Goal: Task Accomplishment & Management: Use online tool/utility

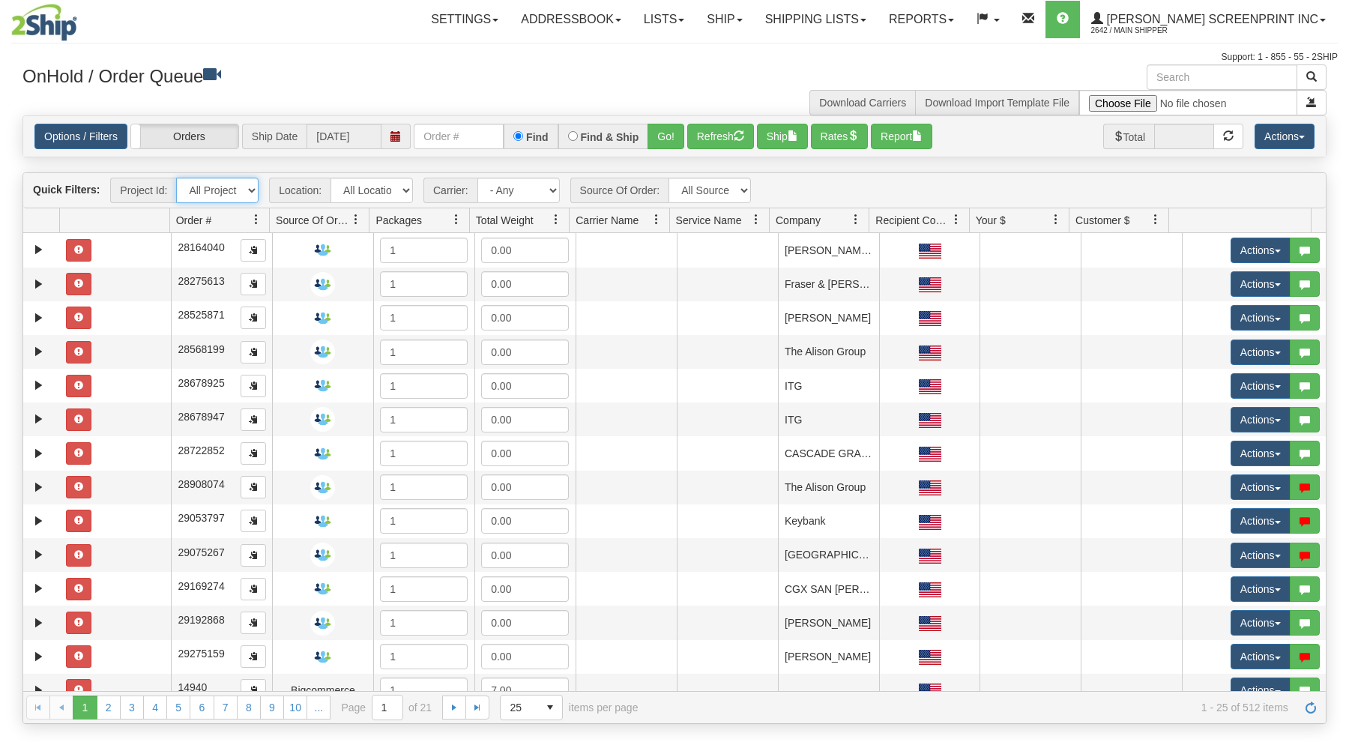
click at [176, 178] on select "All Projects Imagine ShipRequests [DATE] ShipRequests [DATE] ShipRequests [DATE…" at bounding box center [217, 190] width 82 height 25
click at [176, 178] on select "All Projects Imagine ShipRequests 01.22.2024 ShipRequests 01.31.2025 ShipReques…" at bounding box center [217, 190] width 82 height 25
drag, startPoint x: 251, startPoint y: 194, endPoint x: 404, endPoint y: 42, distance: 215.7
click at [404, 42] on div "Toggle navigation Settings Shipping Preferences Fields Preferences New Recipien…" at bounding box center [674, 32] width 1327 height 64
click at [447, 142] on input "text" at bounding box center [459, 136] width 90 height 25
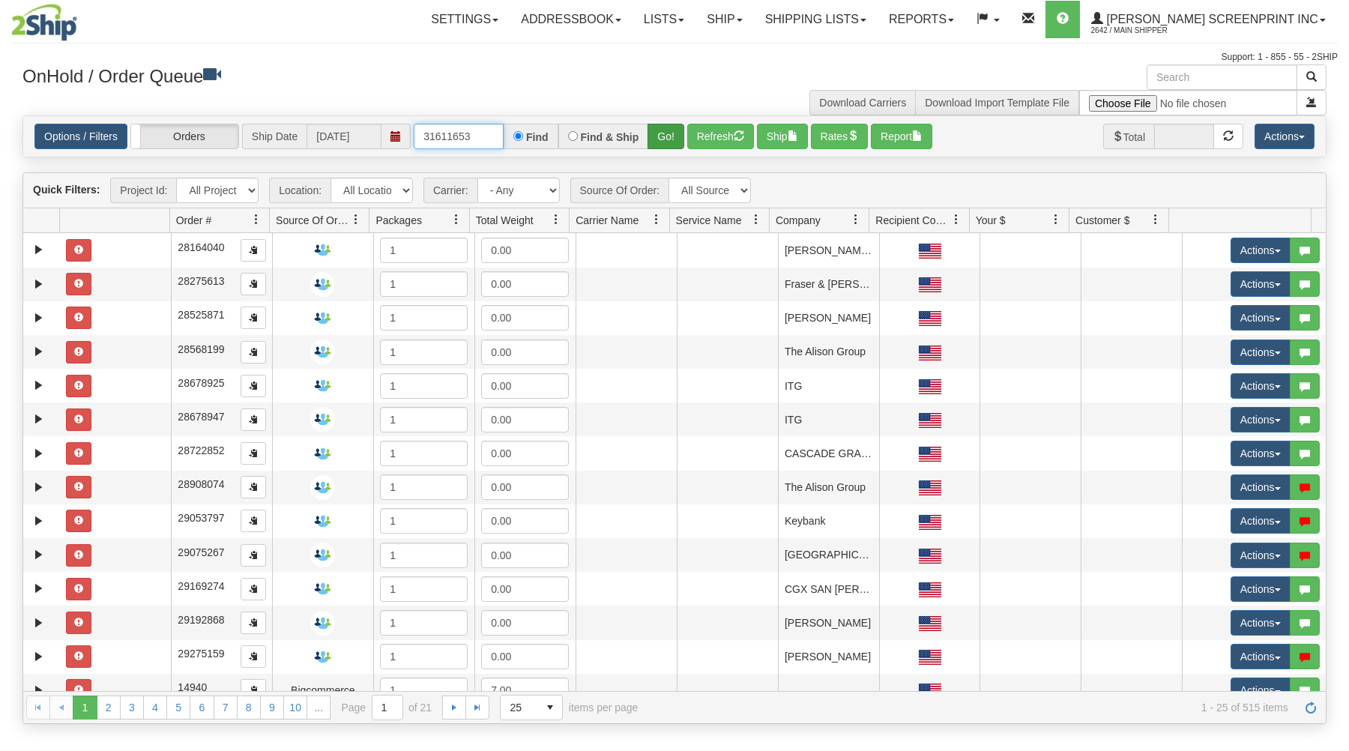
type input "31611653"
click at [657, 136] on button "Go!" at bounding box center [666, 136] width 37 height 25
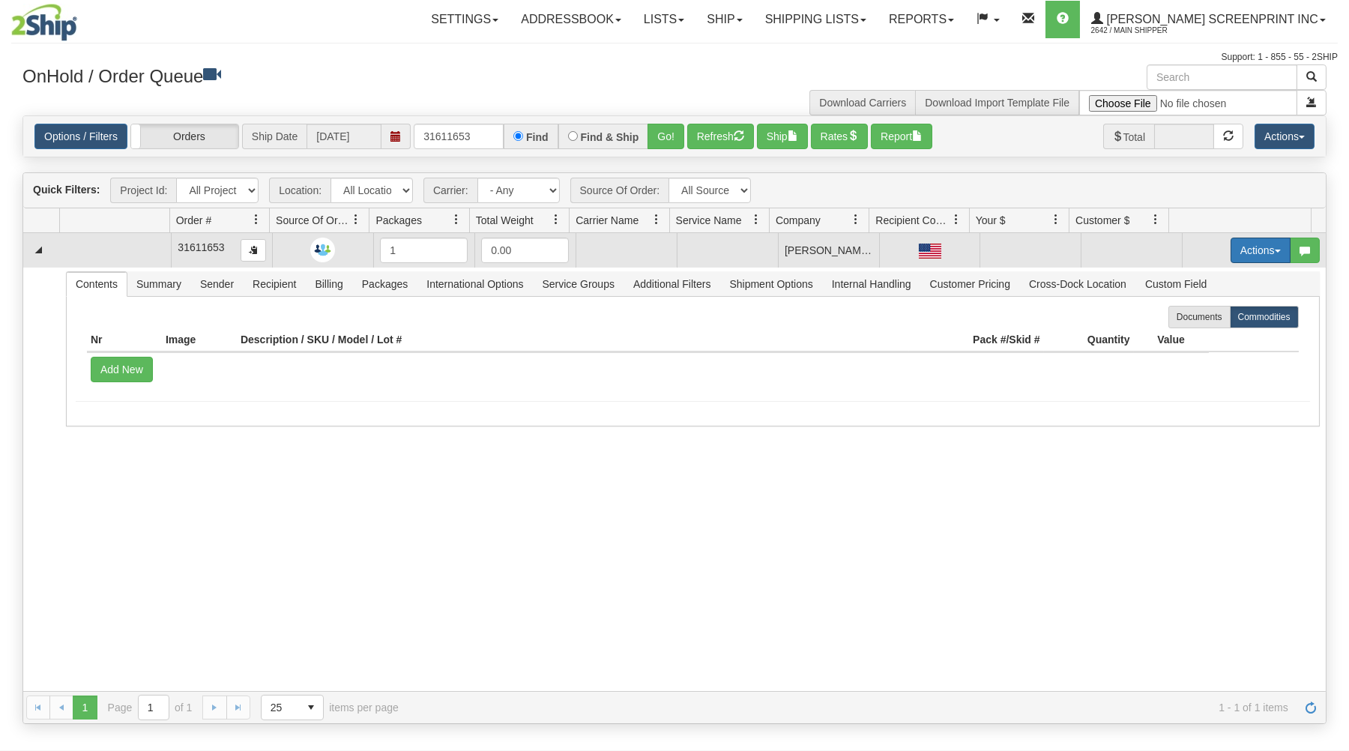
click at [1237, 250] on button "Actions" at bounding box center [1261, 250] width 60 height 25
click at [1202, 279] on link "Open" at bounding box center [1230, 278] width 120 height 19
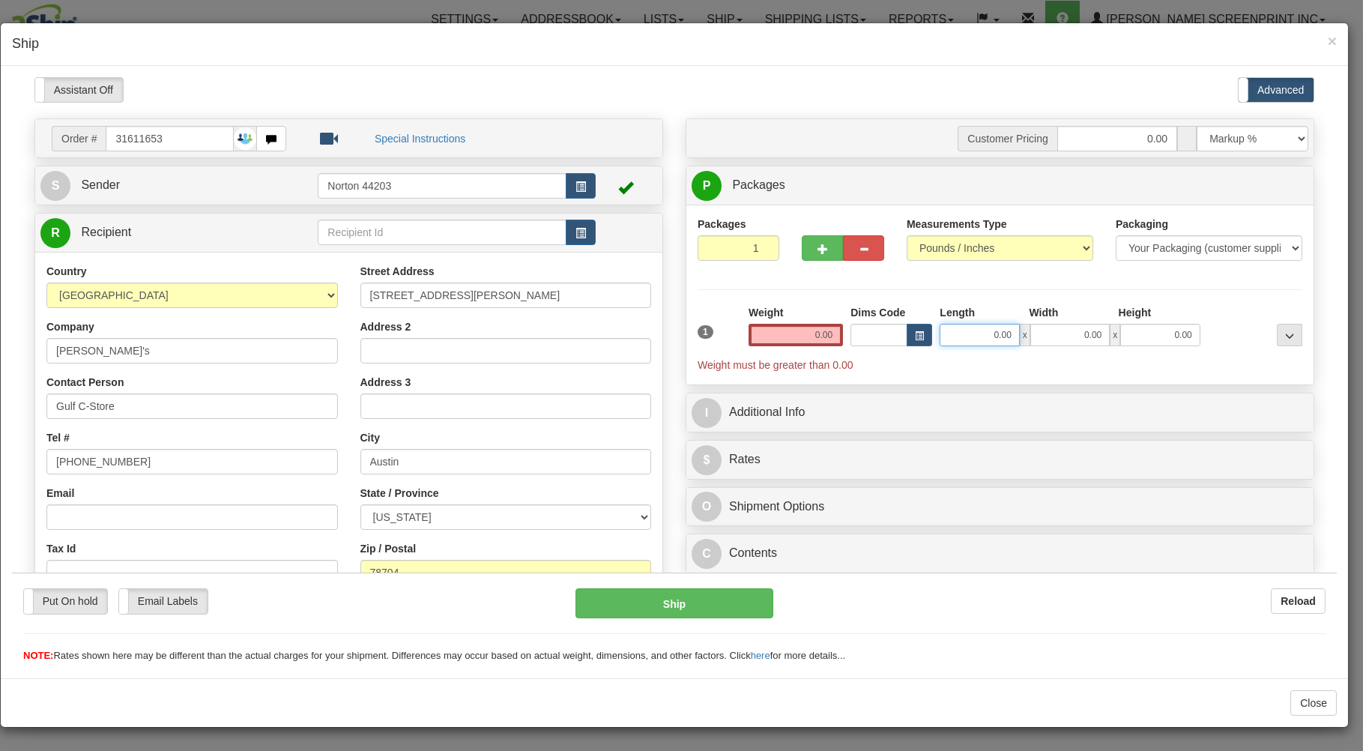
click at [962, 336] on input "0.00" at bounding box center [979, 334] width 79 height 22
type input "5.10"
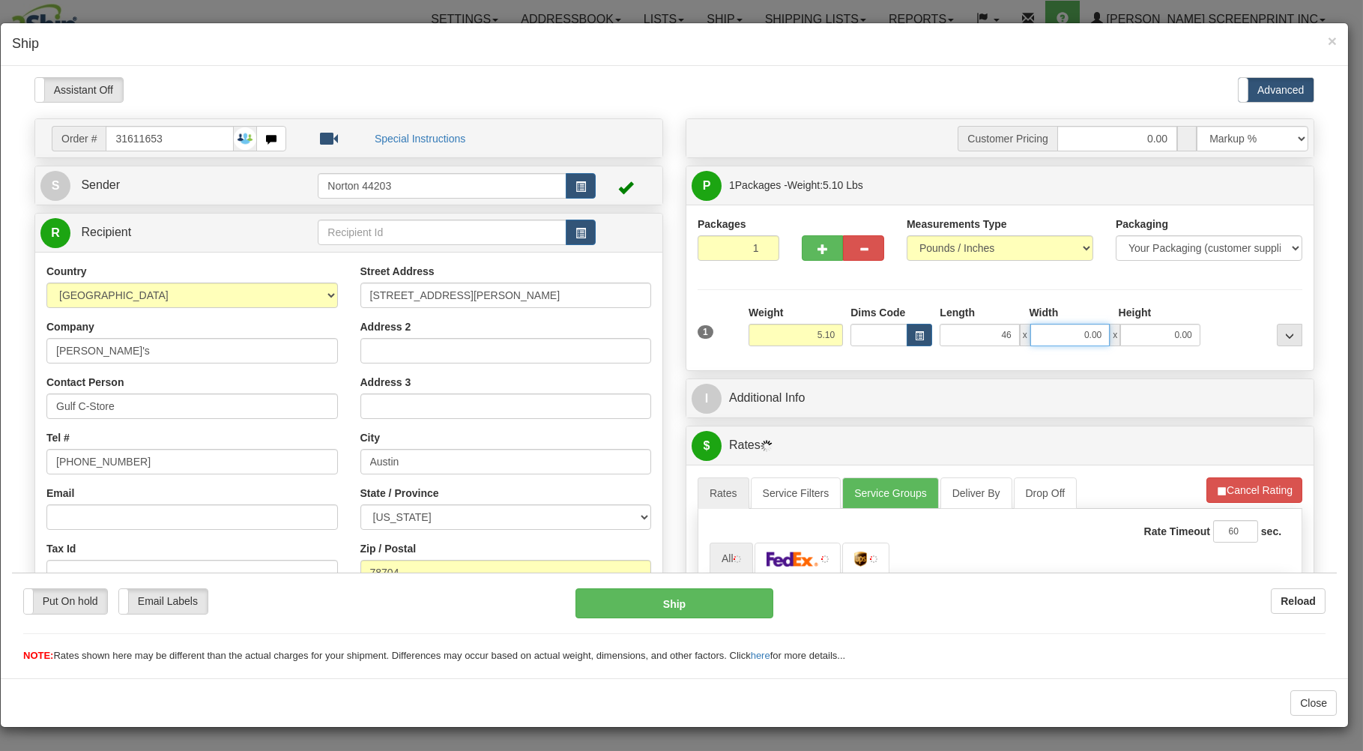
type input "46.00"
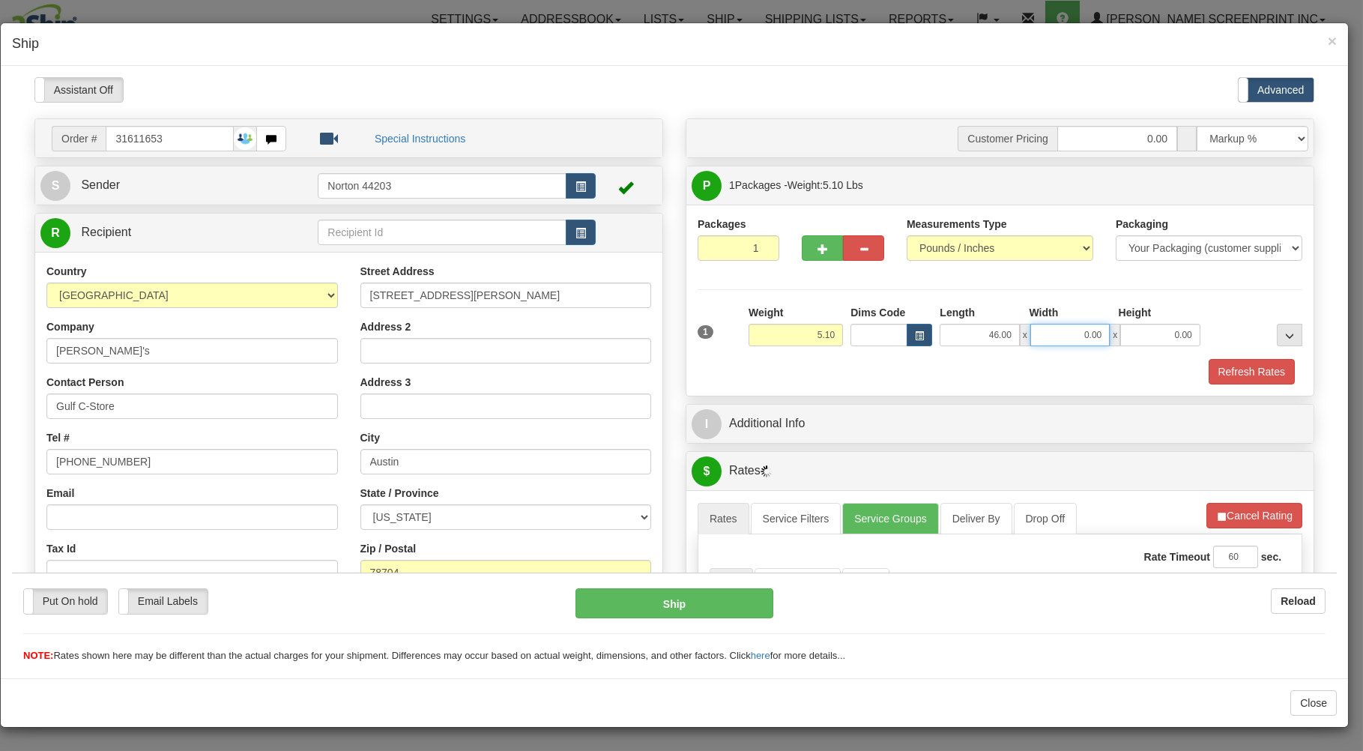
type input "0"
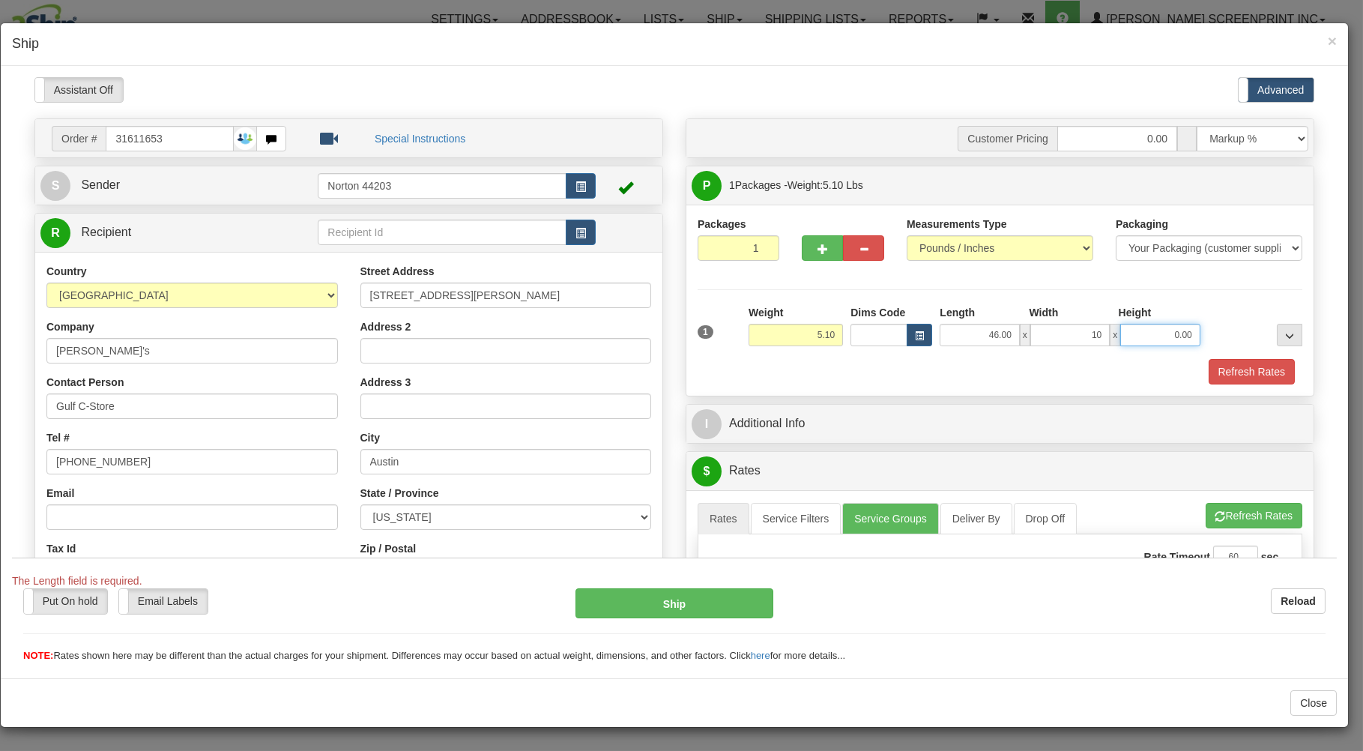
type input "10.00"
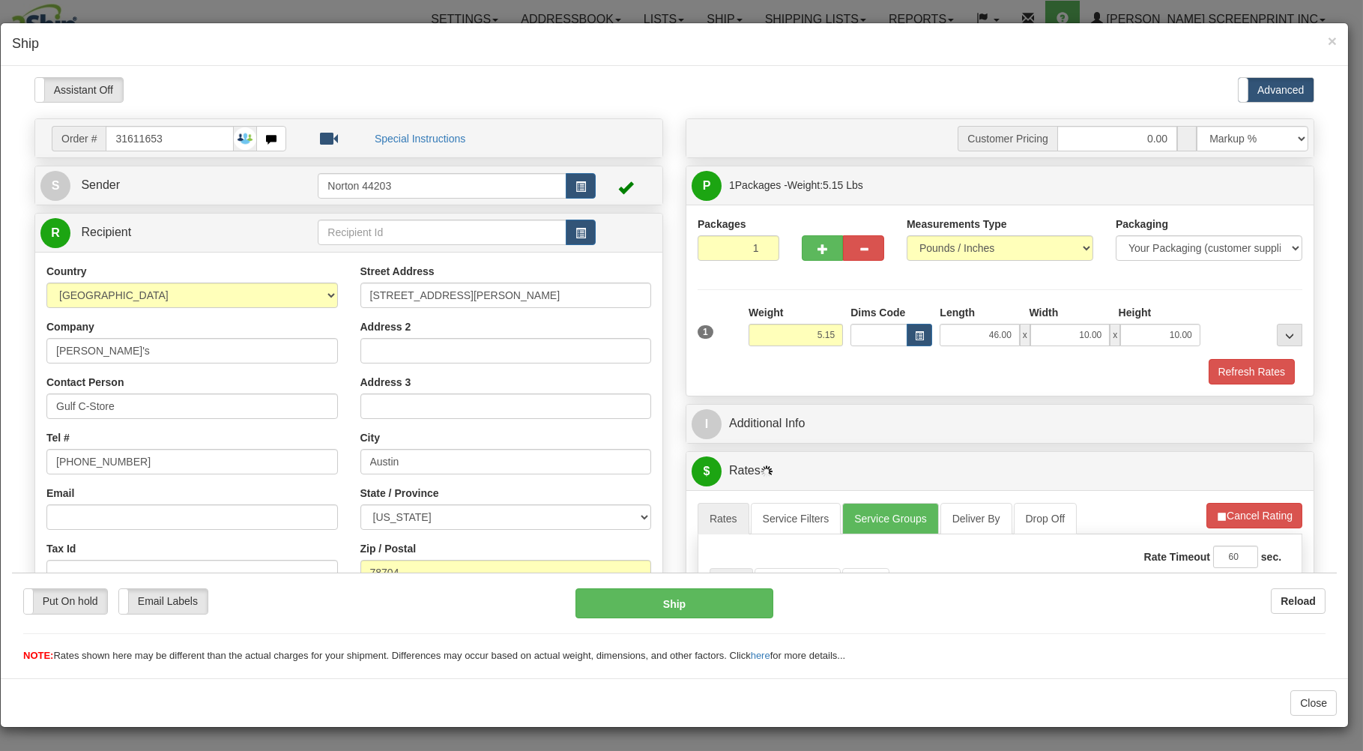
click at [934, 369] on div "Refresh Rates" at bounding box center [1000, 370] width 612 height 25
type input "5.10"
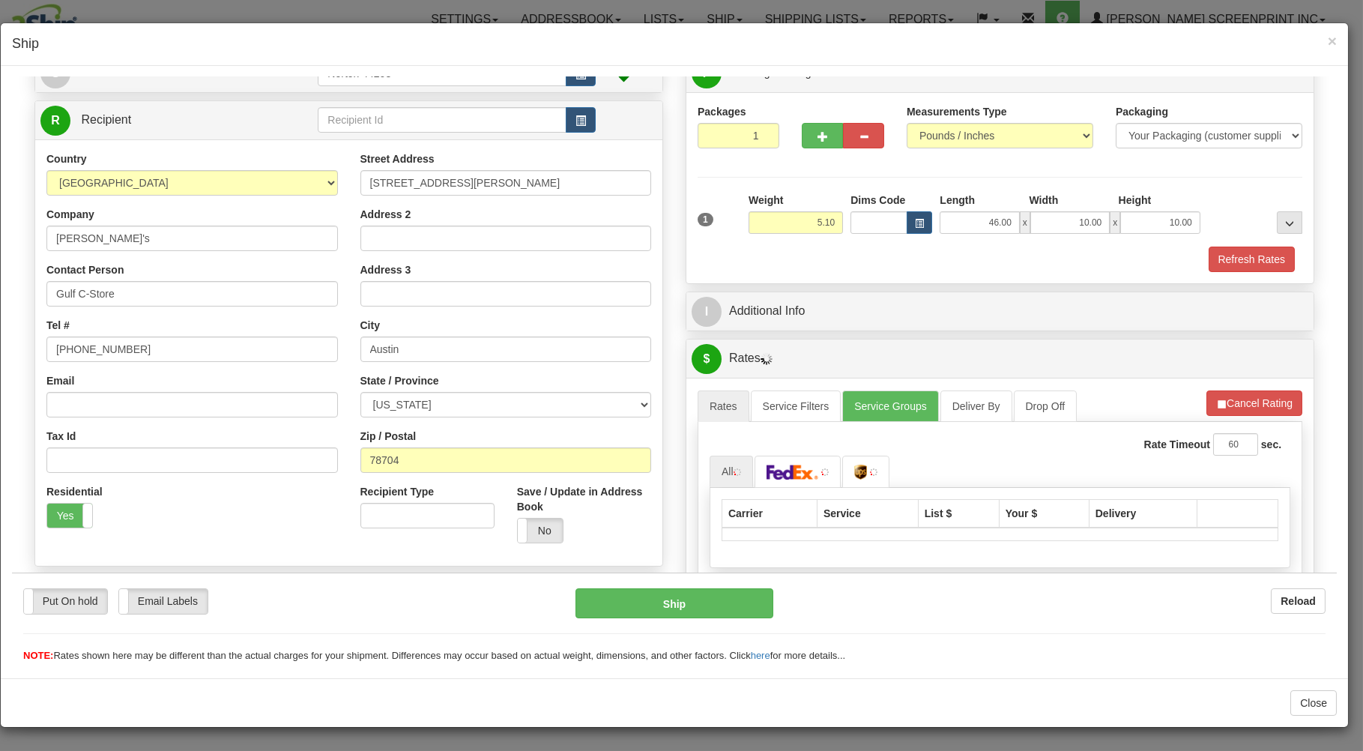
scroll to position [241, 0]
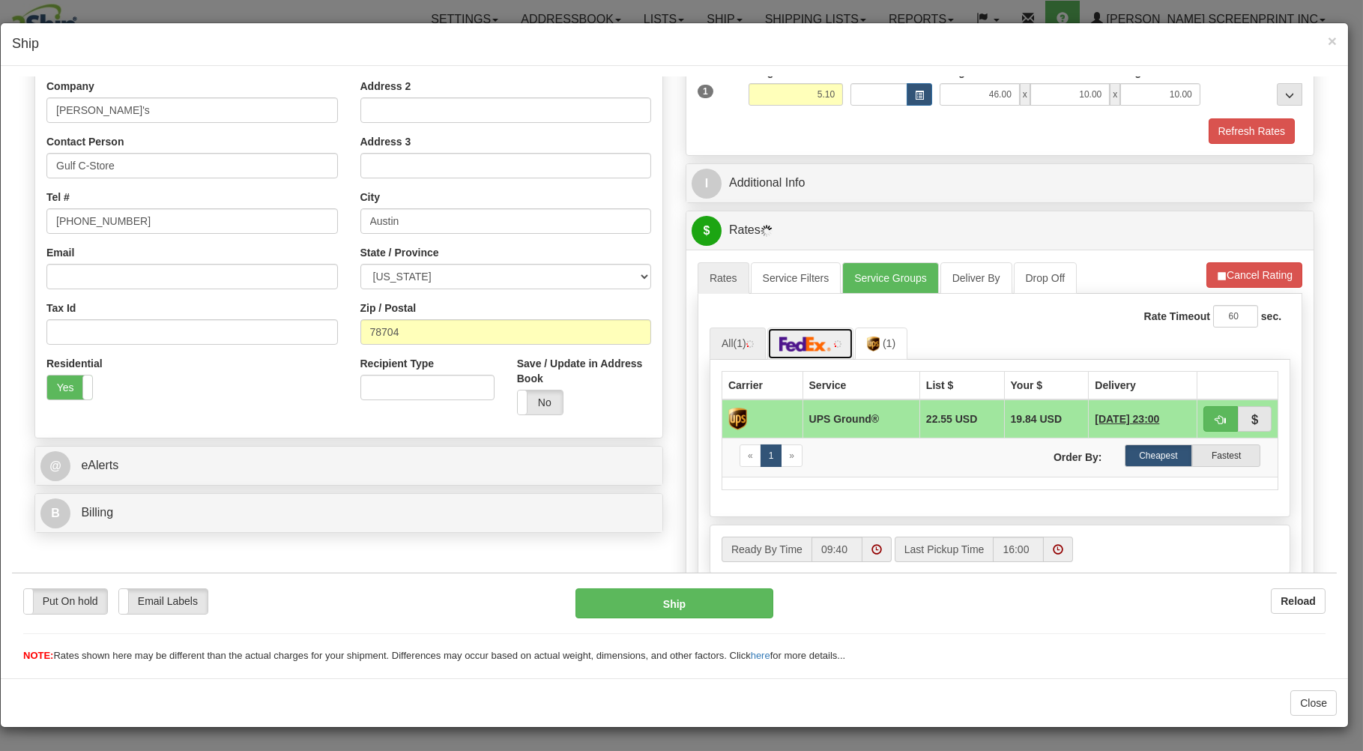
click at [807, 349] on img at bounding box center [806, 343] width 52 height 15
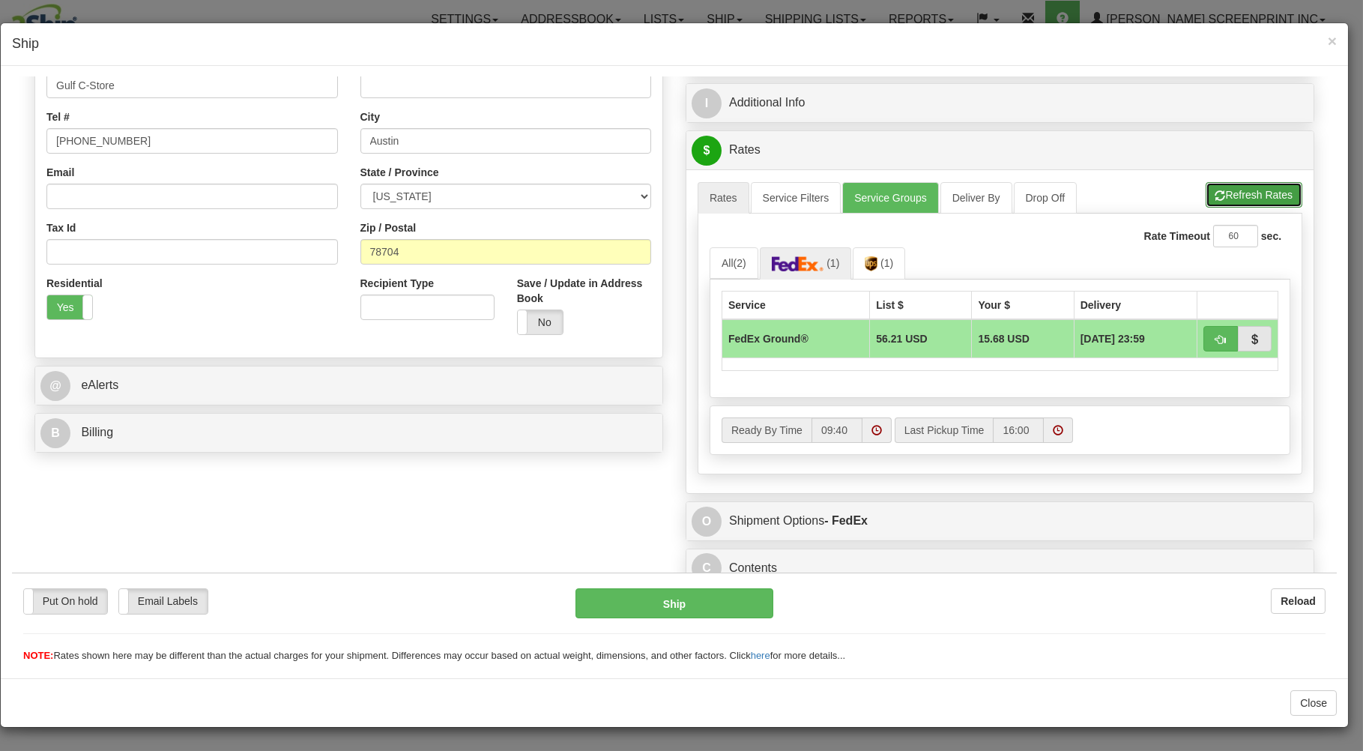
click at [1228, 192] on button "Refresh Rates" at bounding box center [1254, 193] width 97 height 25
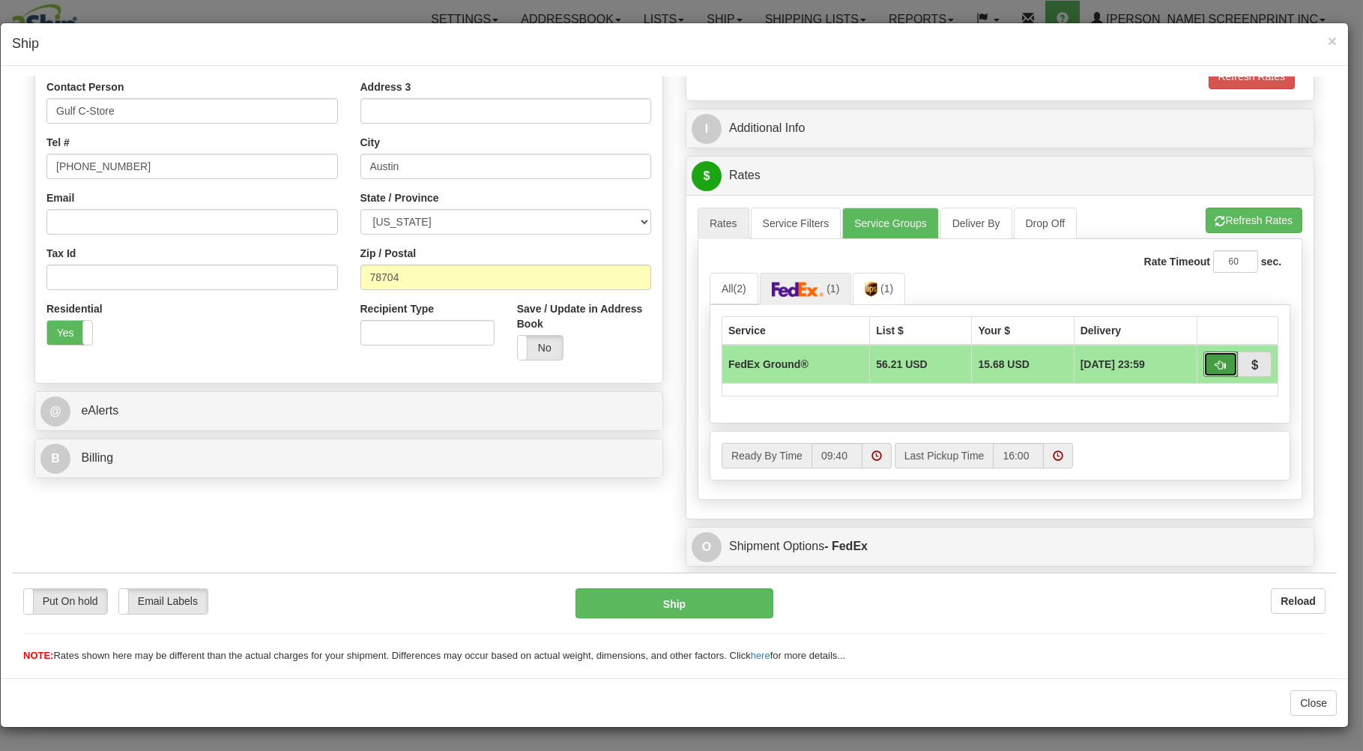
click at [1206, 358] on button "button" at bounding box center [1221, 363] width 34 height 25
type input "92"
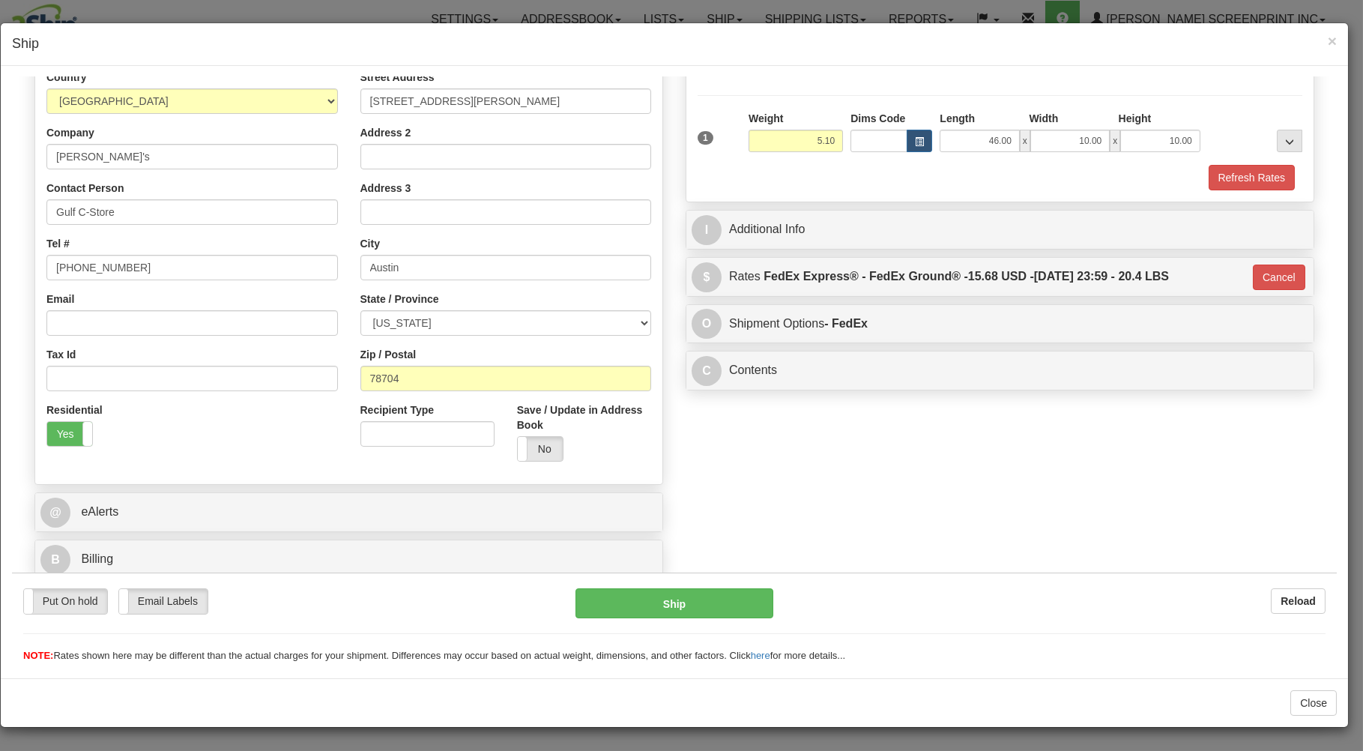
scroll to position [197, 0]
click at [740, 593] on button "Ship" at bounding box center [675, 603] width 199 height 30
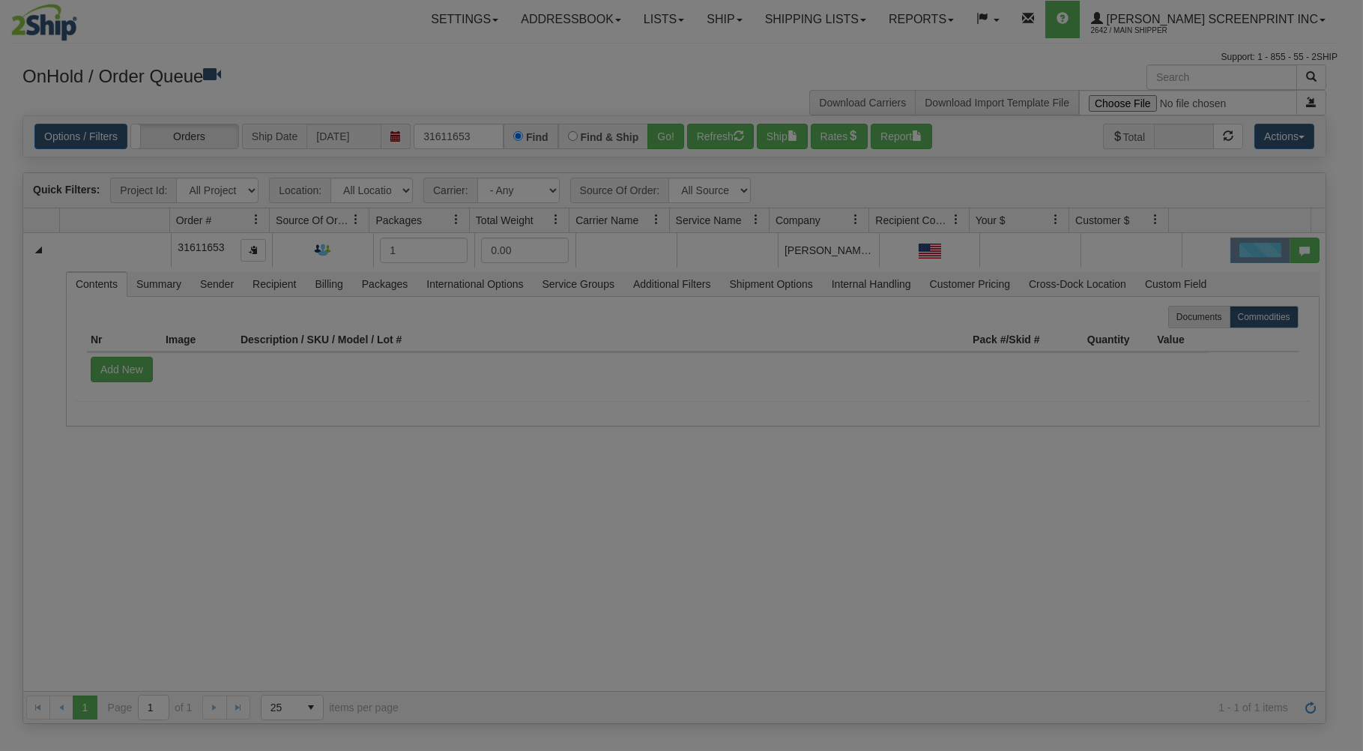
scroll to position [0, 0]
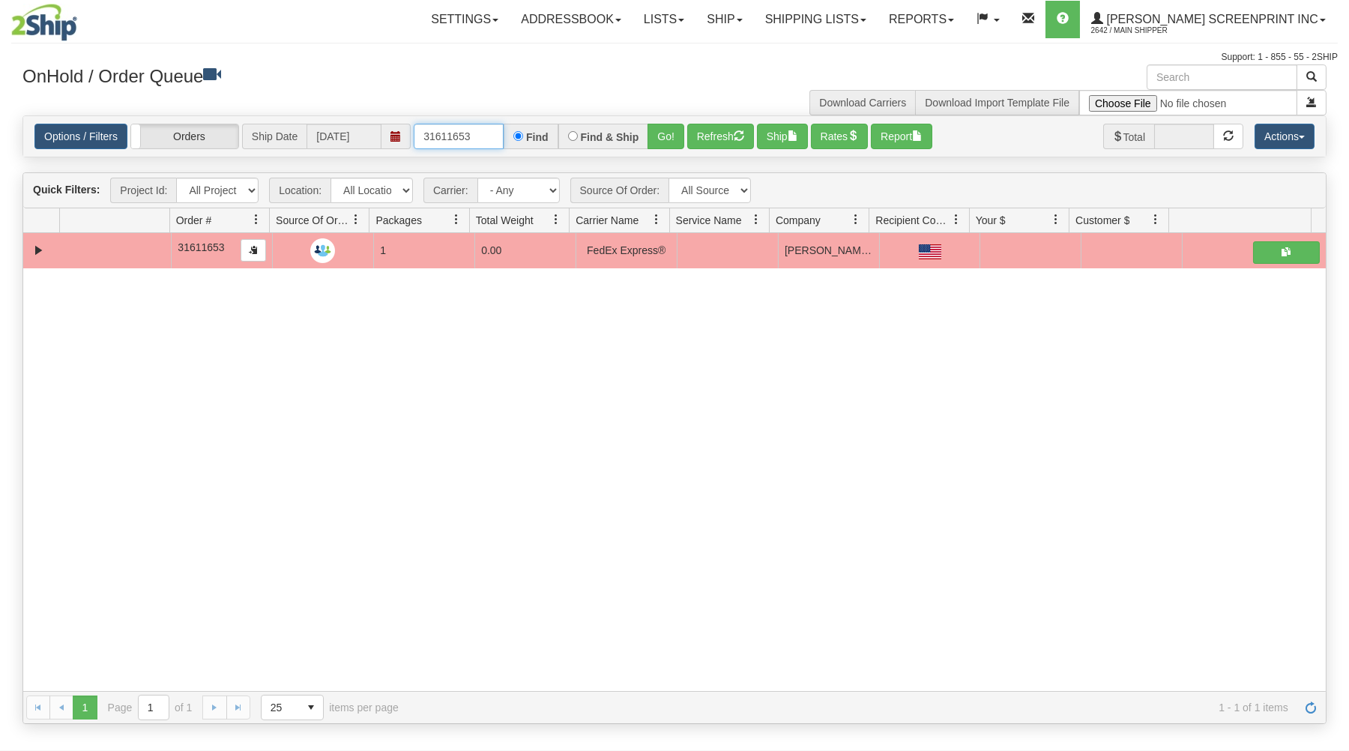
drag, startPoint x: 416, startPoint y: 133, endPoint x: 543, endPoint y: 121, distance: 128.0
click at [546, 130] on div "31611653 Find Find & Ship Go!" at bounding box center [549, 136] width 271 height 25
type input "31611665"
click at [666, 131] on button "Go!" at bounding box center [666, 136] width 37 height 25
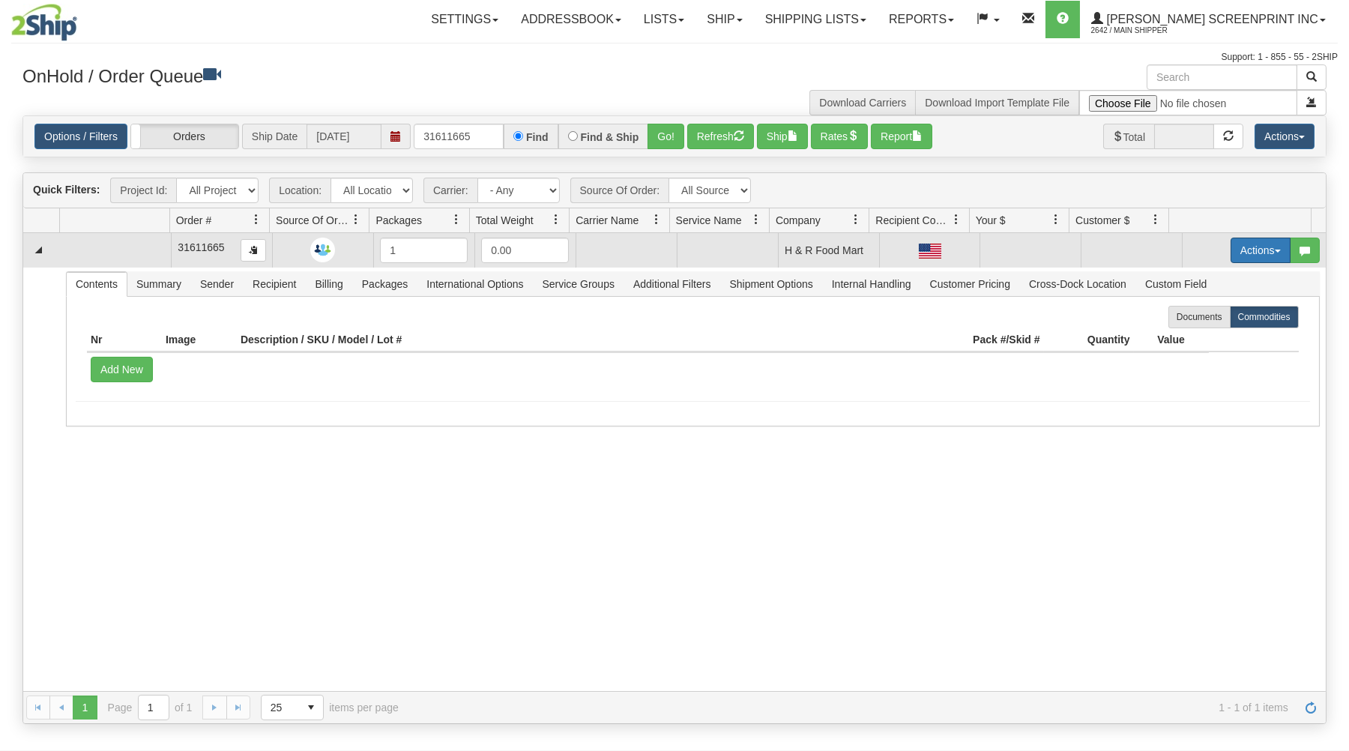
click at [1253, 245] on button "Actions" at bounding box center [1261, 250] width 60 height 25
click at [1215, 280] on link "Open" at bounding box center [1230, 278] width 120 height 19
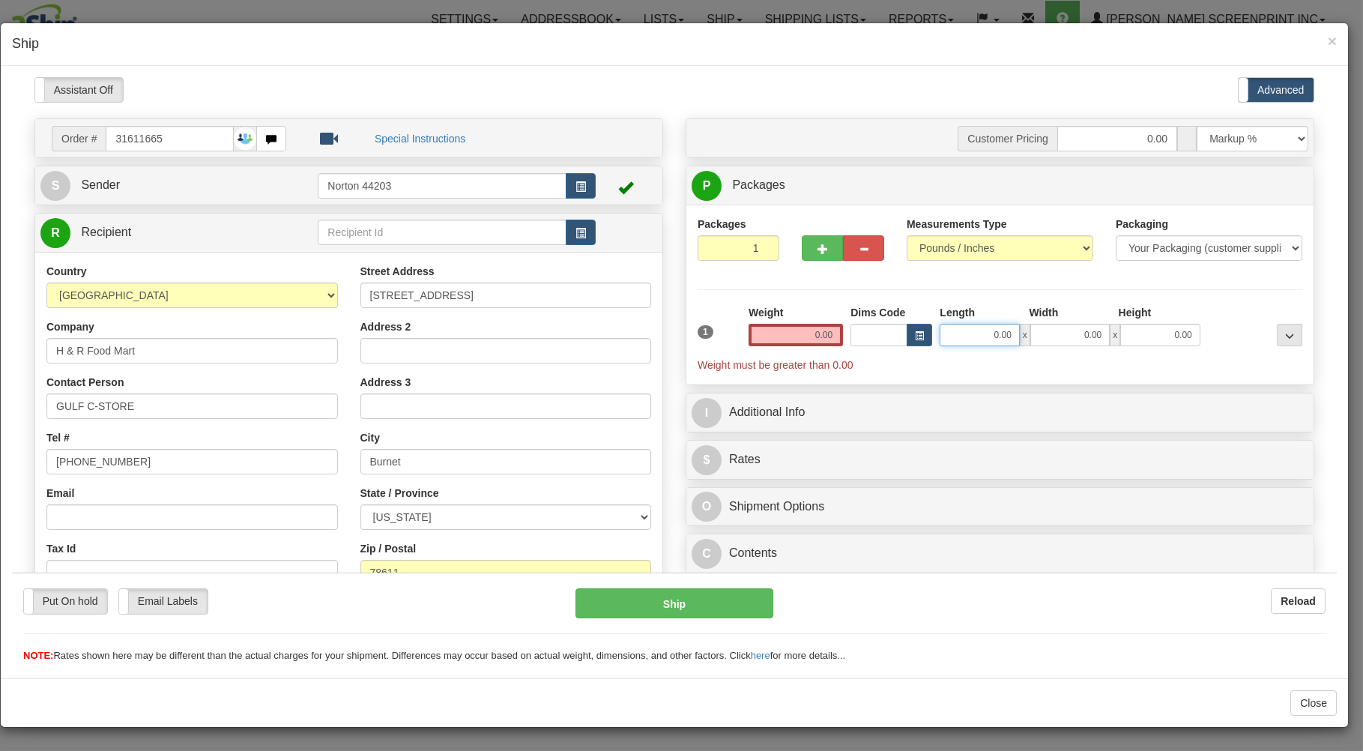
click at [948, 337] on input "0.00" at bounding box center [979, 334] width 79 height 22
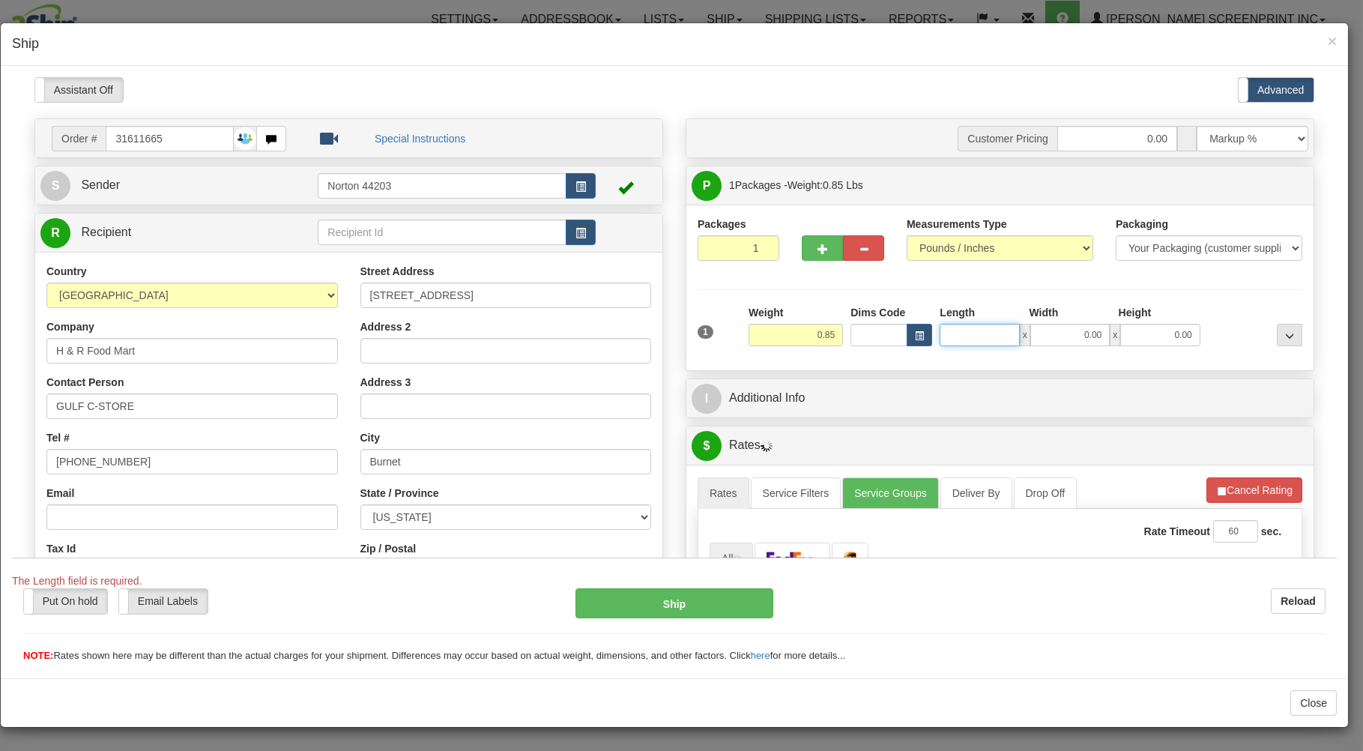
type input "0.90"
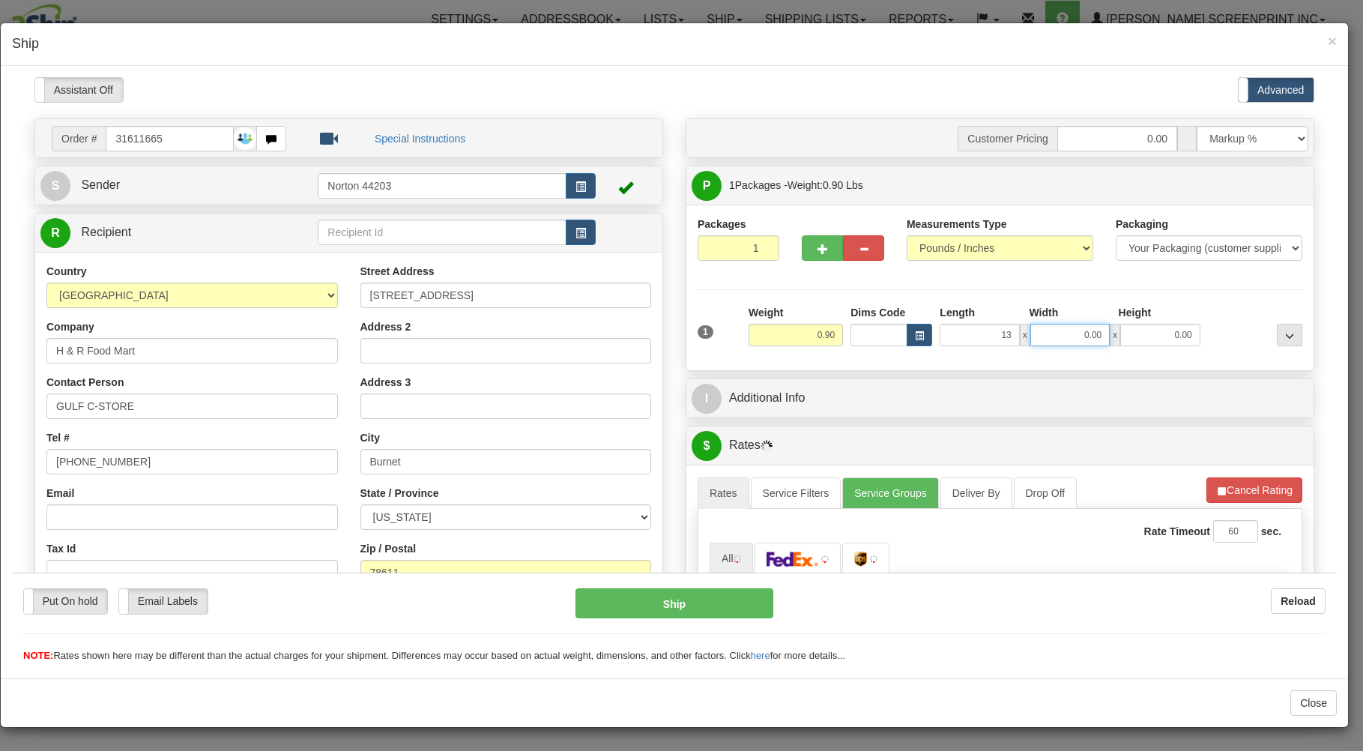
type input "13.00"
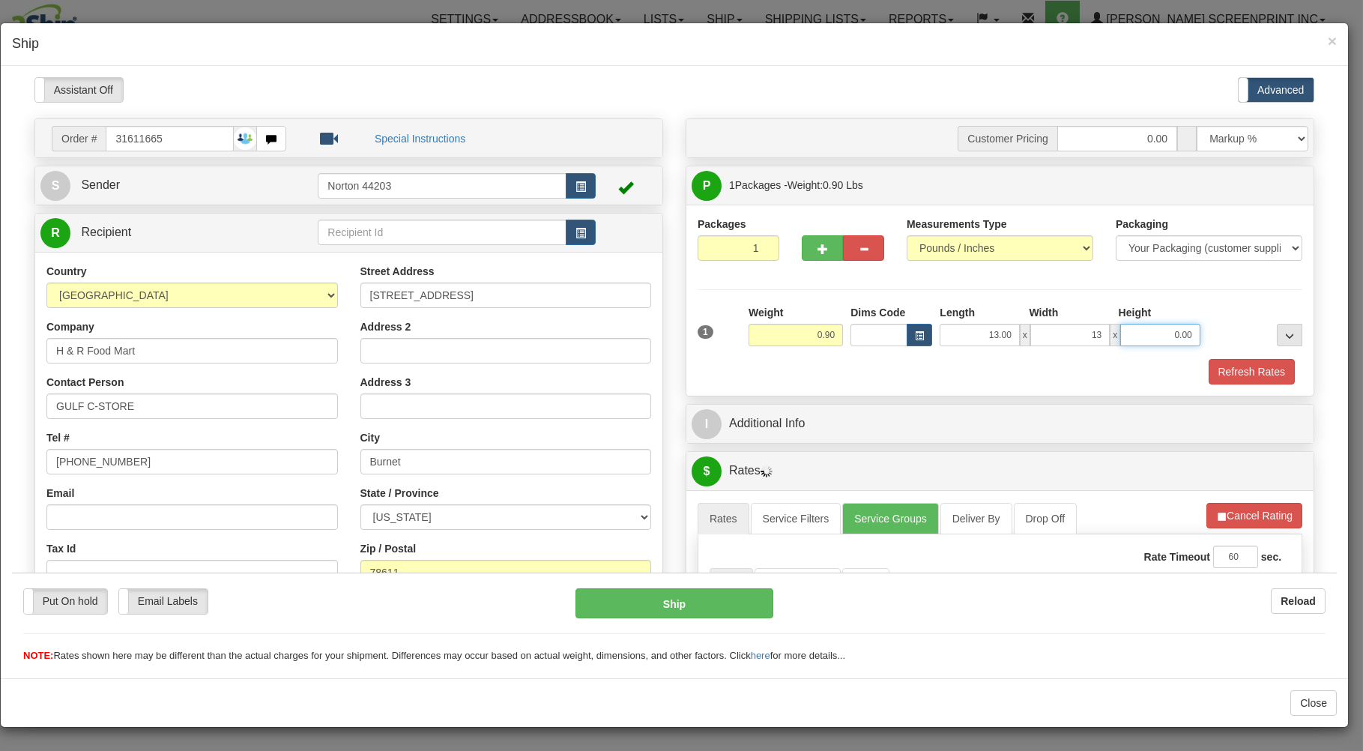
type input "13.00"
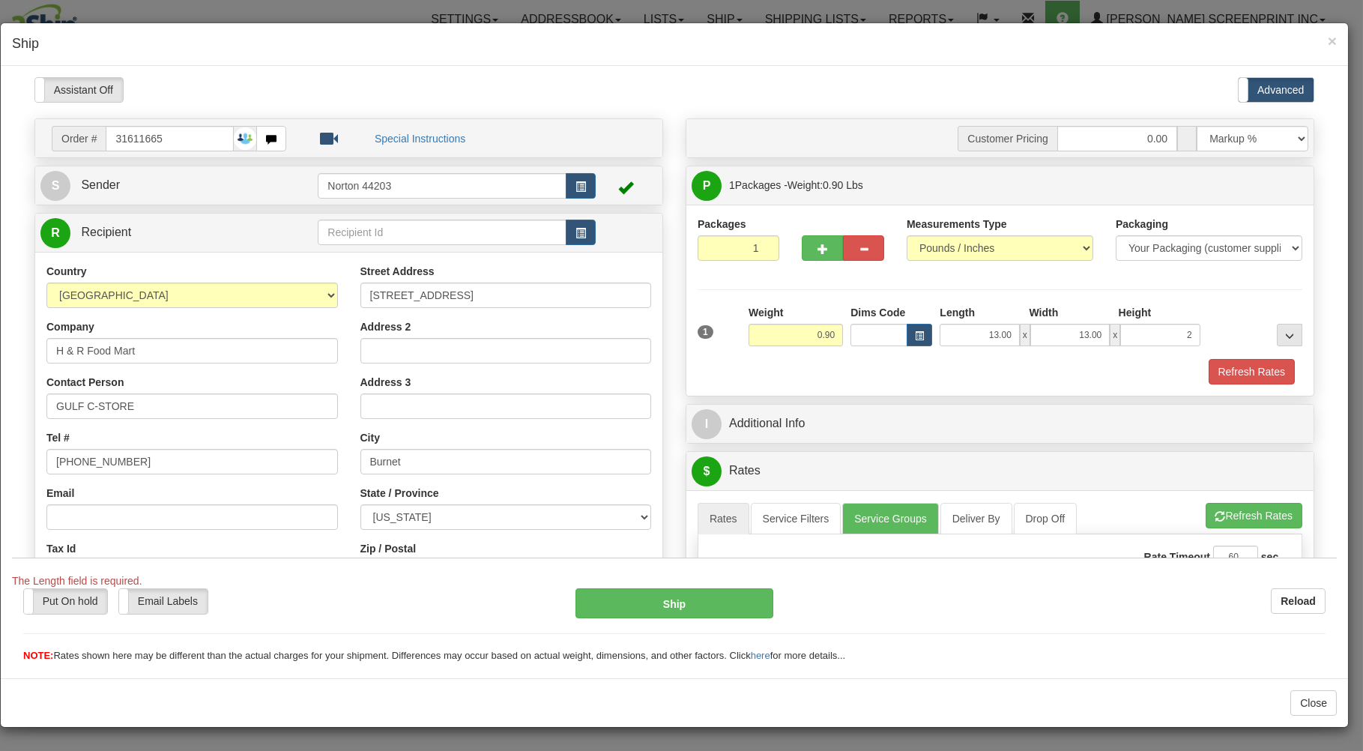
type input "2.00"
click at [947, 364] on div "Refresh Rates" at bounding box center [1000, 370] width 612 height 25
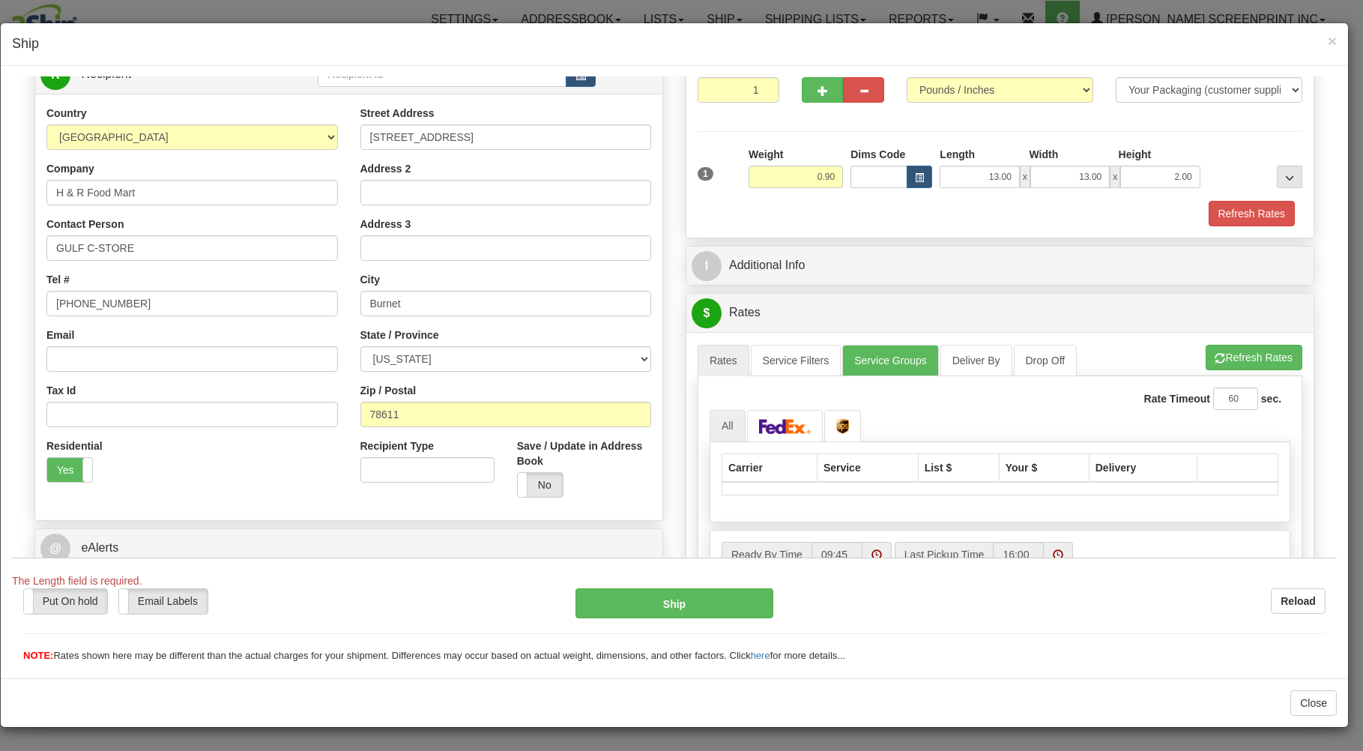
scroll to position [241, 0]
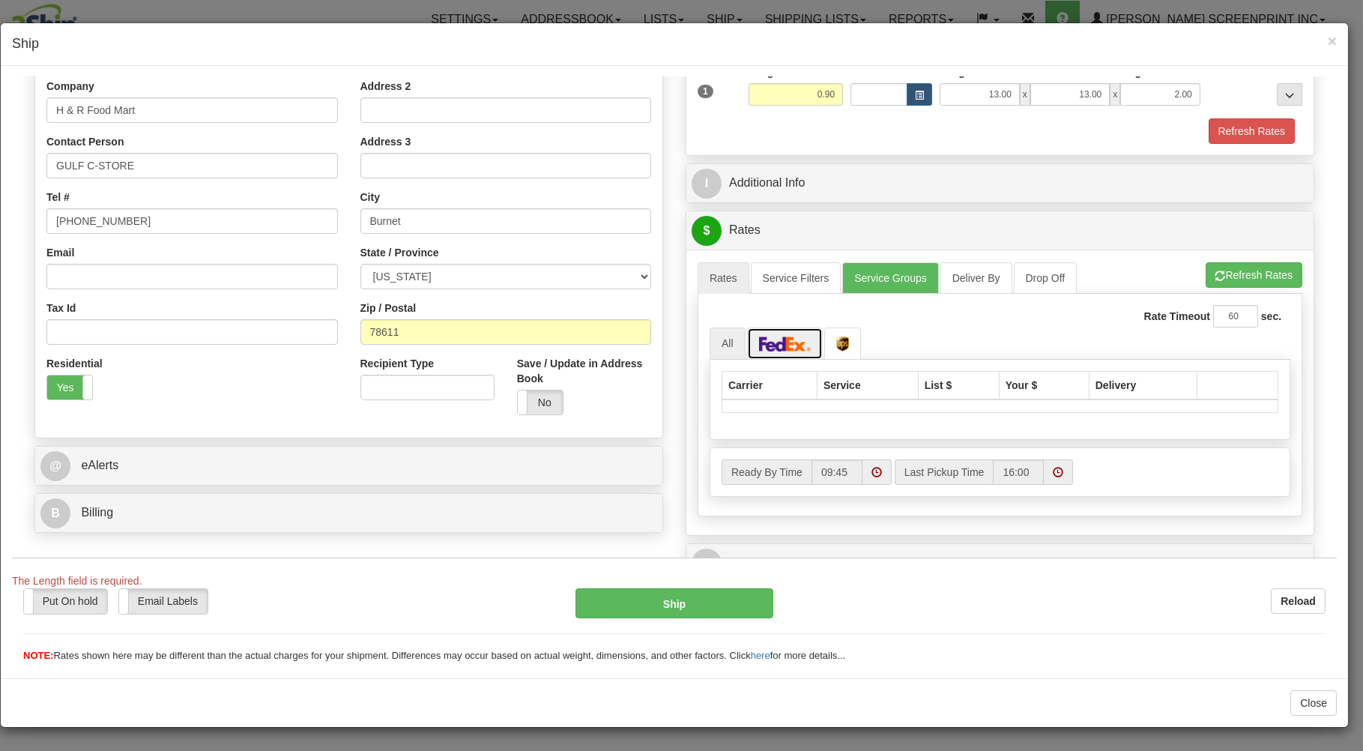
click at [793, 346] on img at bounding box center [785, 343] width 52 height 15
click at [1215, 270] on button "Refresh Rates" at bounding box center [1254, 274] width 97 height 25
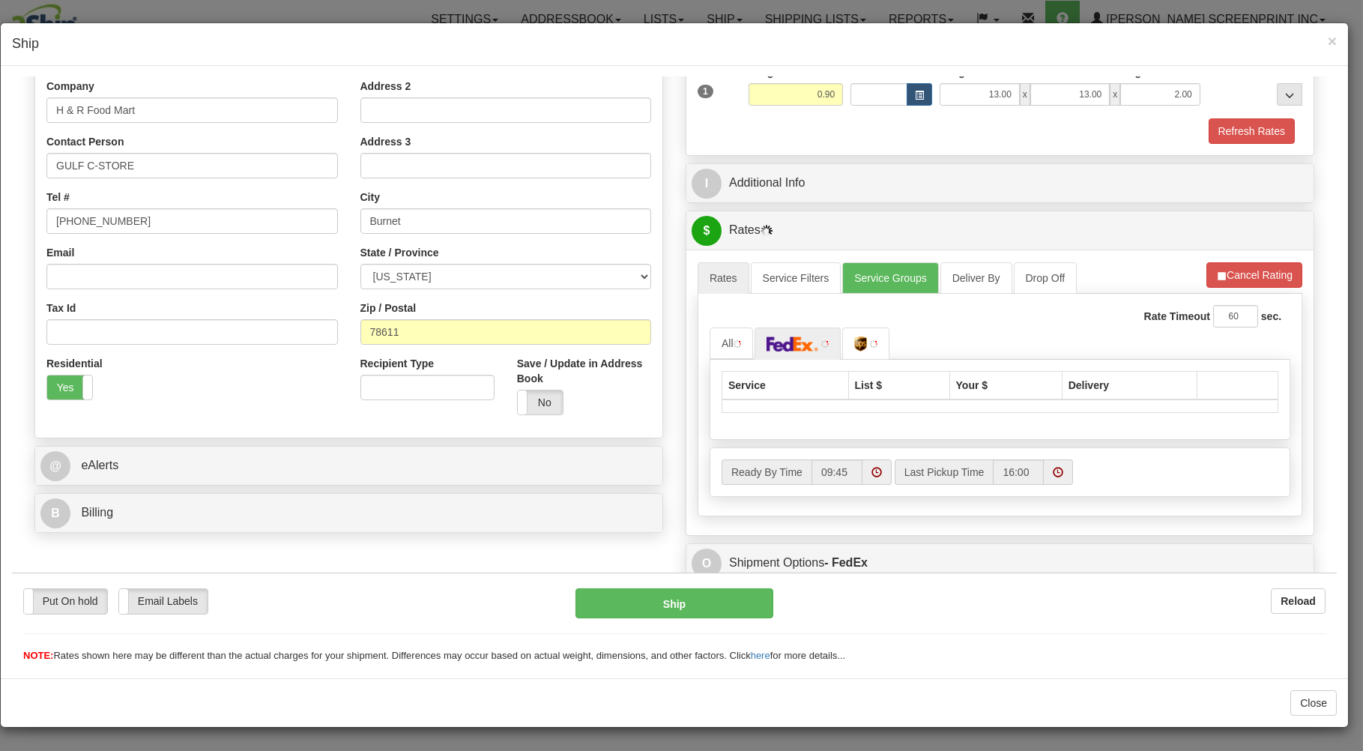
scroll to position [295, 0]
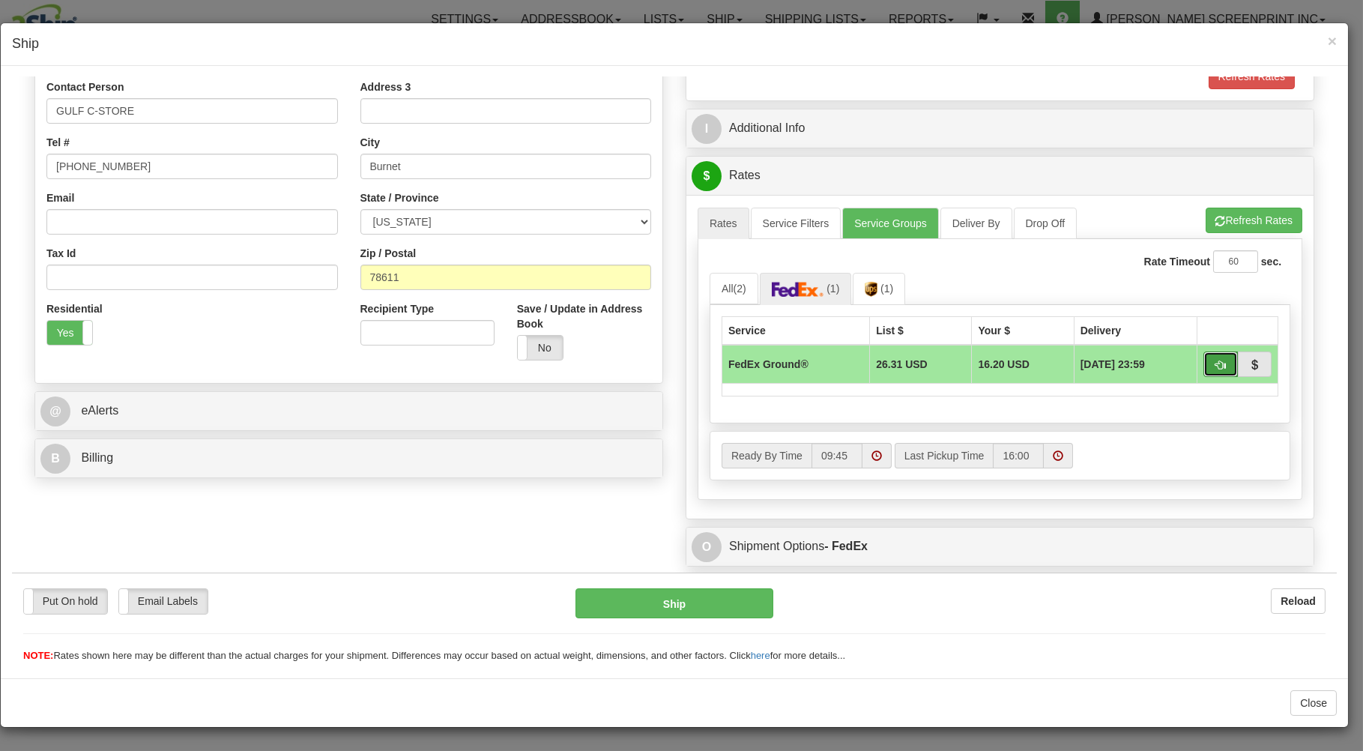
click at [1206, 358] on button "button" at bounding box center [1221, 363] width 34 height 25
type input "92"
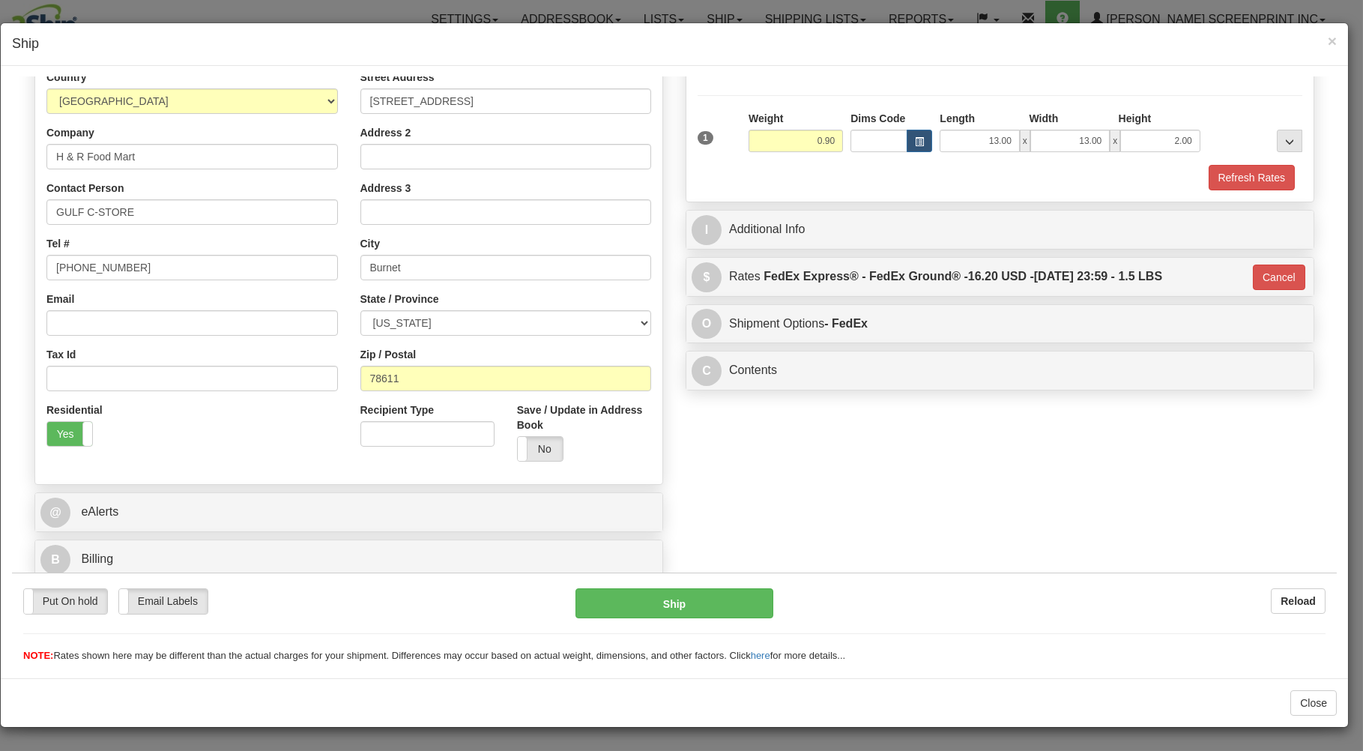
scroll to position [197, 0]
click at [720, 597] on button "Ship" at bounding box center [675, 603] width 199 height 30
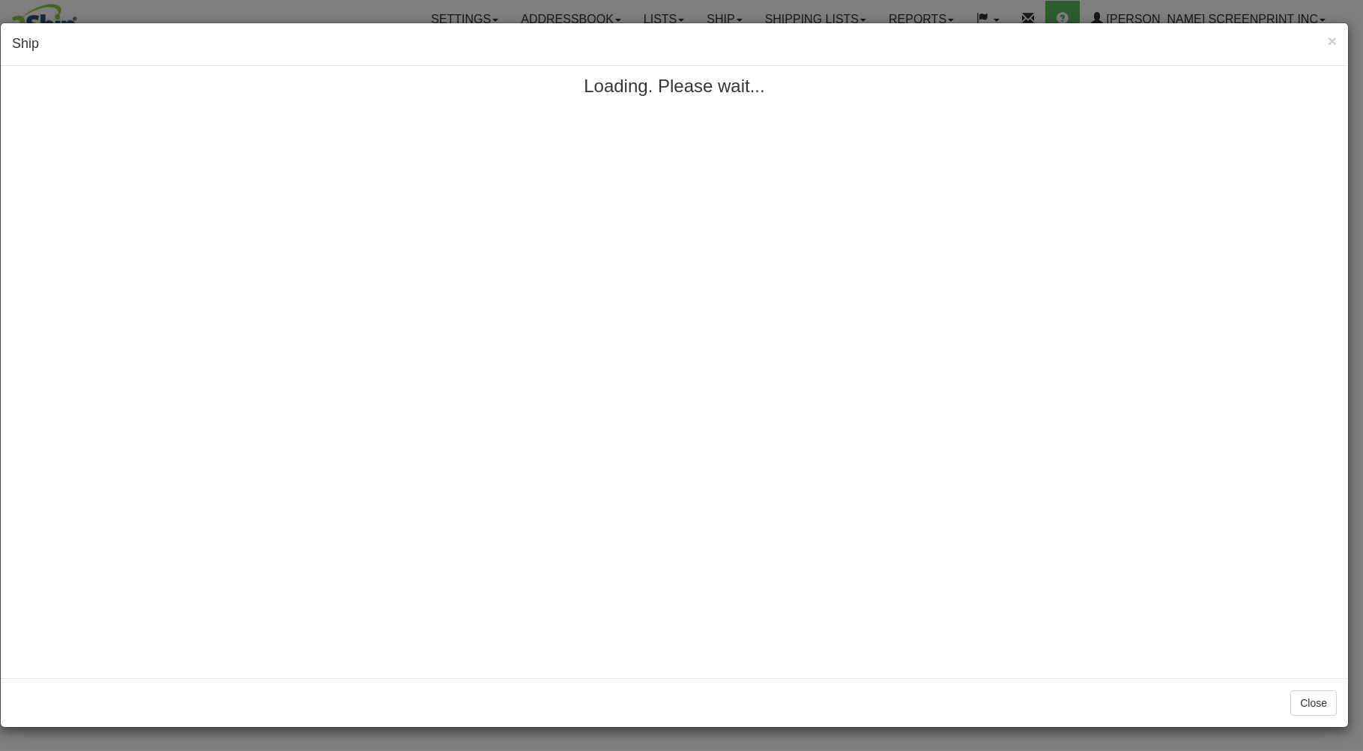
scroll to position [0, 0]
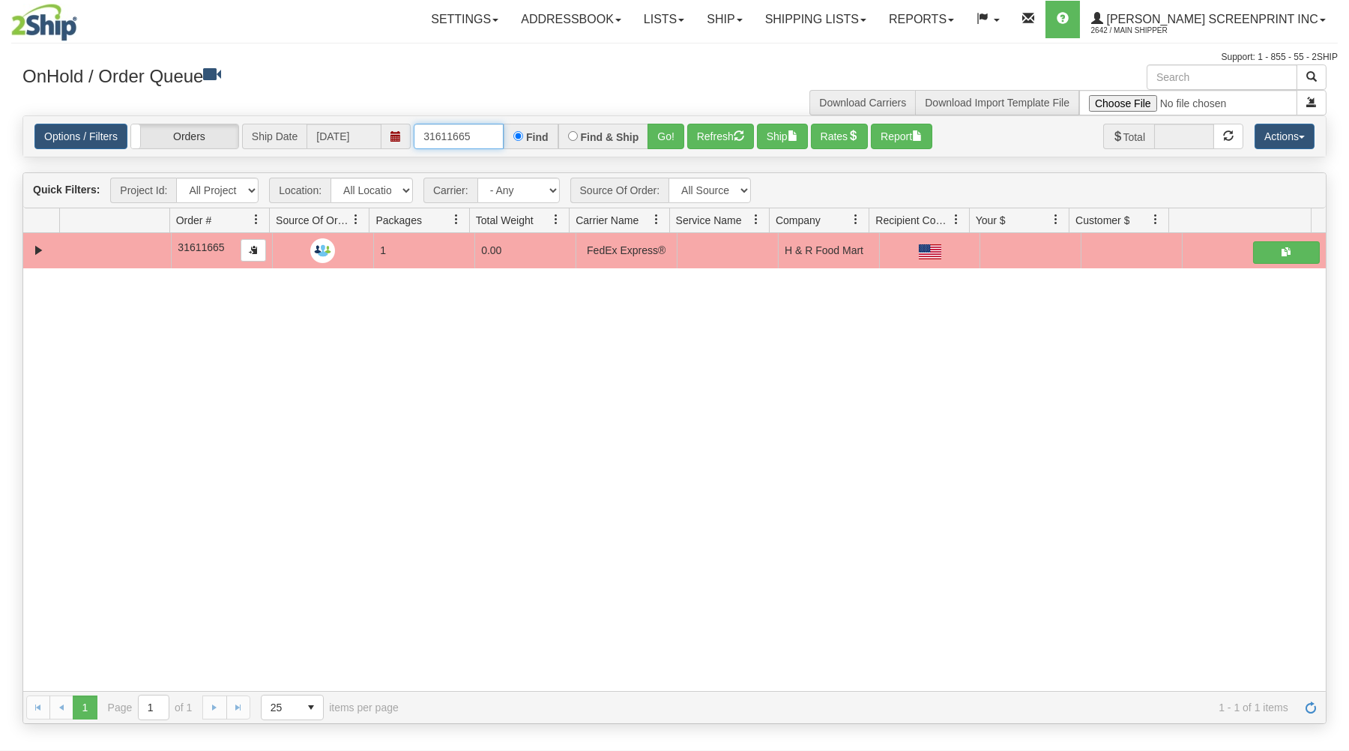
drag, startPoint x: 424, startPoint y: 136, endPoint x: 526, endPoint y: 121, distance: 103.8
click at [517, 132] on div "31611665 Find Find & Ship Go!" at bounding box center [549, 136] width 271 height 25
type input "31611677"
click at [664, 137] on button "Go!" at bounding box center [666, 136] width 37 height 25
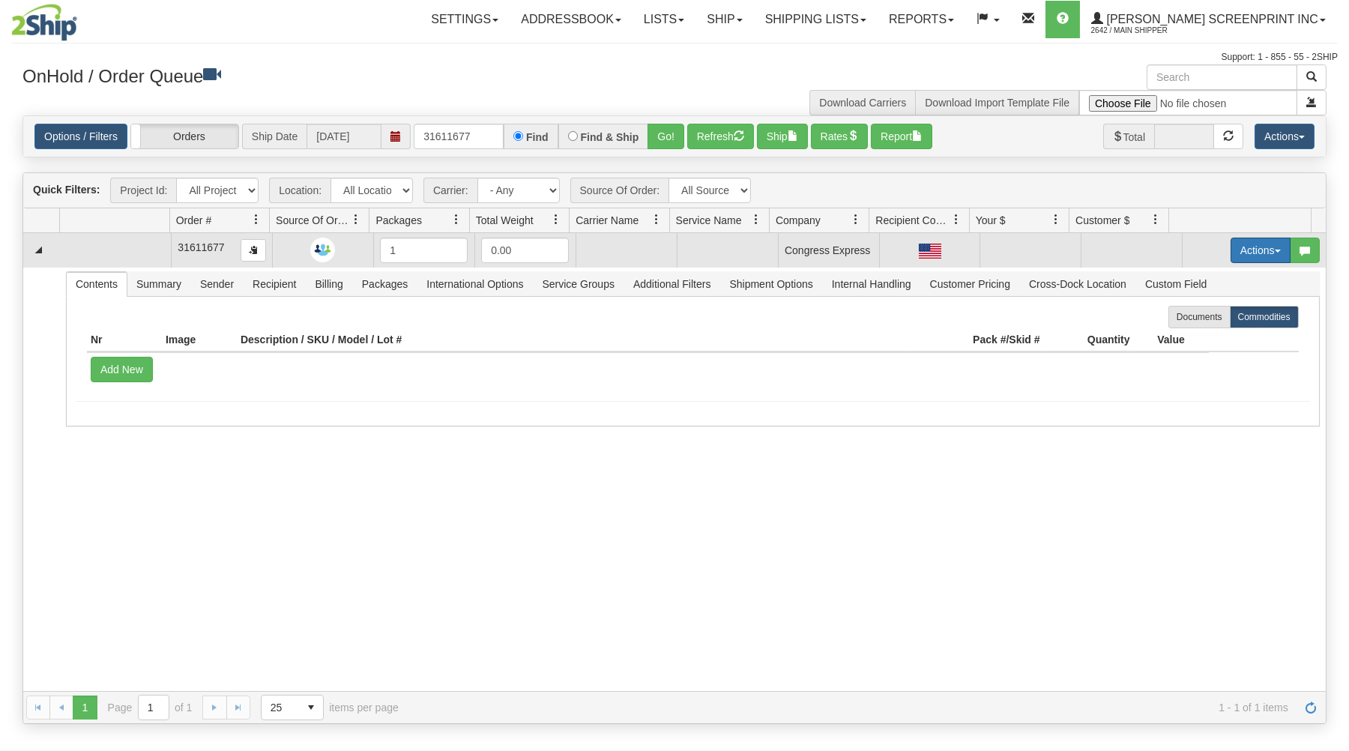
click at [1250, 243] on button "Actions" at bounding box center [1261, 250] width 60 height 25
click at [1217, 280] on link "Open" at bounding box center [1230, 278] width 120 height 19
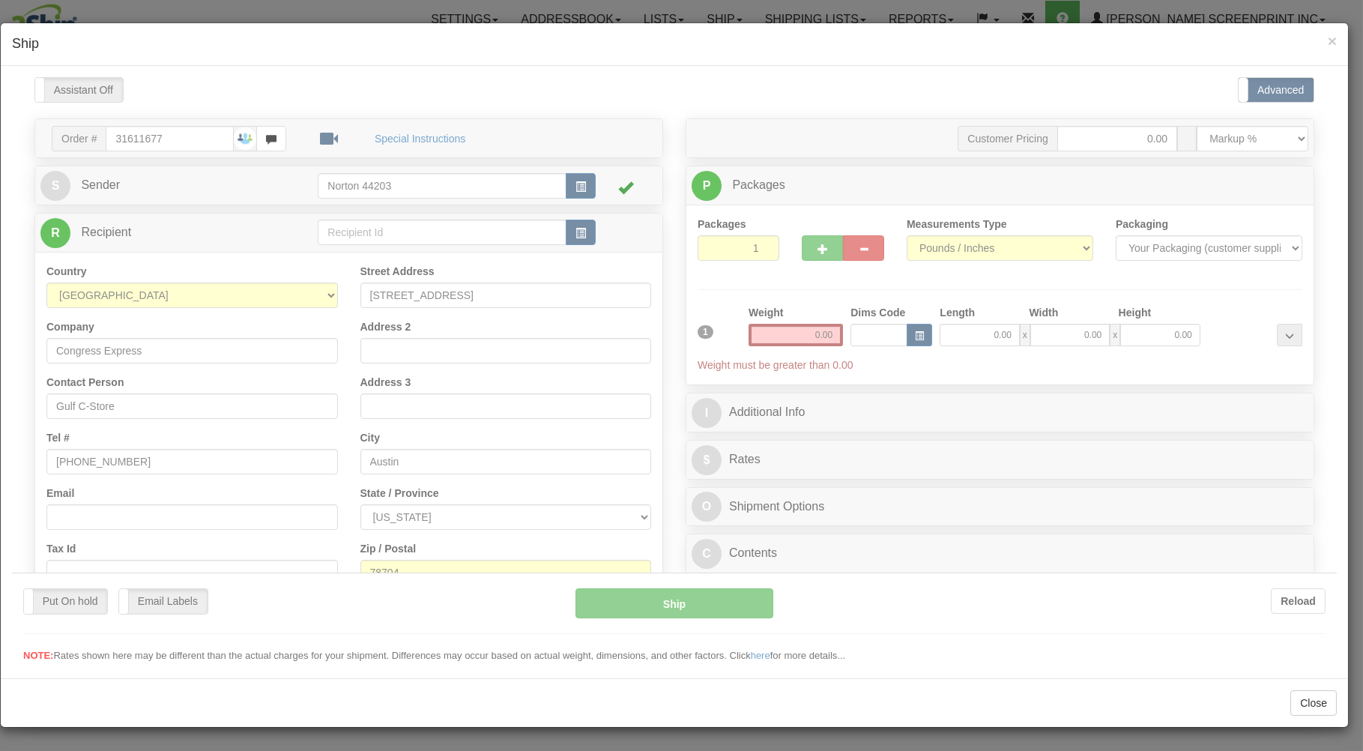
type input "0.85"
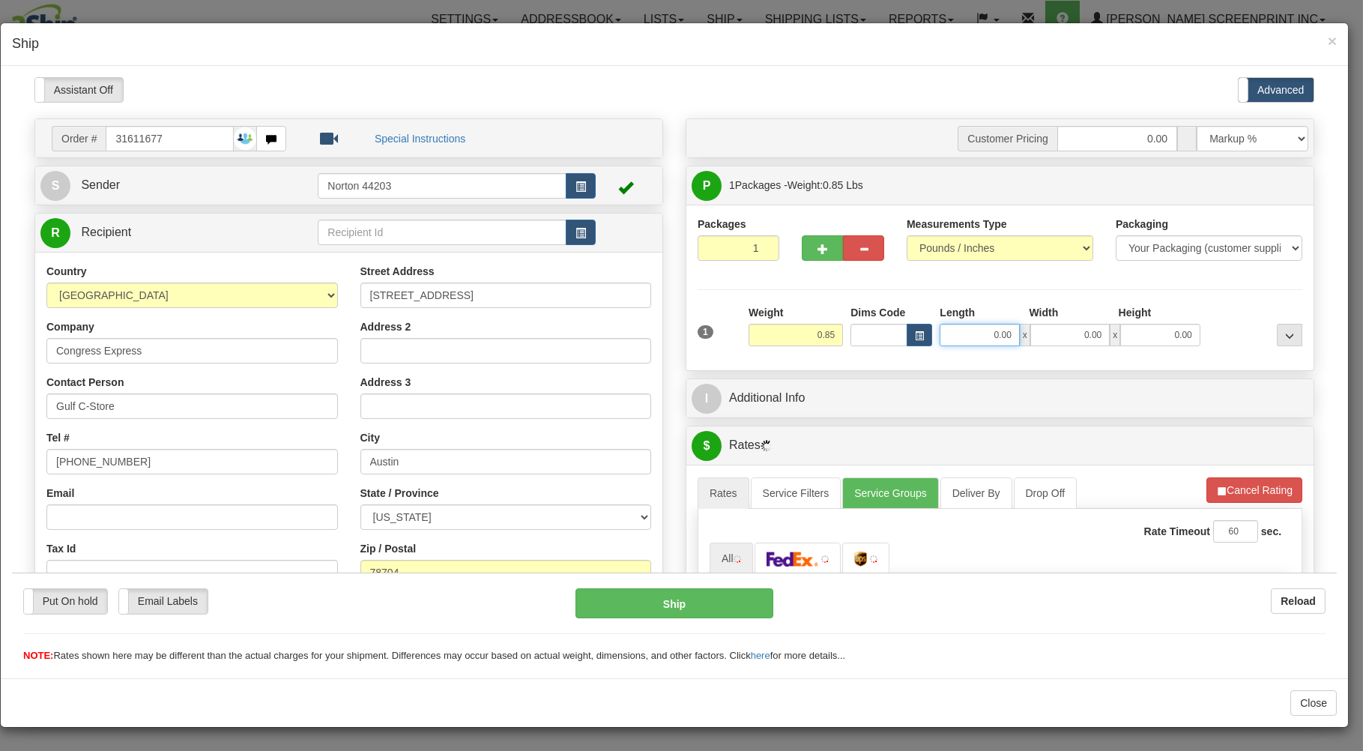
click at [959, 339] on input "0.00" at bounding box center [979, 334] width 79 height 22
type input "1.15"
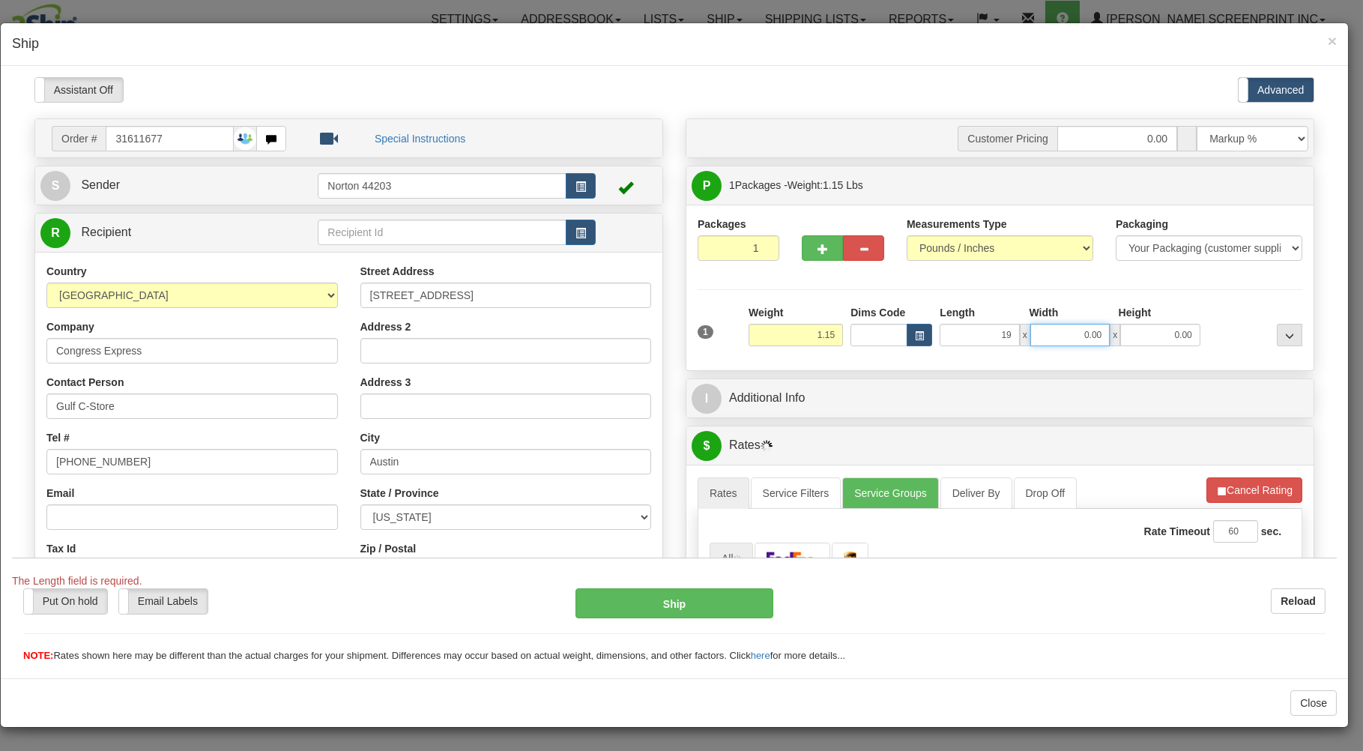
type input "19.00"
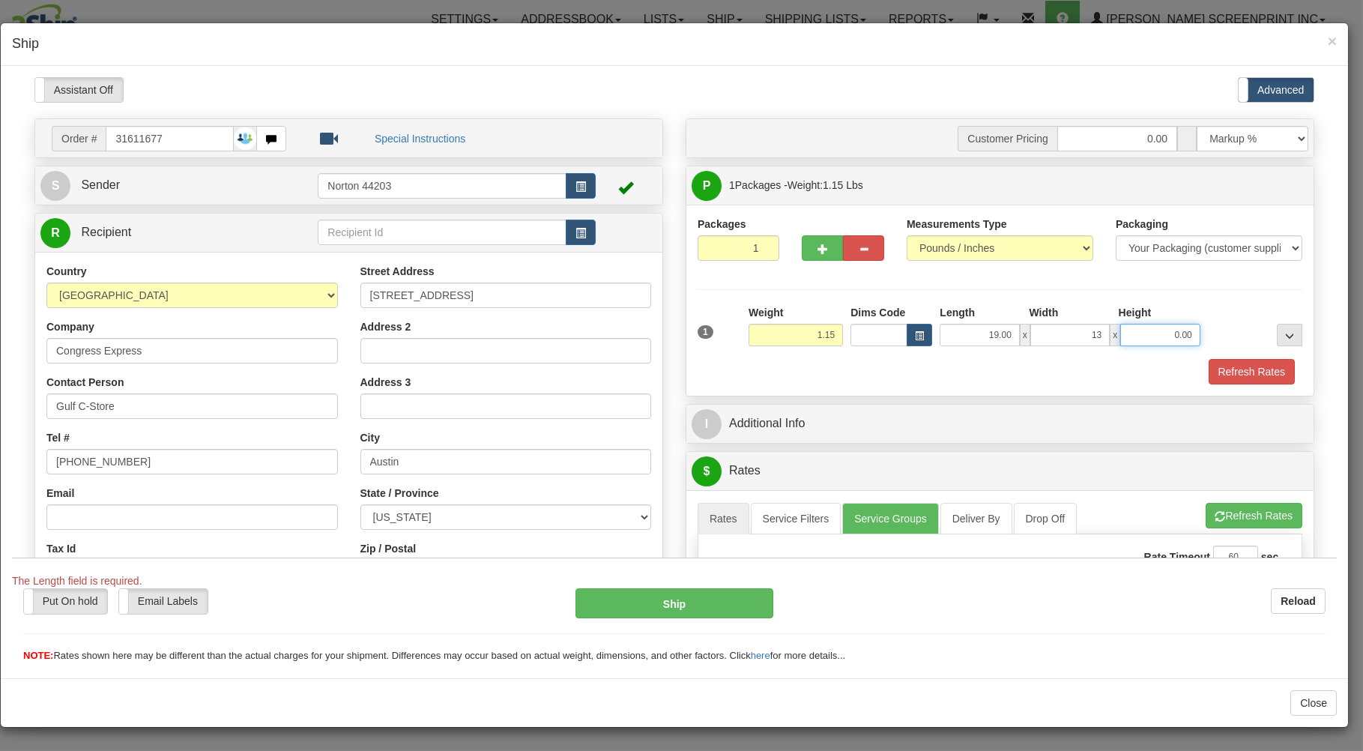
type input "13.00"
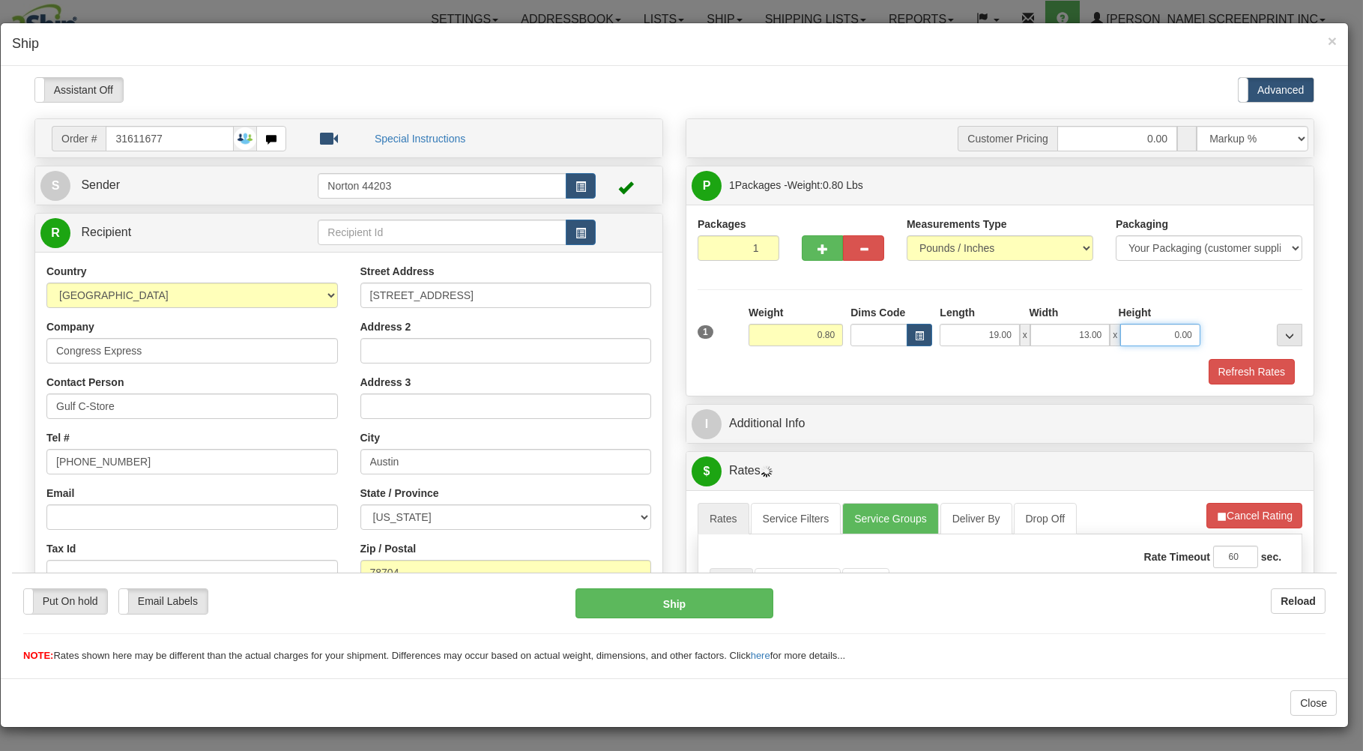
type input "0.75"
type input "2"
type input "0.85"
type input "2.00"
click at [967, 351] on div "1 Weight 0.85 Dims Code x x" at bounding box center [1000, 330] width 612 height 53
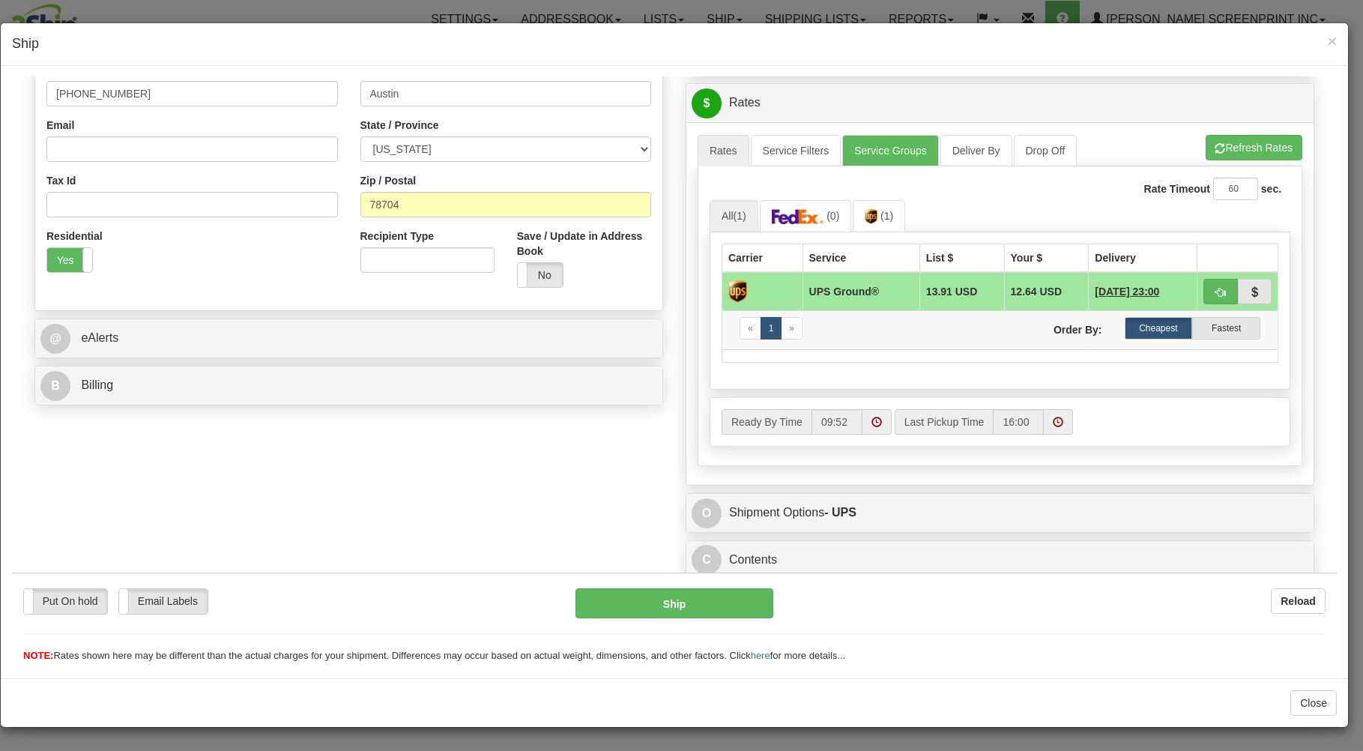
scroll to position [374, 0]
click at [790, 202] on link "(0)" at bounding box center [806, 215] width 92 height 32
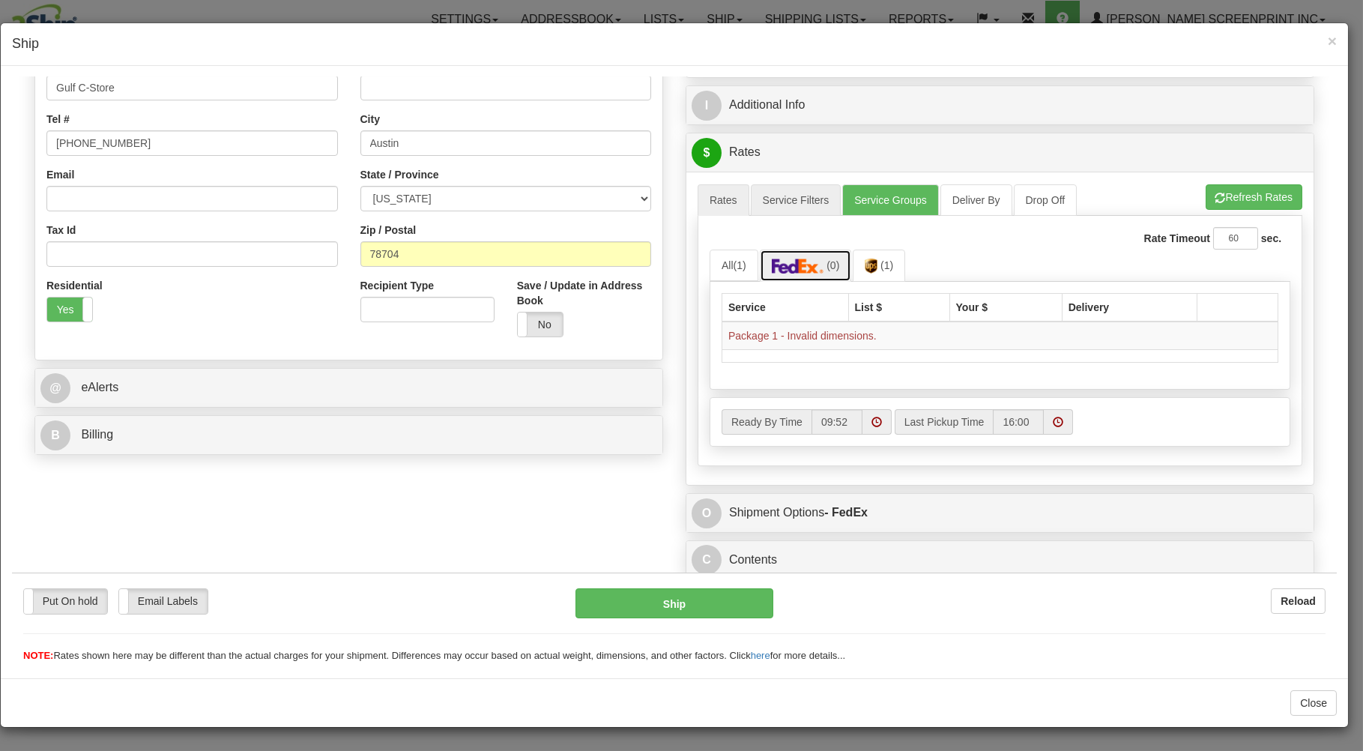
scroll to position [324, 0]
click at [1270, 192] on button "Refresh Rates" at bounding box center [1254, 196] width 97 height 25
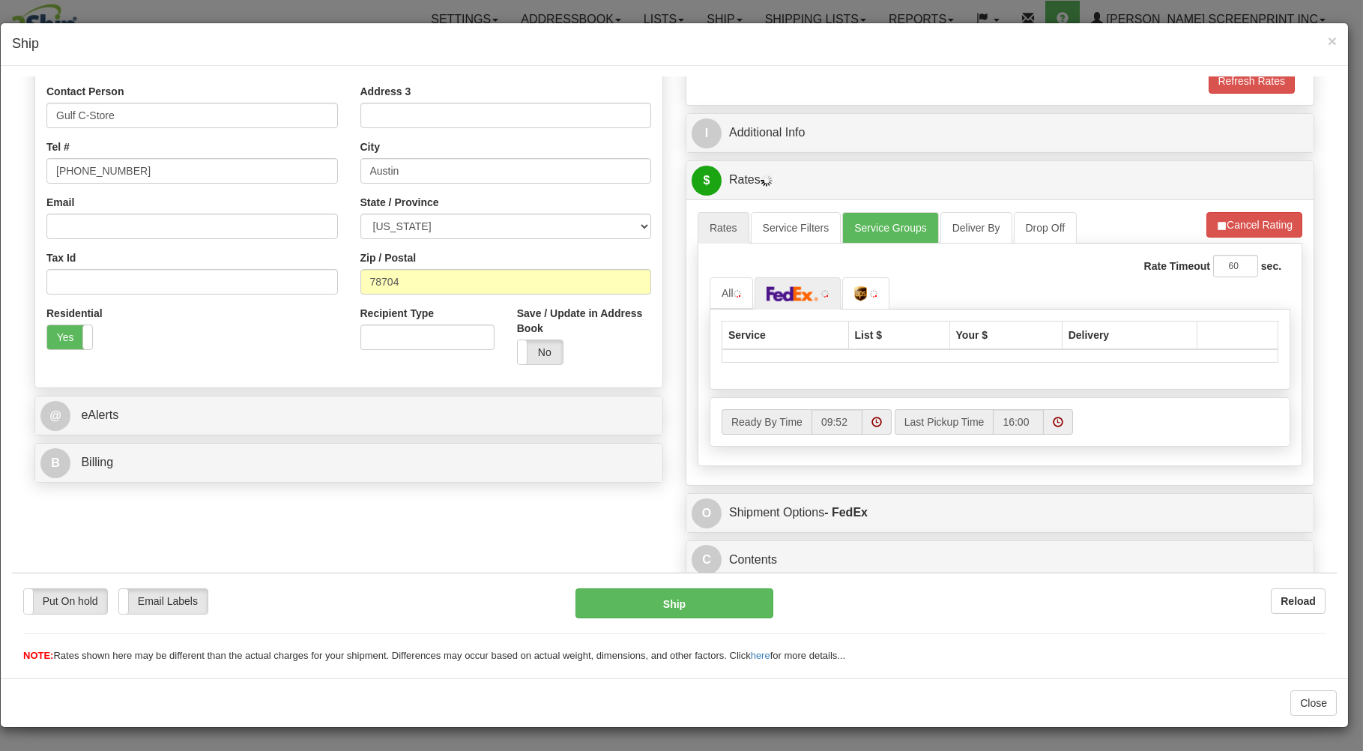
scroll to position [295, 0]
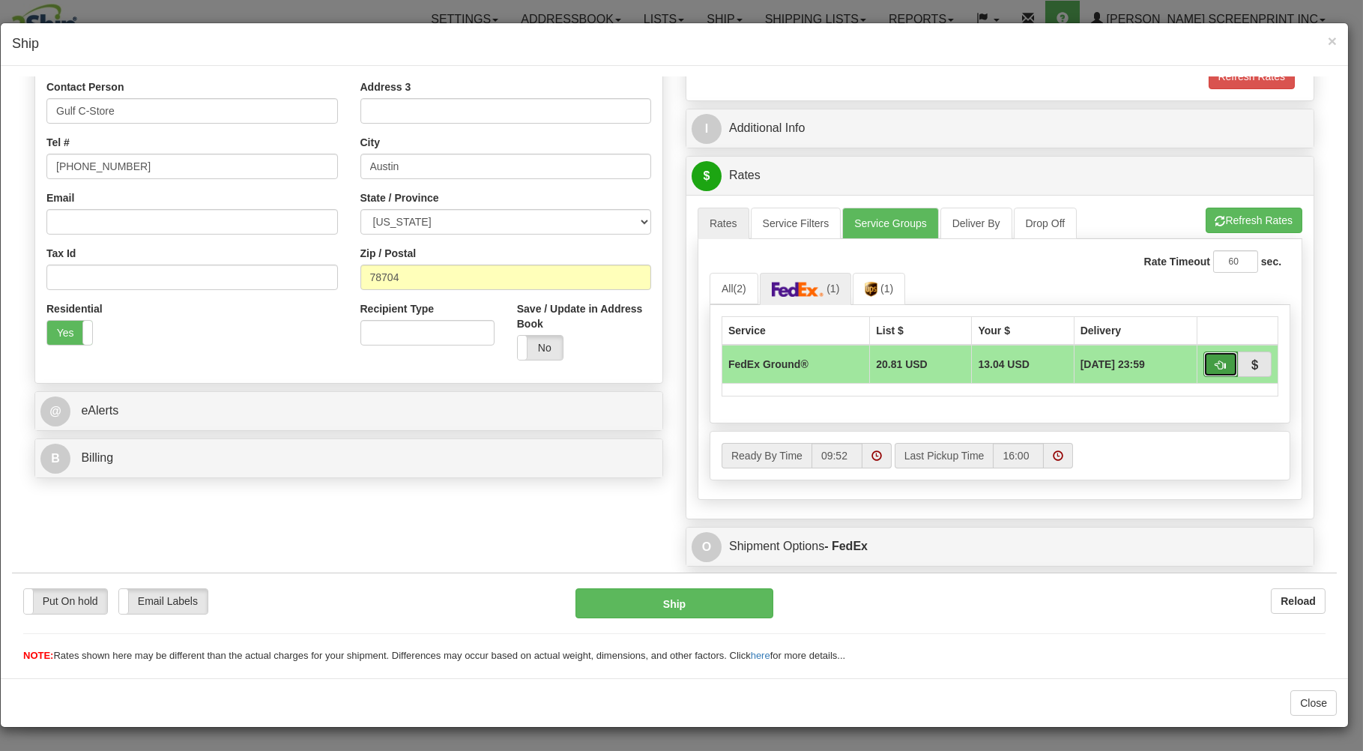
click at [1204, 360] on button "button" at bounding box center [1221, 363] width 34 height 25
type input "92"
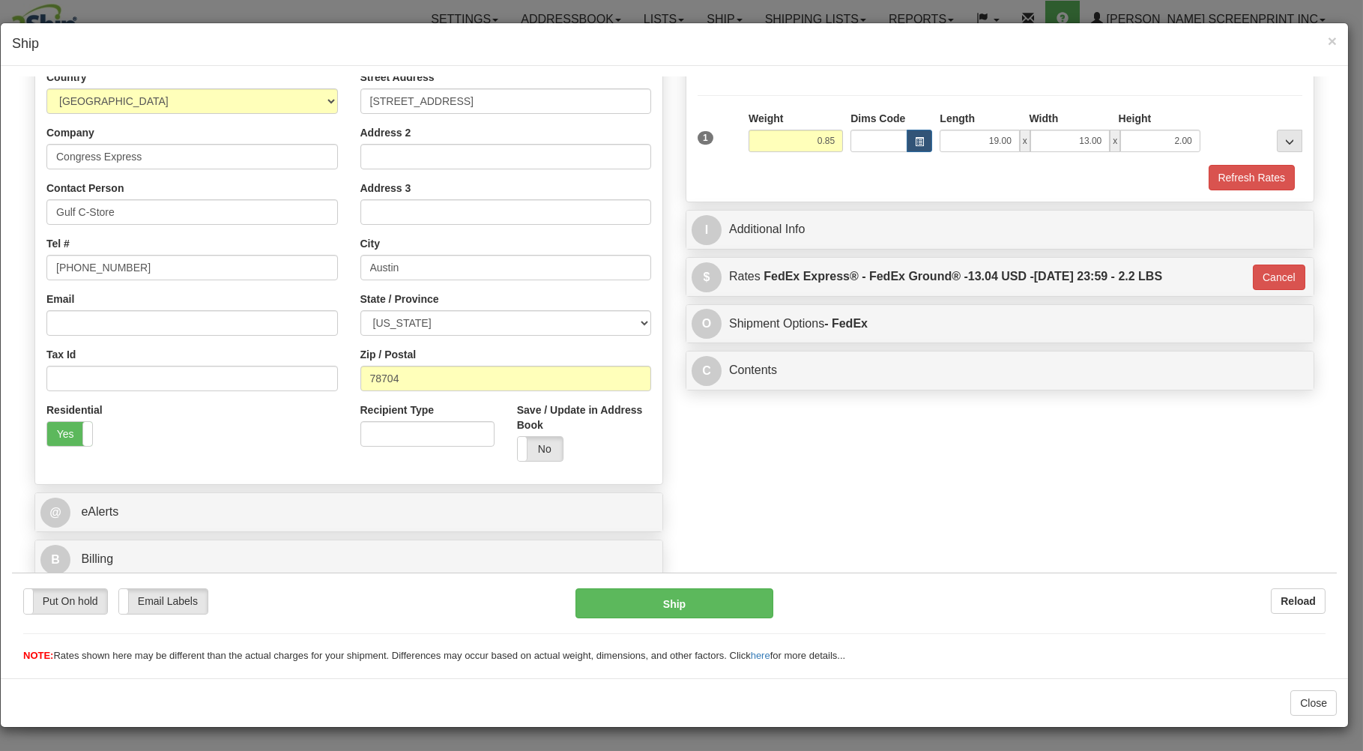
scroll to position [197, 0]
click at [738, 607] on button "Ship" at bounding box center [675, 603] width 199 height 30
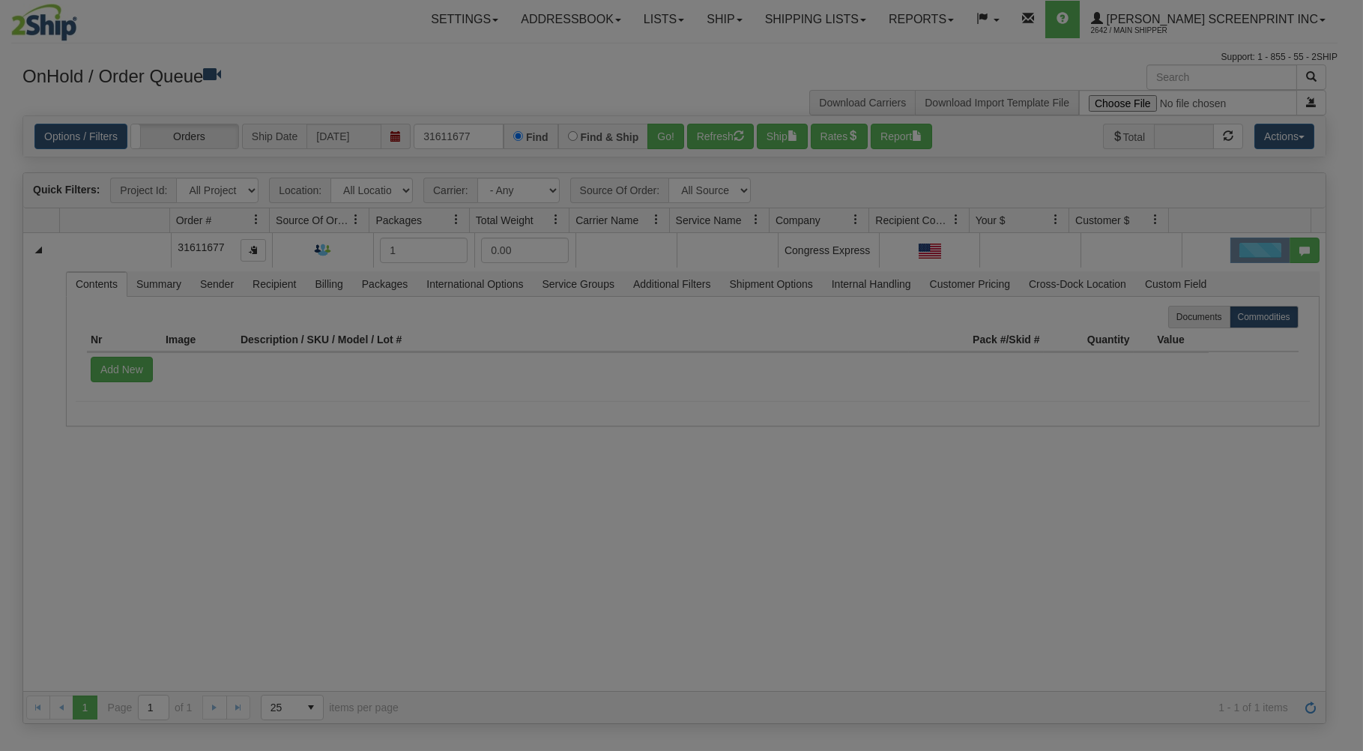
scroll to position [0, 0]
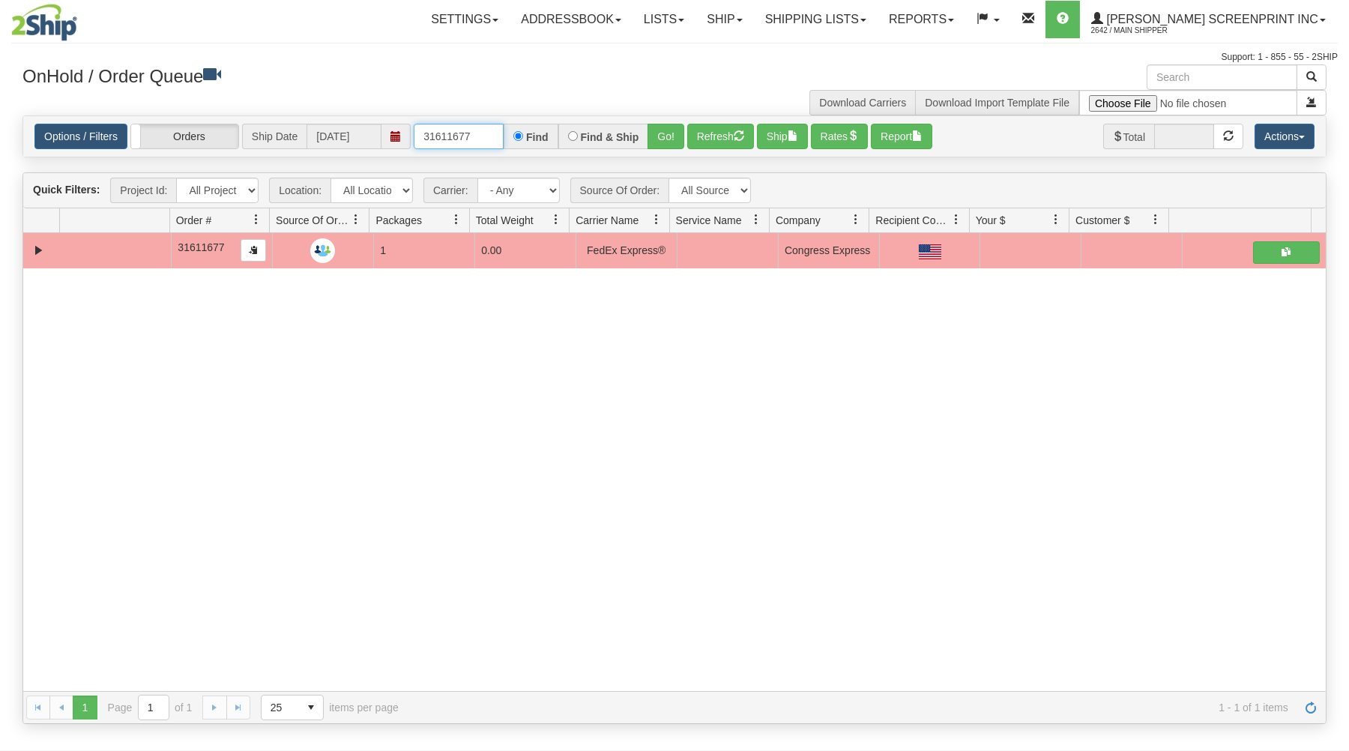
drag, startPoint x: 422, startPoint y: 138, endPoint x: 546, endPoint y: 123, distance: 124.6
click at [546, 123] on div "Options / Filters Group Shipments Orders Ship Date 09/15/2025 31611677 Find Fin…" at bounding box center [674, 136] width 1303 height 40
drag, startPoint x: 425, startPoint y: 136, endPoint x: 585, endPoint y: 88, distance: 167.4
click at [504, 124] on input "74316116" at bounding box center [459, 136] width 90 height 25
type input "31611674"
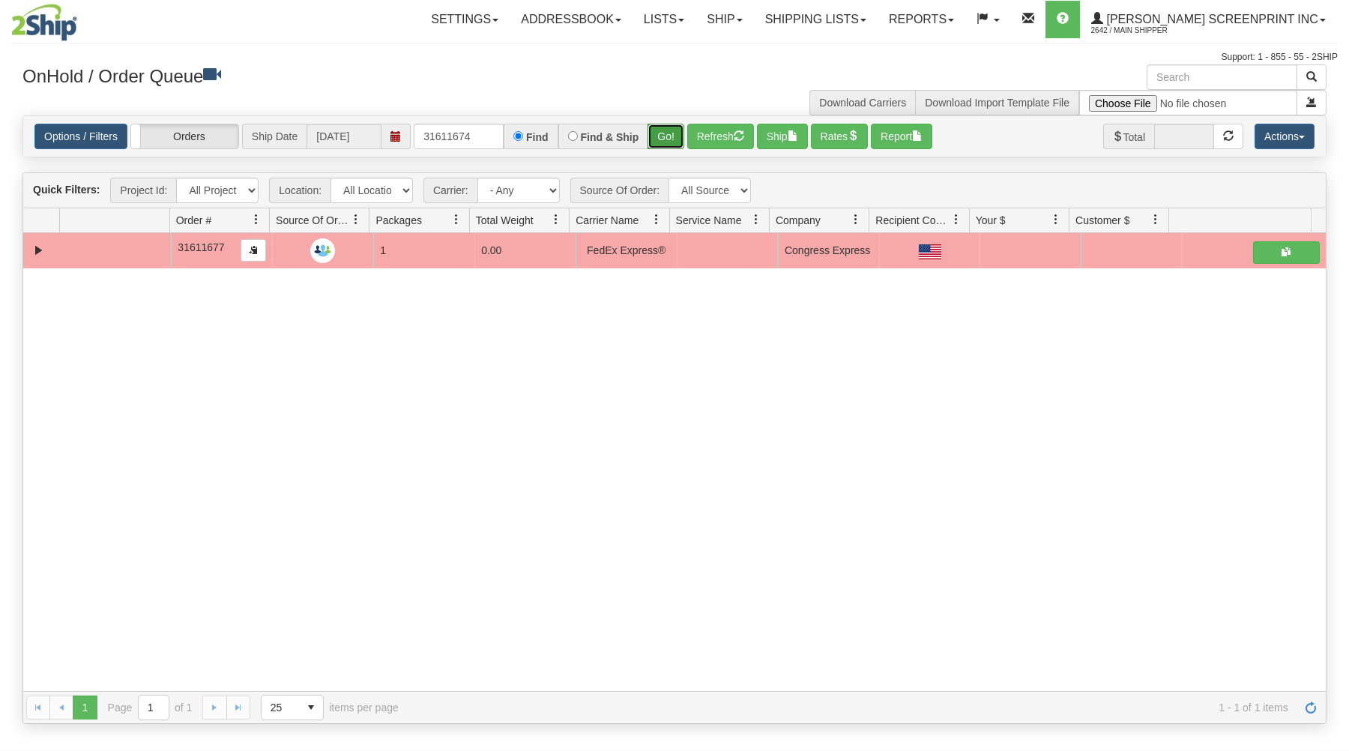
click at [664, 136] on button "Go!" at bounding box center [666, 136] width 37 height 25
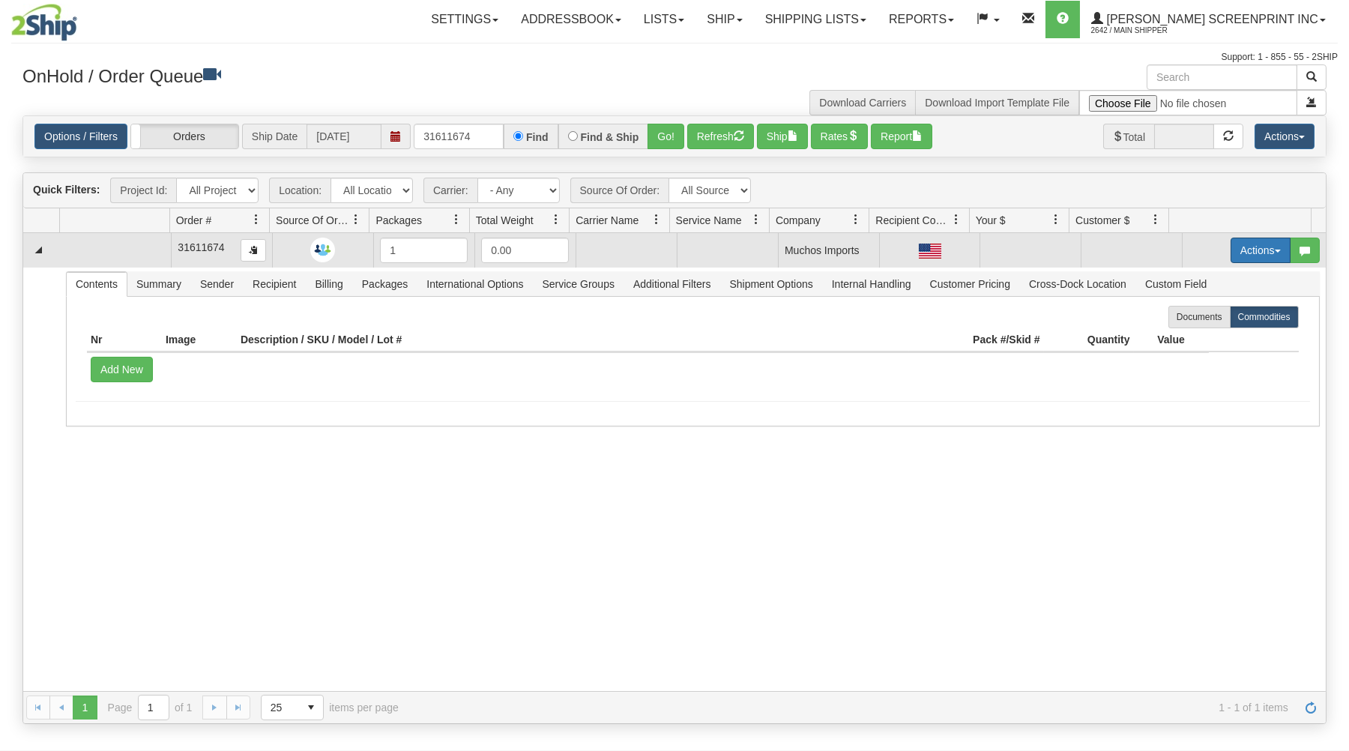
click at [1247, 240] on button "Actions" at bounding box center [1261, 250] width 60 height 25
click at [1214, 275] on link "Open" at bounding box center [1230, 278] width 120 height 19
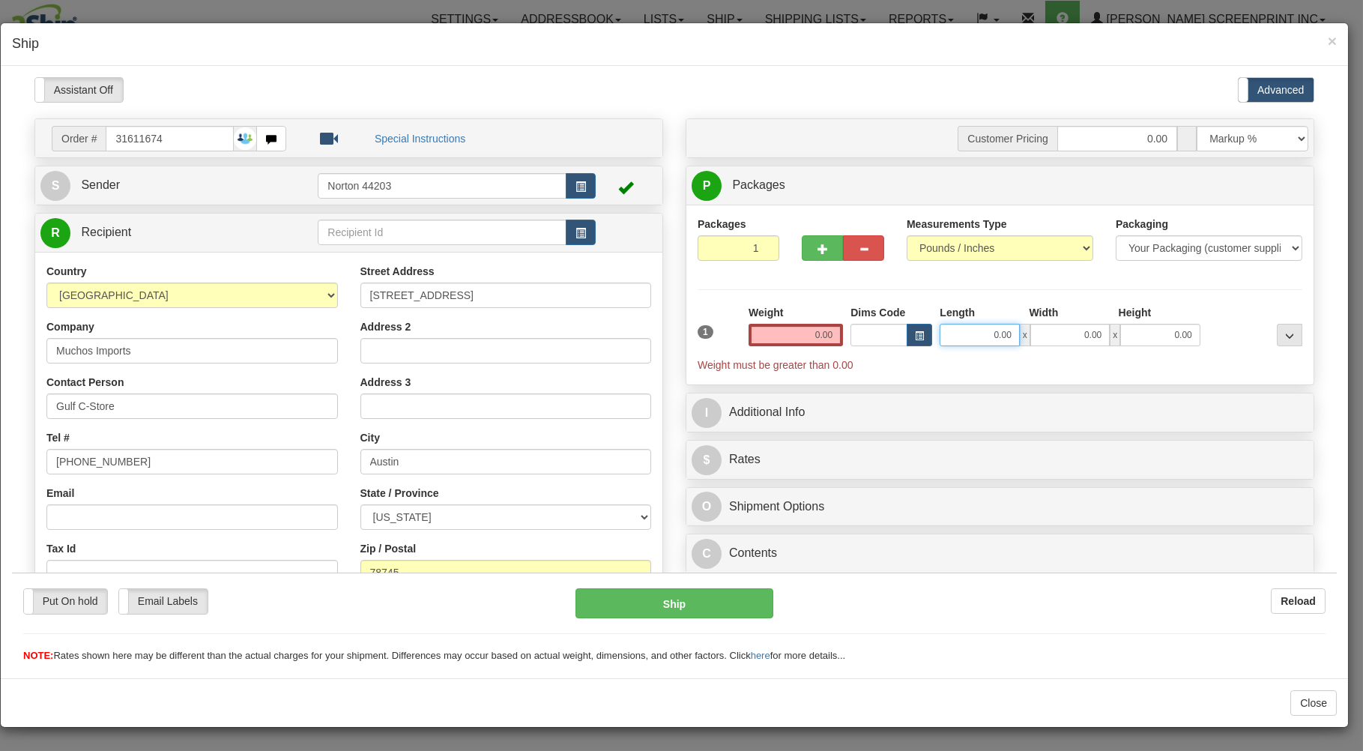
drag, startPoint x: 968, startPoint y: 337, endPoint x: 957, endPoint y: 331, distance: 12.1
click at [967, 337] on input "0.00" at bounding box center [979, 334] width 79 height 22
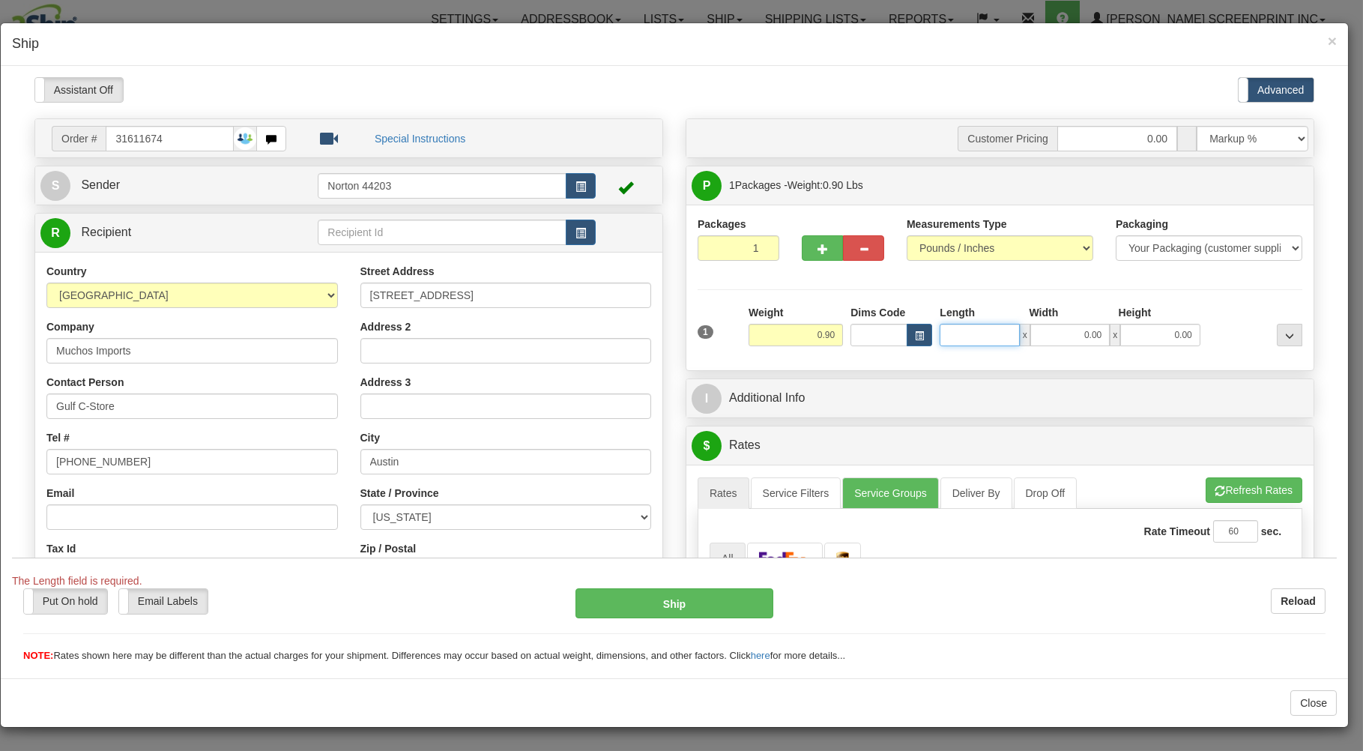
type input "0.95"
type input "19.00"
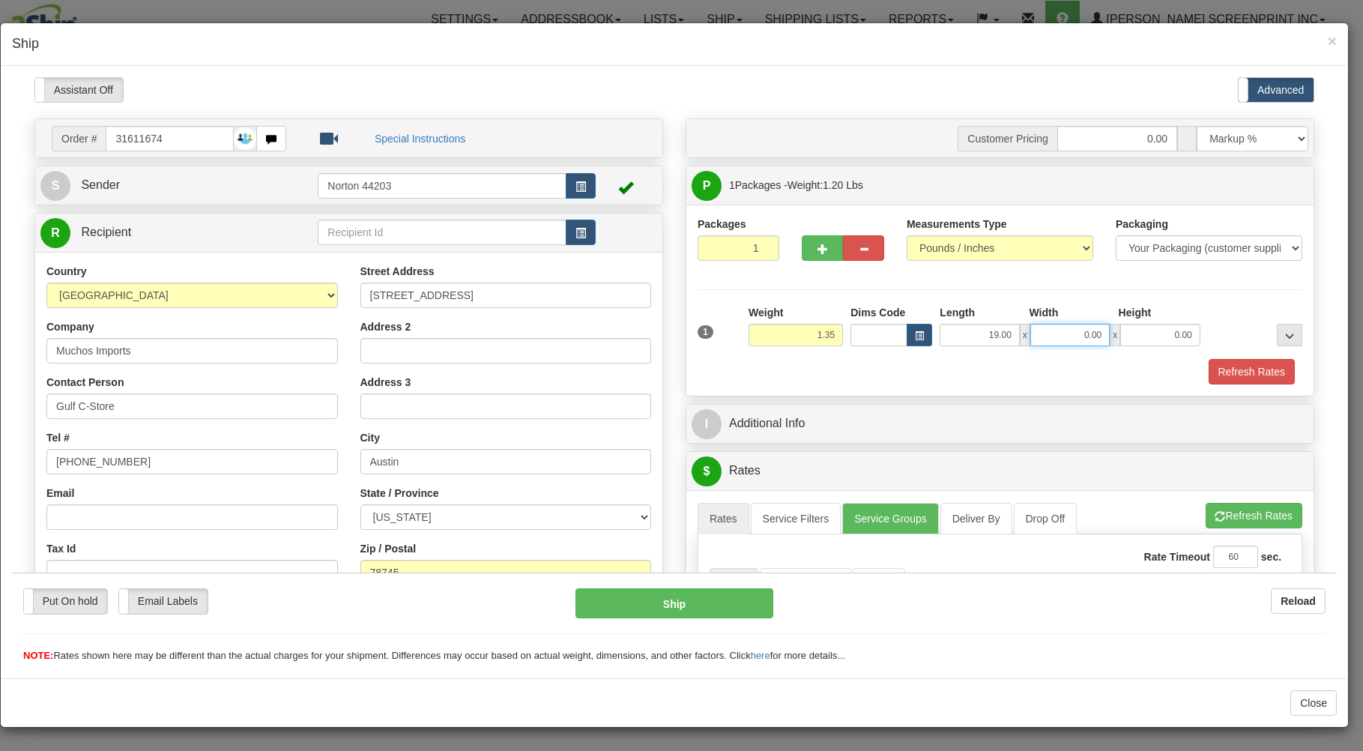
type input "1.40"
type input "14.00"
type input "0.90"
type input "2"
type input "0.95"
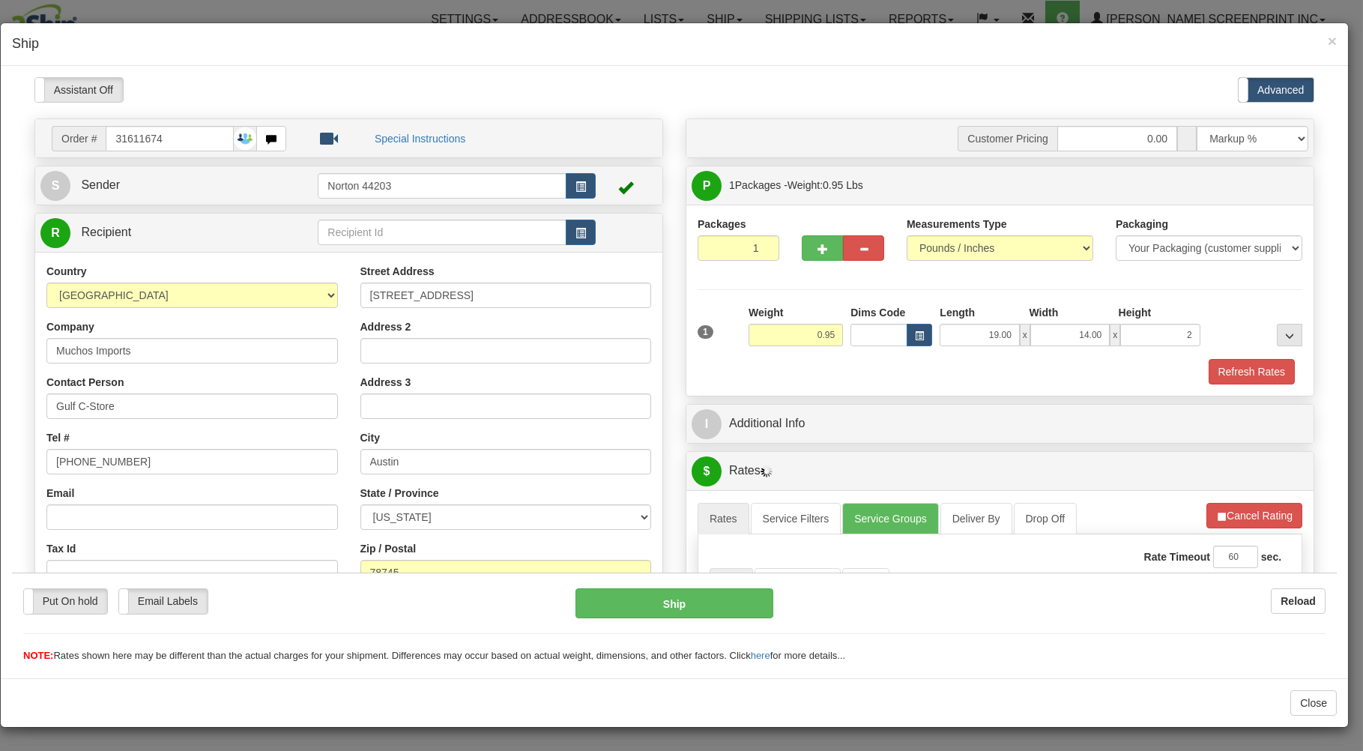
type input "2.00"
click at [921, 360] on div "Refresh Rates" at bounding box center [1000, 370] width 612 height 25
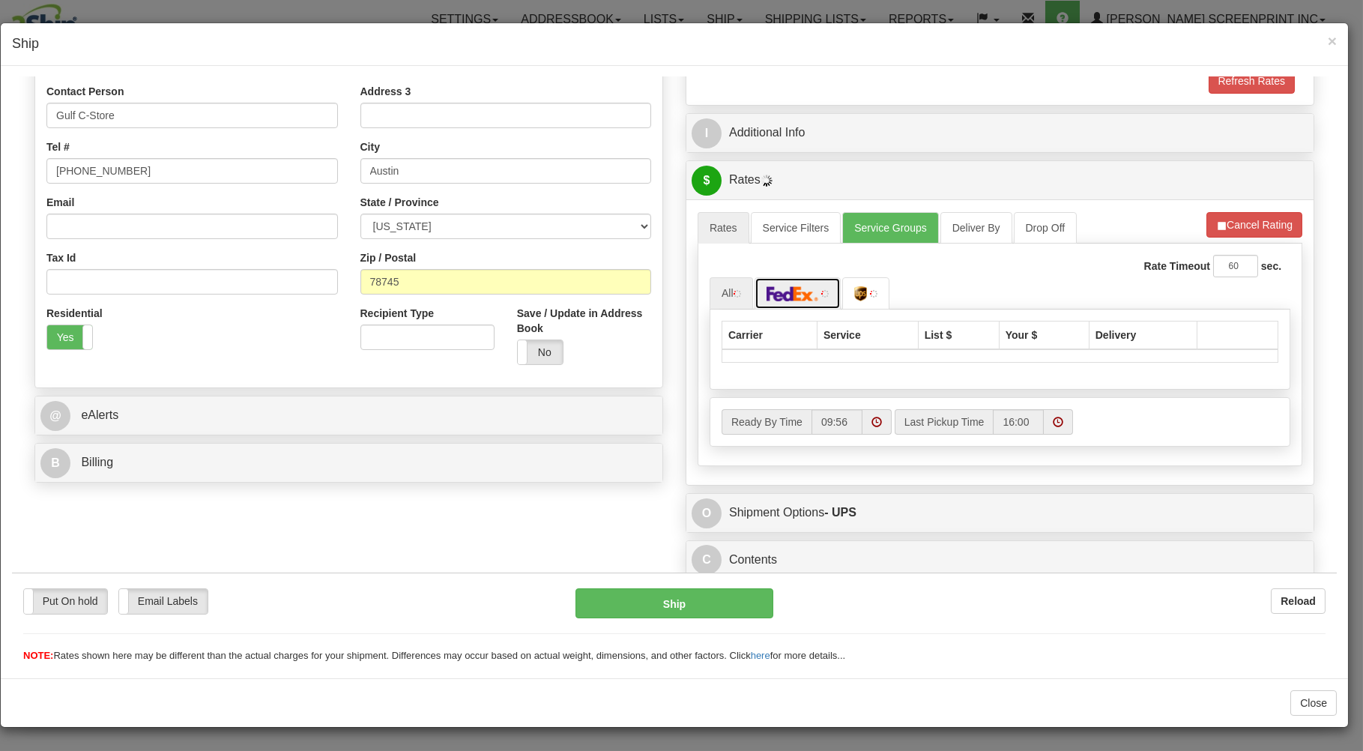
click at [810, 295] on img at bounding box center [793, 293] width 52 height 15
click at [1227, 215] on button "Cancel Rating" at bounding box center [1255, 223] width 96 height 25
type input "0.95"
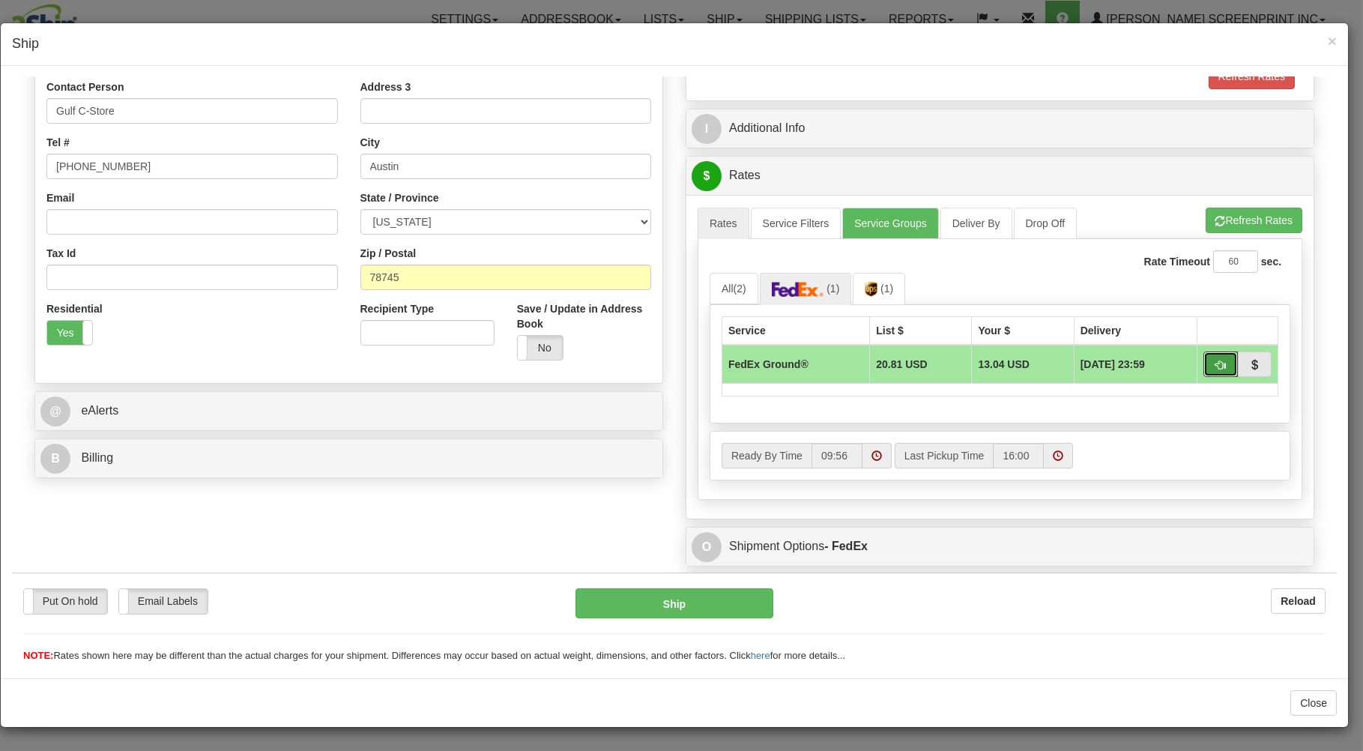
click at [1204, 359] on button "button" at bounding box center [1221, 363] width 34 height 25
type input "92"
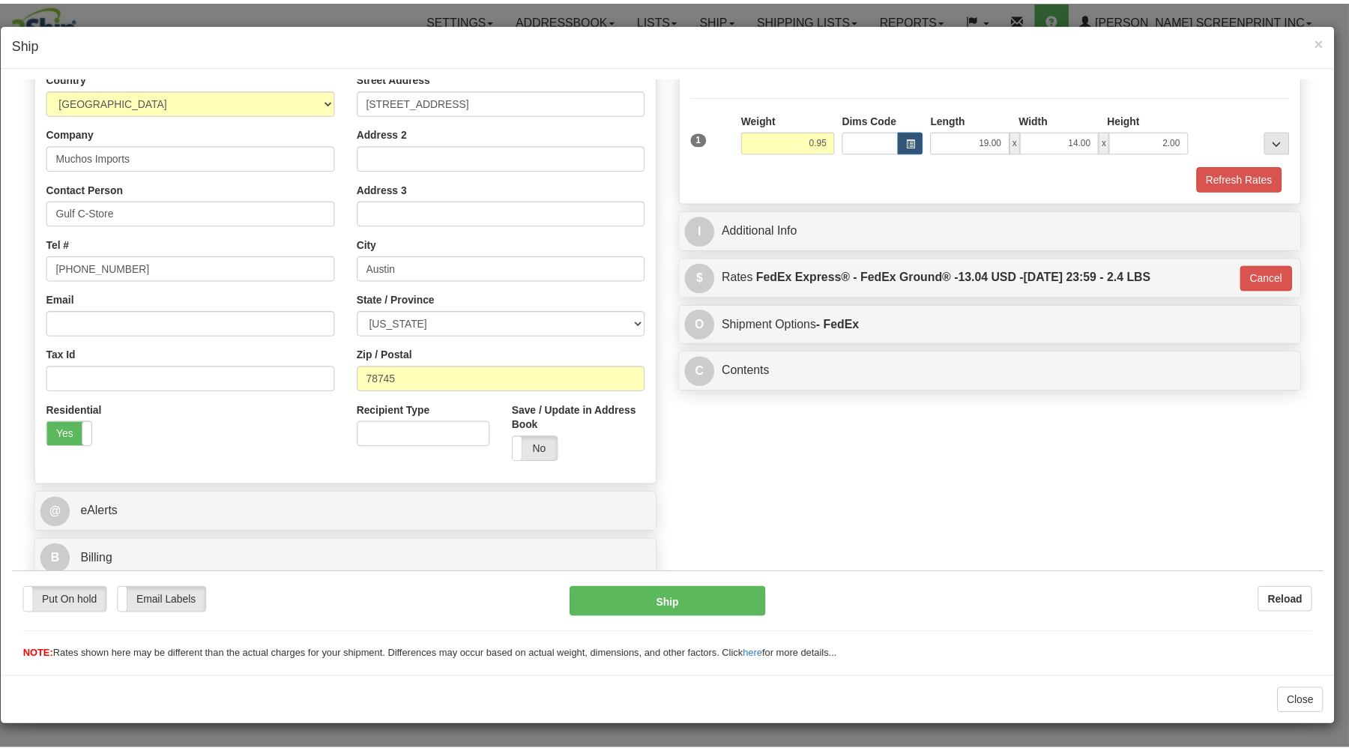
scroll to position [197, 0]
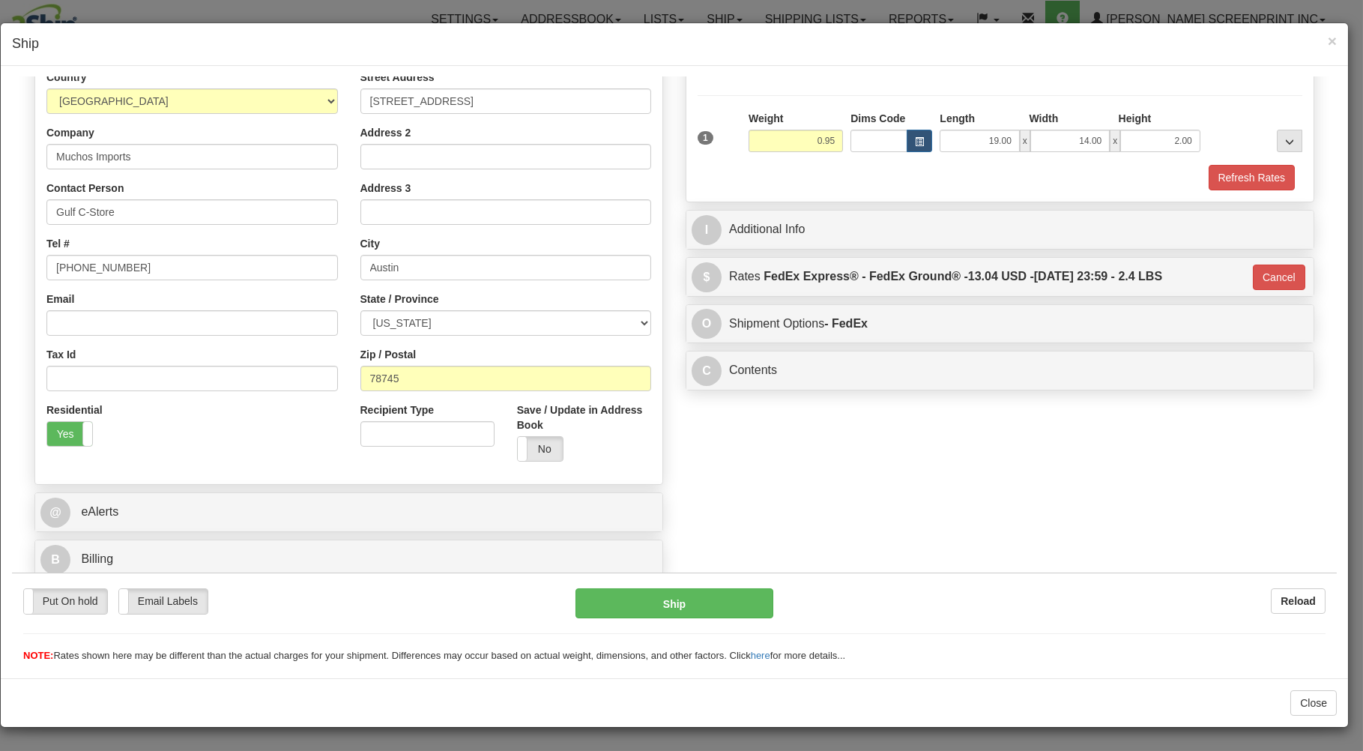
type input "0.90"
type input "92"
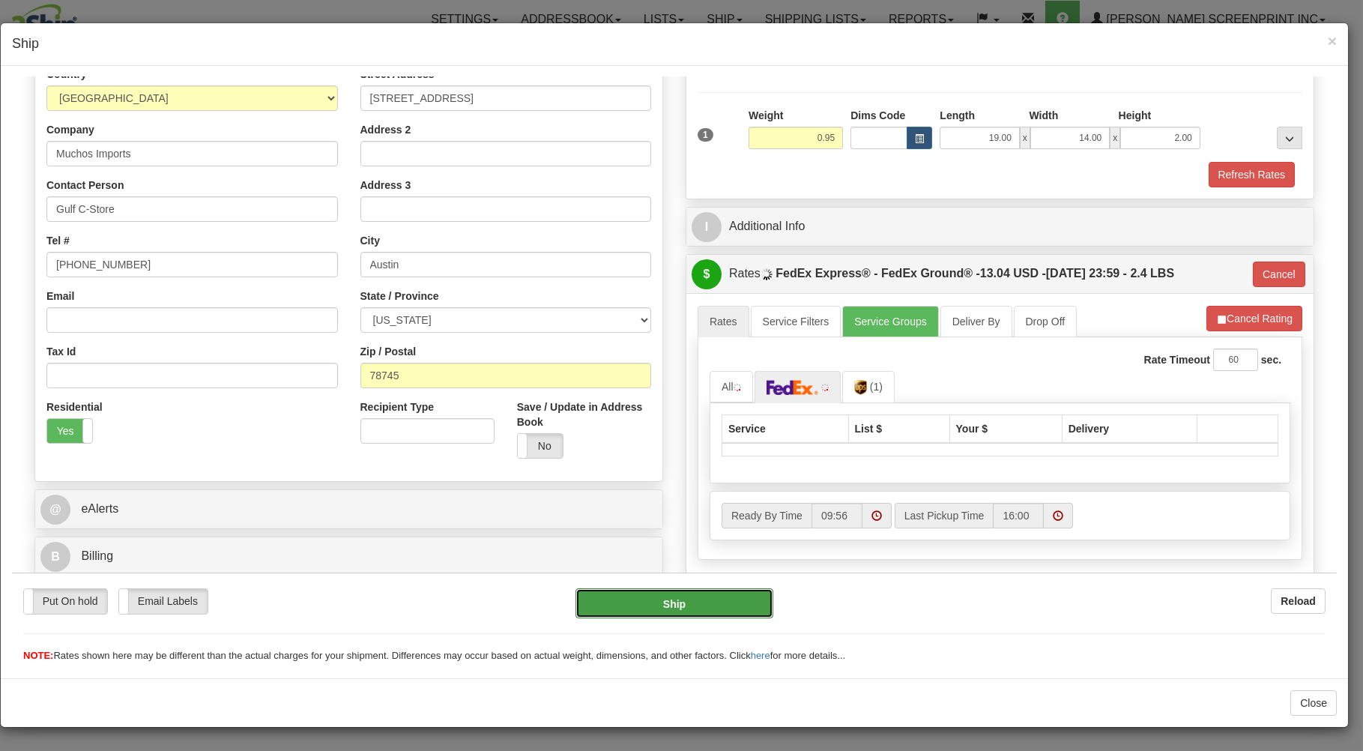
click at [611, 595] on button "Ship" at bounding box center [675, 603] width 199 height 30
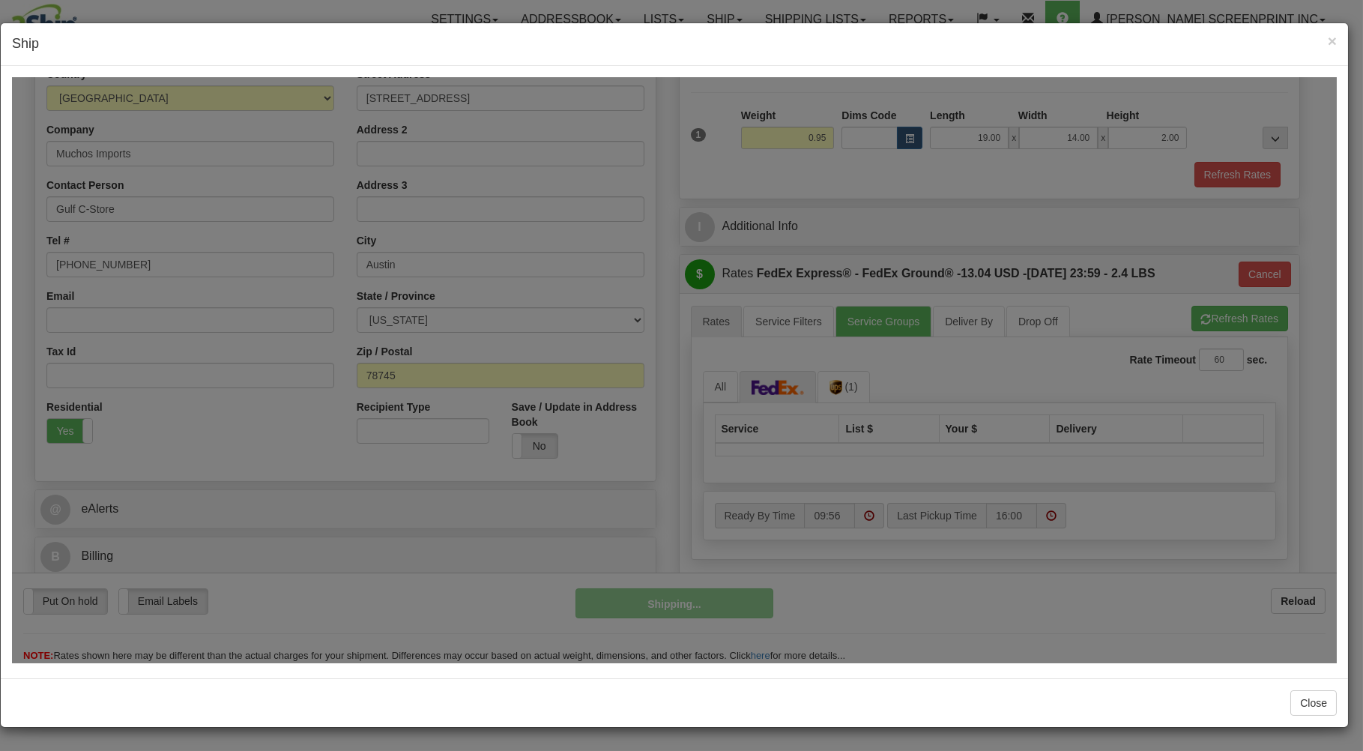
type input "0.90"
type input "92"
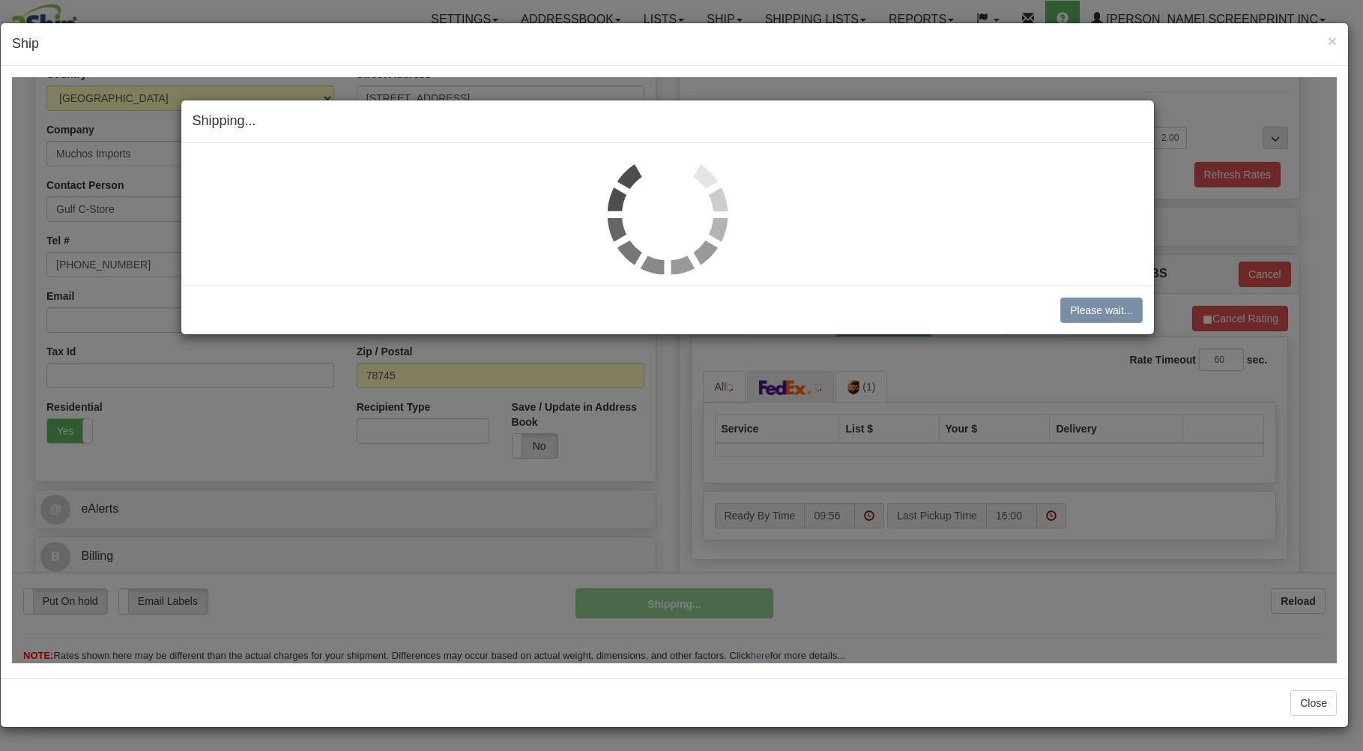
type input "0.90"
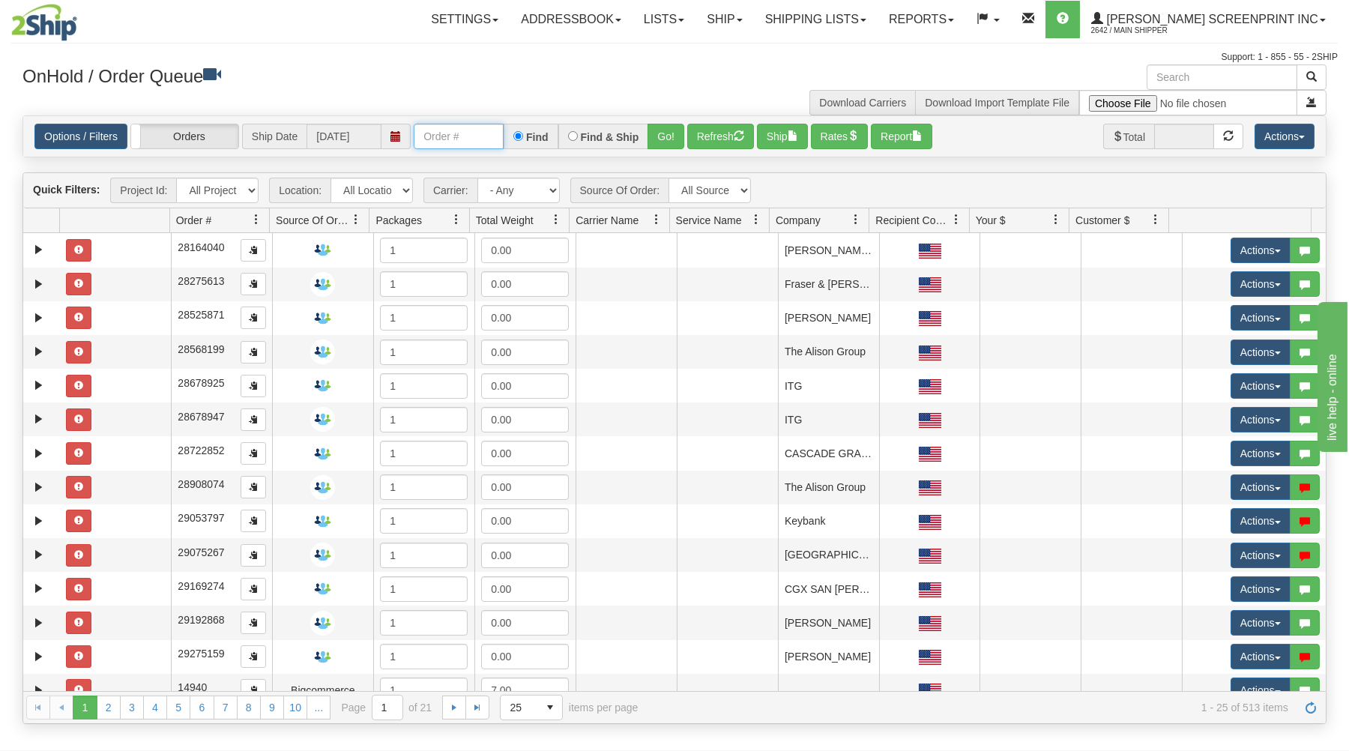
click at [472, 135] on input "text" at bounding box center [459, 136] width 90 height 25
type input "31615942"
click at [660, 130] on button "Go!" at bounding box center [666, 136] width 37 height 25
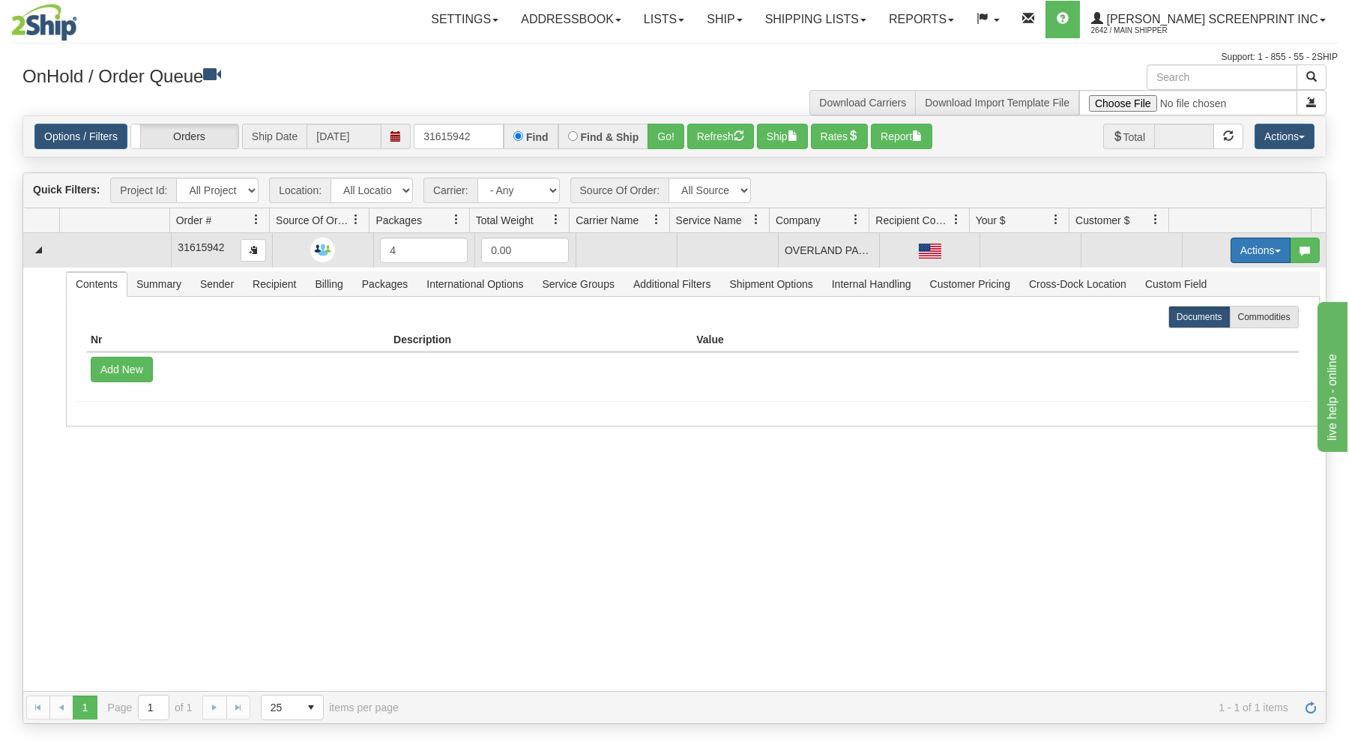
click at [1235, 245] on button "Actions" at bounding box center [1261, 250] width 60 height 25
click at [1185, 278] on span "Open" at bounding box center [1203, 279] width 36 height 12
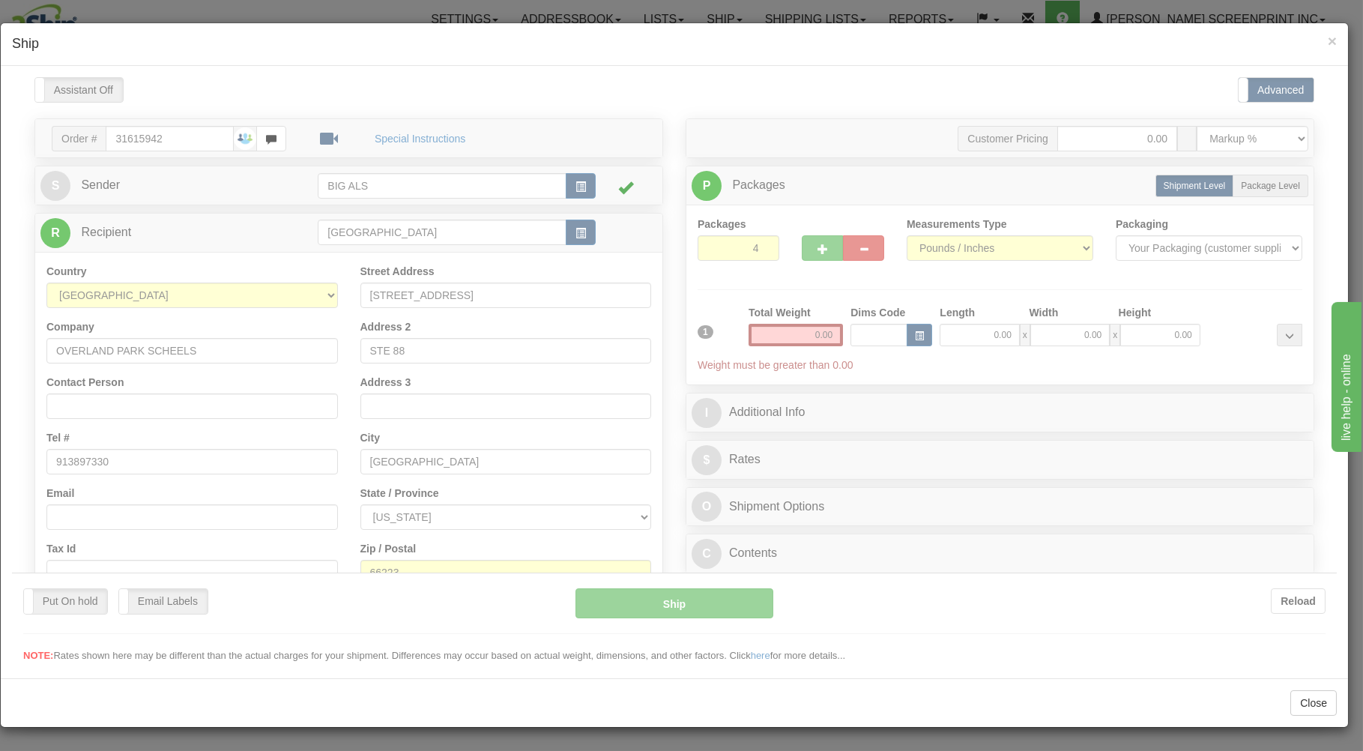
type input "5.30"
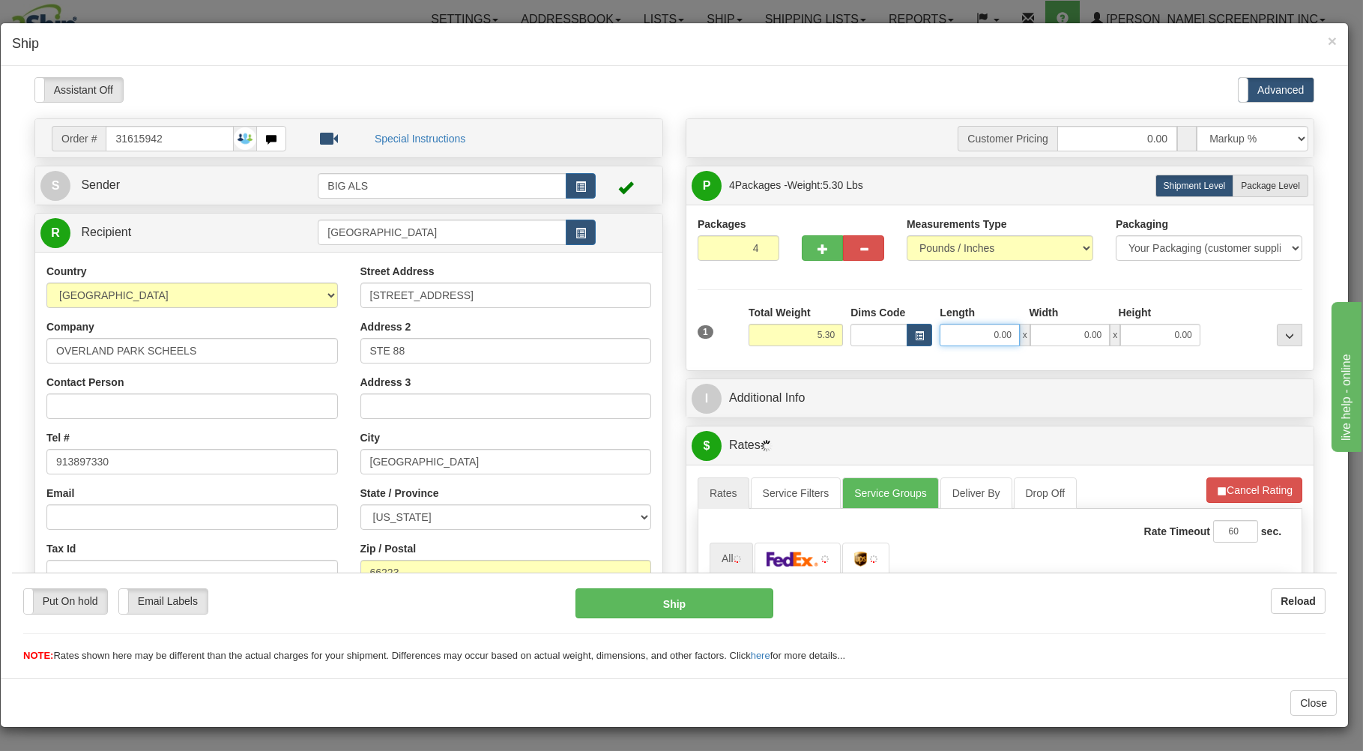
click at [971, 338] on input "0.00" at bounding box center [979, 334] width 79 height 22
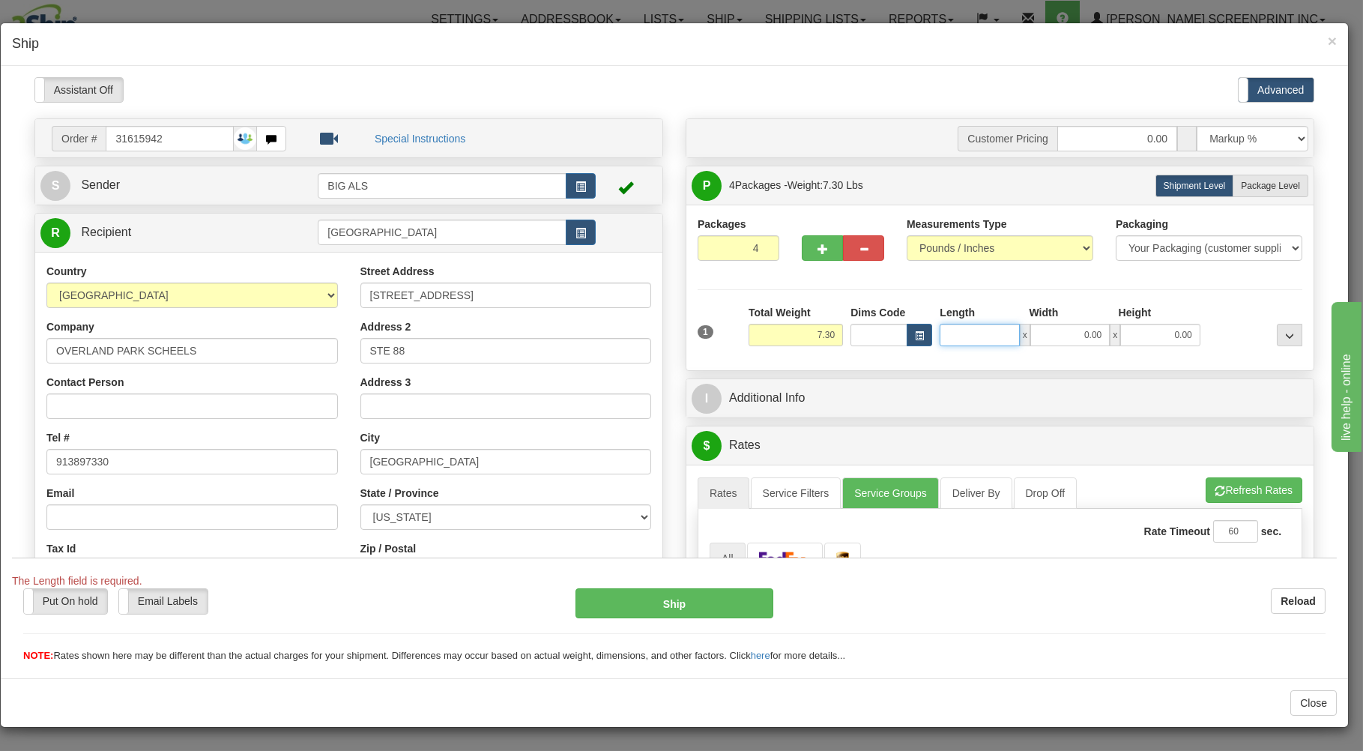
type input "0.00"
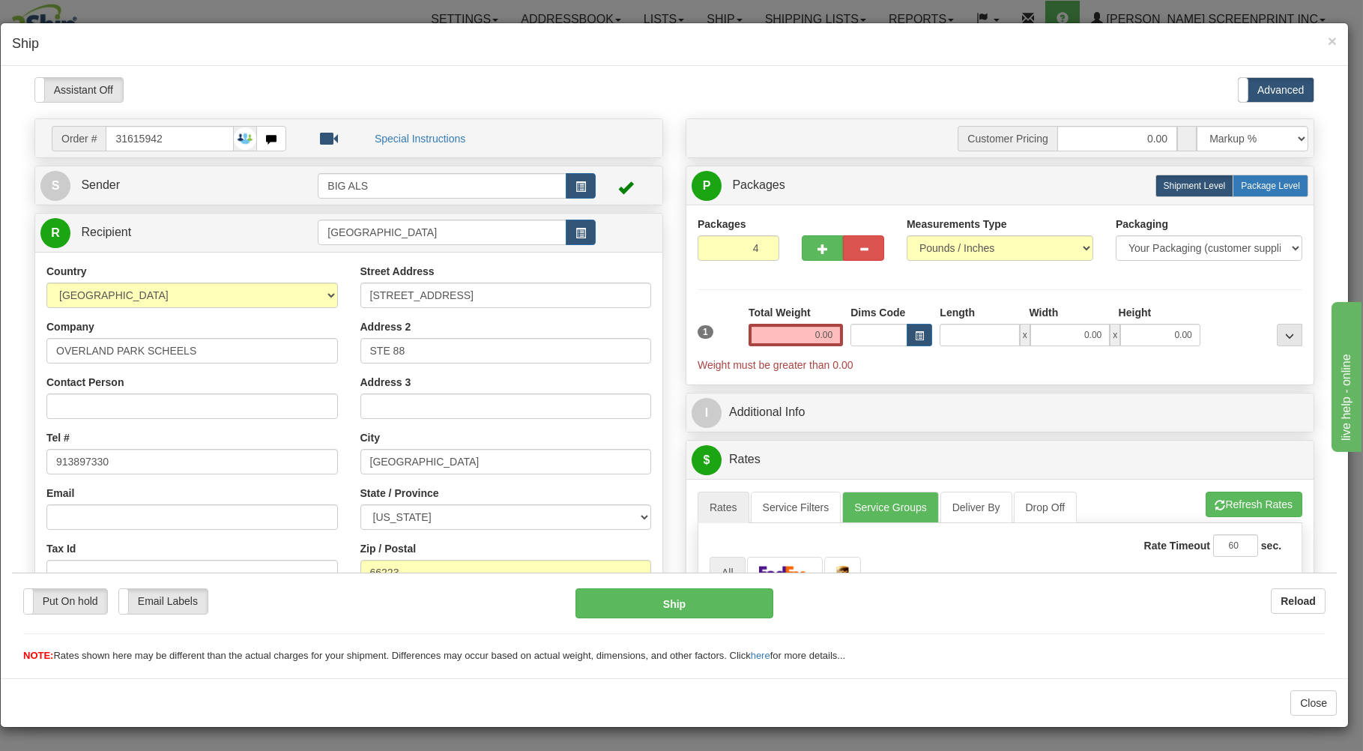
type input "0.00"
click at [1247, 187] on span "Package Level" at bounding box center [1270, 185] width 59 height 10
radio input "true"
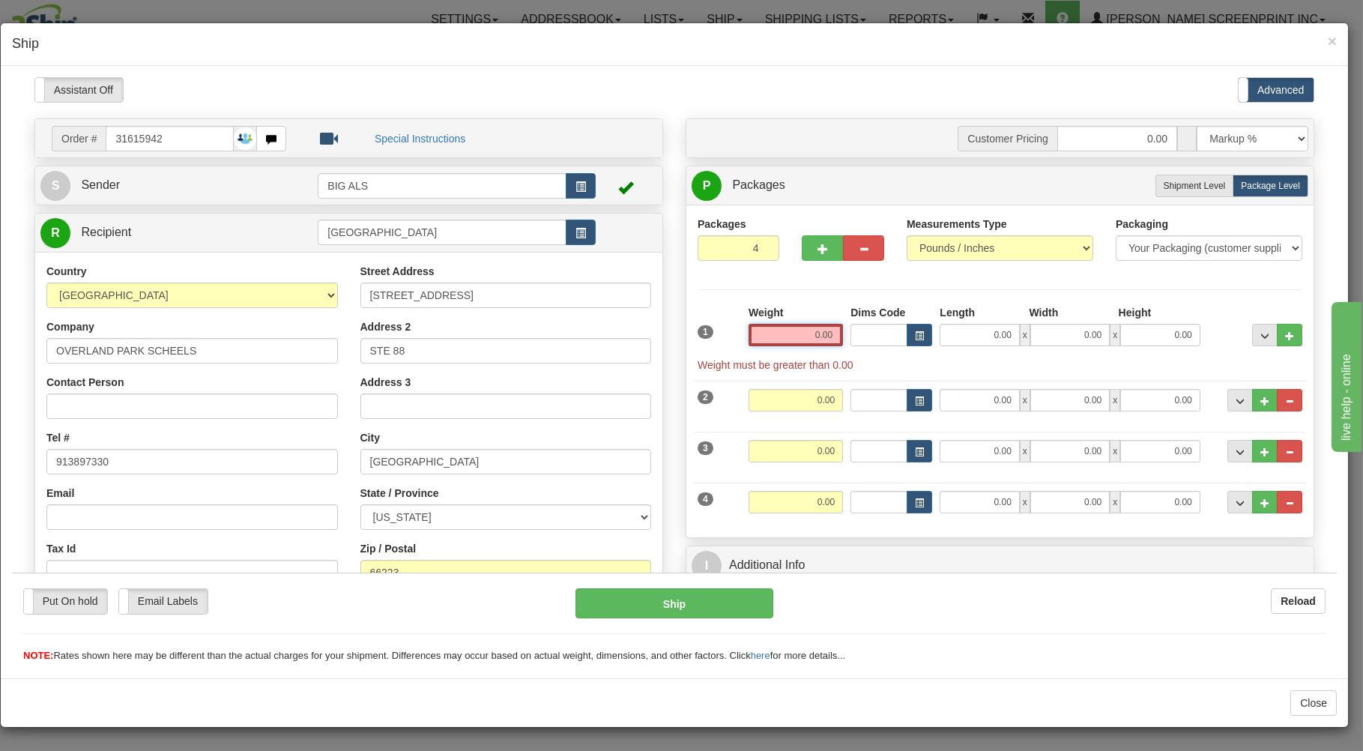
drag, startPoint x: 777, startPoint y: 339, endPoint x: 872, endPoint y: 328, distance: 95.1
click at [843, 341] on input "0.00" at bounding box center [796, 334] width 94 height 22
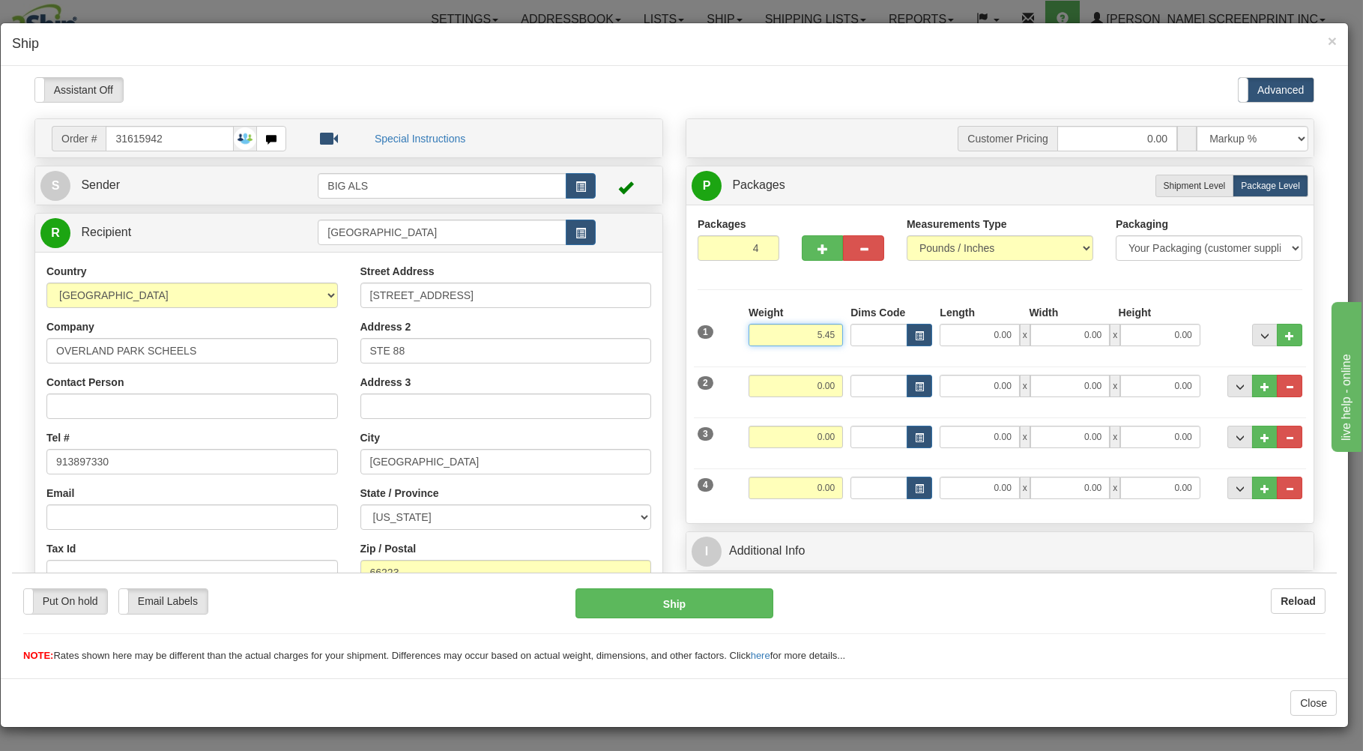
type input "5.45"
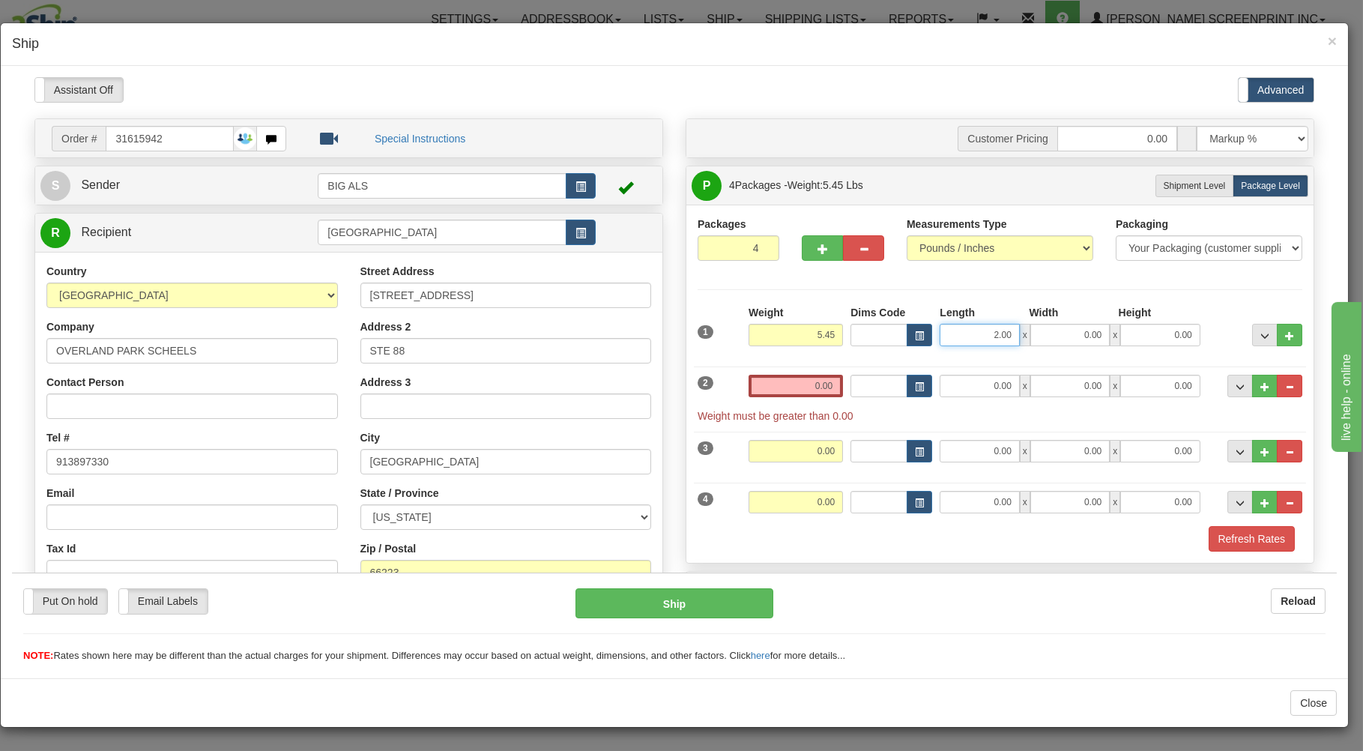
drag, startPoint x: 967, startPoint y: 334, endPoint x: 1046, endPoint y: 331, distance: 78.8
click at [1019, 332] on input "2.00" at bounding box center [979, 334] width 79 height 22
type input "27.00"
type input "18.00"
type input "4.00"
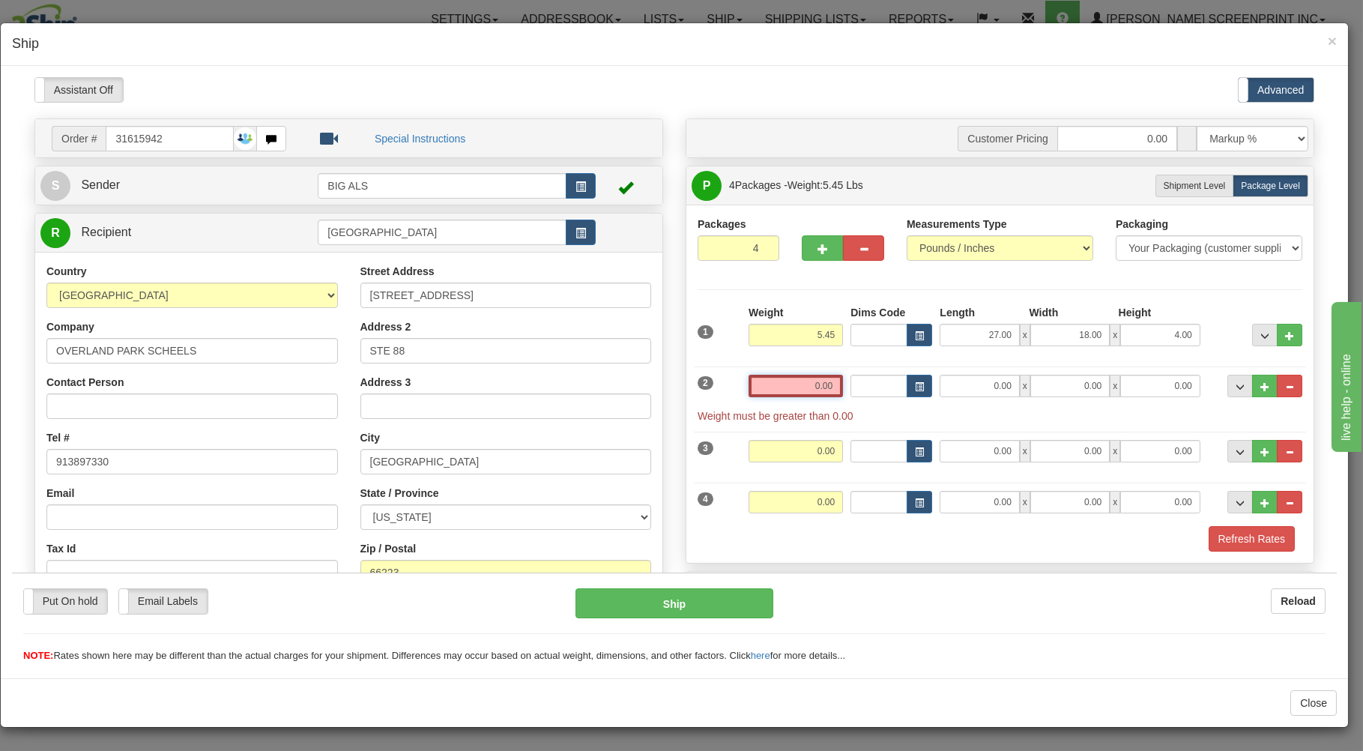
click at [802, 384] on input "0.00" at bounding box center [796, 385] width 94 height 22
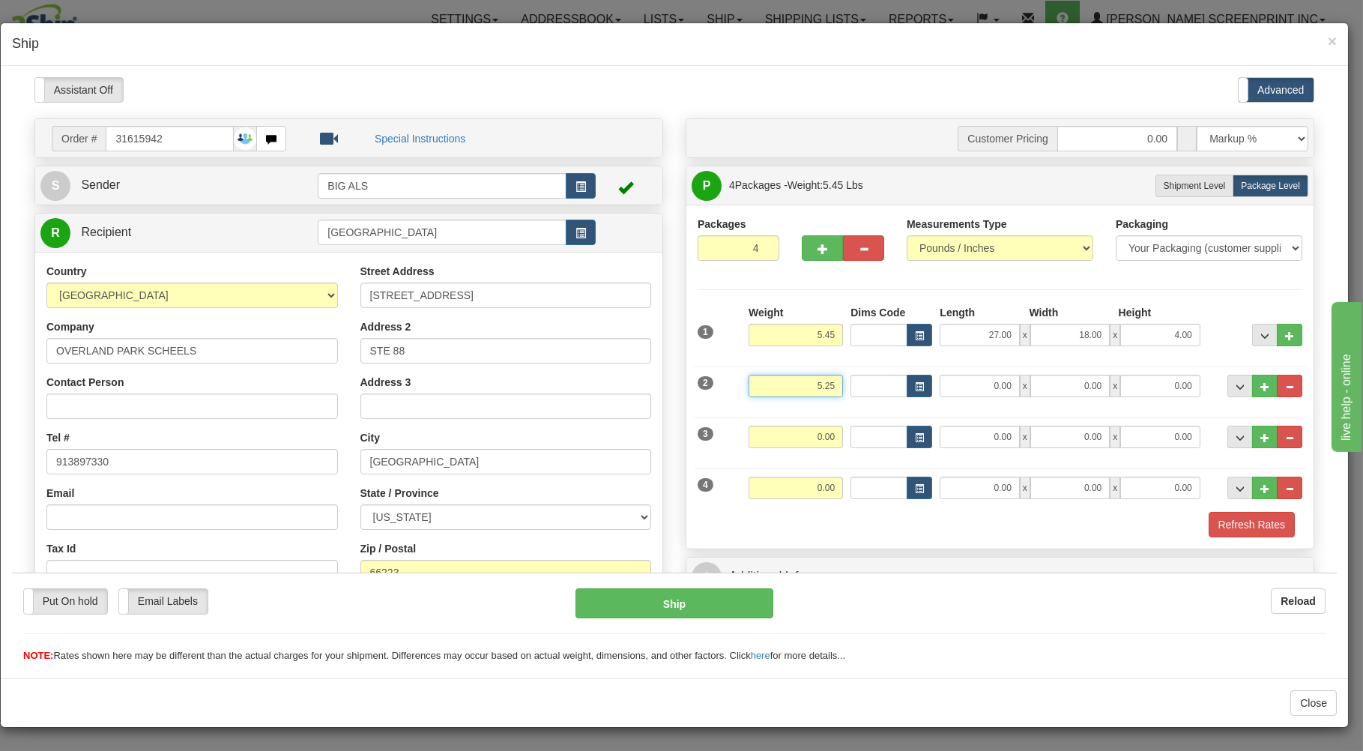
type input "5.25"
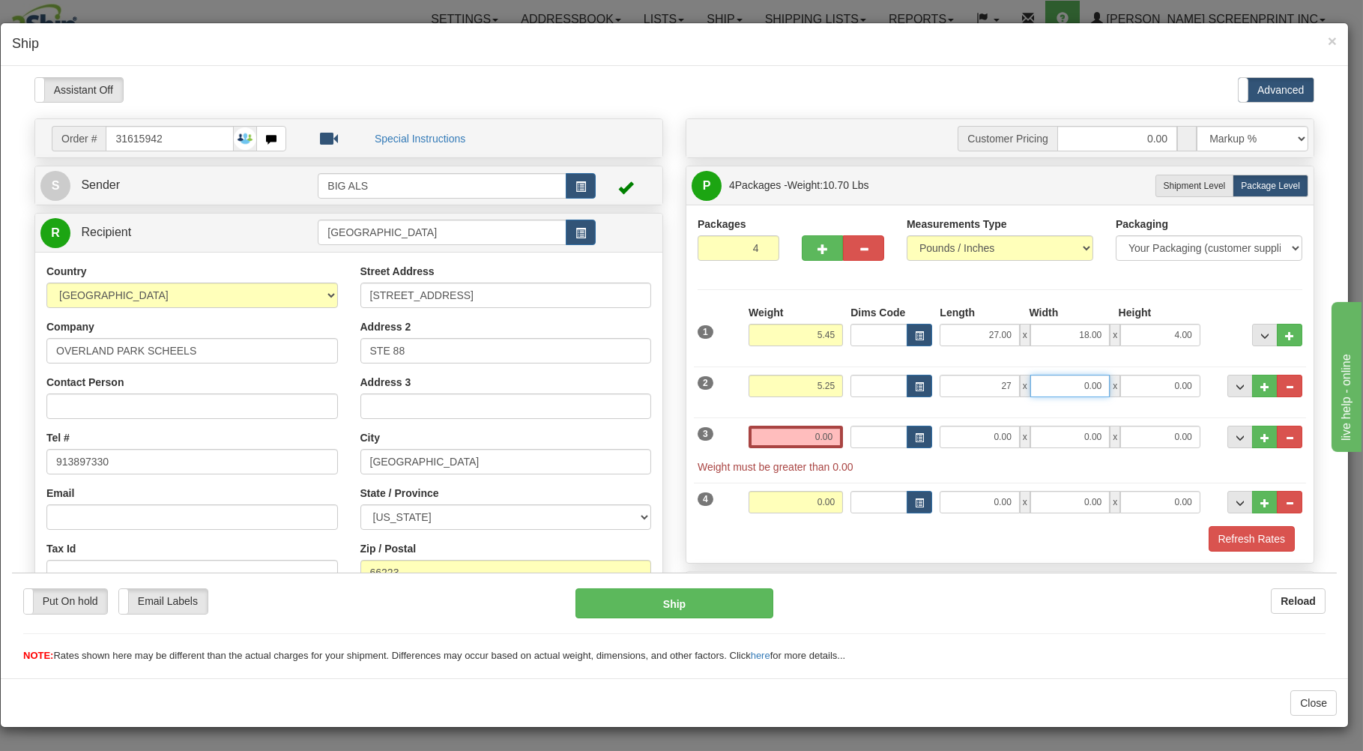
type input "27.00"
type input "18.00"
type input "4.00"
click at [780, 441] on input "0.00" at bounding box center [796, 436] width 94 height 22
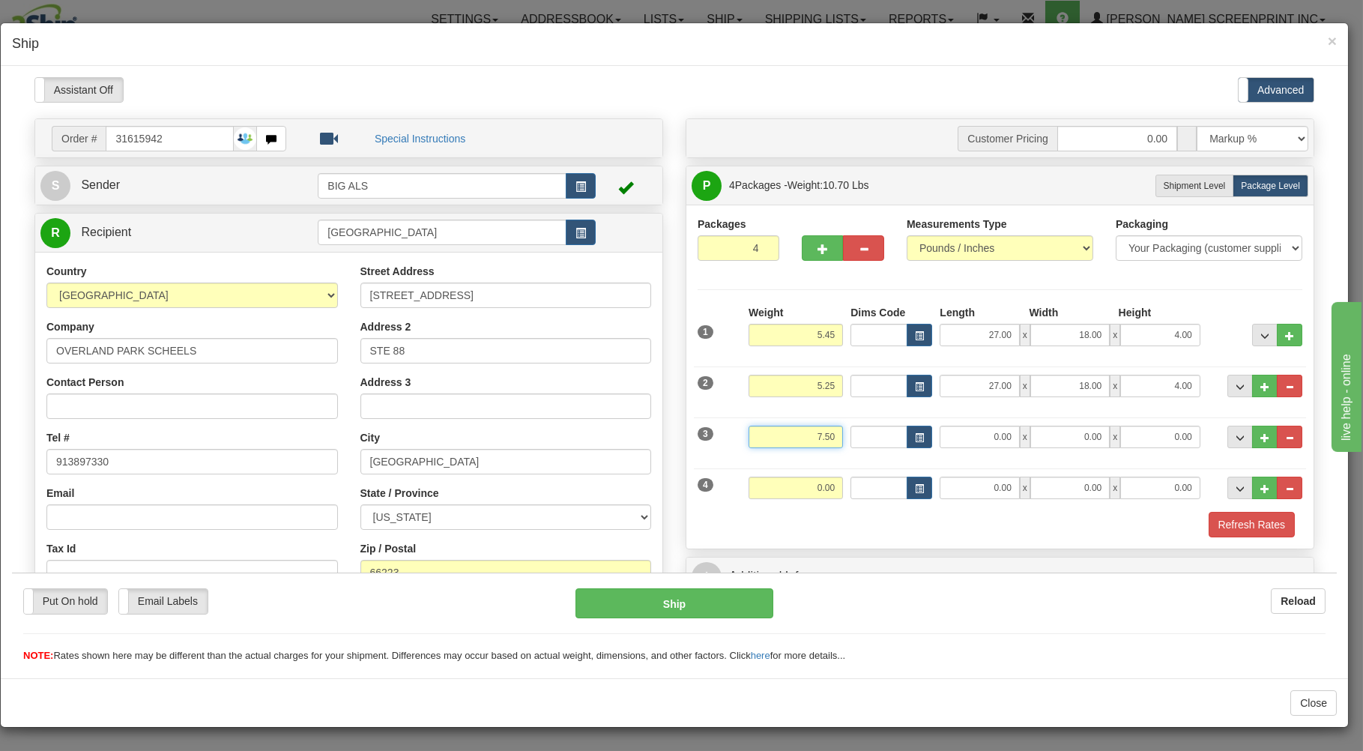
type input "7.50"
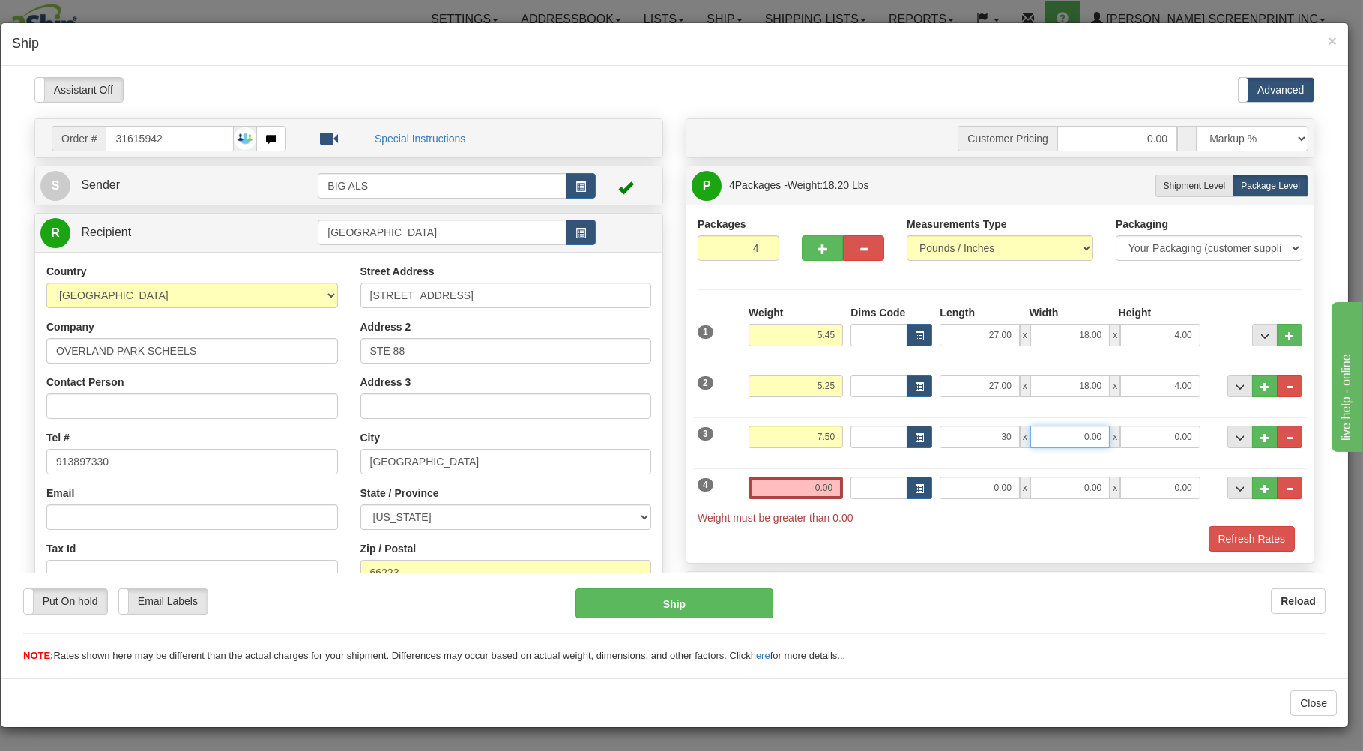
type input "30.00"
type input "19.00"
type input "4.00"
click at [792, 478] on input "0.00" at bounding box center [796, 487] width 94 height 22
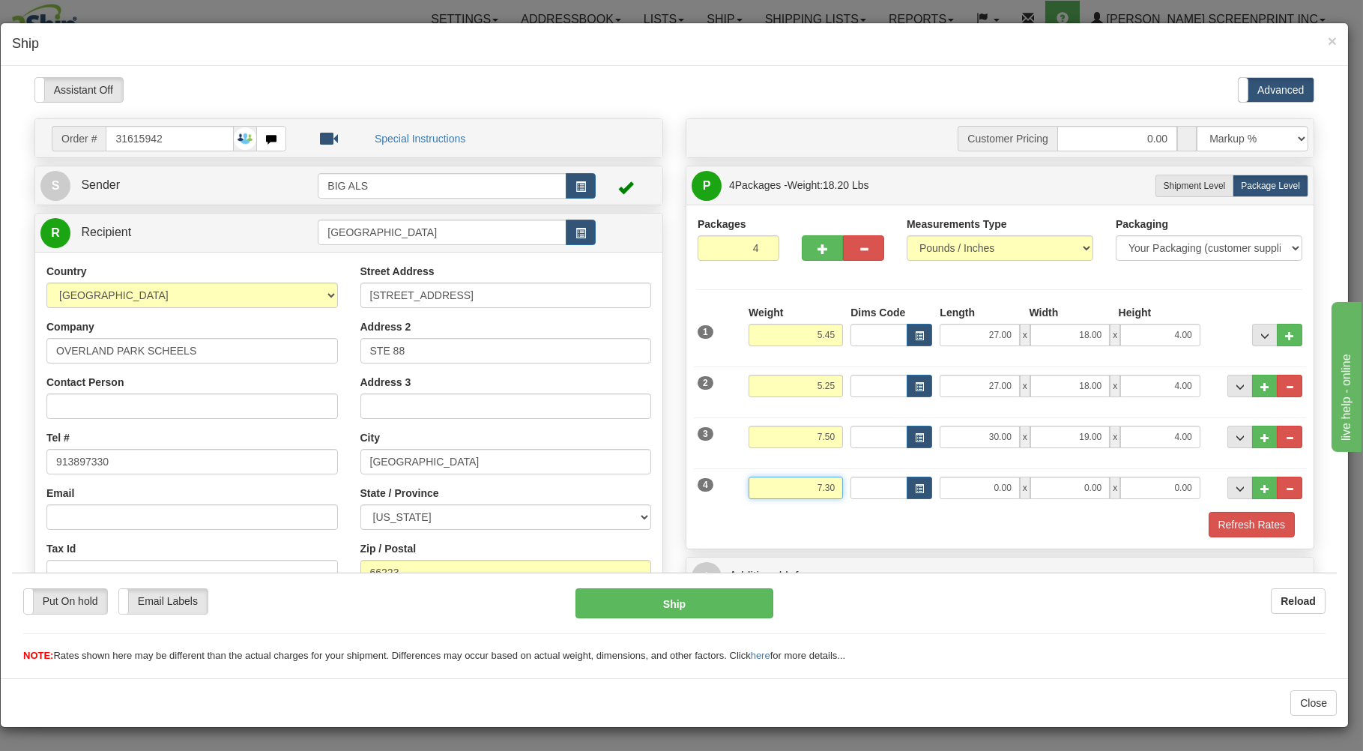
type input "7.30"
type input "30.00"
type input "19.00"
type input "4.00"
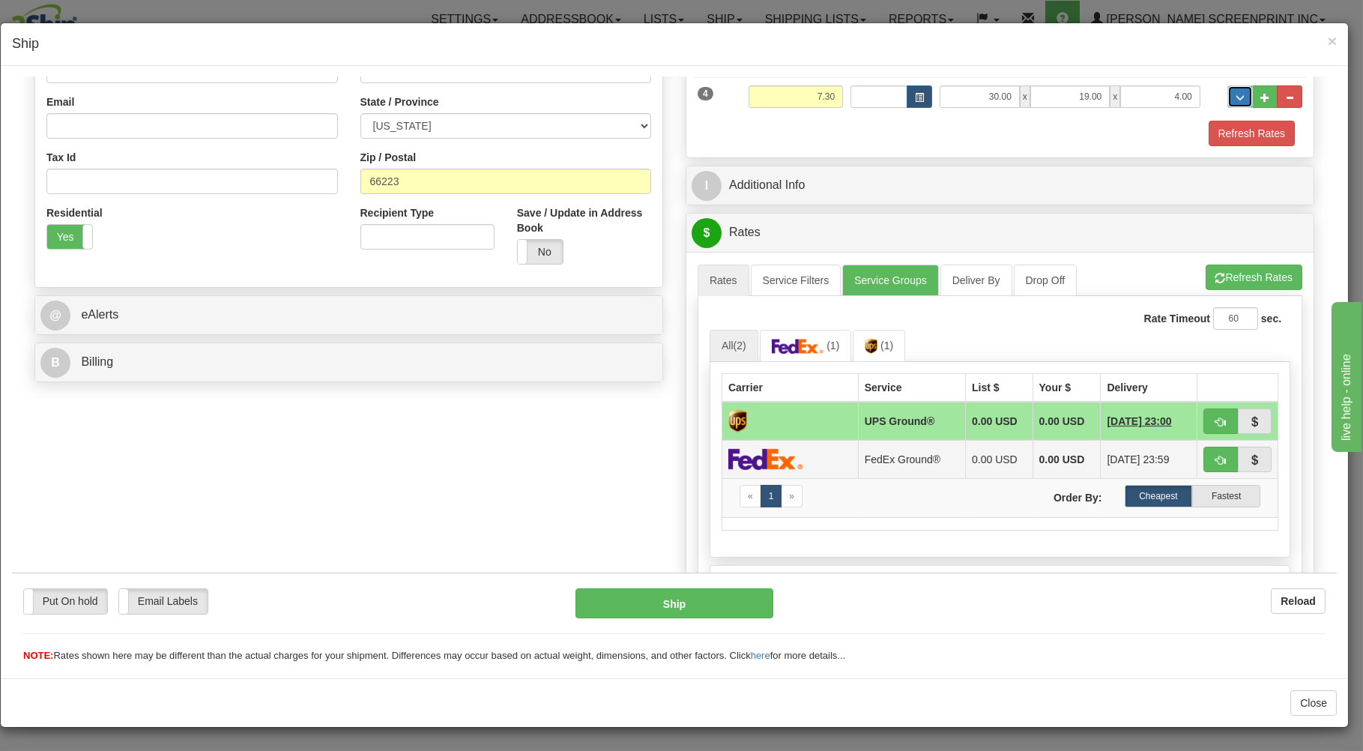
scroll to position [402, 0]
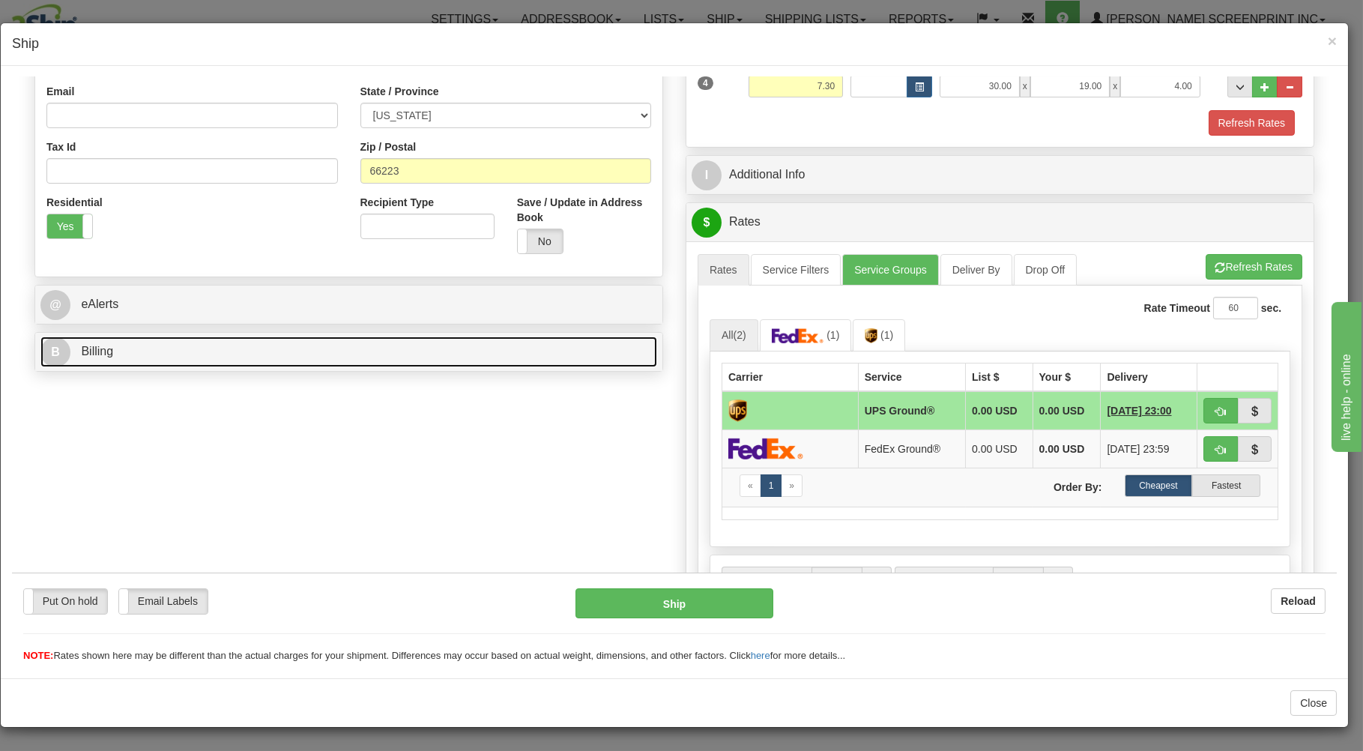
click at [501, 357] on link "B Billing" at bounding box center [348, 351] width 617 height 31
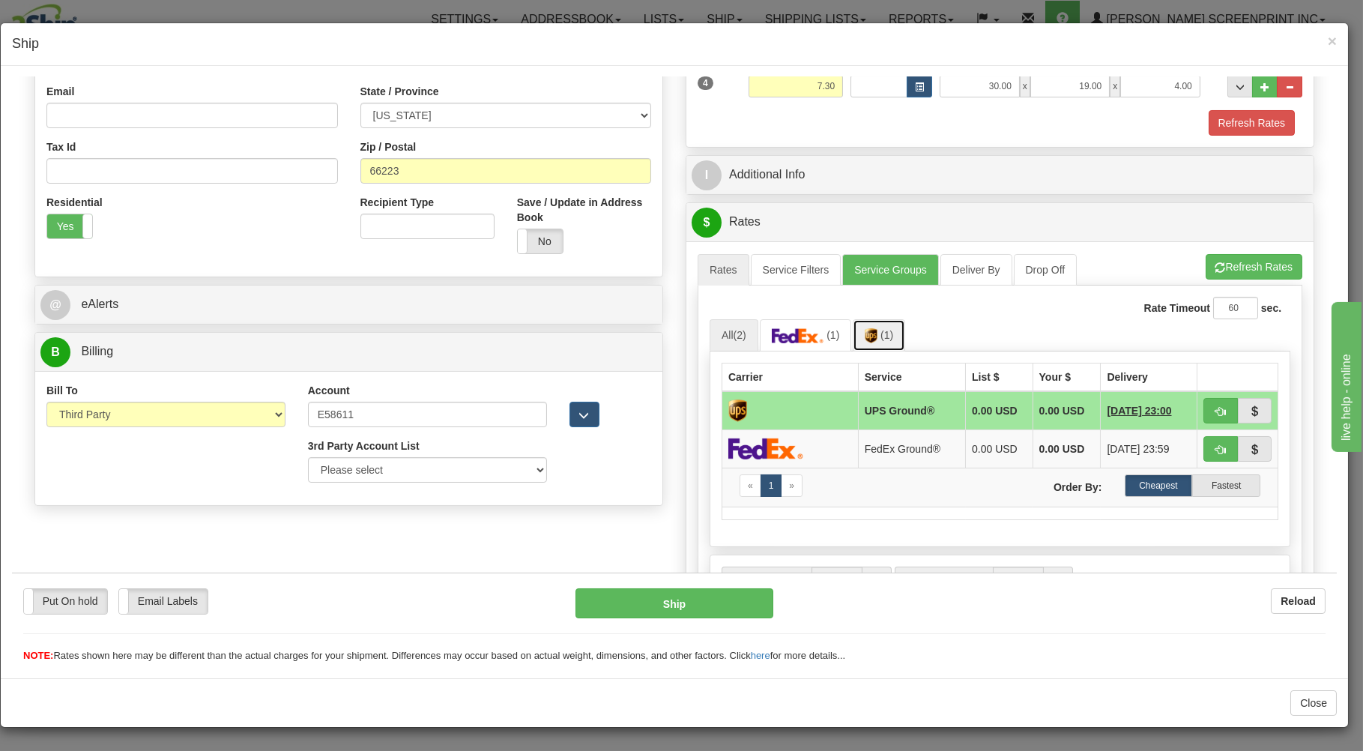
click at [882, 339] on span "(1)" at bounding box center [887, 334] width 13 height 12
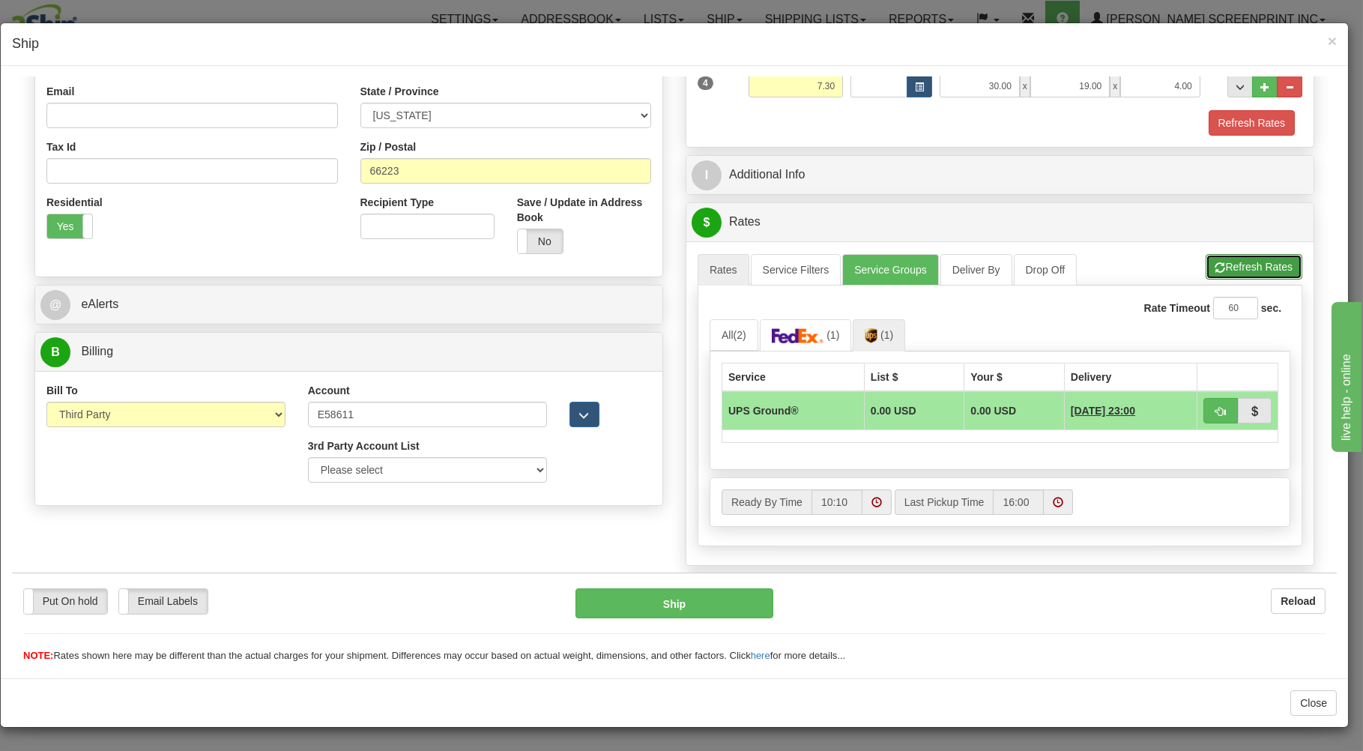
click at [1209, 266] on button "Refresh Rates" at bounding box center [1254, 265] width 97 height 25
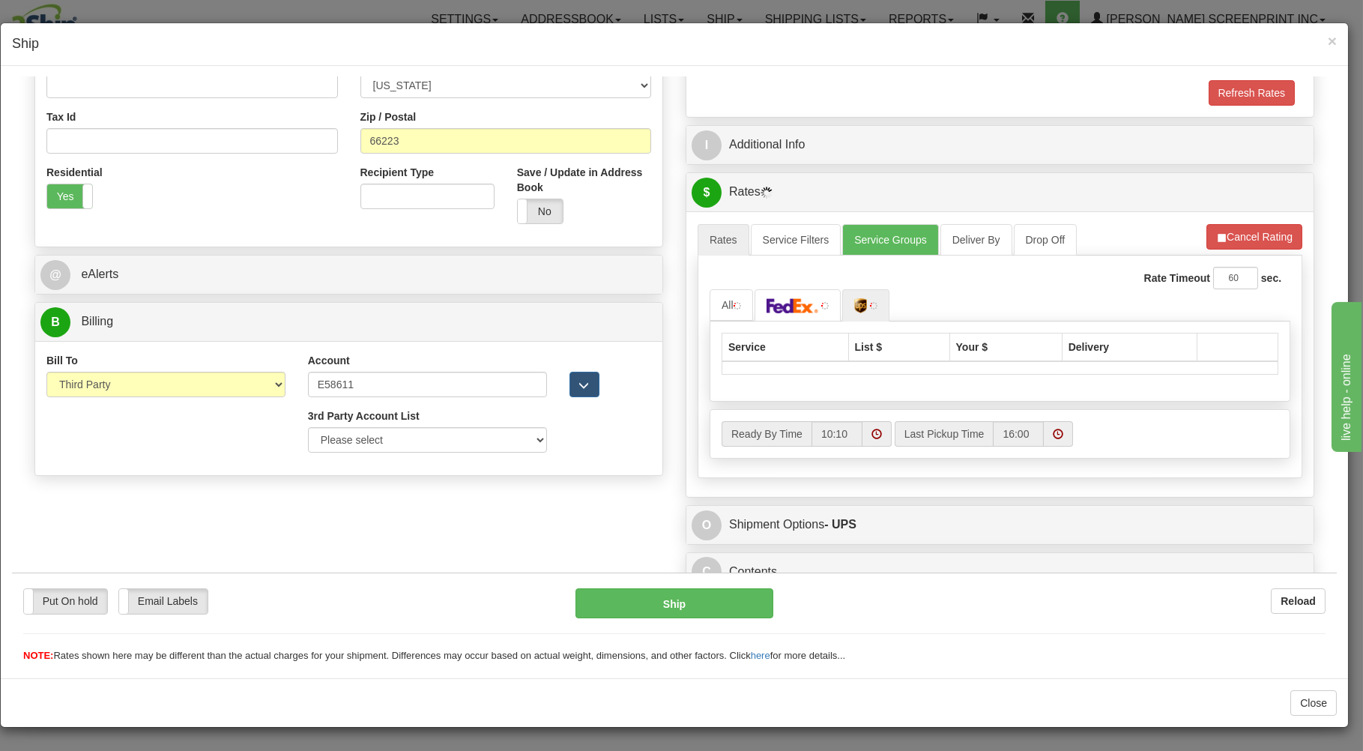
scroll to position [448, 0]
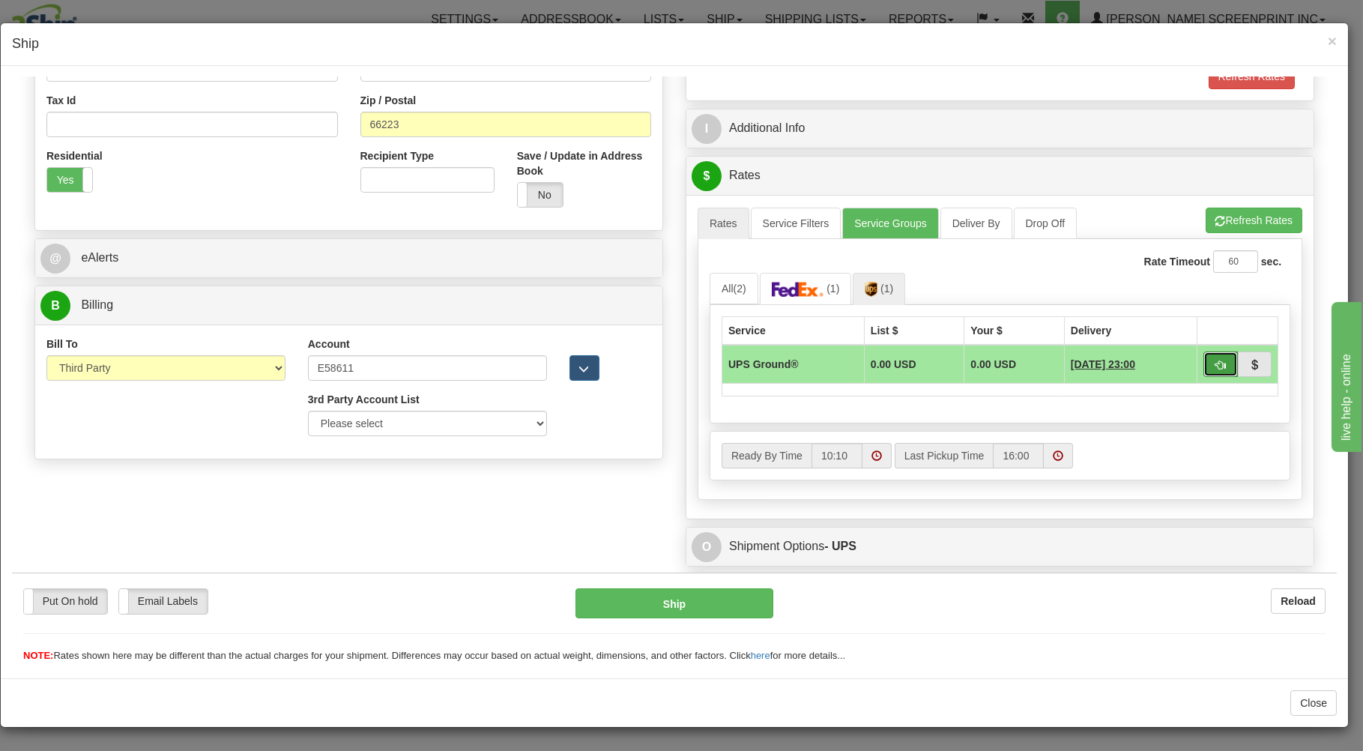
click at [1204, 358] on button "button" at bounding box center [1221, 363] width 34 height 25
type input "03"
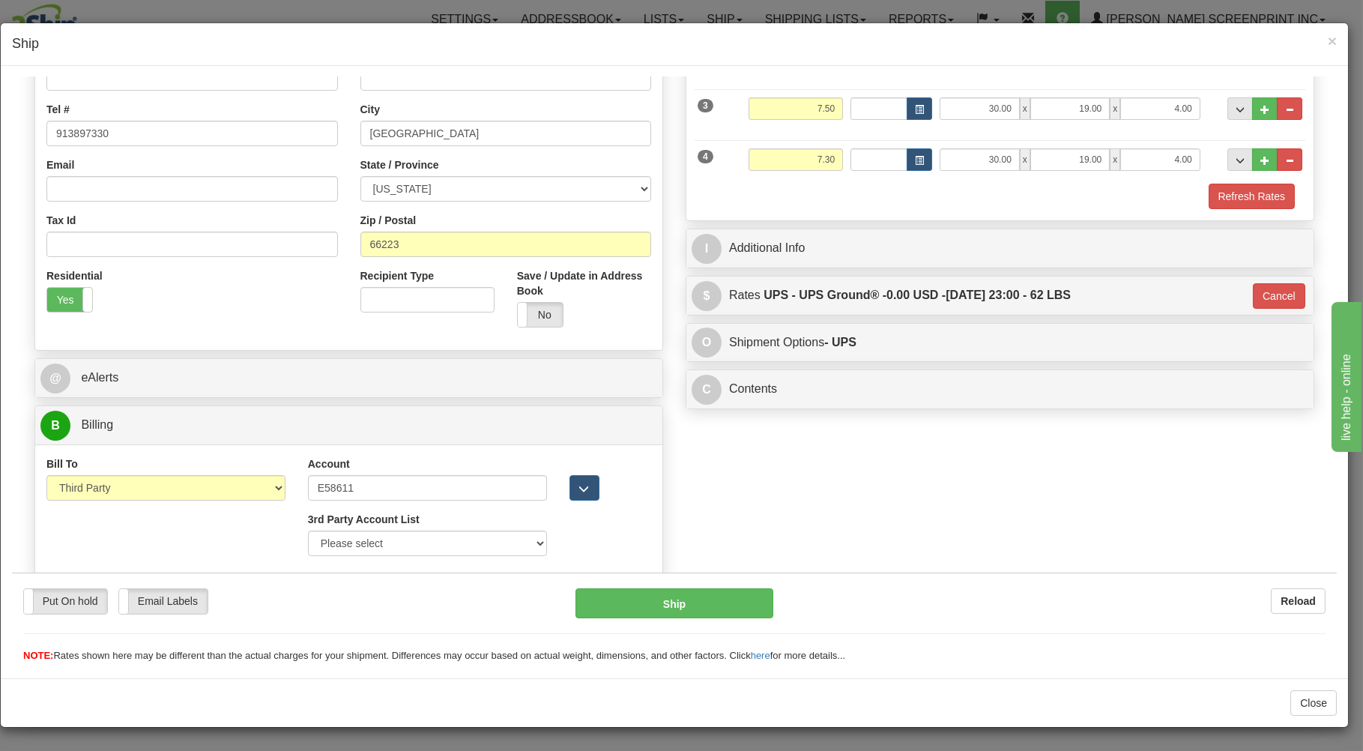
scroll to position [331, 0]
click at [709, 607] on button "Ship" at bounding box center [675, 603] width 199 height 30
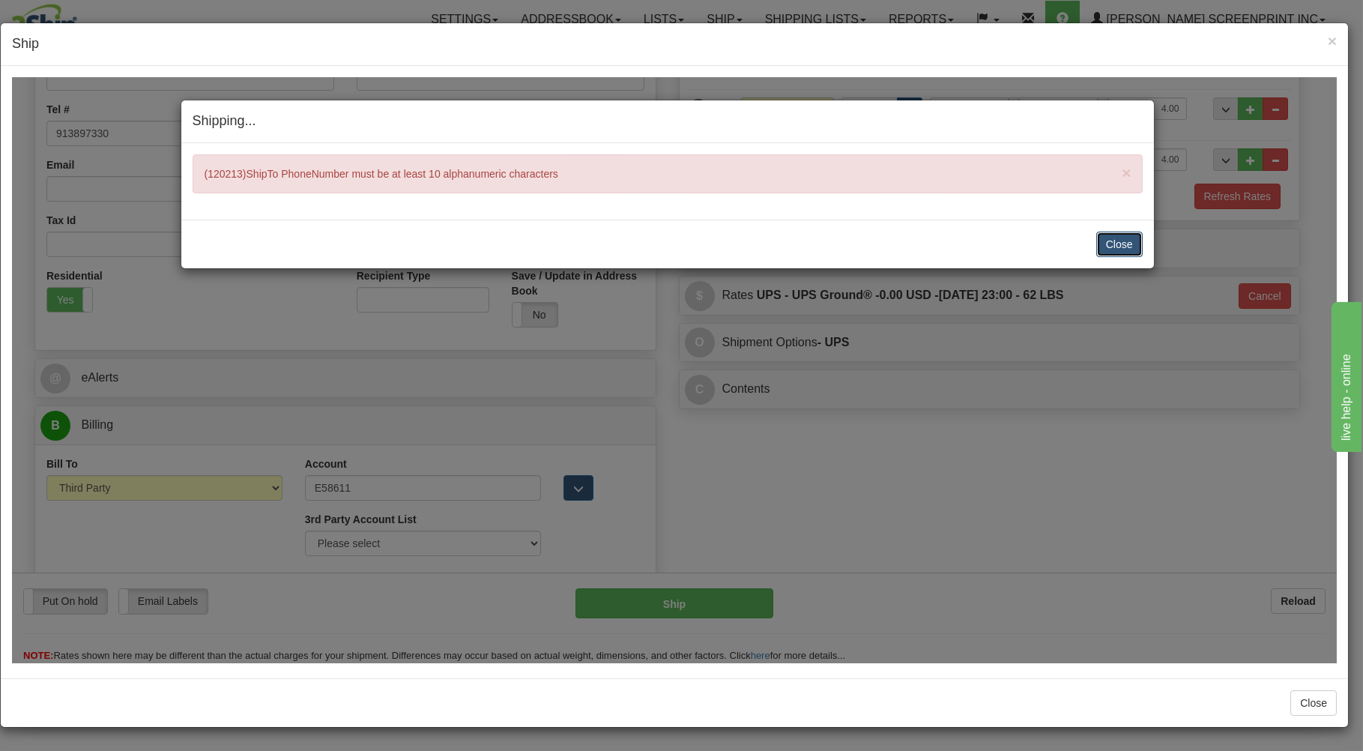
click at [1114, 238] on button "Close" at bounding box center [1120, 243] width 46 height 25
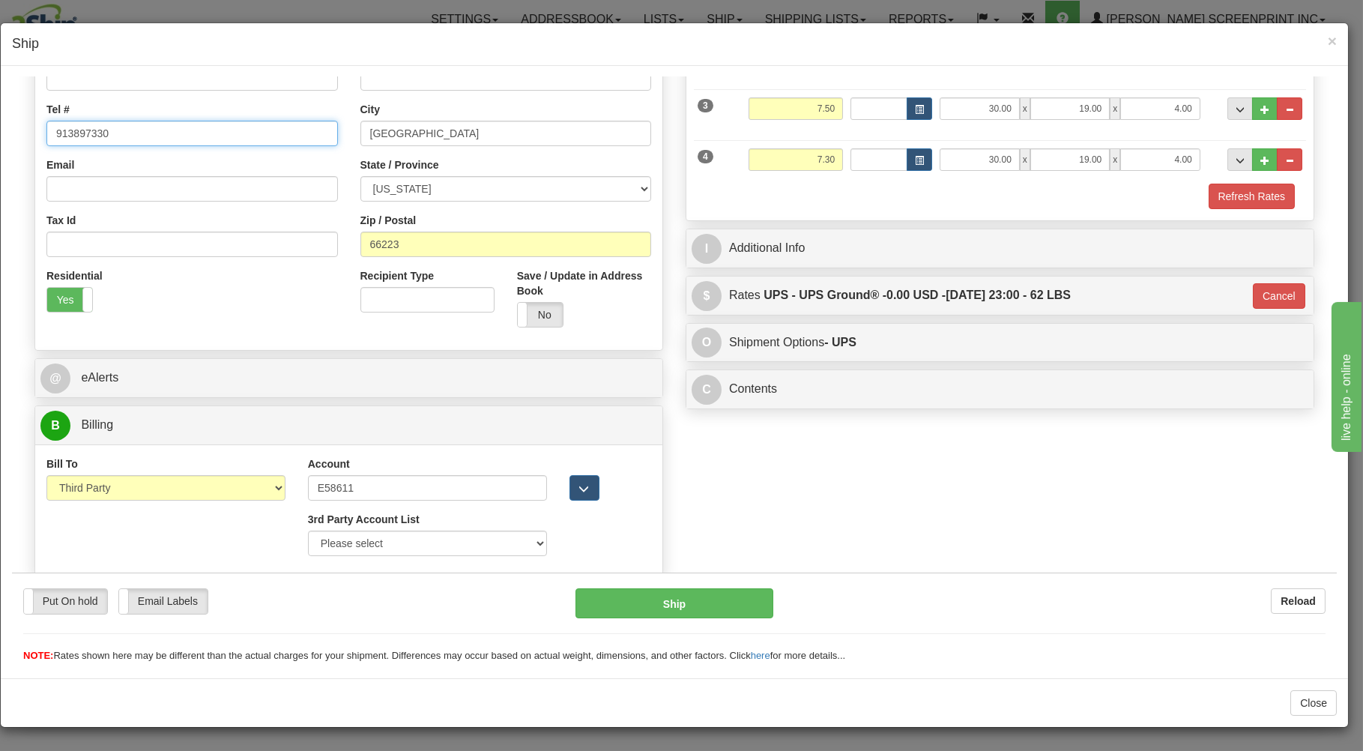
drag, startPoint x: 145, startPoint y: 130, endPoint x: 133, endPoint y: 124, distance: 13.4
click at [142, 128] on input "913897330" at bounding box center [192, 132] width 292 height 25
type input "9138973030"
click at [246, 313] on div "Residential Yes No" at bounding box center [192, 295] width 314 height 55
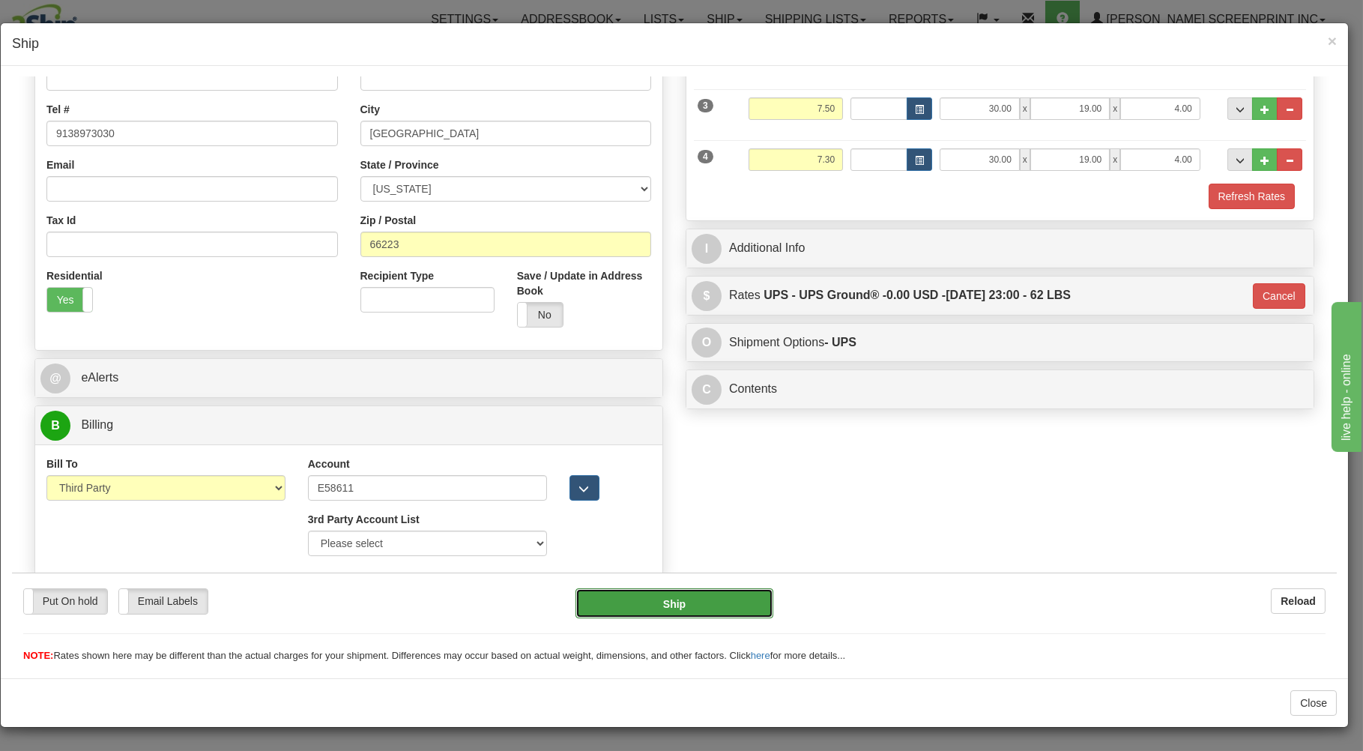
click at [616, 594] on button "Ship" at bounding box center [675, 603] width 199 height 30
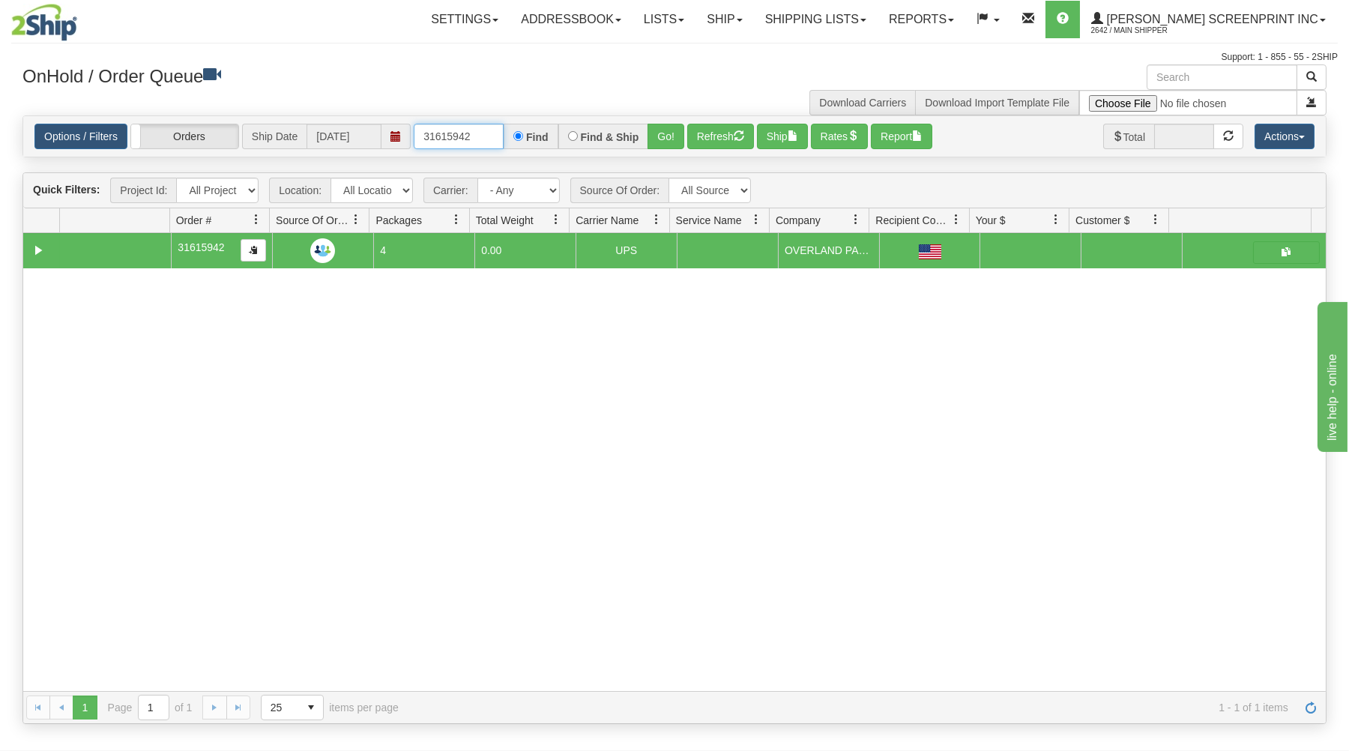
drag, startPoint x: 416, startPoint y: 139, endPoint x: 541, endPoint y: 121, distance: 126.6
click at [543, 121] on div "Options / Filters Group Shipments Orders Ship Date 09/15/2025 31615942 Find Fin…" at bounding box center [674, 136] width 1303 height 40
type input "31615499"
drag, startPoint x: 678, startPoint y: 135, endPoint x: 647, endPoint y: 234, distance: 103.8
click at [677, 135] on button "Go!" at bounding box center [666, 136] width 37 height 25
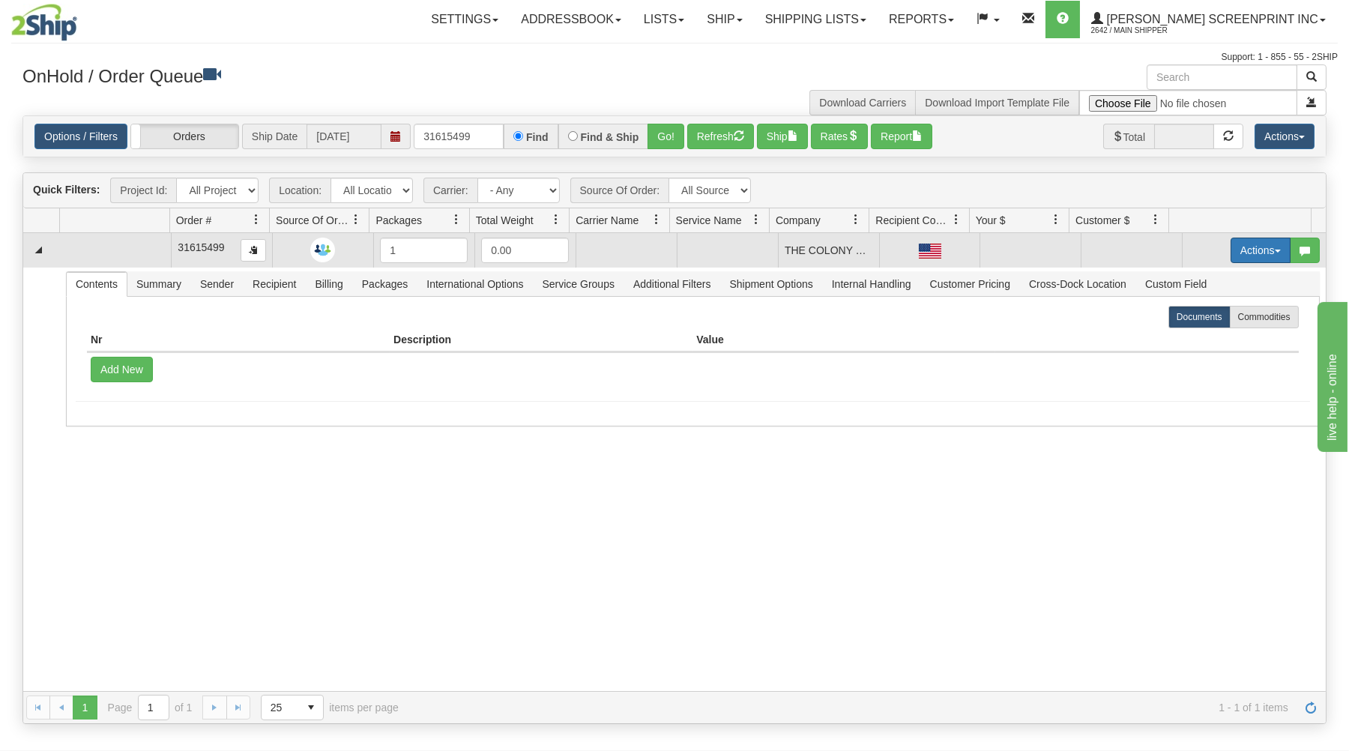
click at [1231, 250] on button "Actions" at bounding box center [1261, 250] width 60 height 25
click at [1198, 279] on span "Open" at bounding box center [1203, 279] width 36 height 12
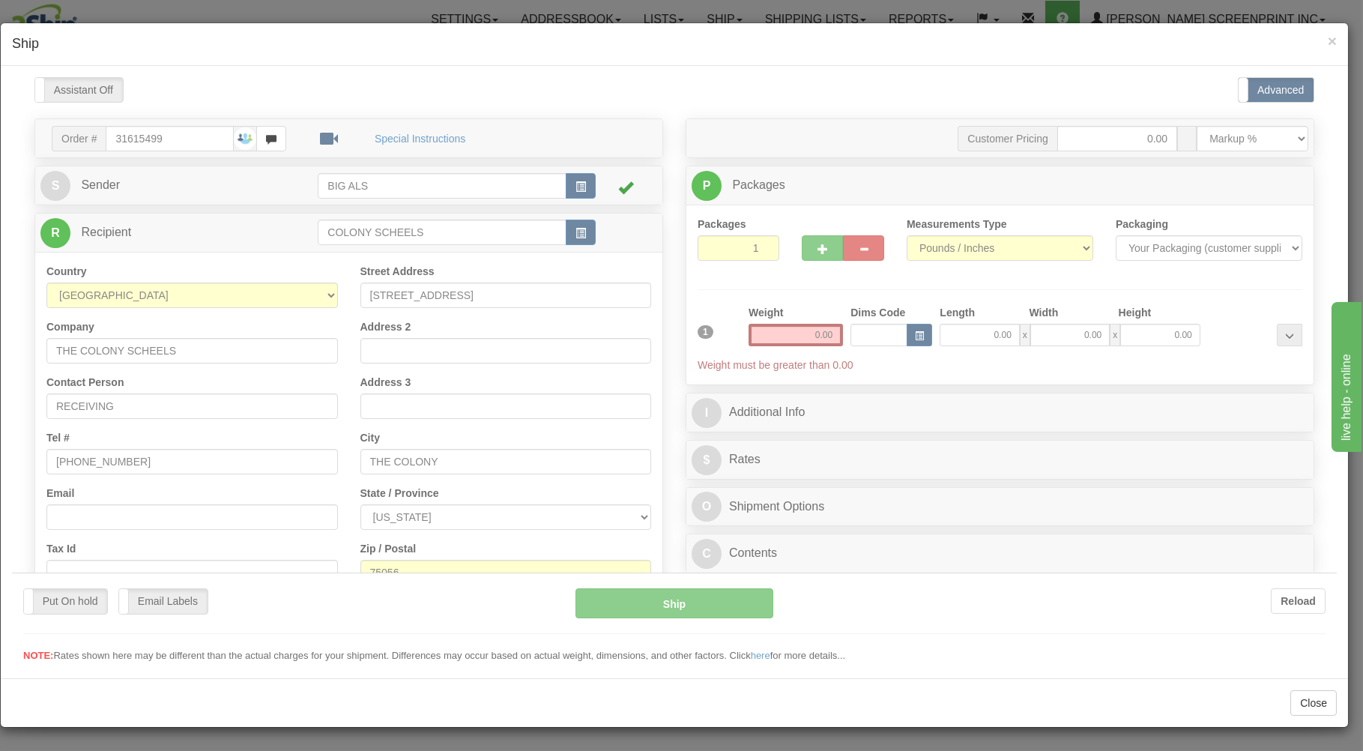
scroll to position [0, 0]
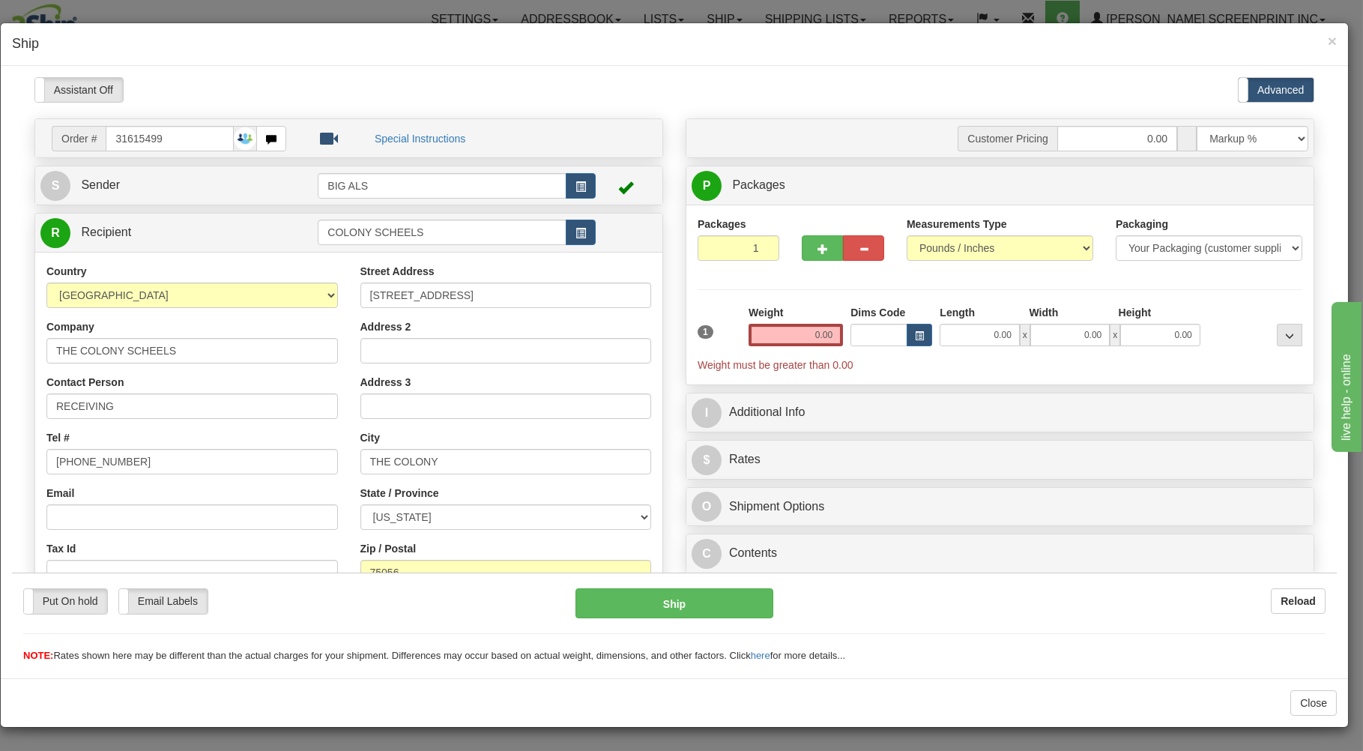
type input "21.30"
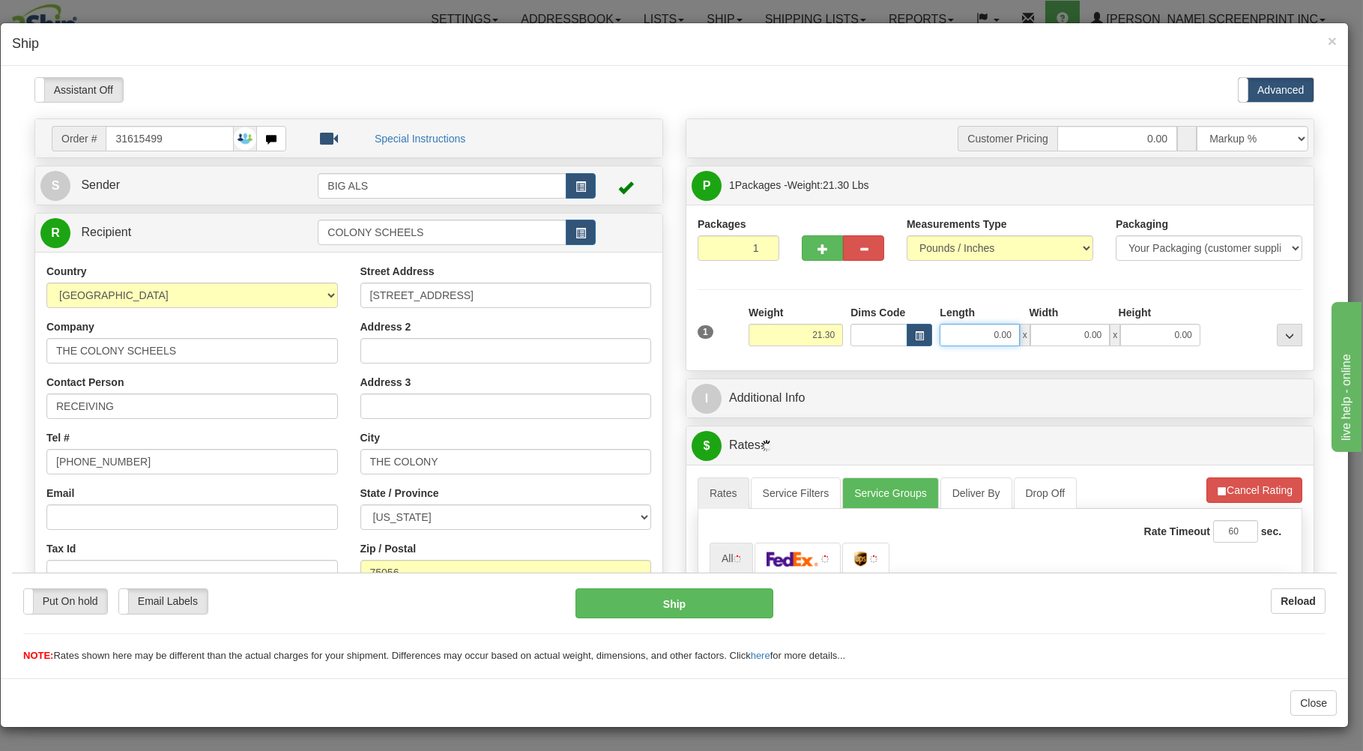
click at [959, 338] on input "0.00" at bounding box center [979, 334] width 79 height 22
type input "3"
type input "21.30"
type input "31.00"
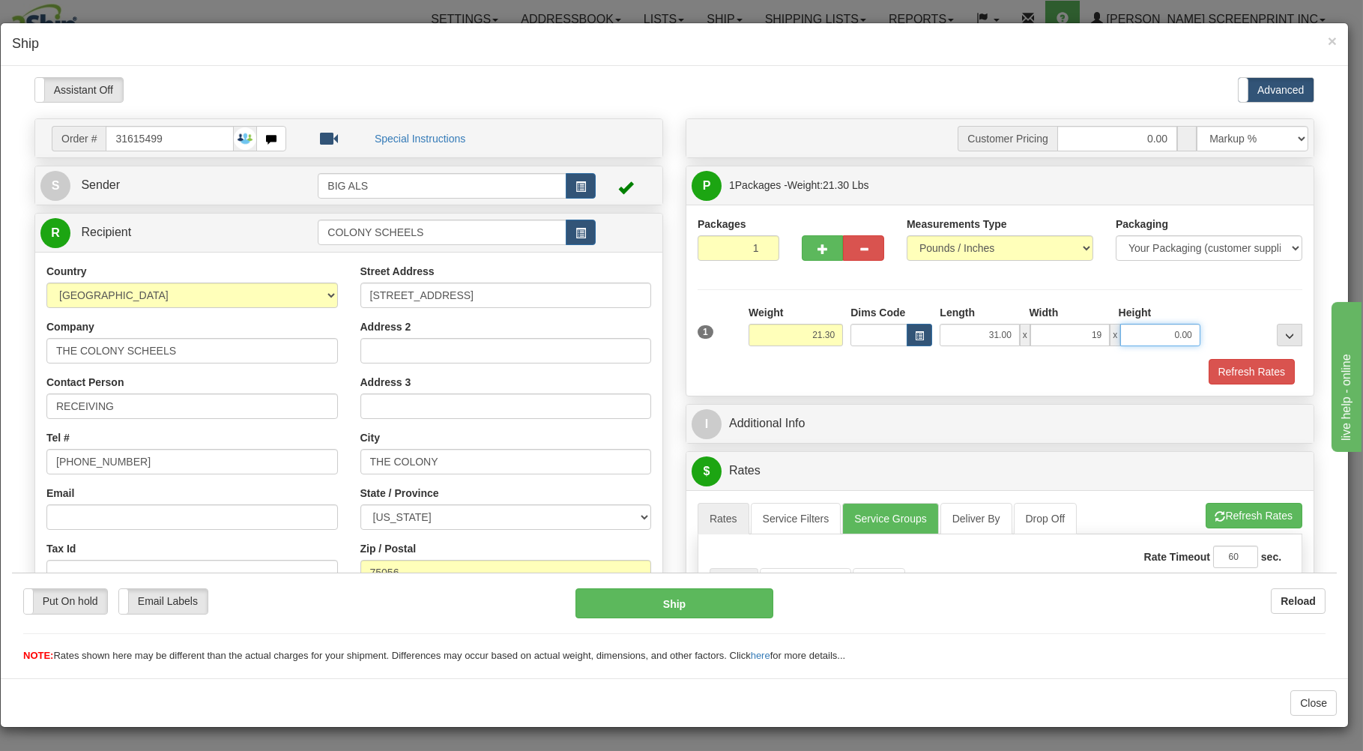
type input "19.00"
type input "21.15"
type input "11"
type input "21.30"
type input "11.00"
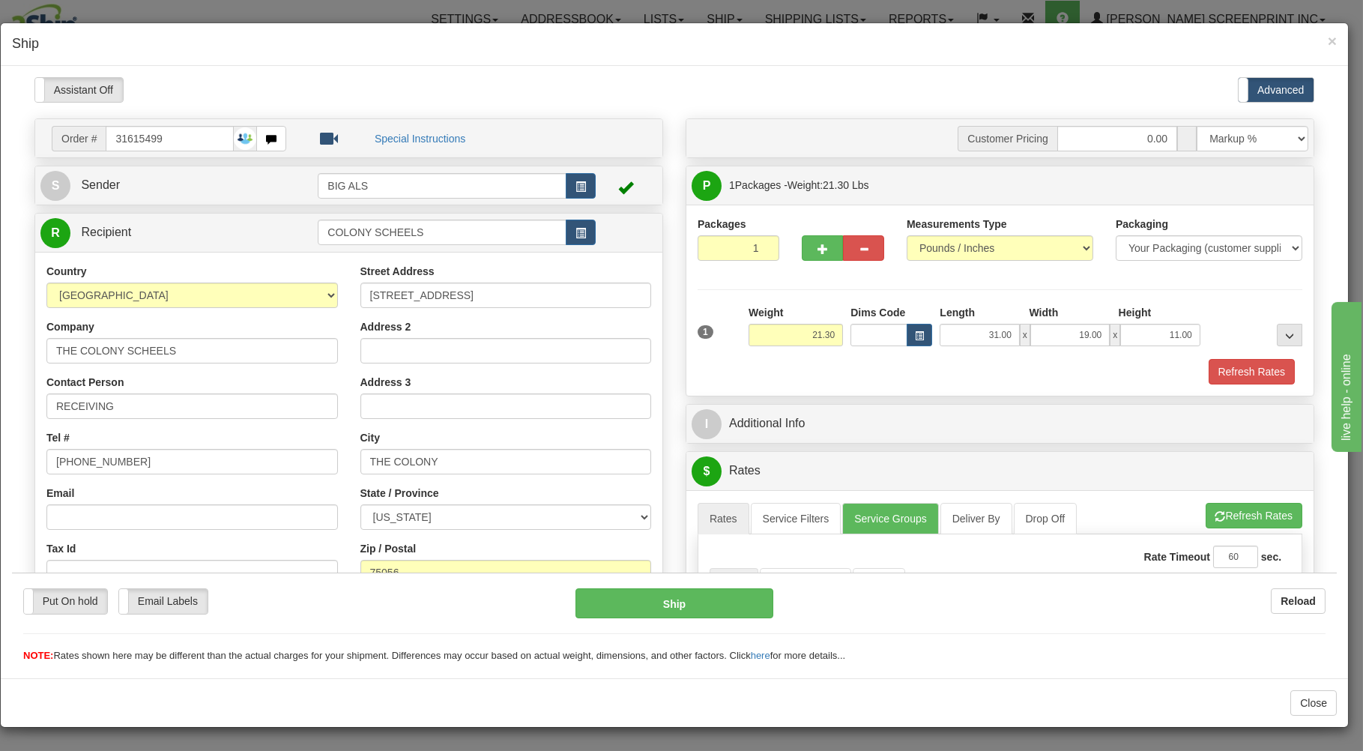
click at [953, 358] on div "Packaging Your Packaging (customer supplied) Envelope (carrier supplied) Pack (…" at bounding box center [1025, 358] width 561 height 1
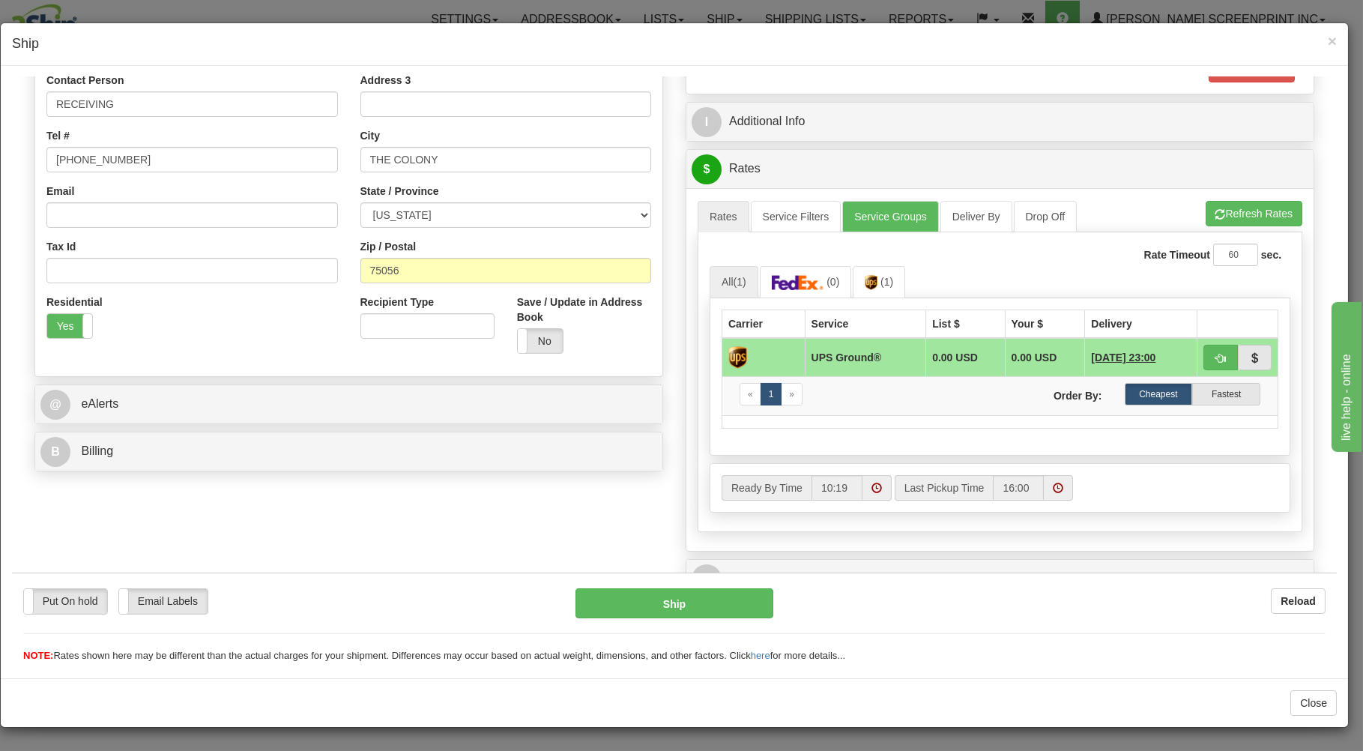
scroll to position [321, 0]
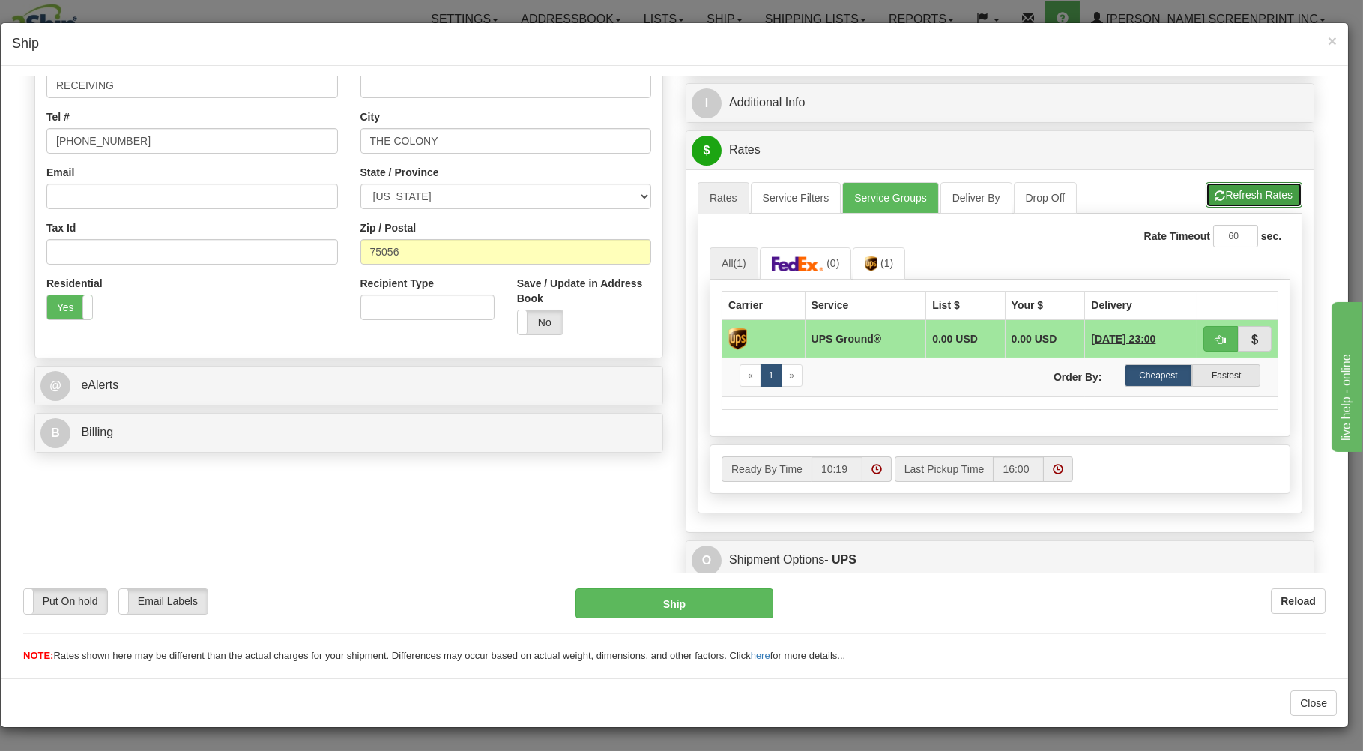
click at [1211, 192] on button "Refresh Rates" at bounding box center [1254, 193] width 97 height 25
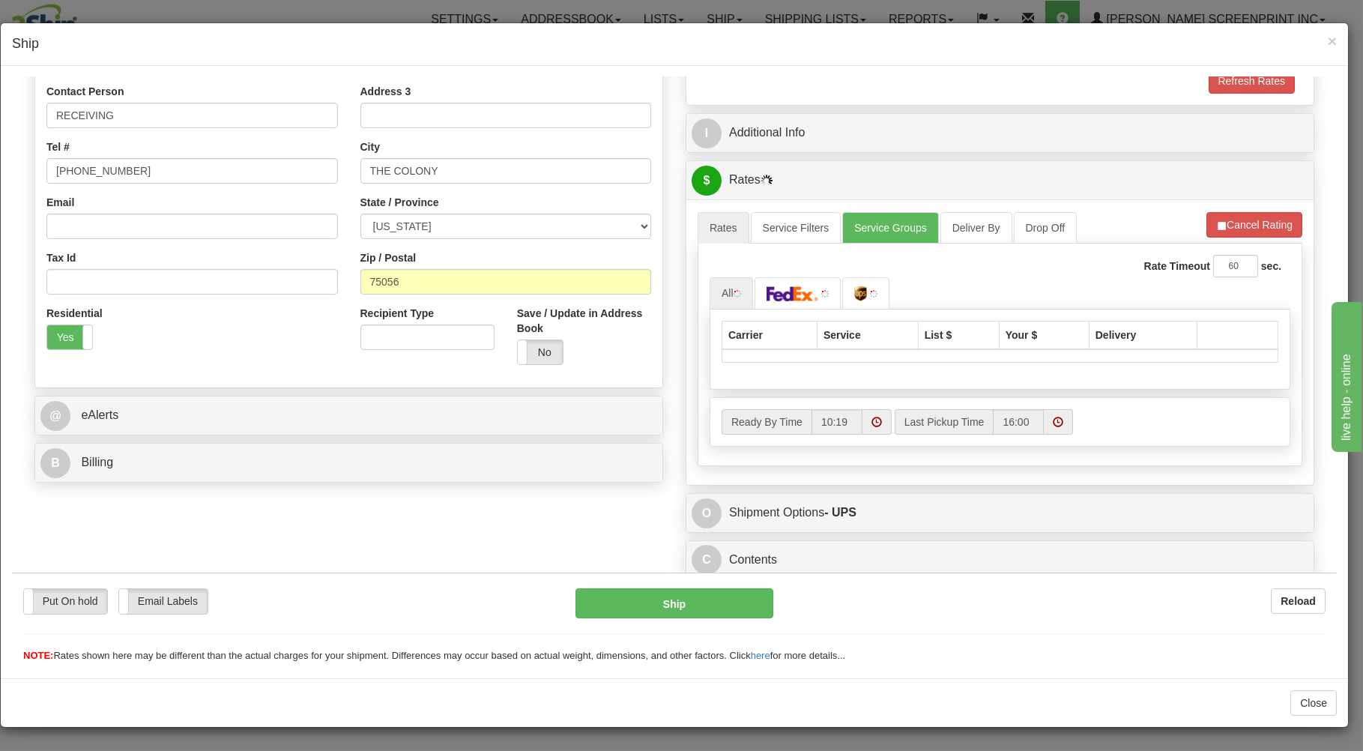
scroll to position [295, 0]
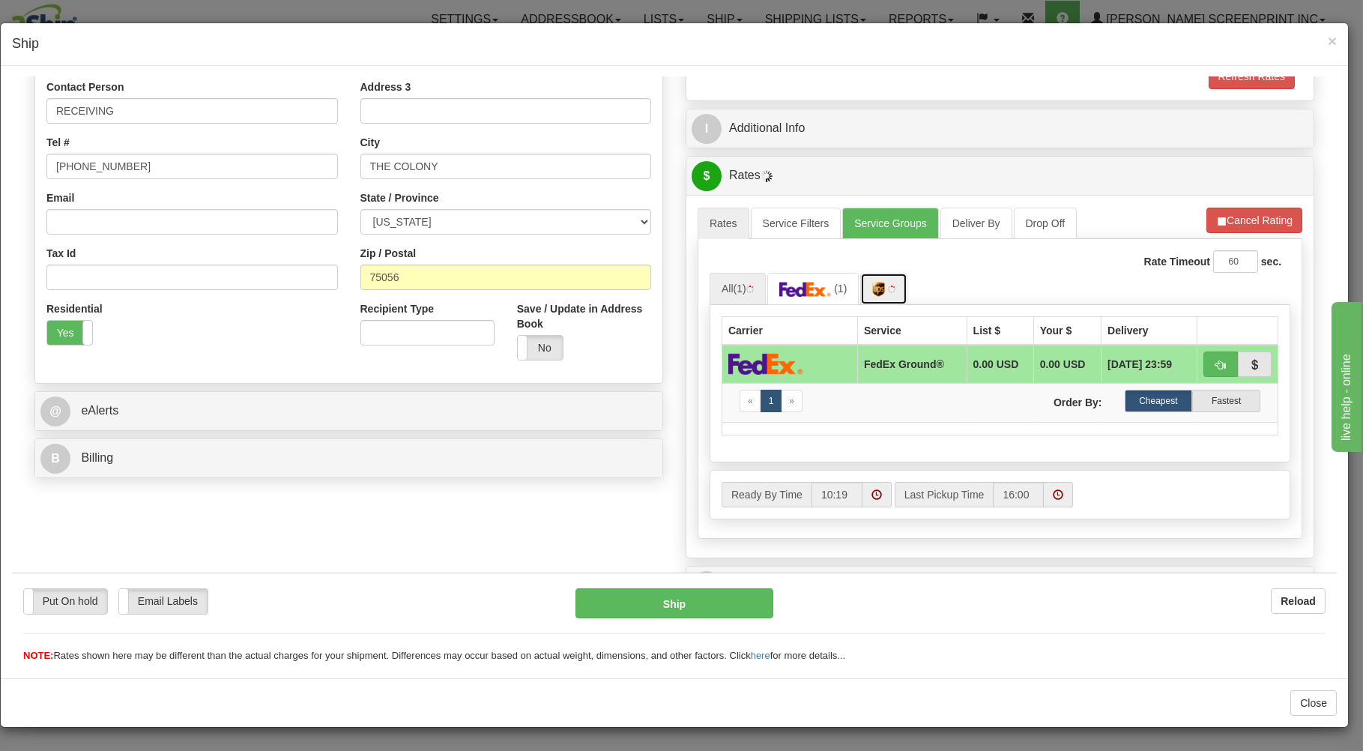
click at [873, 292] on img at bounding box center [879, 288] width 13 height 15
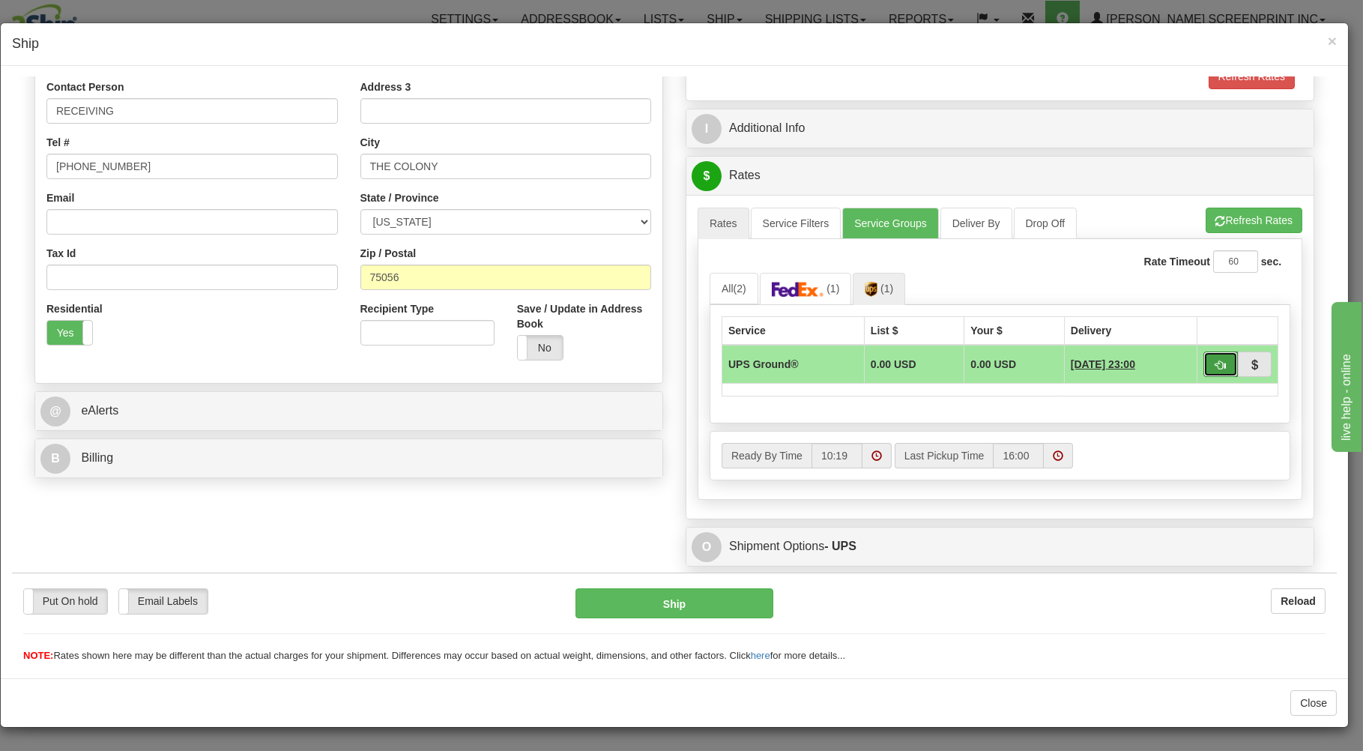
click at [1204, 362] on button "button" at bounding box center [1221, 363] width 34 height 25
type input "03"
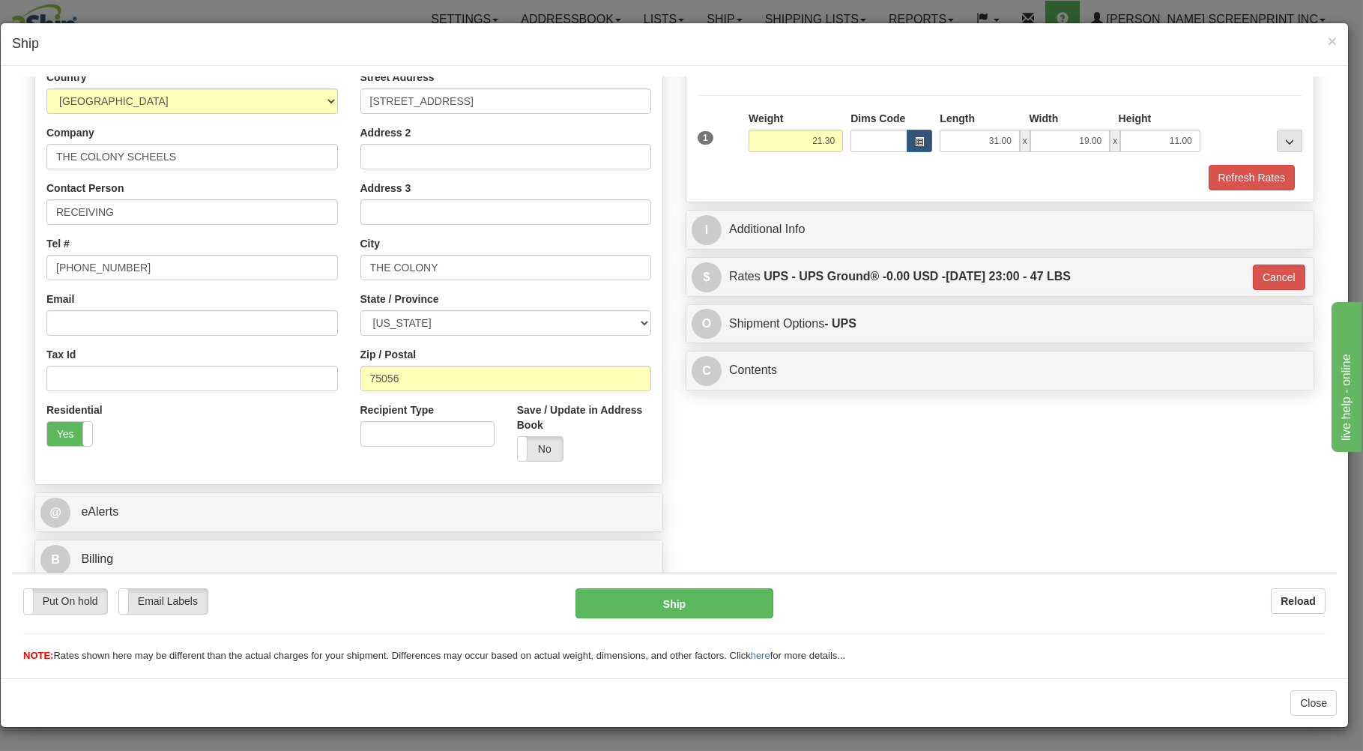
scroll to position [197, 0]
click at [720, 597] on button "Ship" at bounding box center [675, 603] width 199 height 30
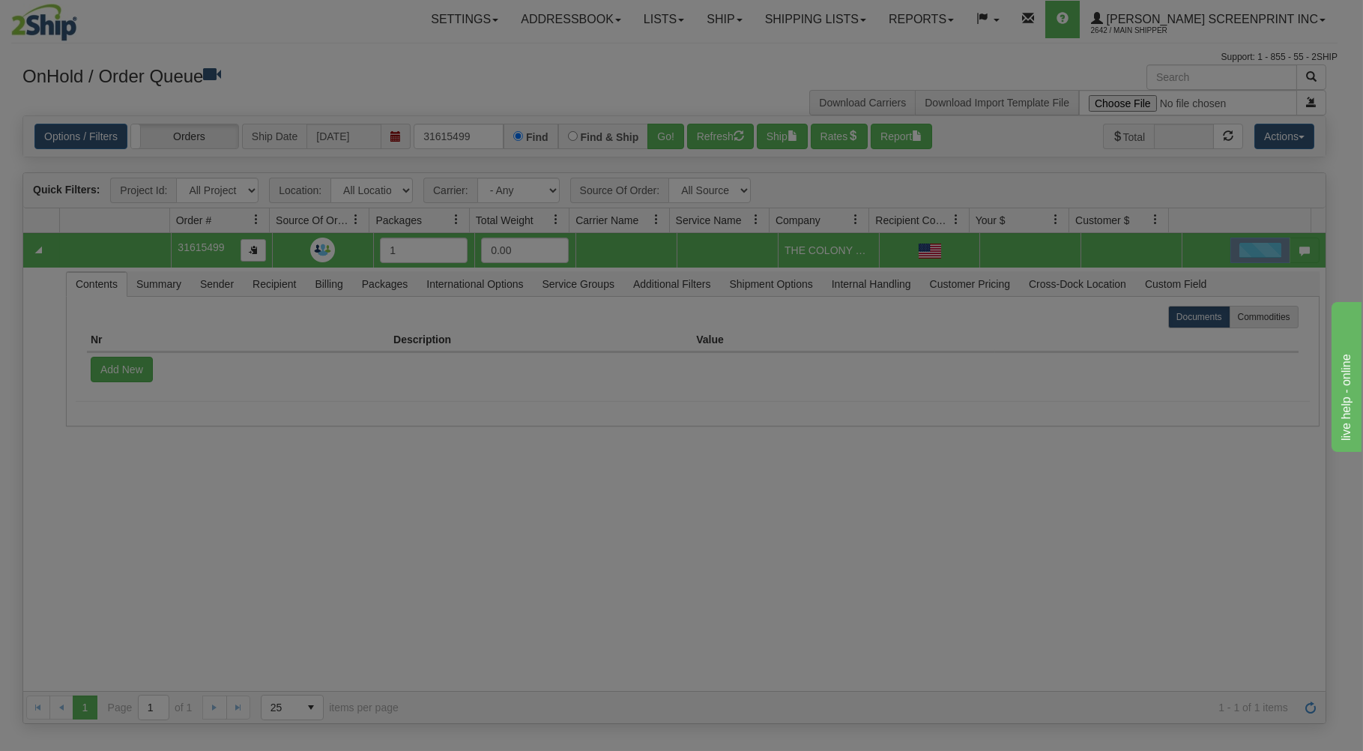
scroll to position [0, 0]
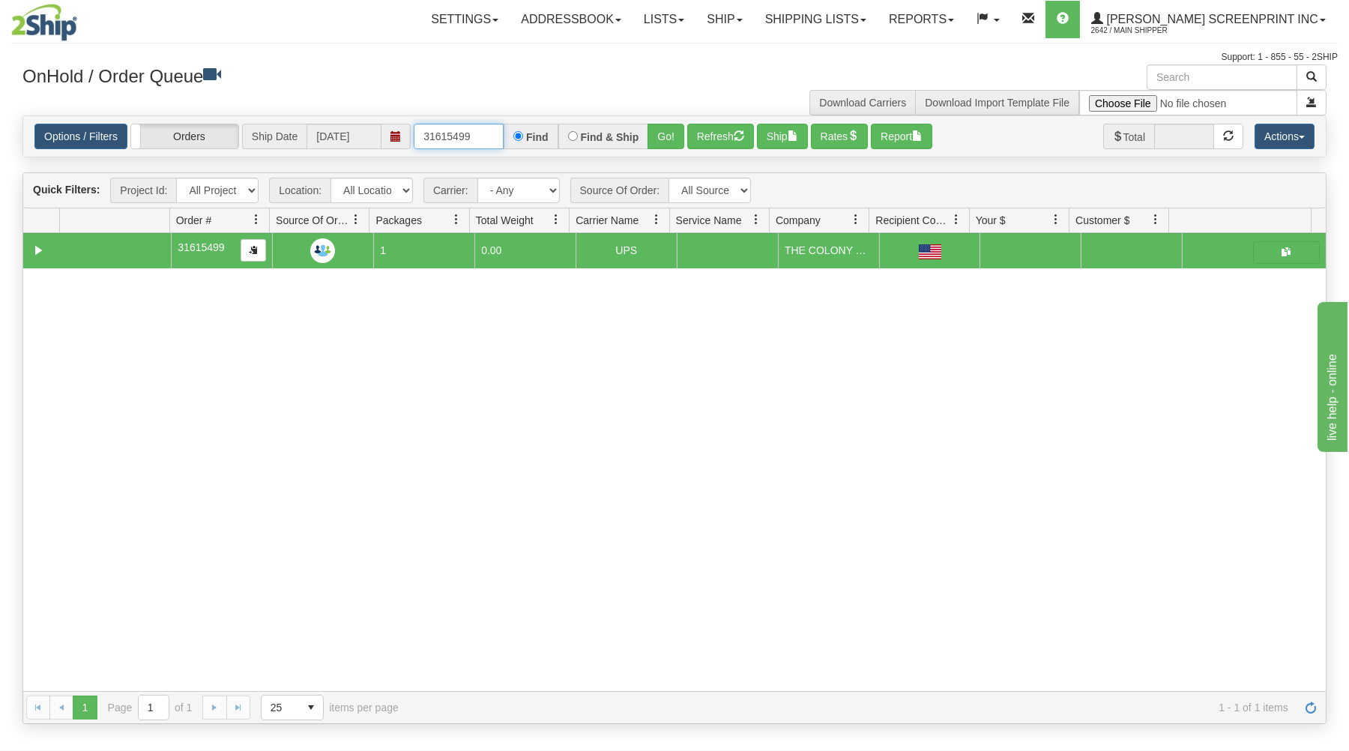
drag, startPoint x: 421, startPoint y: 135, endPoint x: 547, endPoint y: 135, distance: 125.9
click at [547, 135] on div "31615499 Find Find & Ship Go!" at bounding box center [549, 136] width 271 height 25
type input "31615583"
click at [666, 132] on button "Go!" at bounding box center [666, 136] width 37 height 25
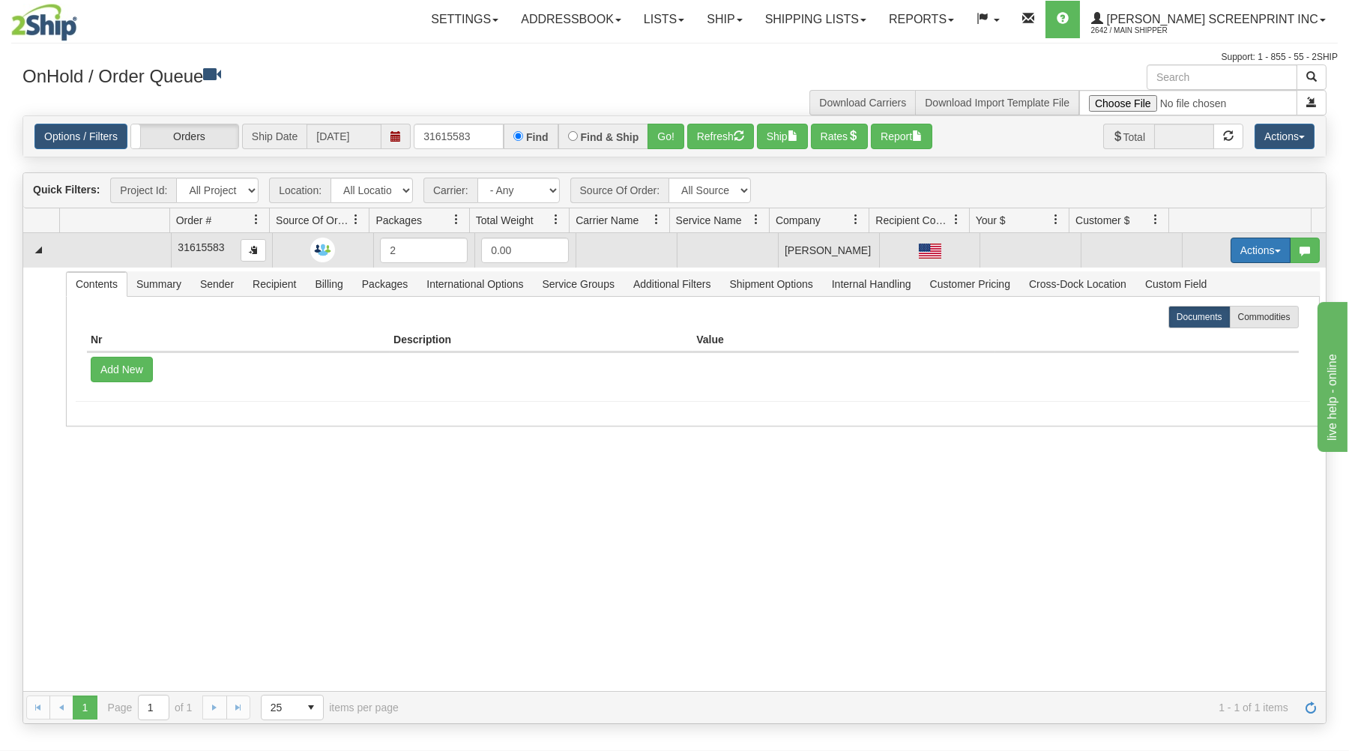
click at [1259, 243] on button "Actions" at bounding box center [1261, 250] width 60 height 25
click at [1217, 280] on link "Open" at bounding box center [1230, 278] width 120 height 19
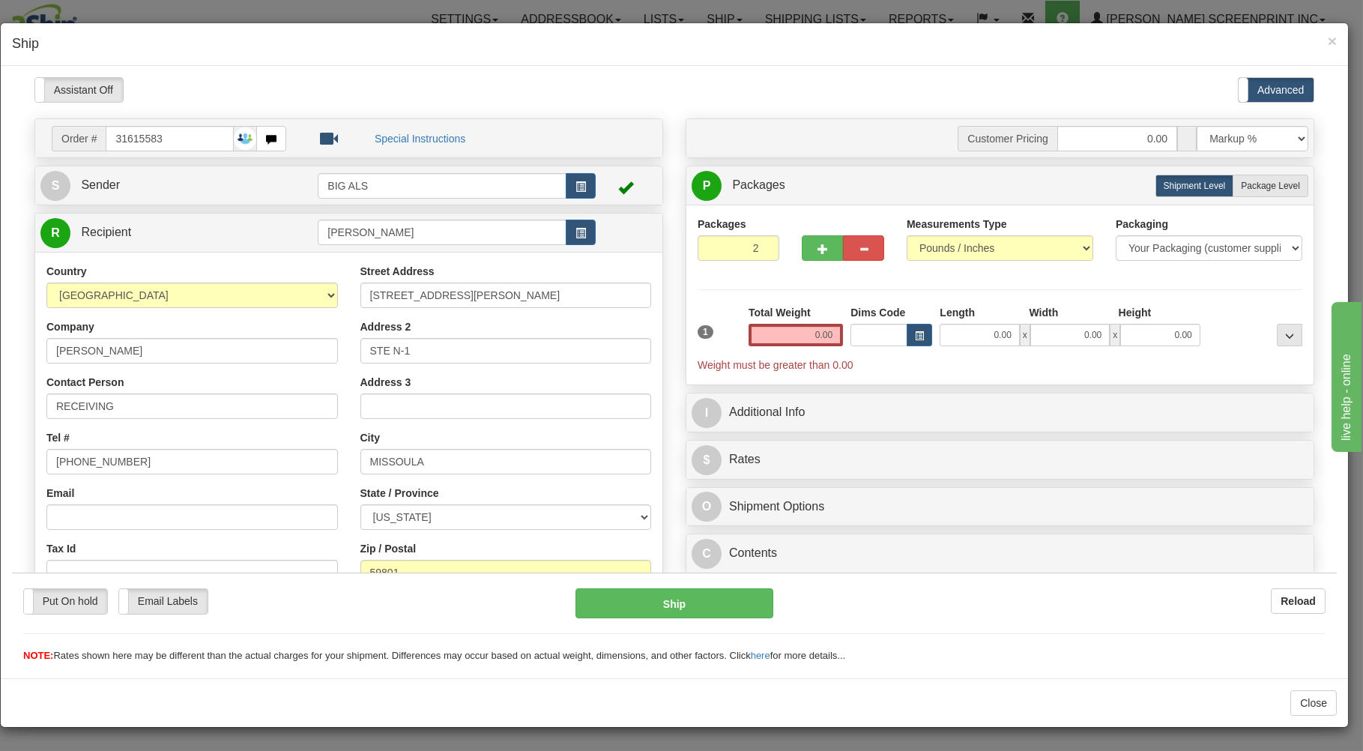
type input "27.45"
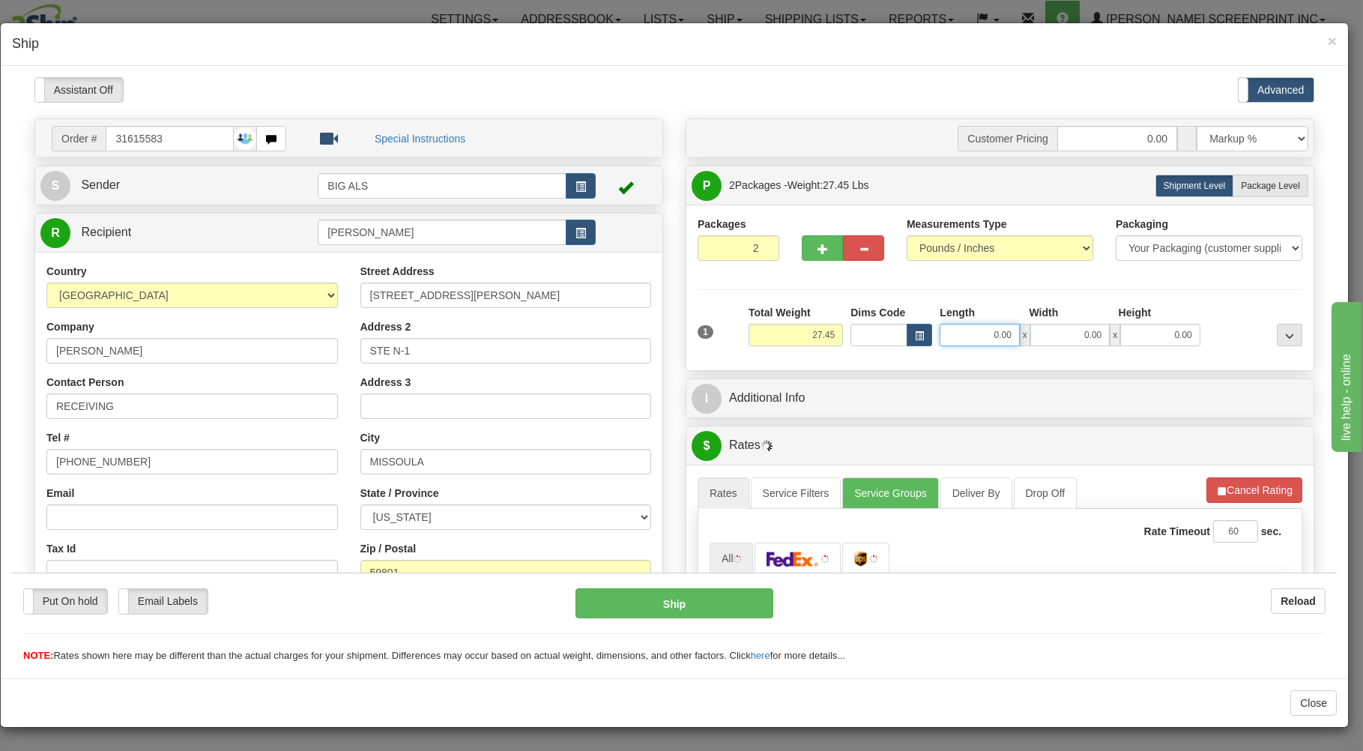
click at [974, 335] on input "0.00" at bounding box center [979, 334] width 79 height 22
type input "31.00"
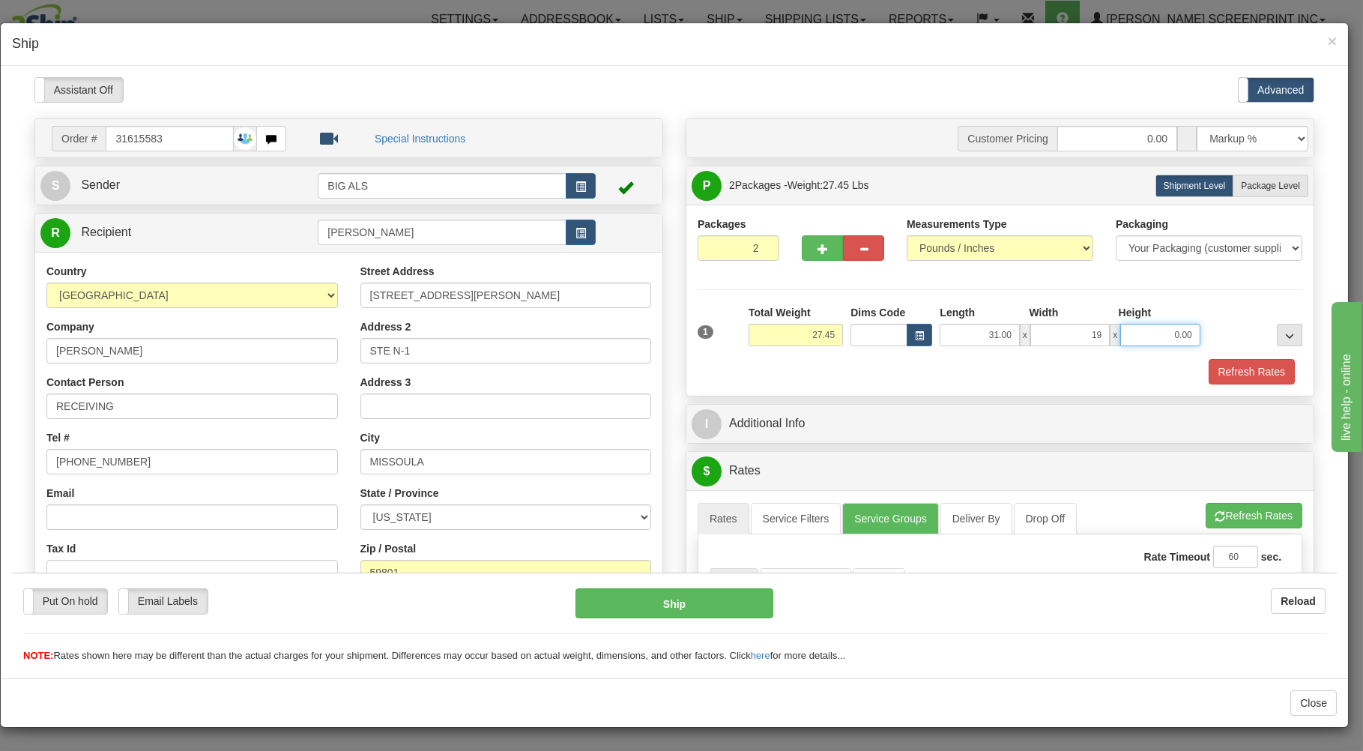
type input "19.00"
type input "14.00"
click at [974, 379] on div "Refresh Rates" at bounding box center [1000, 370] width 612 height 25
click at [1241, 184] on span "Package Level" at bounding box center [1270, 185] width 59 height 10
radio input "true"
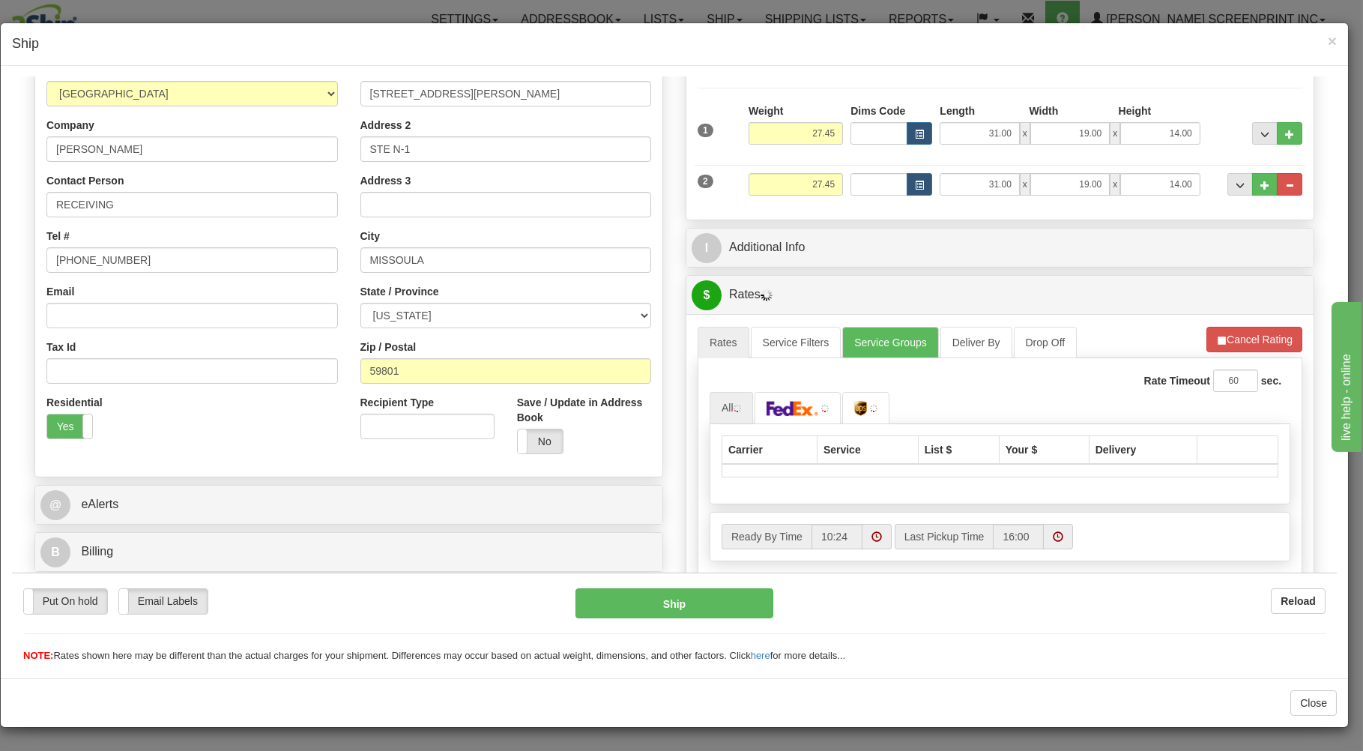
scroll to position [241, 0]
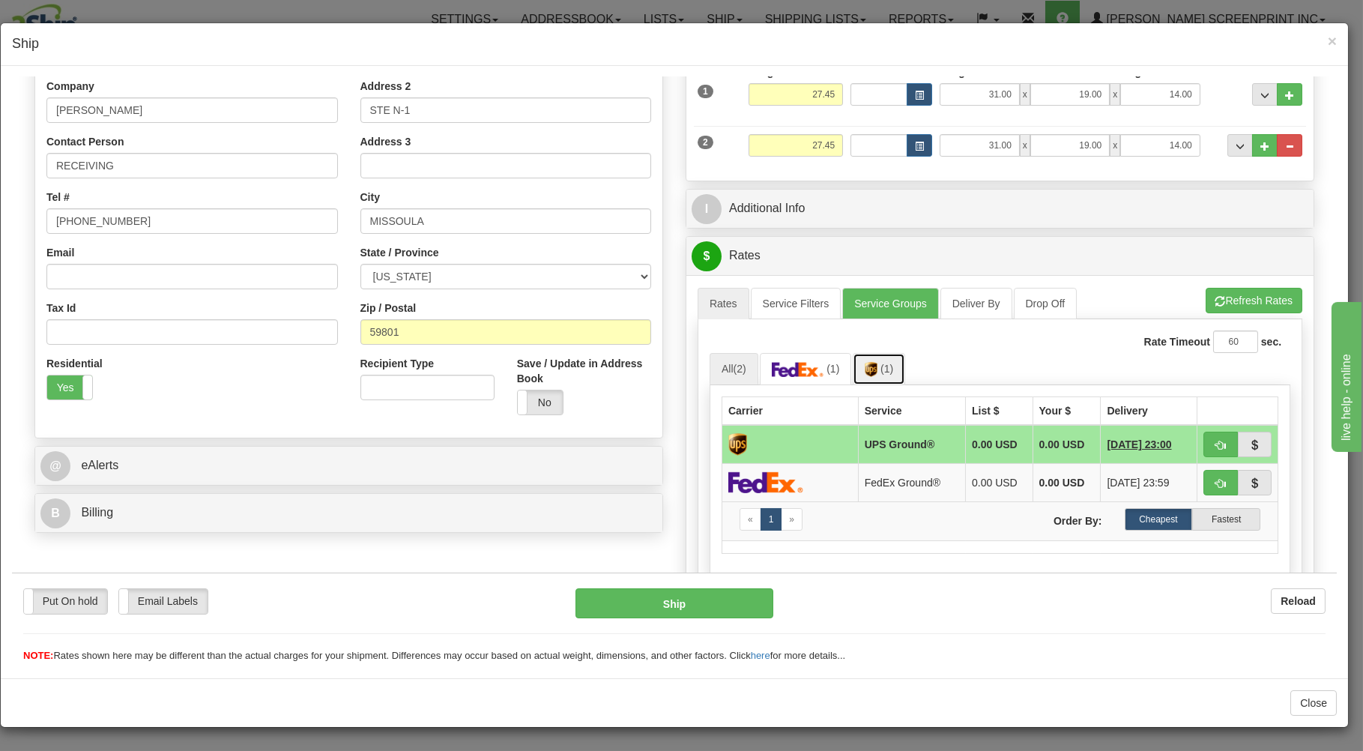
click at [881, 367] on span "(1)" at bounding box center [887, 368] width 13 height 12
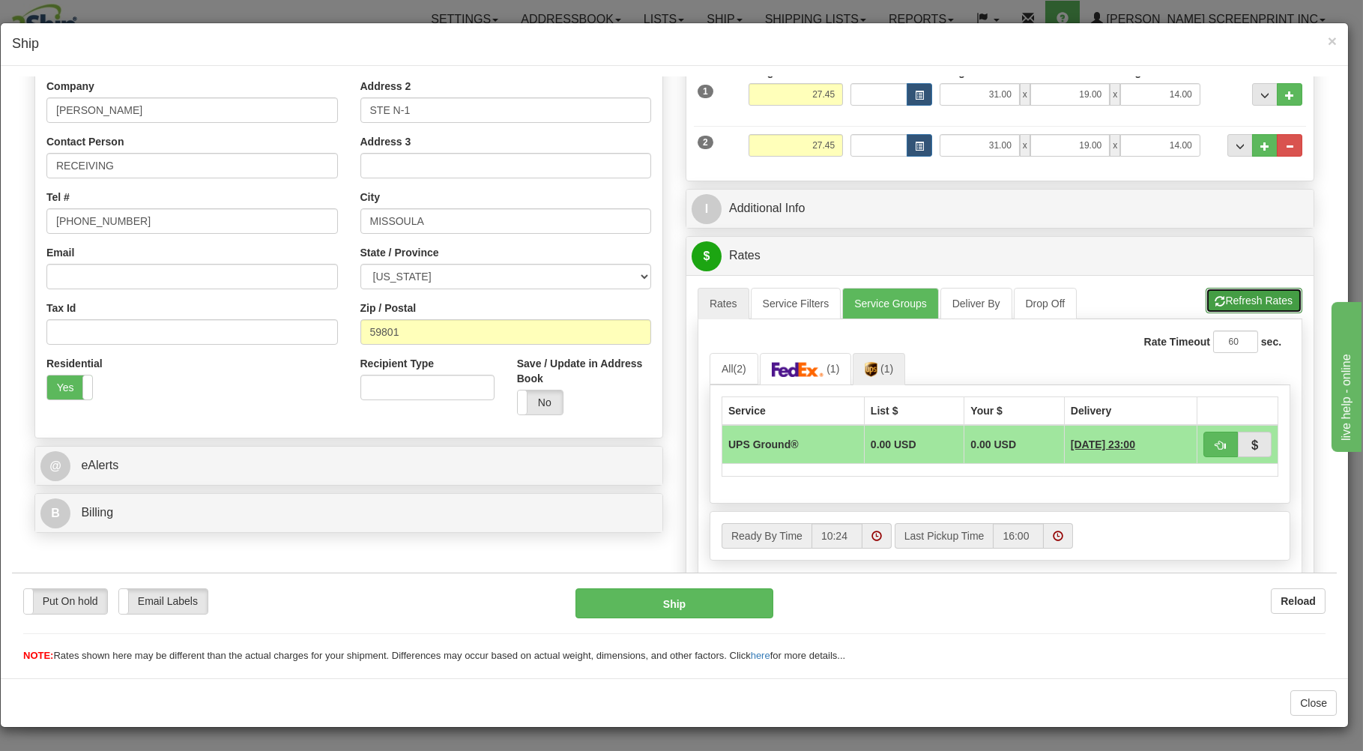
click at [1208, 295] on button "Refresh Rates" at bounding box center [1254, 299] width 97 height 25
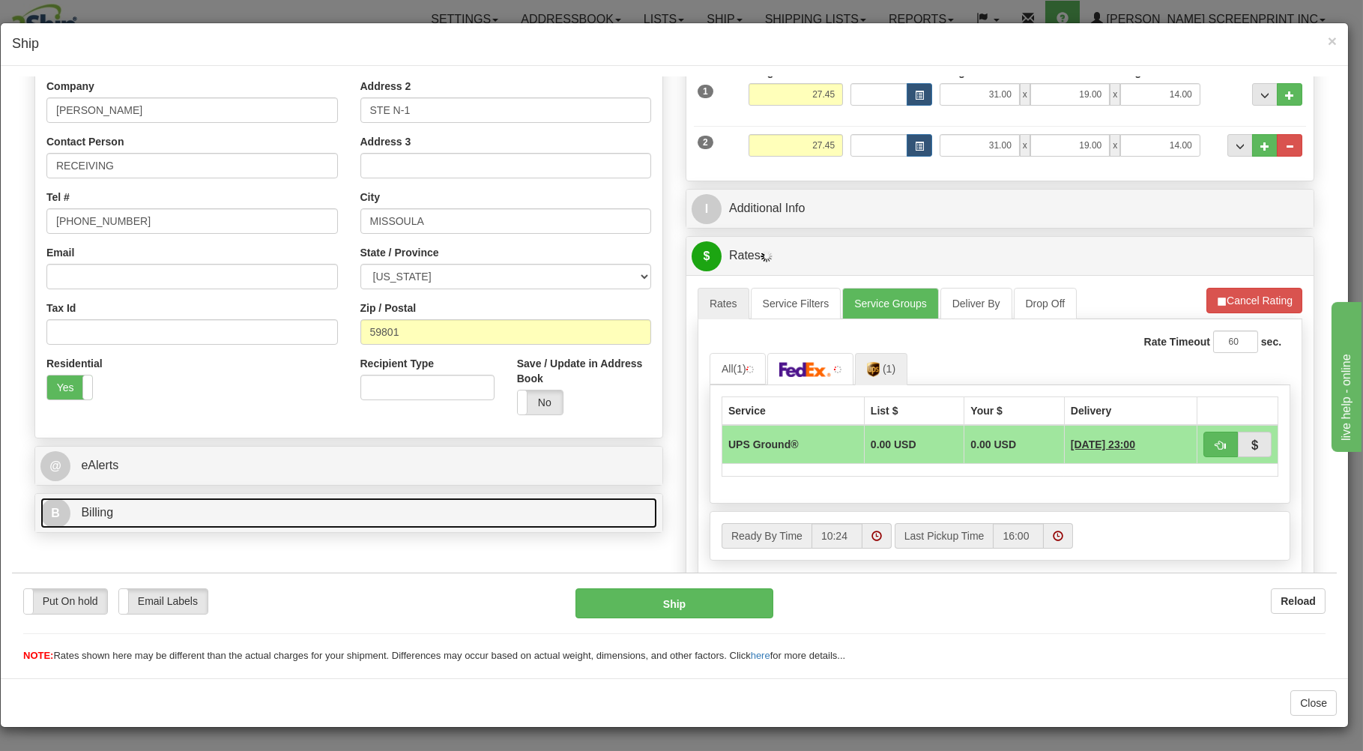
click at [524, 518] on link "B Billing" at bounding box center [348, 512] width 617 height 31
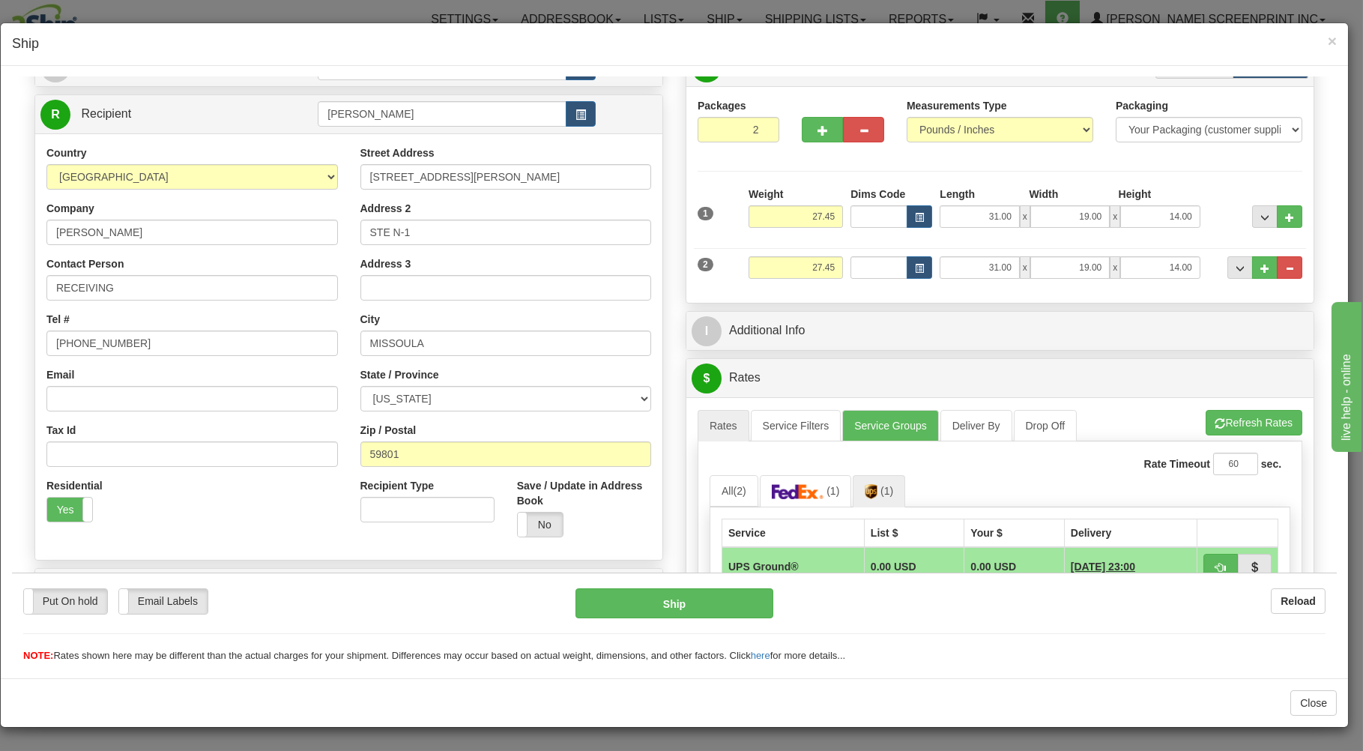
scroll to position [360, 0]
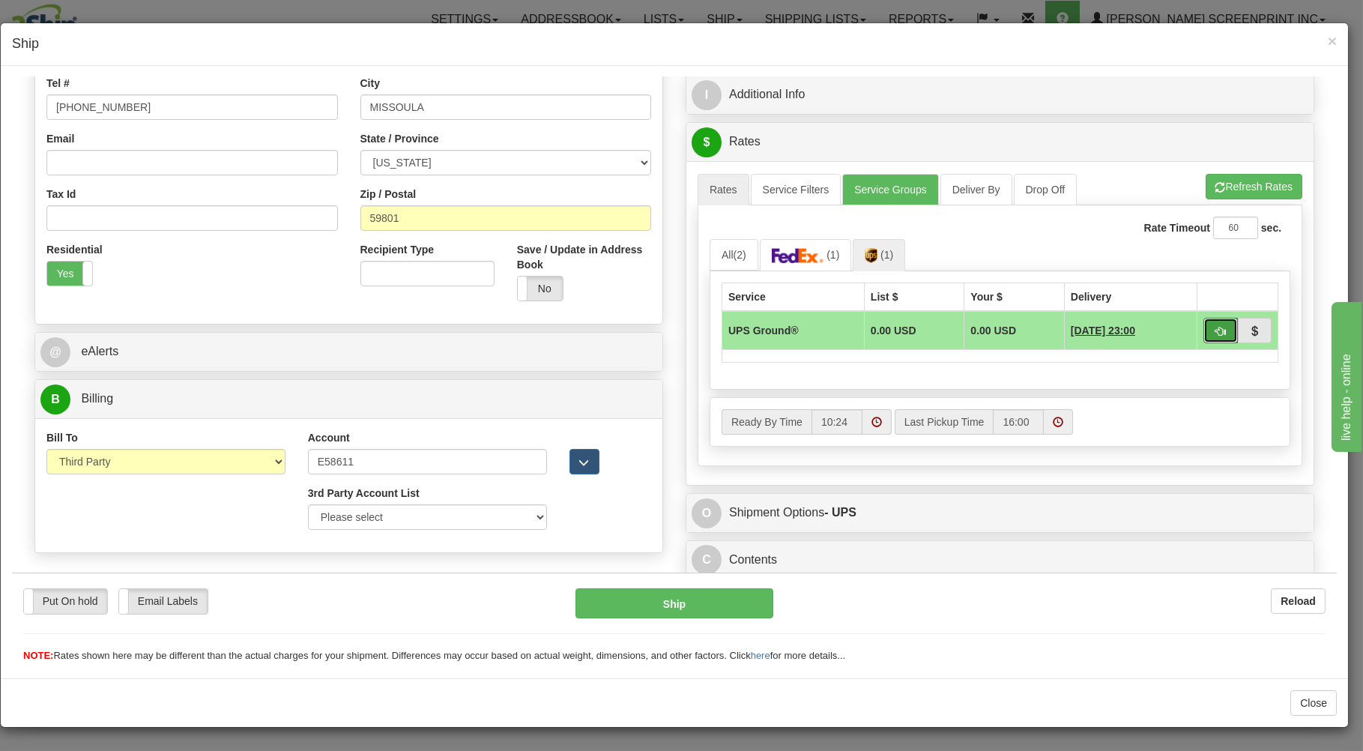
click at [1216, 326] on span "button" at bounding box center [1221, 331] width 10 height 10
type input "03"
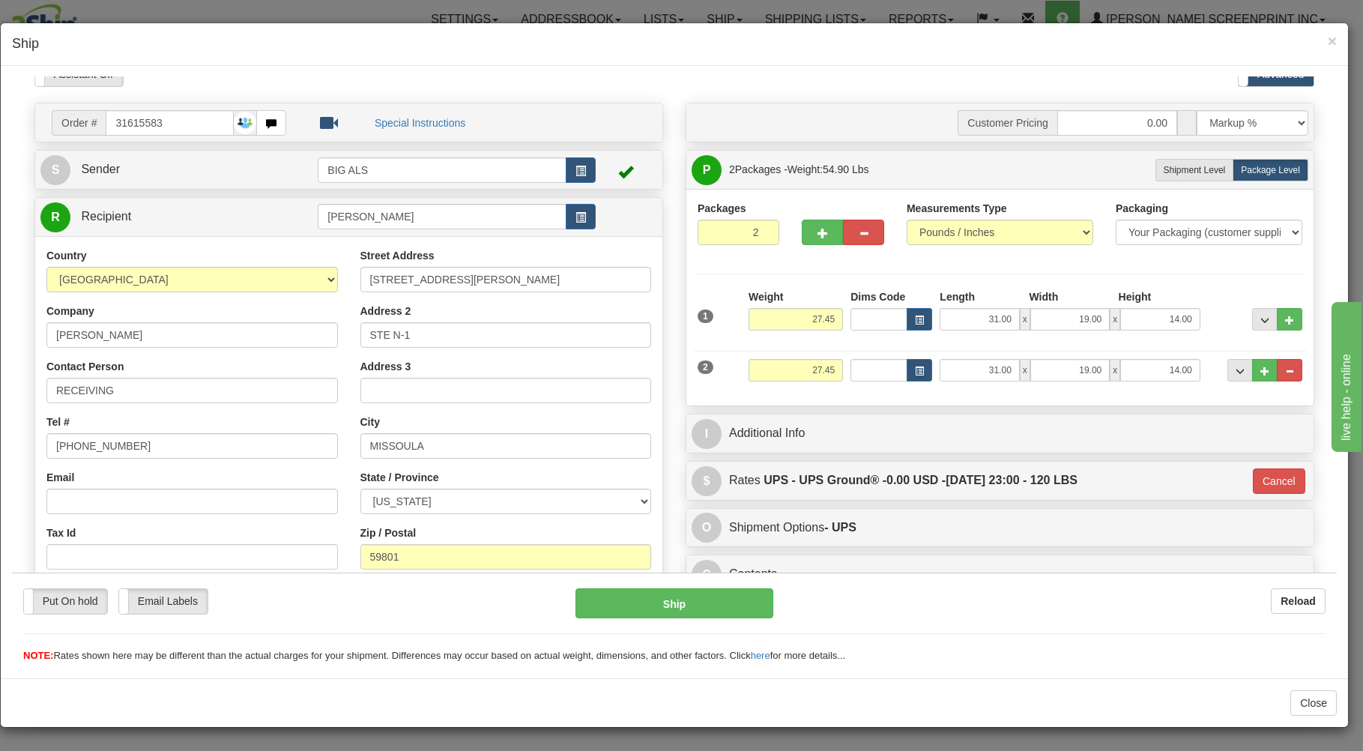
scroll to position [10, 0]
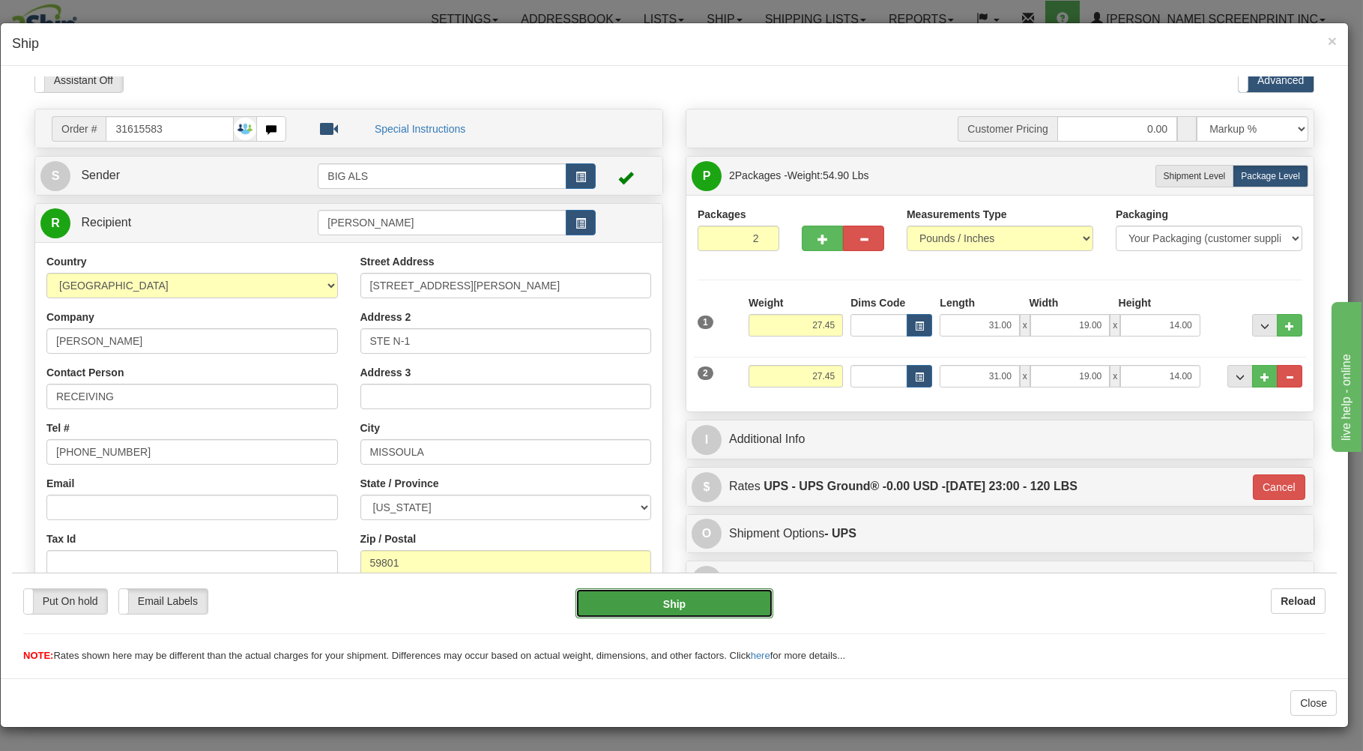
click at [656, 606] on button "Ship" at bounding box center [675, 603] width 199 height 30
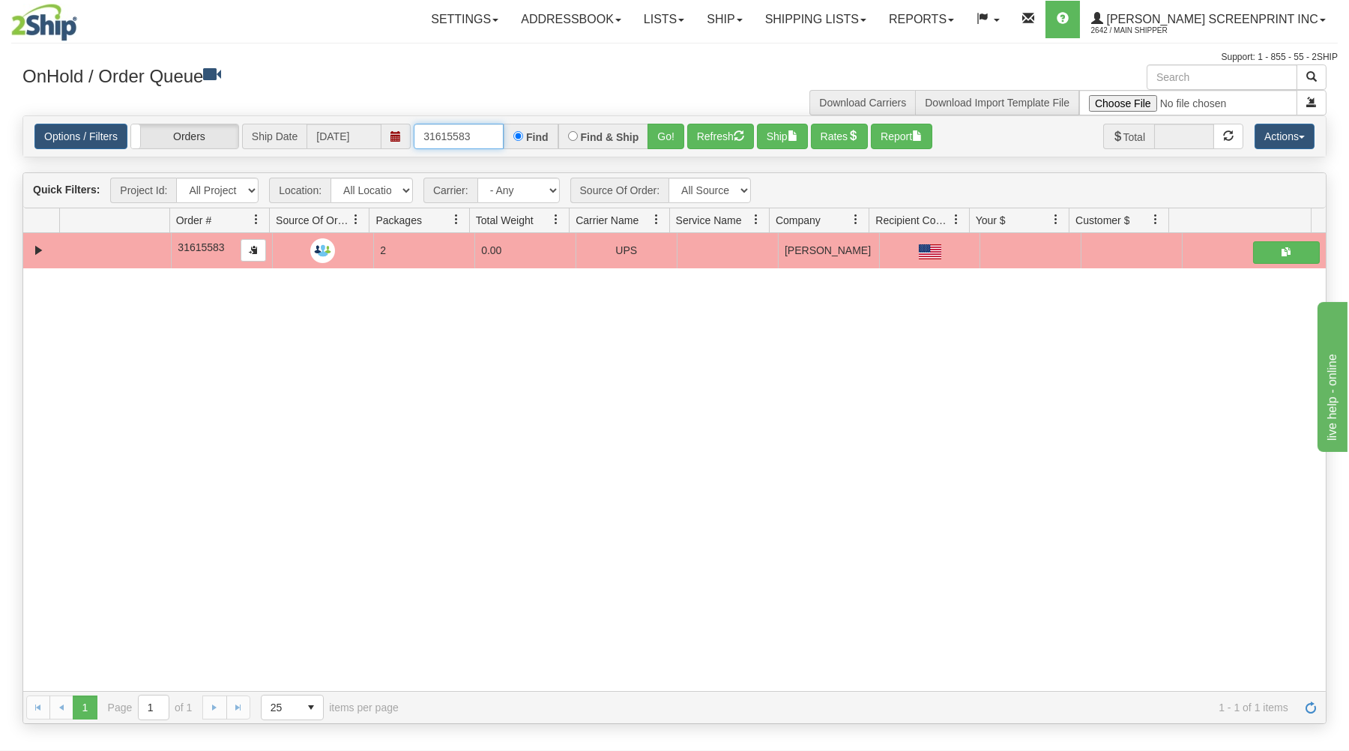
drag, startPoint x: 417, startPoint y: 134, endPoint x: 591, endPoint y: 123, distance: 175.0
click at [590, 128] on div "31615583 Find Find & Ship Go!" at bounding box center [549, 136] width 271 height 25
type input "31615422"
click at [667, 128] on button "Go!" at bounding box center [666, 136] width 37 height 25
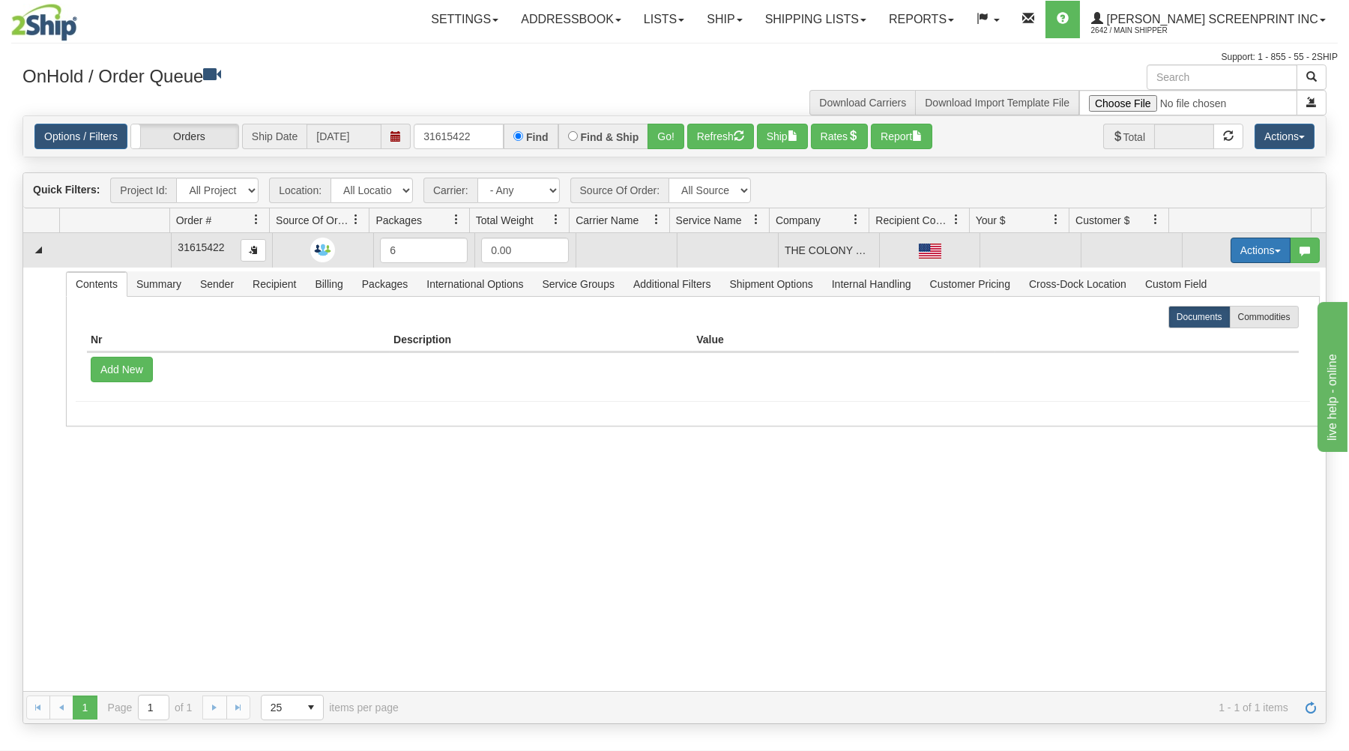
drag, startPoint x: 1253, startPoint y: 240, endPoint x: 1215, endPoint y: 258, distance: 41.6
click at [1250, 240] on button "Actions" at bounding box center [1261, 250] width 60 height 25
click at [1193, 275] on span "Open" at bounding box center [1203, 279] width 36 height 12
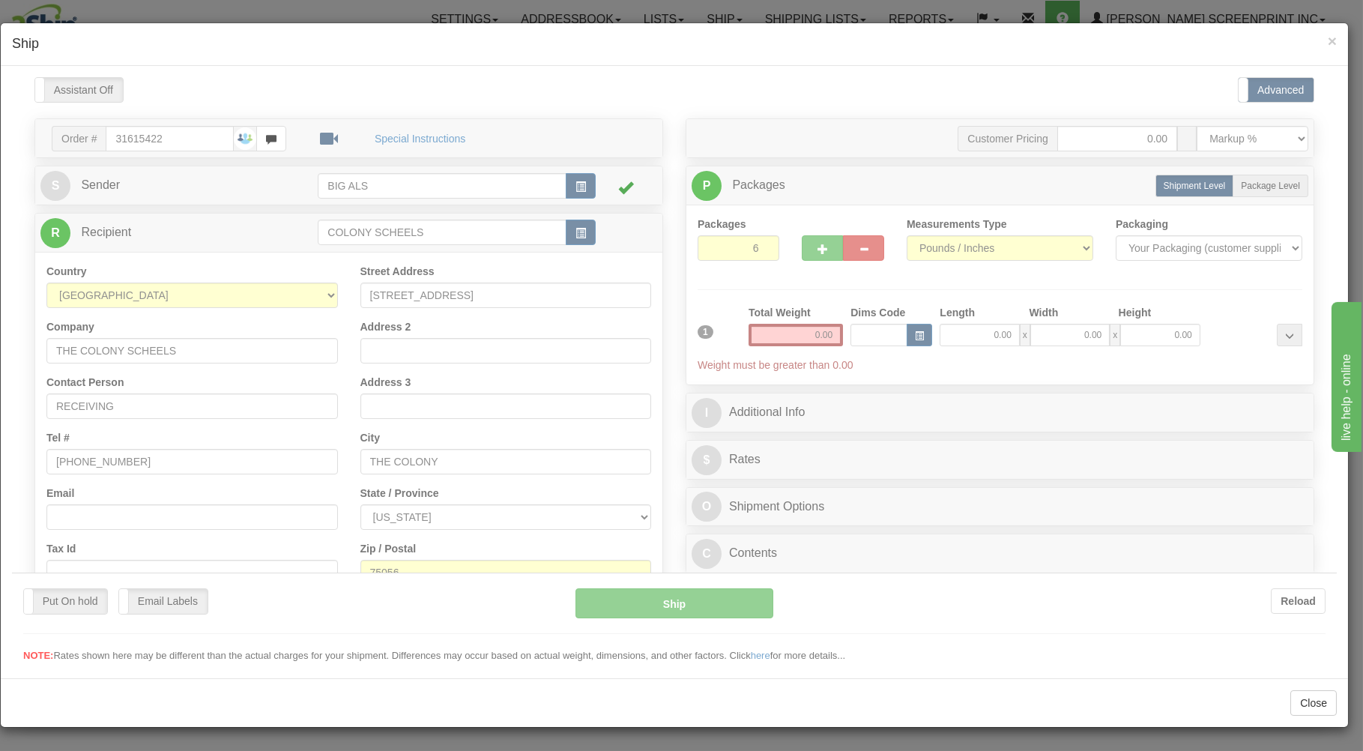
scroll to position [0, 0]
type input "34.50"
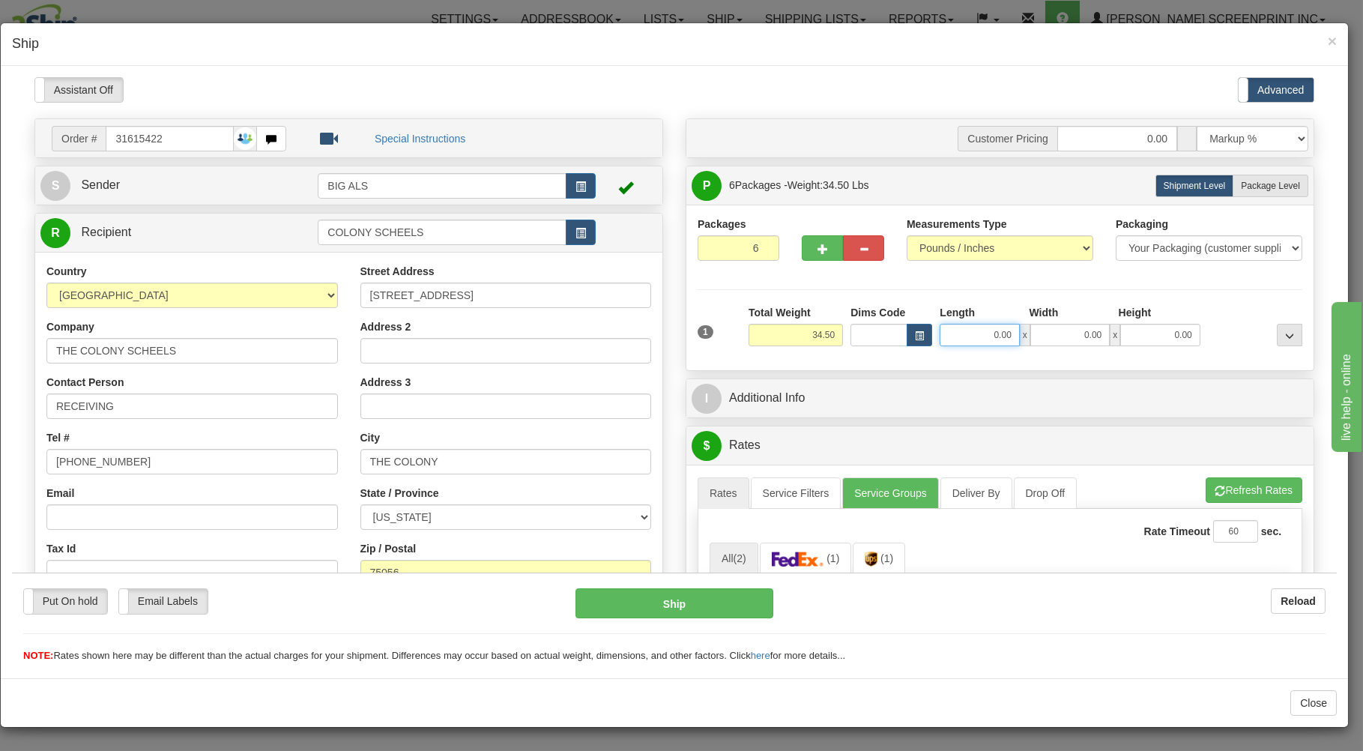
click at [982, 336] on input "0.00" at bounding box center [979, 334] width 79 height 22
type input "38.65"
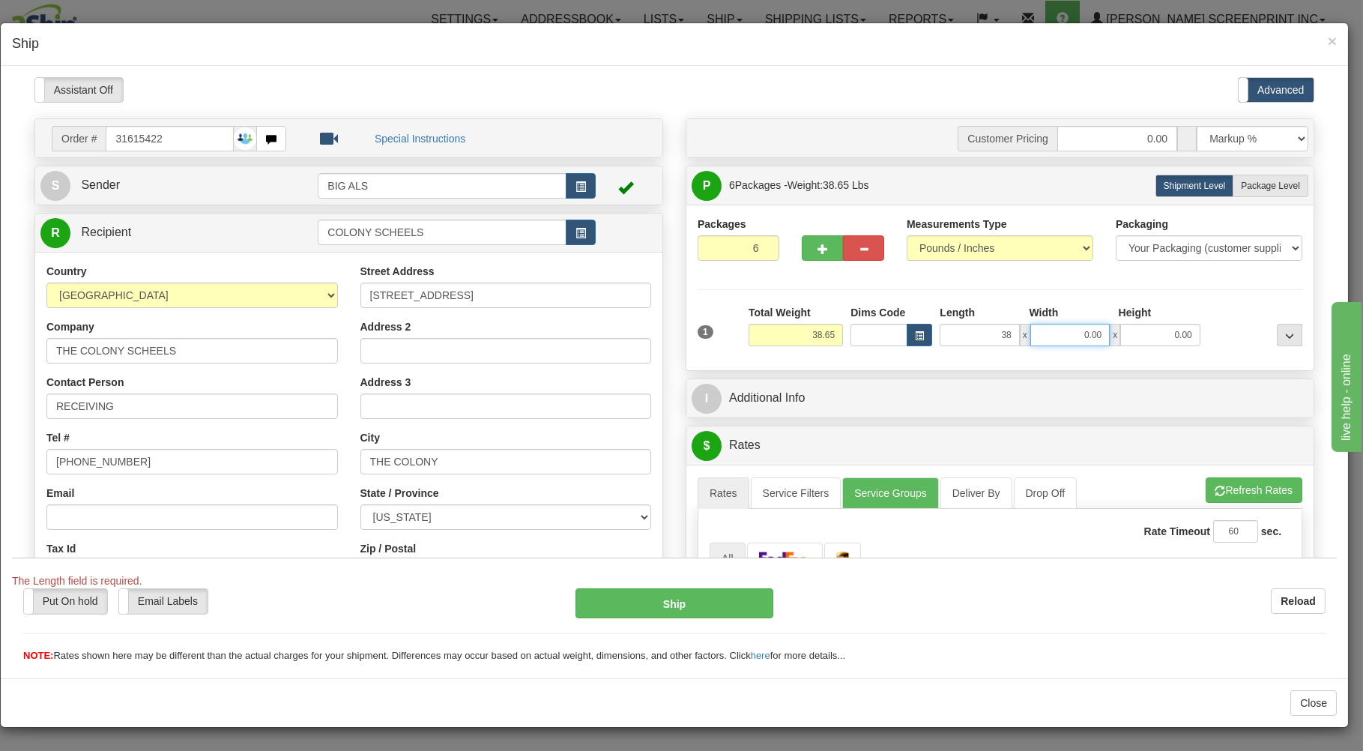
type input "38.00"
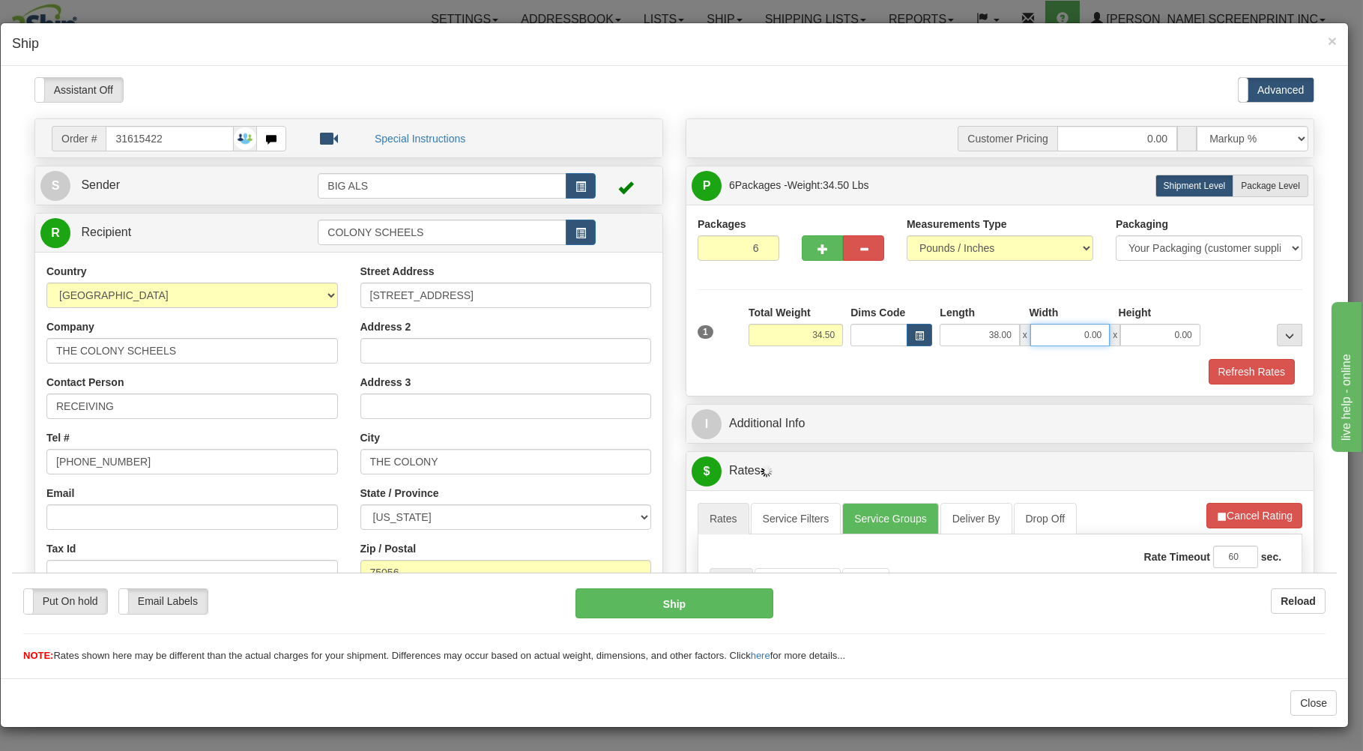
type input "34.55"
type input "1"
type input "34.60"
type input "19"
type input "34.50"
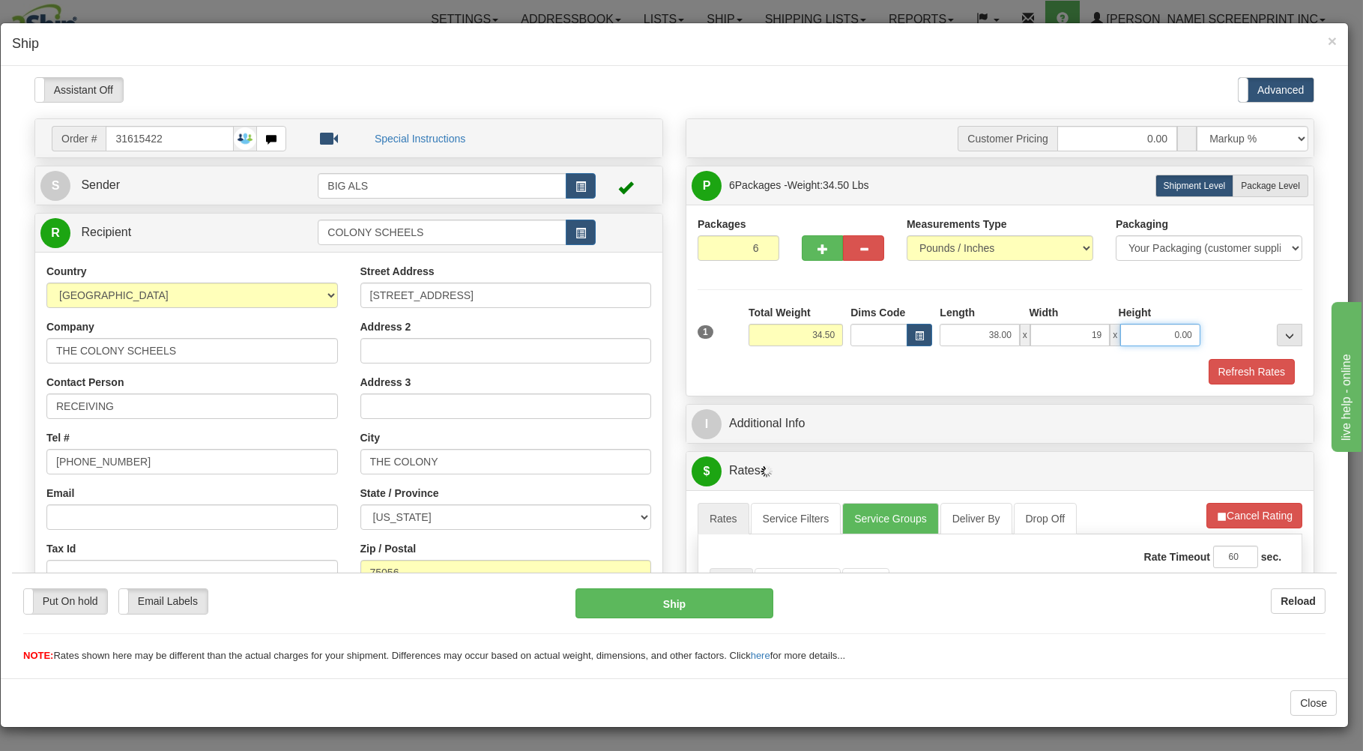
type input "19.00"
type input "34.25"
type input "1"
type input "34.40"
type input "13"
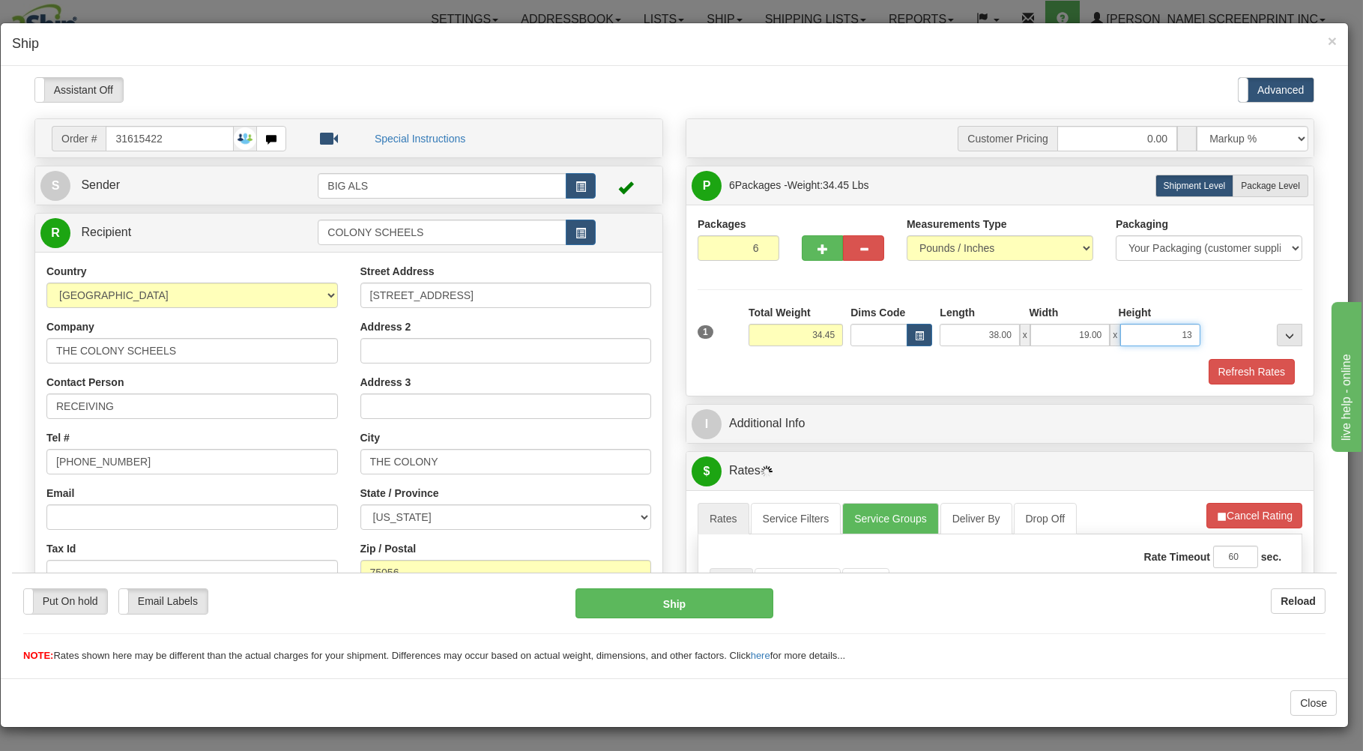
type input "34.50"
type input "13.00"
click at [966, 377] on div "Refresh Rates" at bounding box center [1000, 370] width 612 height 25
click at [1256, 183] on span "Package Level" at bounding box center [1270, 185] width 59 height 10
radio input "true"
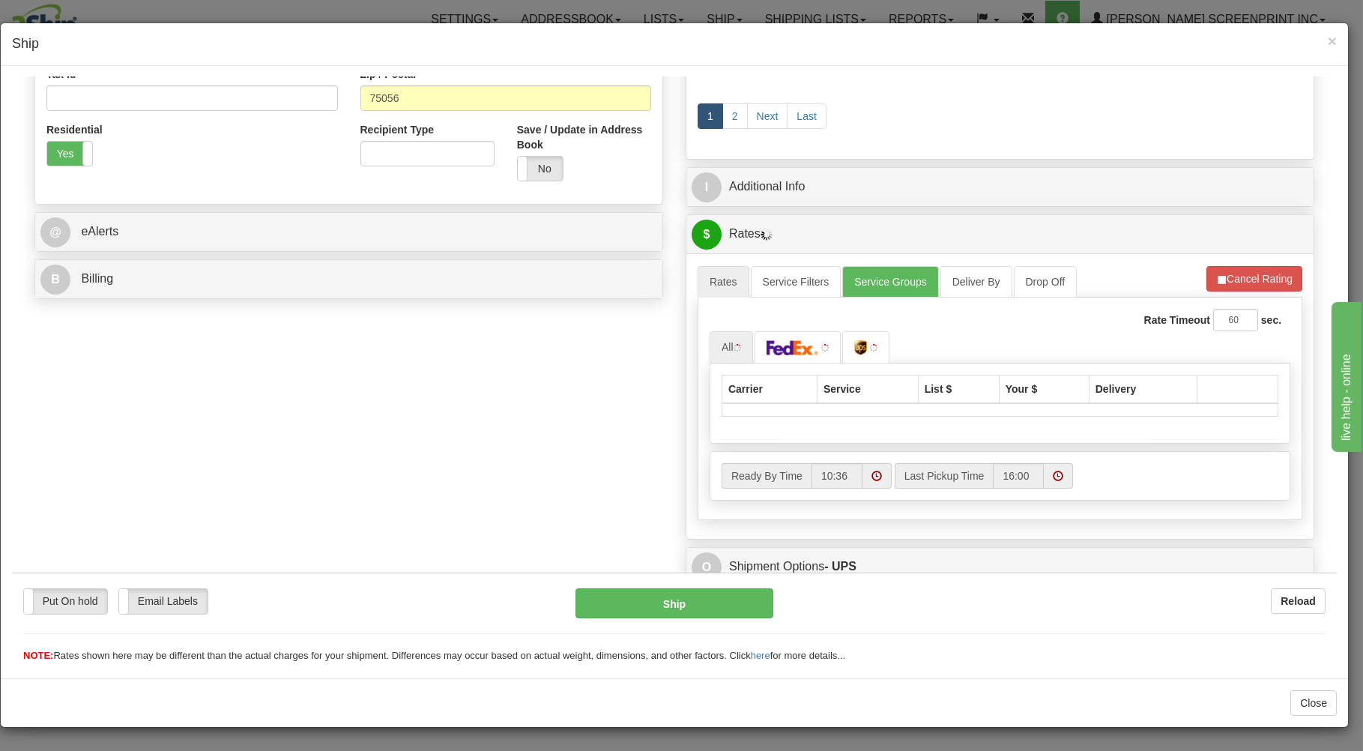
scroll to position [482, 0]
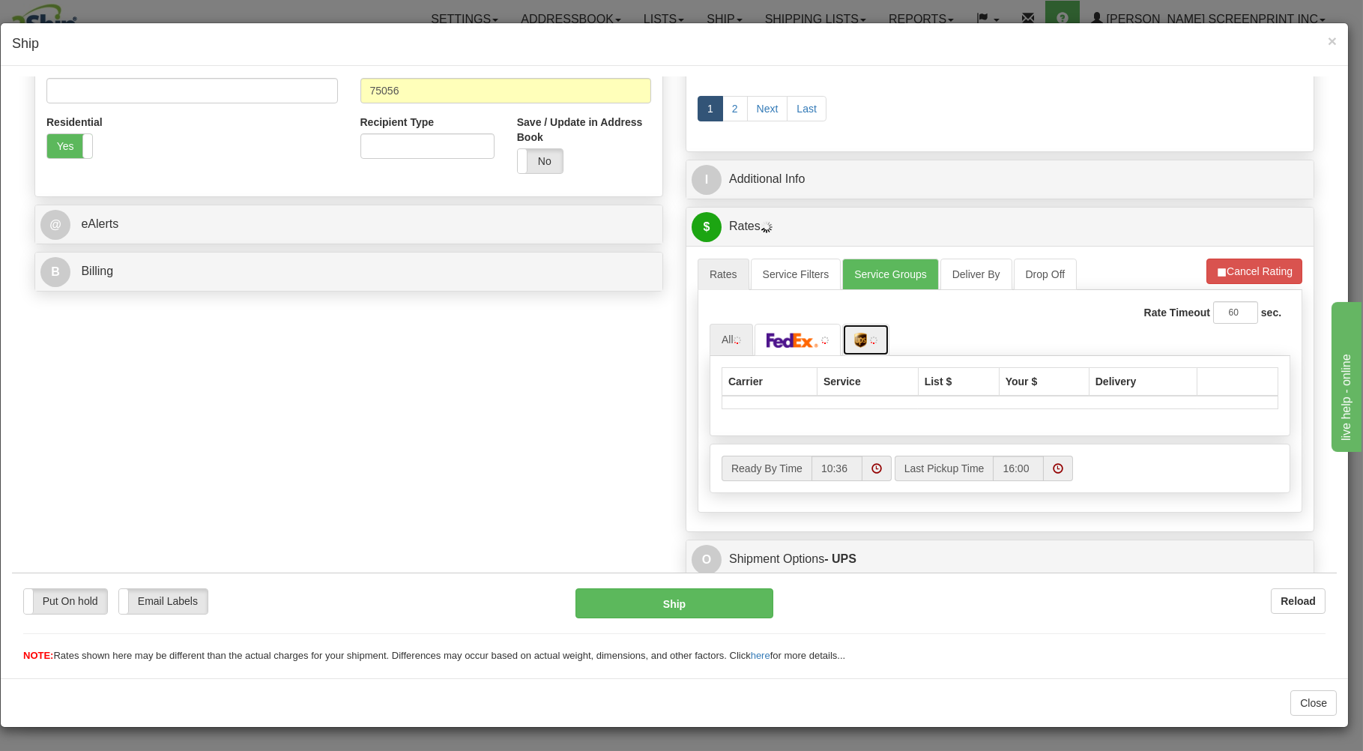
click at [875, 342] on link at bounding box center [866, 339] width 47 height 32
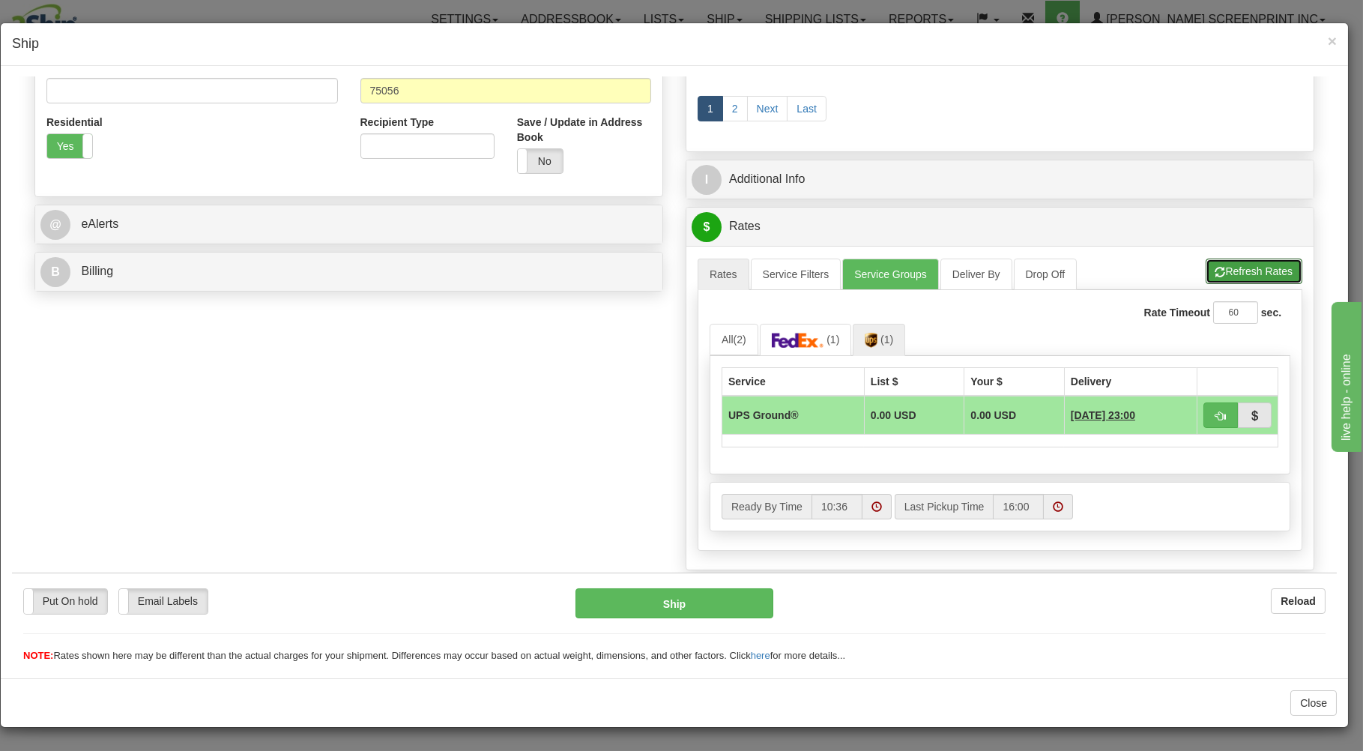
click at [1234, 264] on button "Refresh Rates" at bounding box center [1254, 270] width 97 height 25
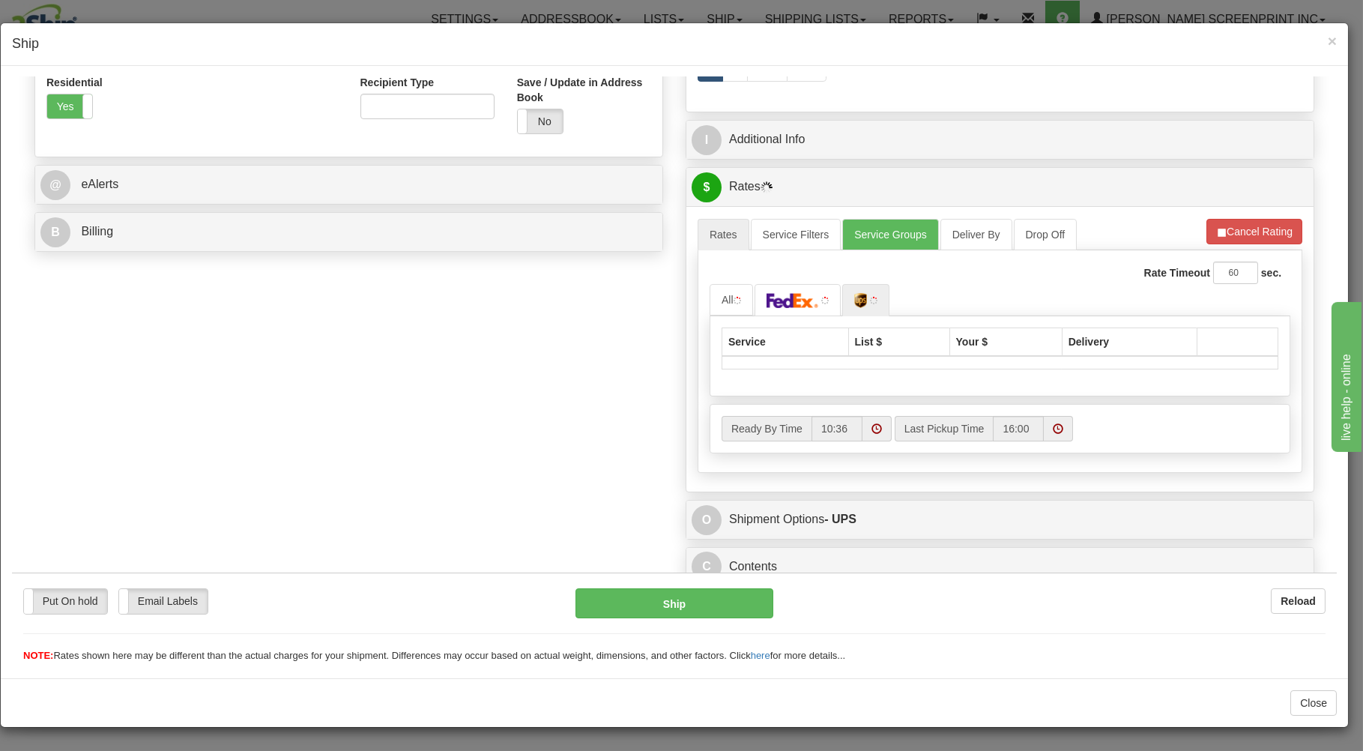
scroll to position [534, 0]
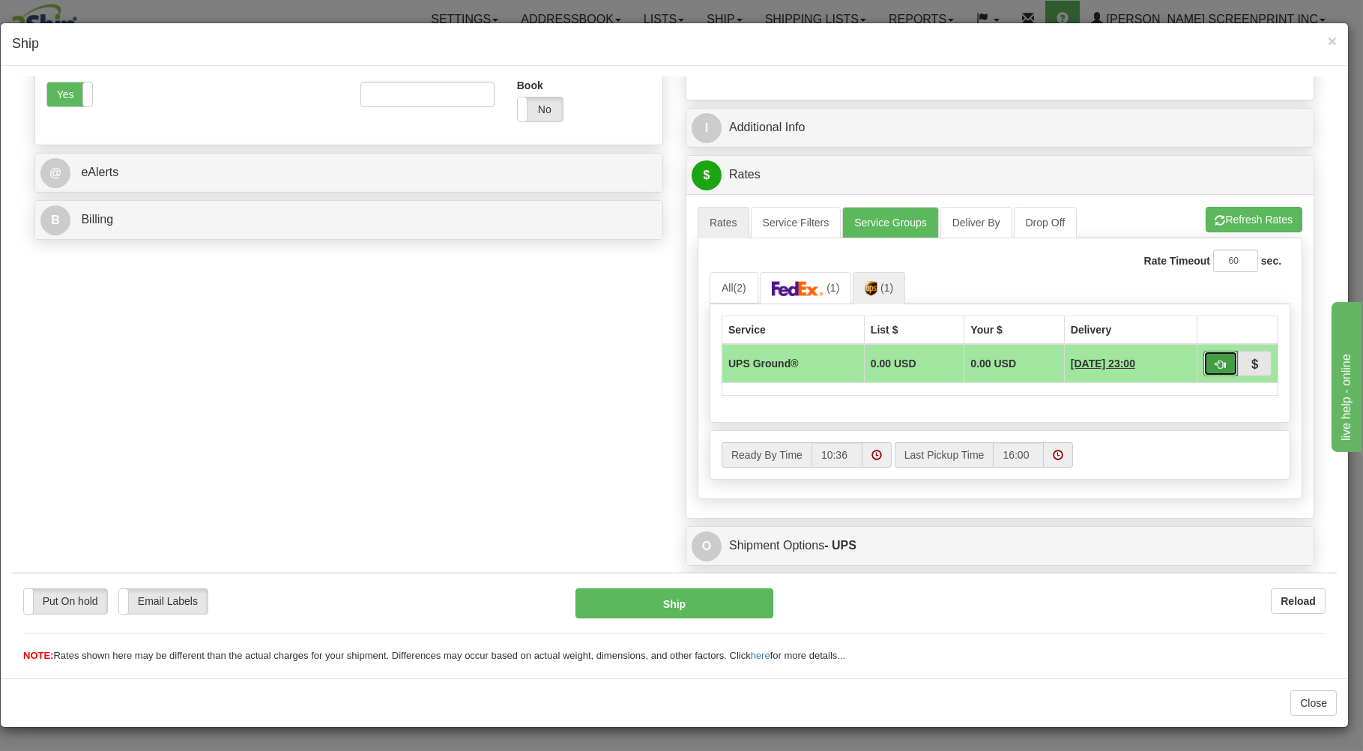
click at [1204, 358] on button "button" at bounding box center [1221, 362] width 34 height 25
type input "03"
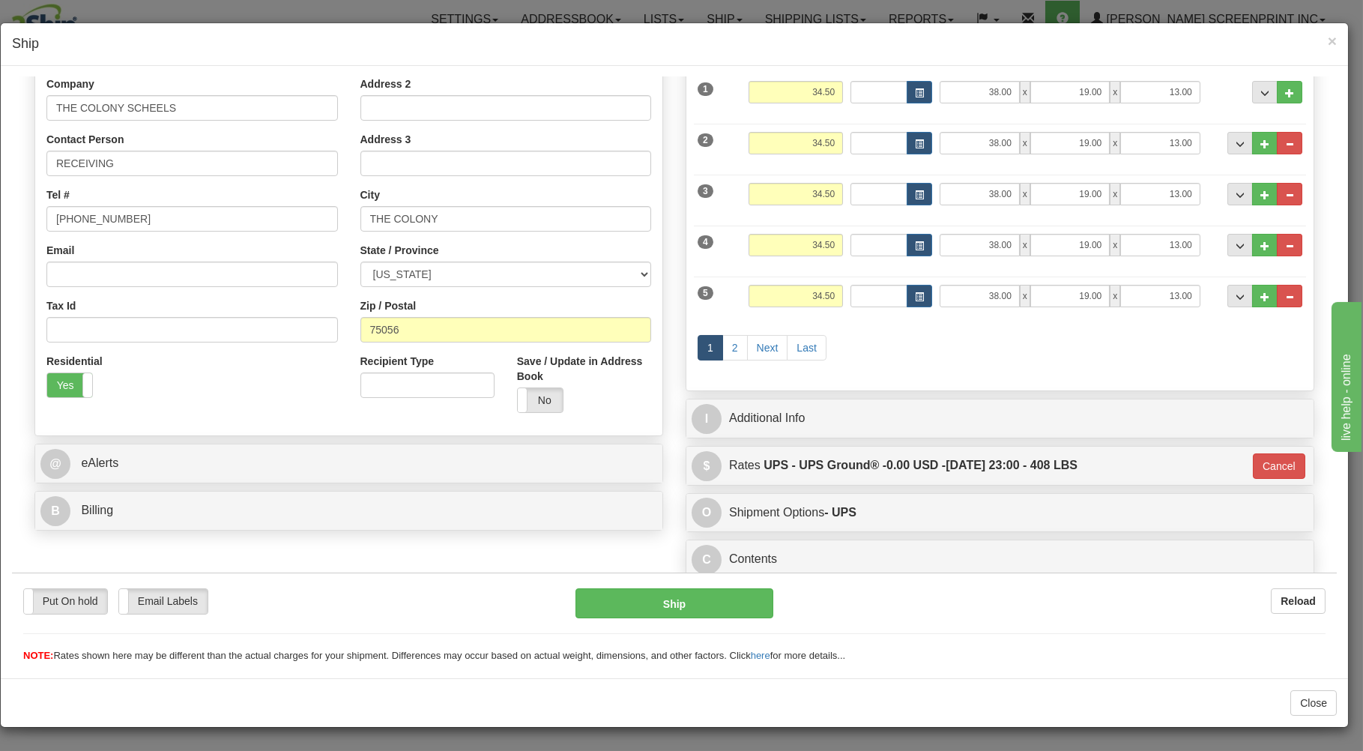
scroll to position [248, 0]
click at [688, 599] on button "Ship" at bounding box center [675, 603] width 199 height 30
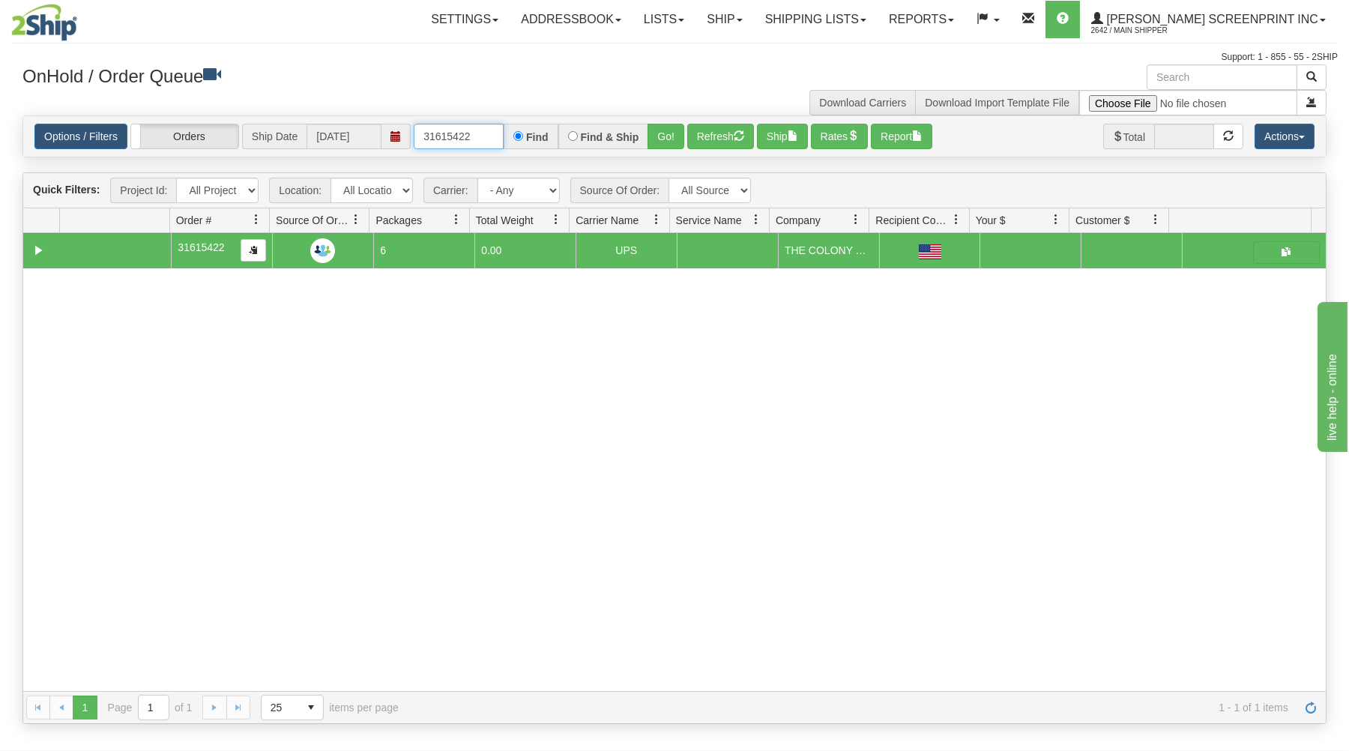
drag, startPoint x: 417, startPoint y: 132, endPoint x: 602, endPoint y: 105, distance: 187.1
click at [597, 114] on div "× Get OnHold Shipments fields - load dt: 377 Get OnHold Shipments fields - tran…" at bounding box center [674, 394] width 1327 height 660
type input "17160"
drag, startPoint x: 672, startPoint y: 134, endPoint x: 657, endPoint y: 179, distance: 47.2
click at [672, 135] on button "Go!" at bounding box center [666, 136] width 37 height 25
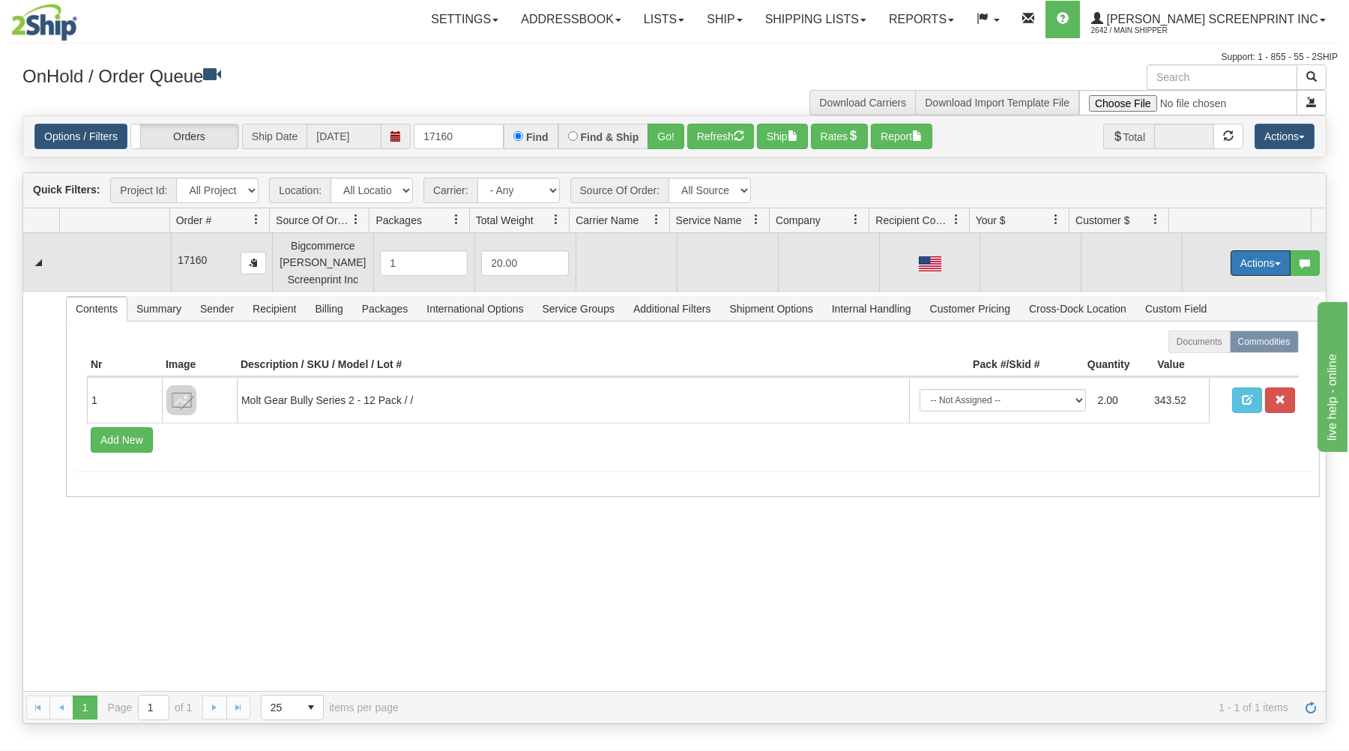
drag, startPoint x: 1255, startPoint y: 251, endPoint x: 1232, endPoint y: 280, distance: 36.3
click at [1255, 253] on button "Actions" at bounding box center [1261, 262] width 60 height 25
click at [1220, 293] on link "Open" at bounding box center [1230, 291] width 120 height 19
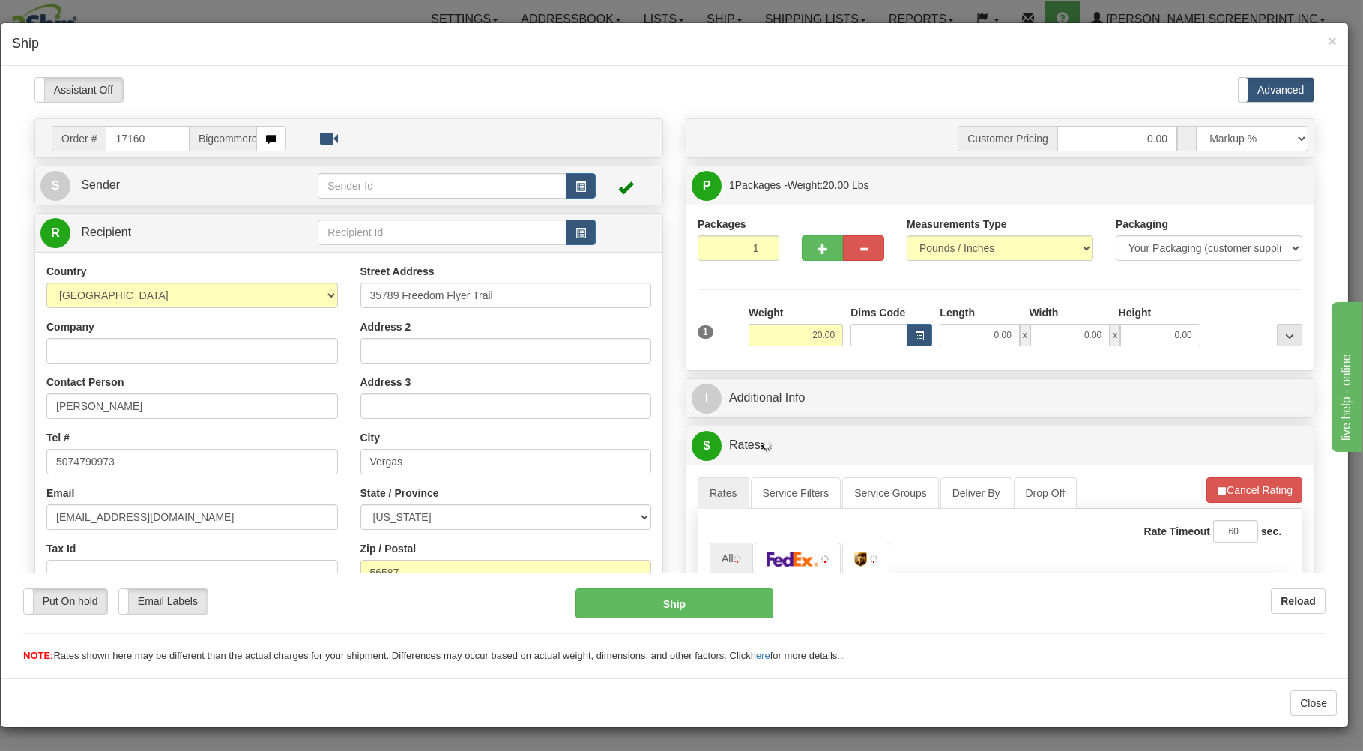
scroll to position [0, 0]
type input "17.30"
click at [953, 337] on input "0.00" at bounding box center [979, 334] width 79 height 22
type input "17.35"
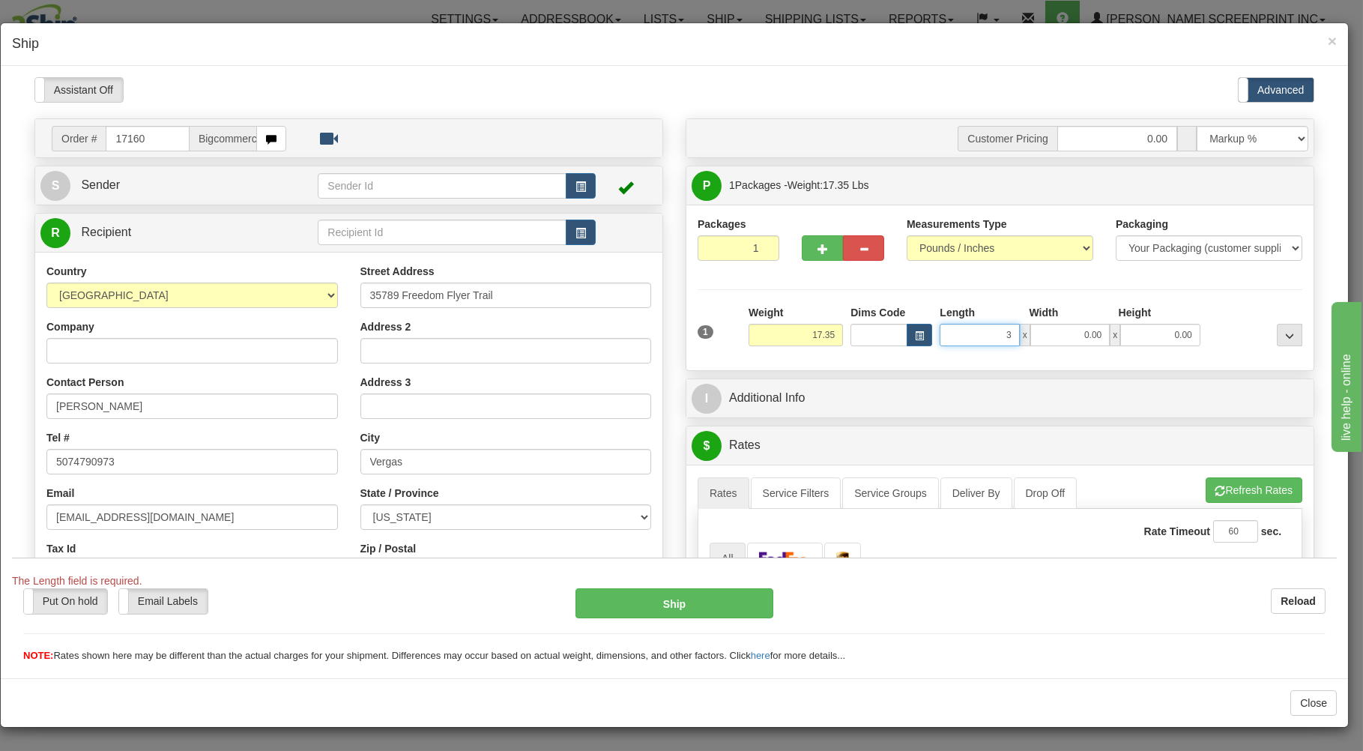
type input "35"
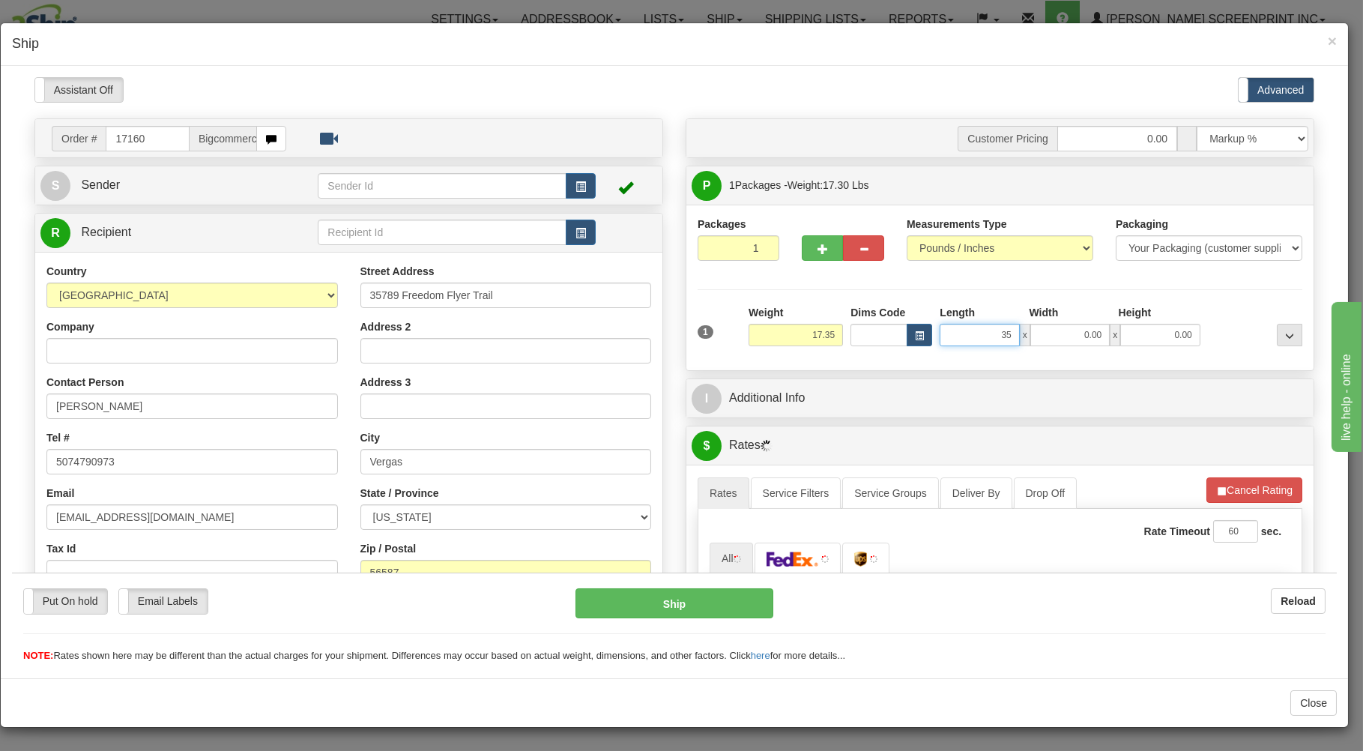
type input "17.40"
type input "3519.00"
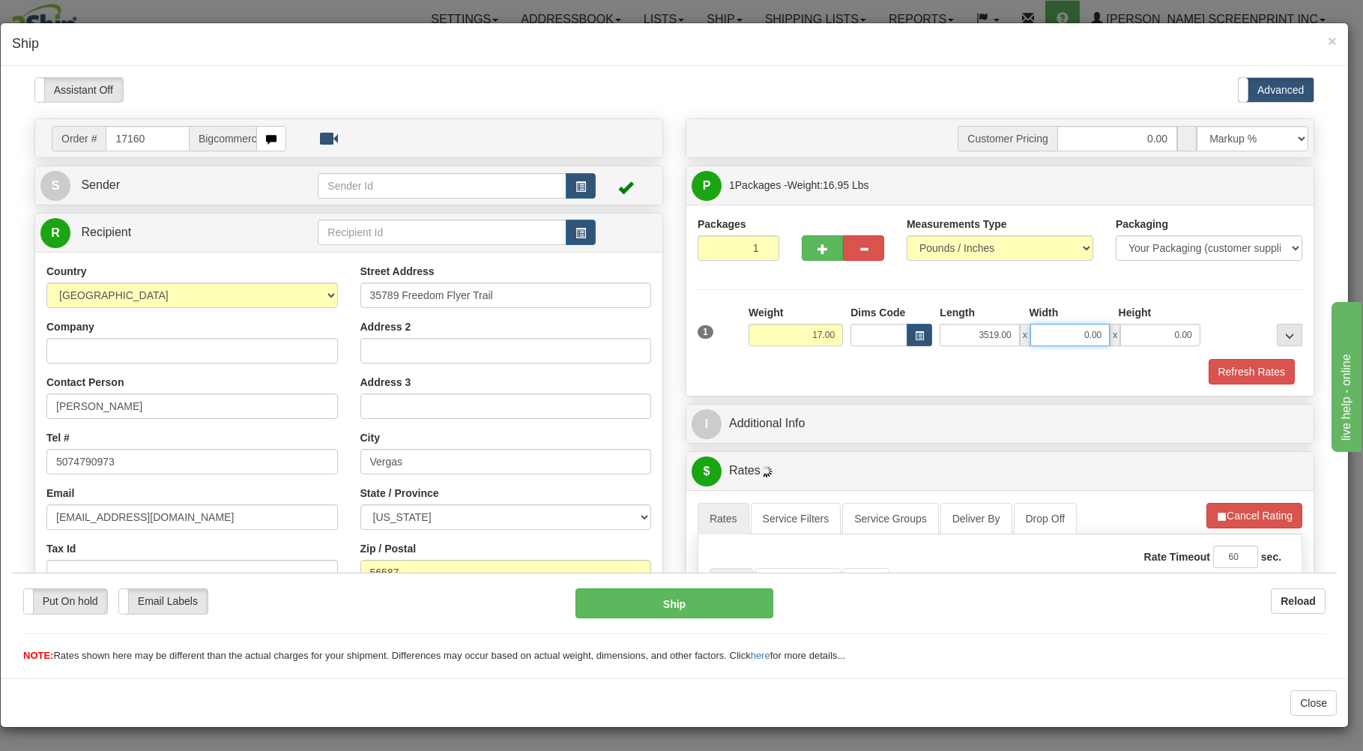
type input "17.05"
type input "9"
type input "17.30"
type input "9.00"
drag, startPoint x: 956, startPoint y: 331, endPoint x: 1083, endPoint y: 317, distance: 128.1
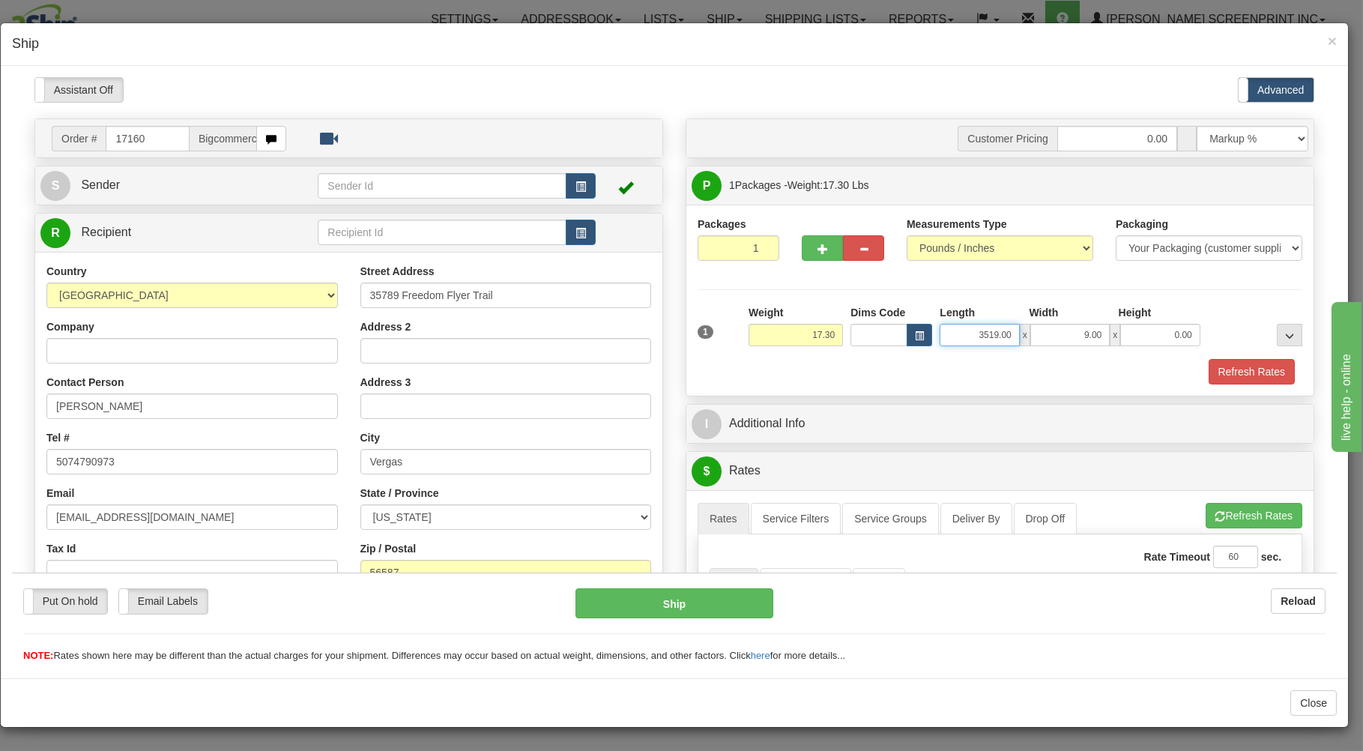
click at [1019, 323] on input "3519.00" at bounding box center [979, 334] width 79 height 22
type input "35.00"
type input "19.00"
type input "17.20"
type input "9"
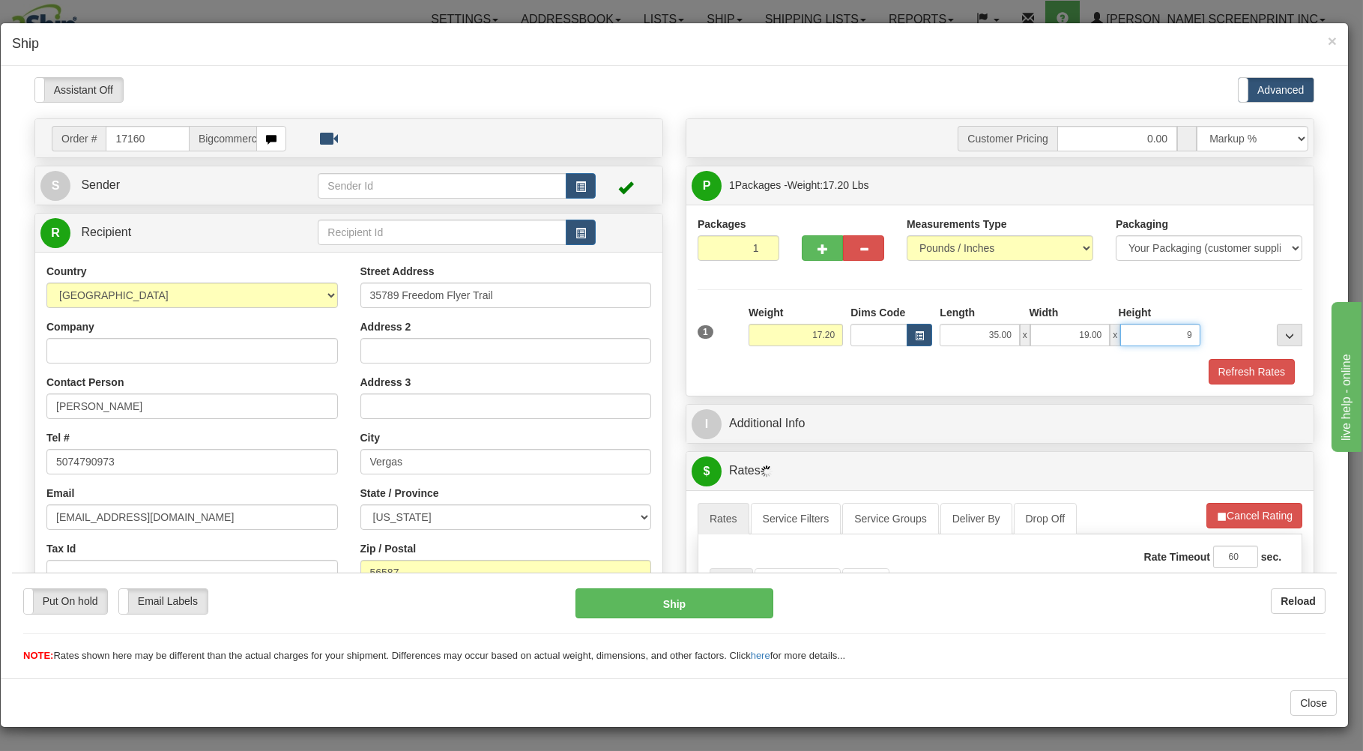
type input "17.30"
type input "9.00"
click at [991, 371] on div "Refresh Rates" at bounding box center [1000, 370] width 612 height 25
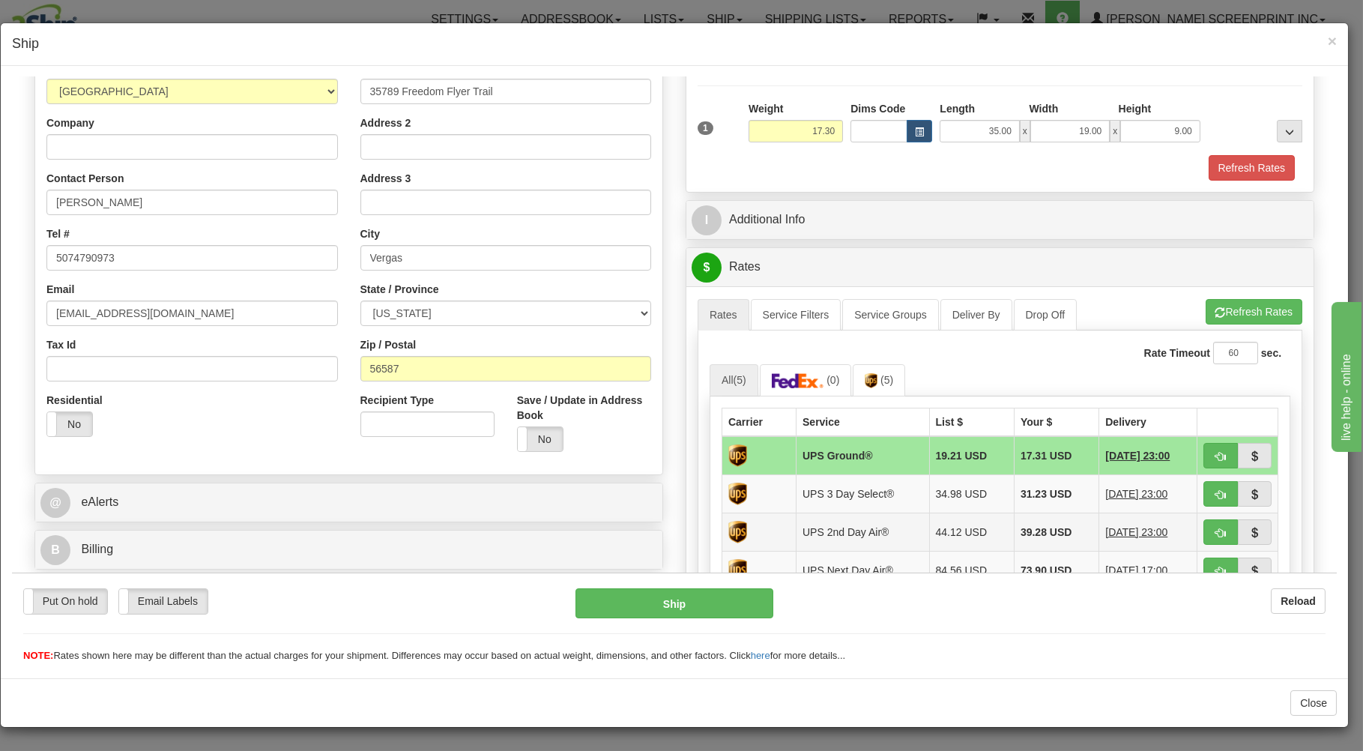
scroll to position [402, 0]
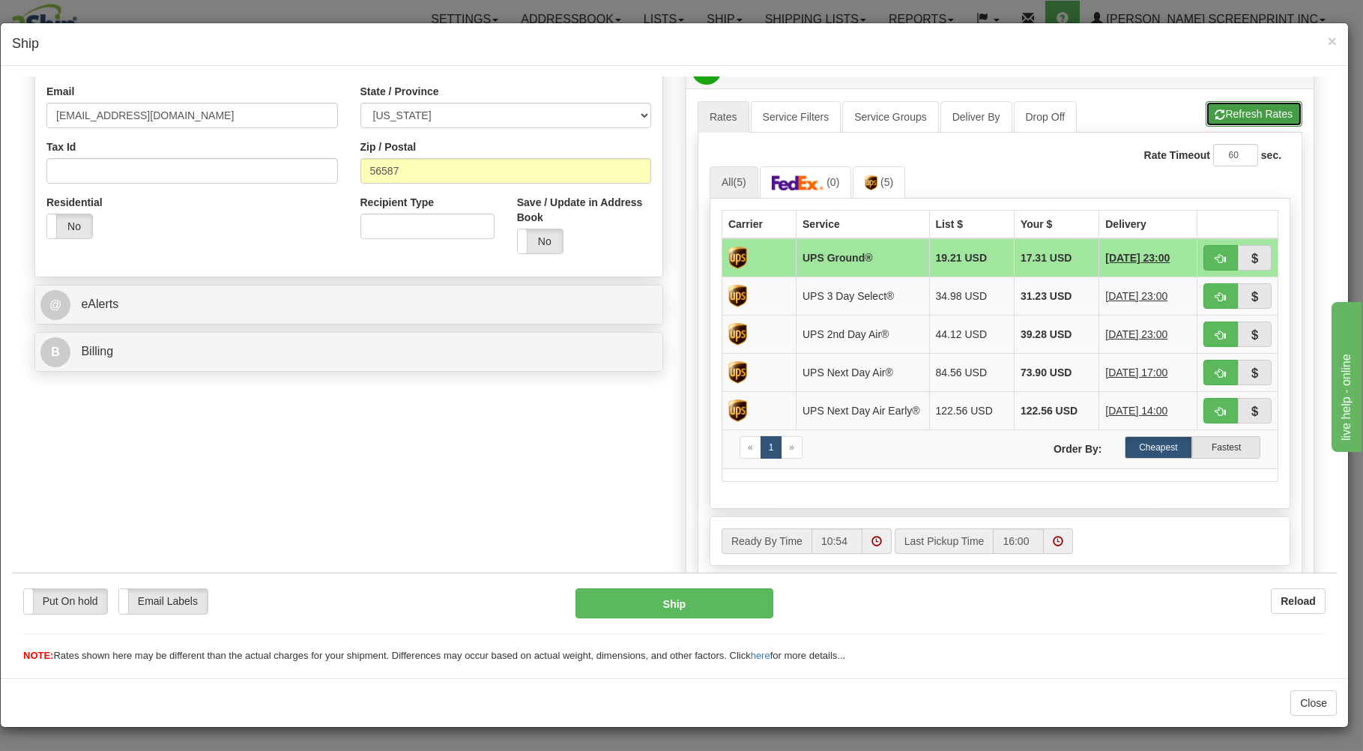
click at [1214, 109] on button "Refresh Rates" at bounding box center [1254, 112] width 97 height 25
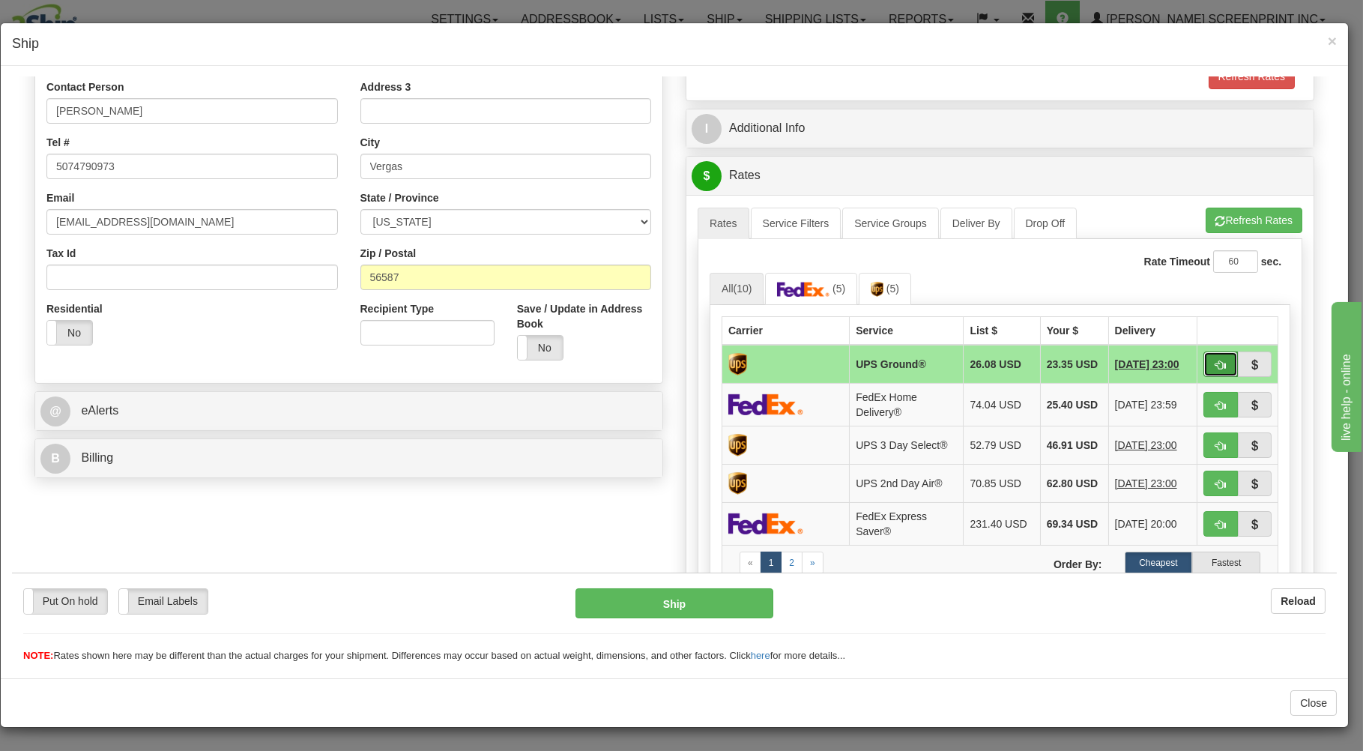
click at [1204, 359] on button "button" at bounding box center [1221, 363] width 34 height 25
type input "03"
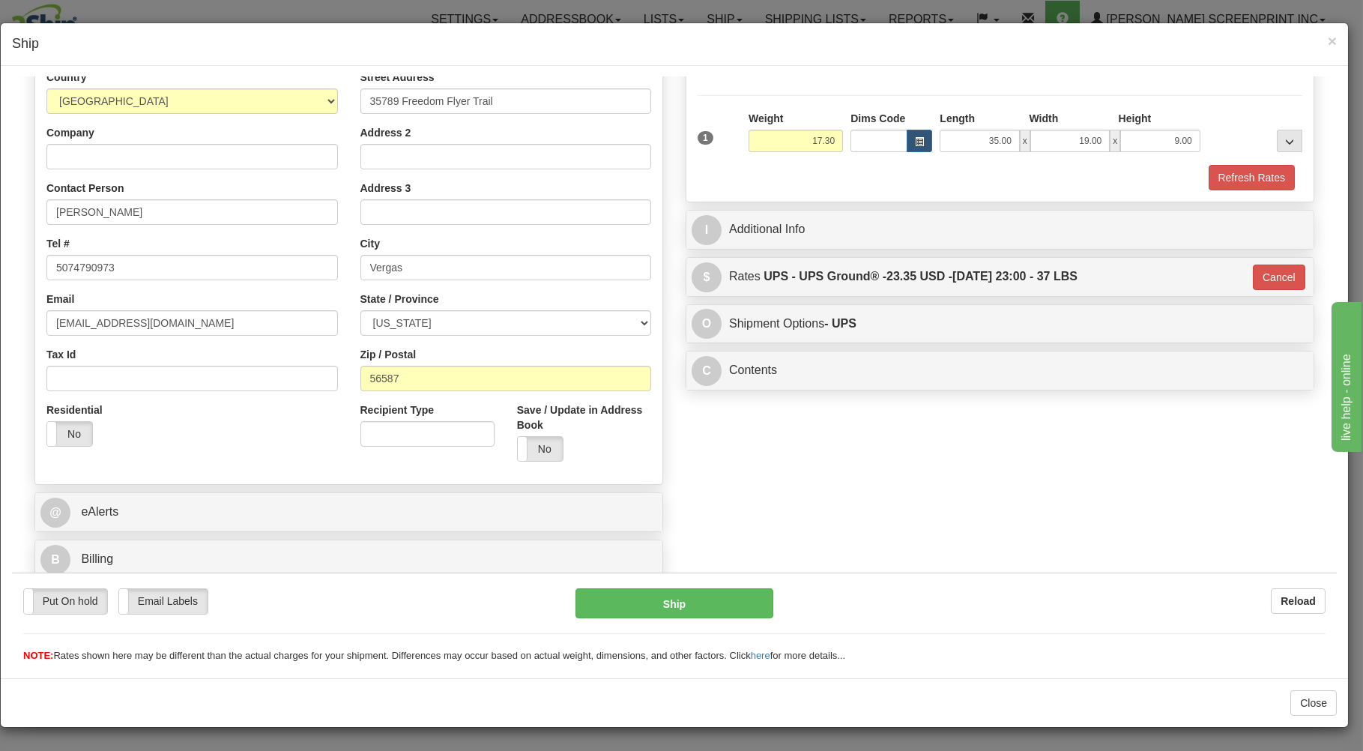
scroll to position [197, 0]
click at [709, 596] on button "Ship" at bounding box center [675, 603] width 199 height 30
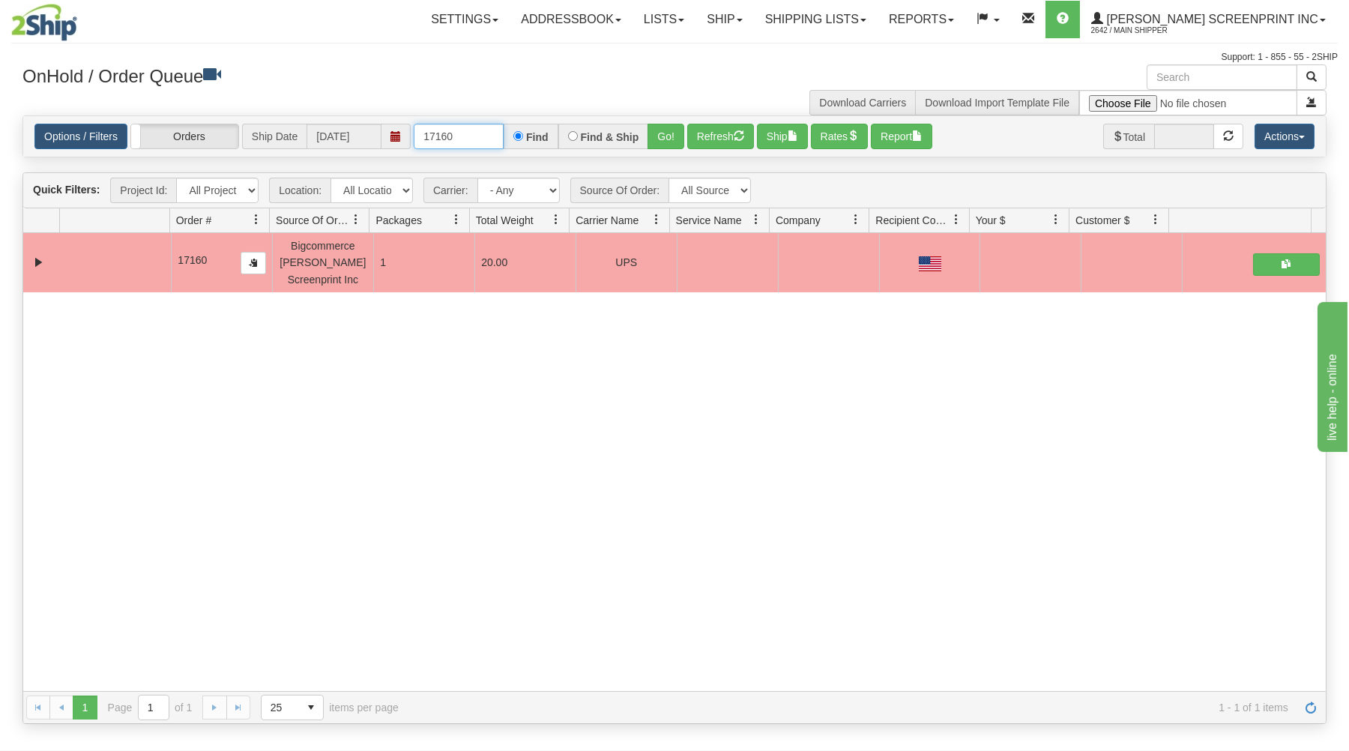
drag, startPoint x: 423, startPoint y: 135, endPoint x: 522, endPoint y: 118, distance: 101.2
click at [522, 118] on div "Options / Filters Group Shipments Orders Ship Date 09/15/2025 17160 Find Find &…" at bounding box center [674, 136] width 1303 height 40
type input "17162"
click at [660, 131] on button "Go!" at bounding box center [666, 136] width 37 height 25
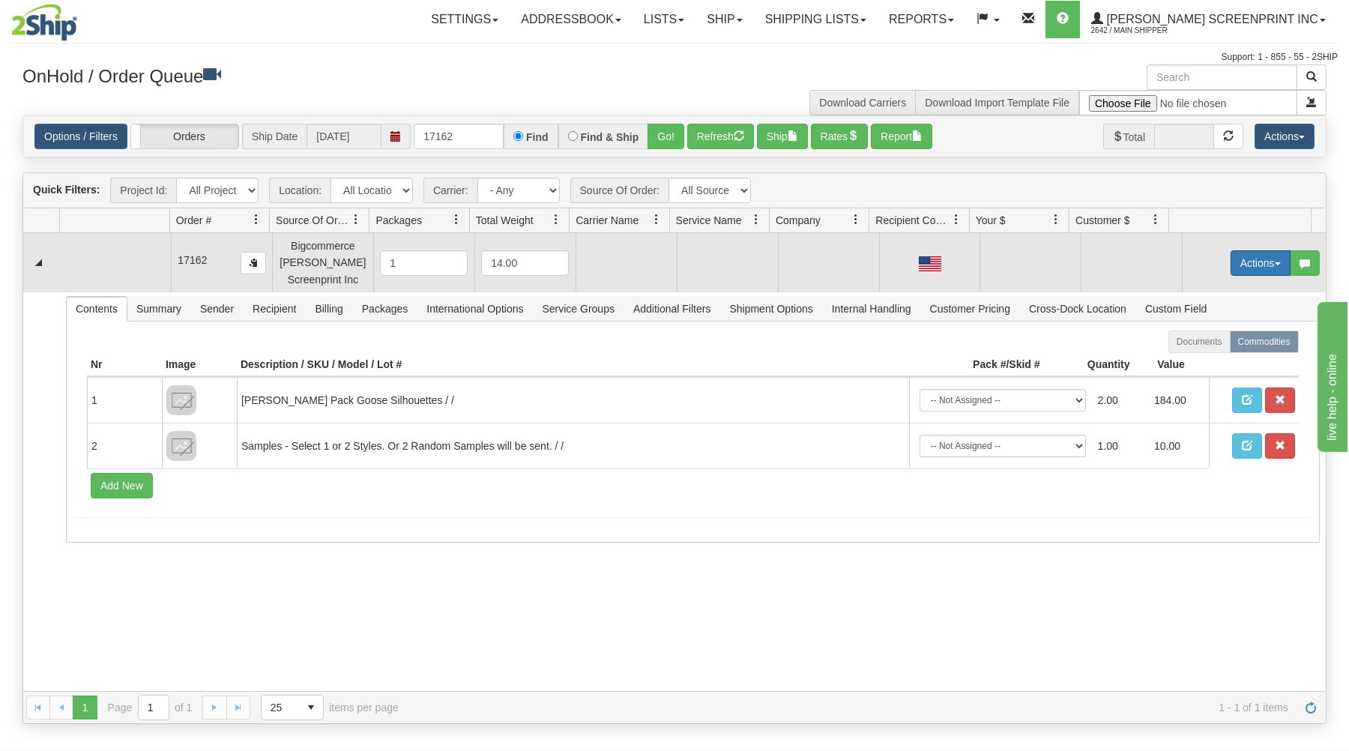
click at [1240, 256] on button "Actions" at bounding box center [1261, 262] width 60 height 25
click at [1211, 293] on link "Open" at bounding box center [1230, 291] width 120 height 19
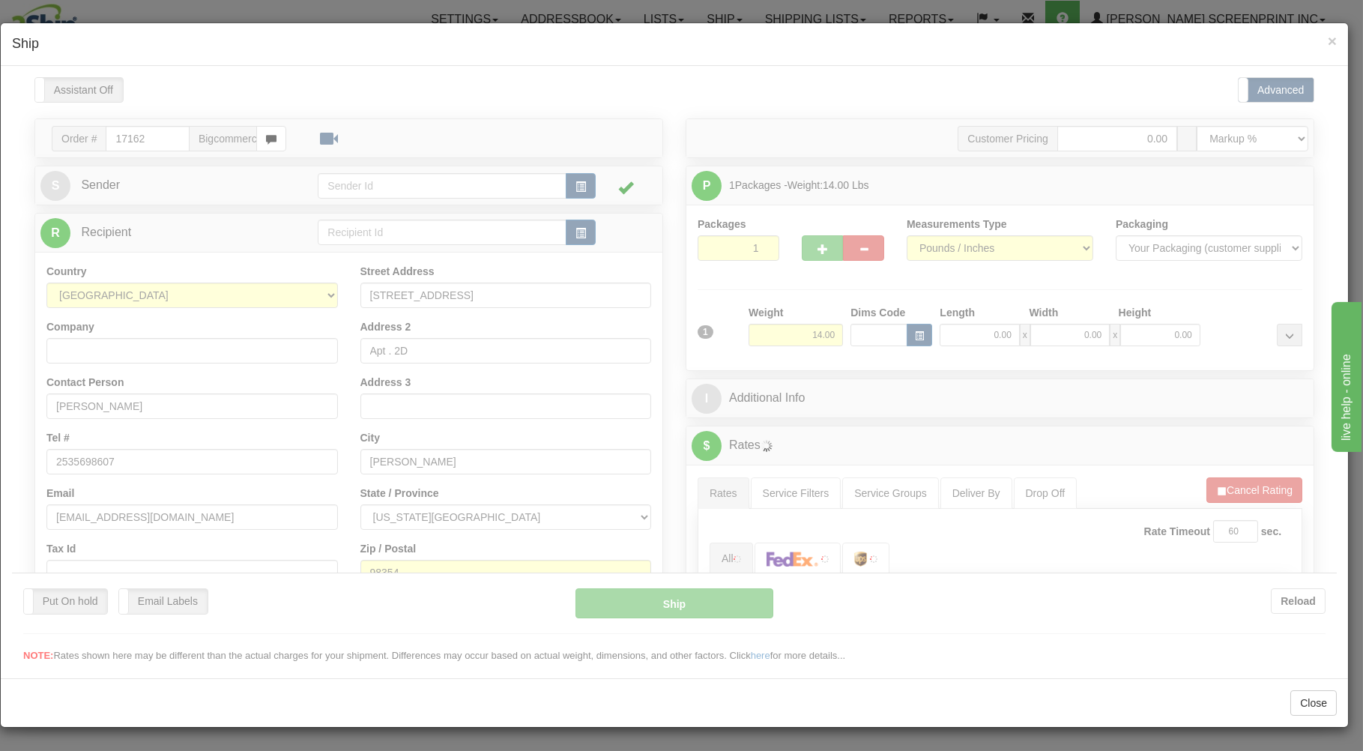
scroll to position [0, 0]
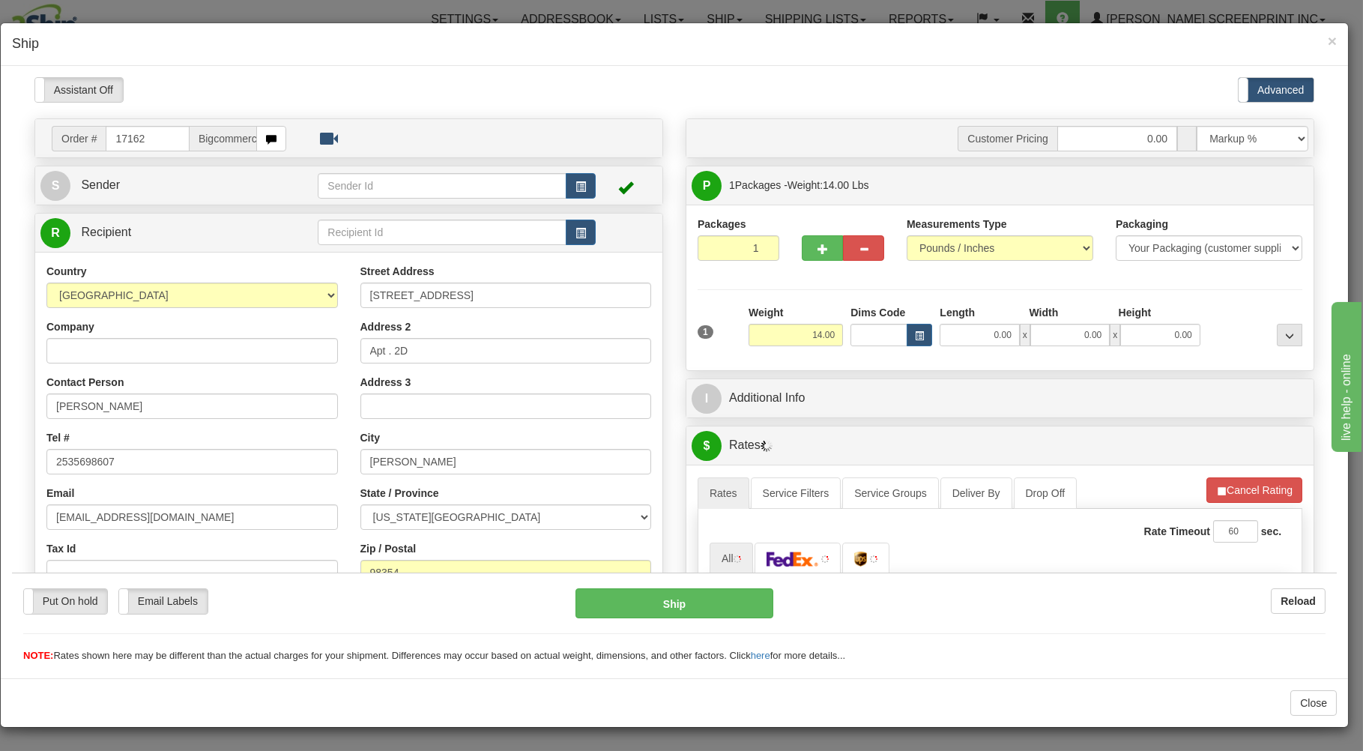
type input "13.75"
click at [956, 338] on input "0.00" at bounding box center [979, 334] width 79 height 22
type input "22.05"
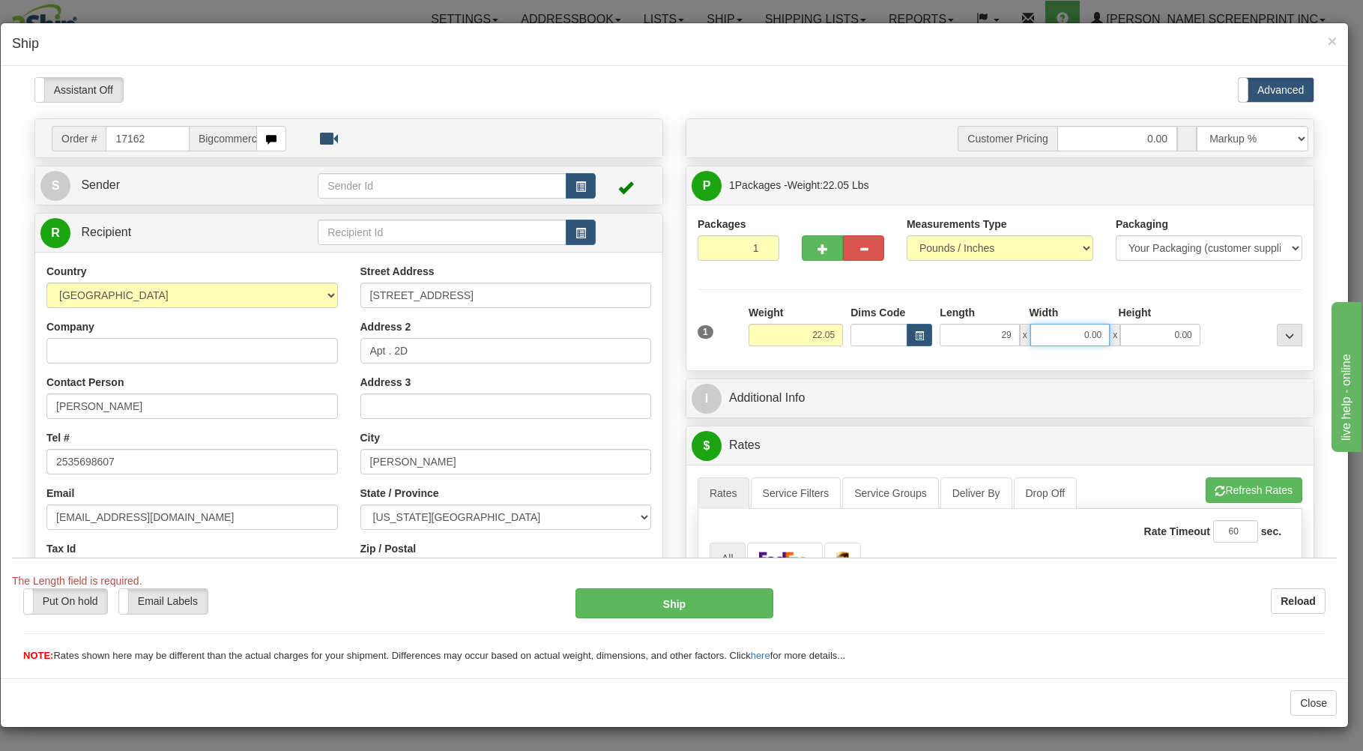
type input "29.00"
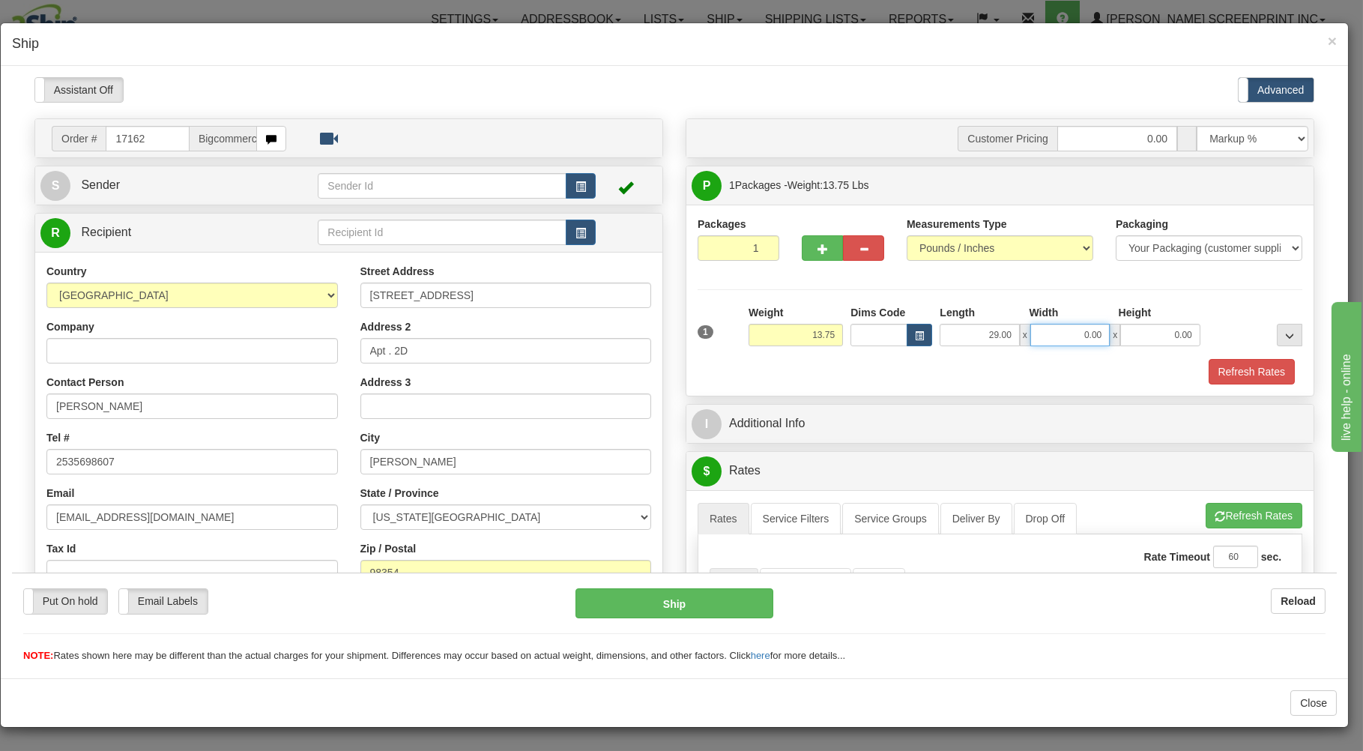
type input "13.95"
type input "1"
type input "13.90"
type input "19"
type input "13.75"
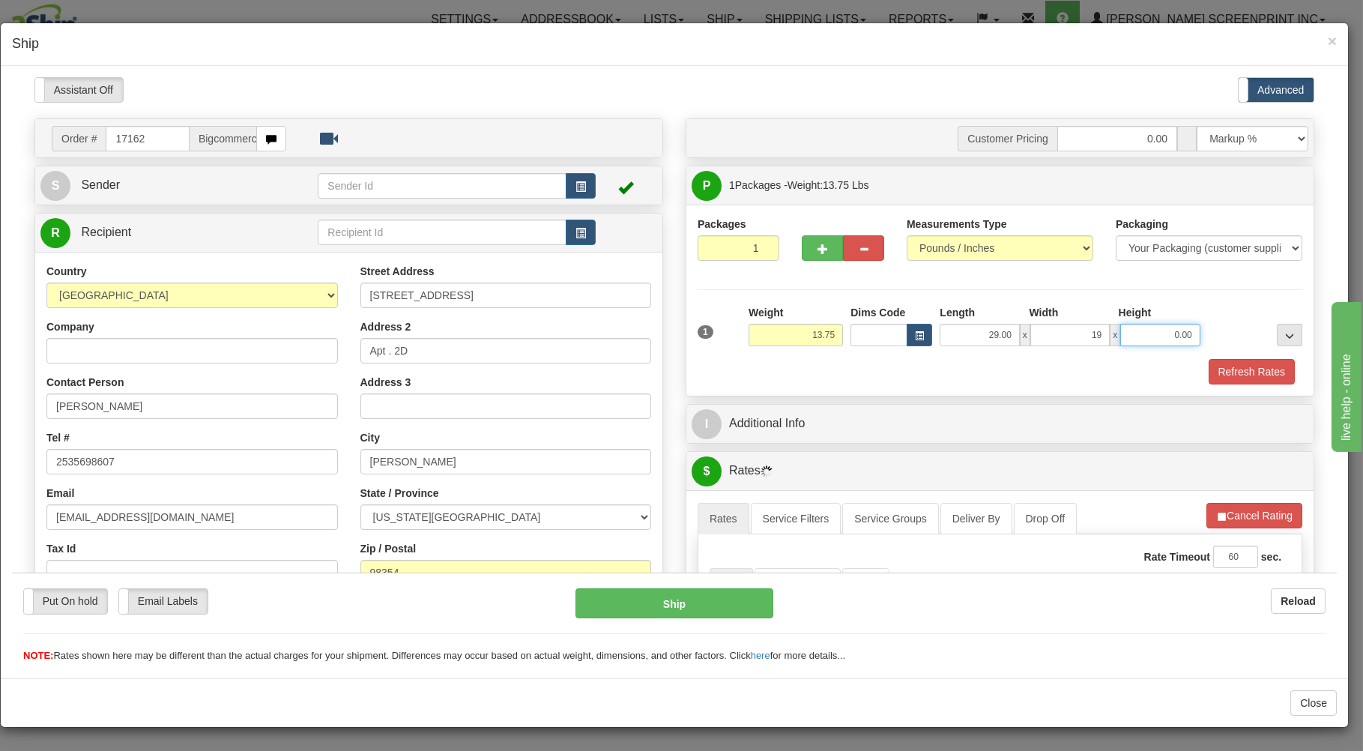
type input "19.00"
type input "13.60"
type input "7"
type input "13.75"
type input "7.00"
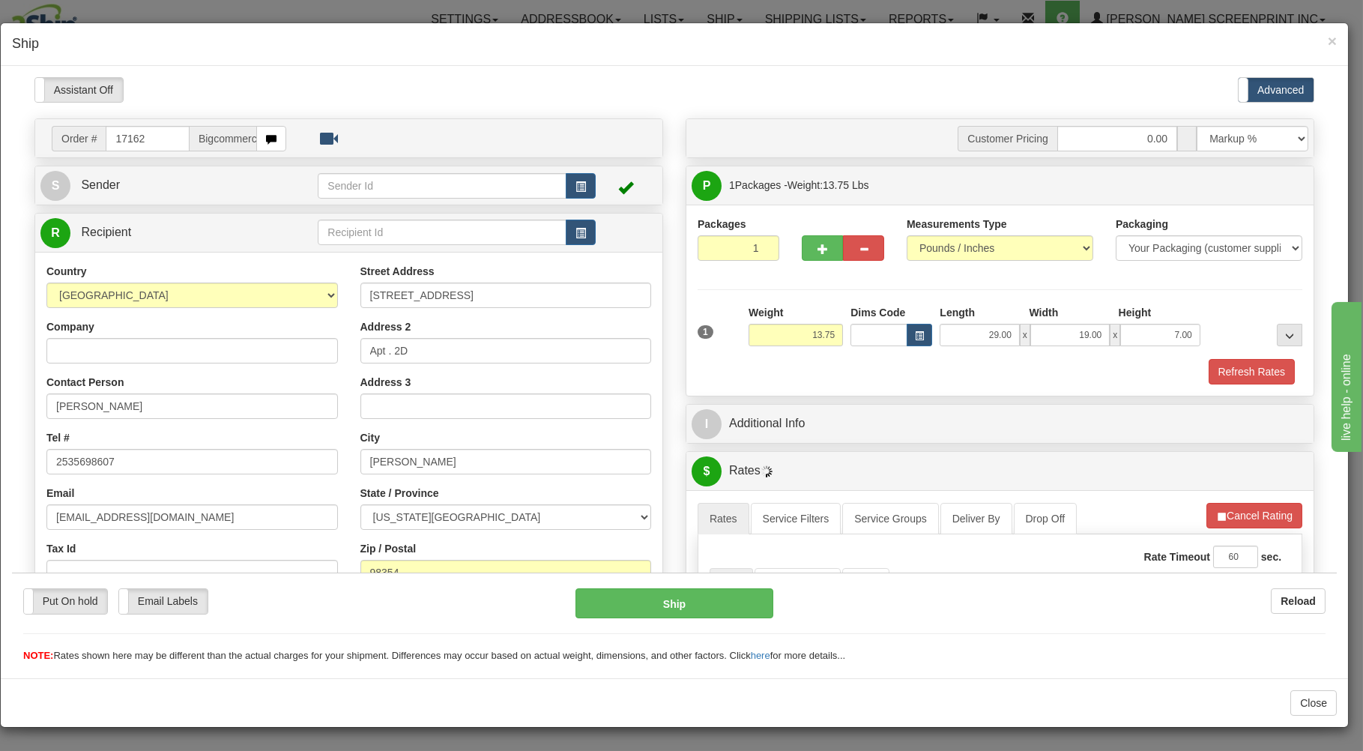
click at [907, 372] on div "Refresh Rates" at bounding box center [1000, 370] width 612 height 25
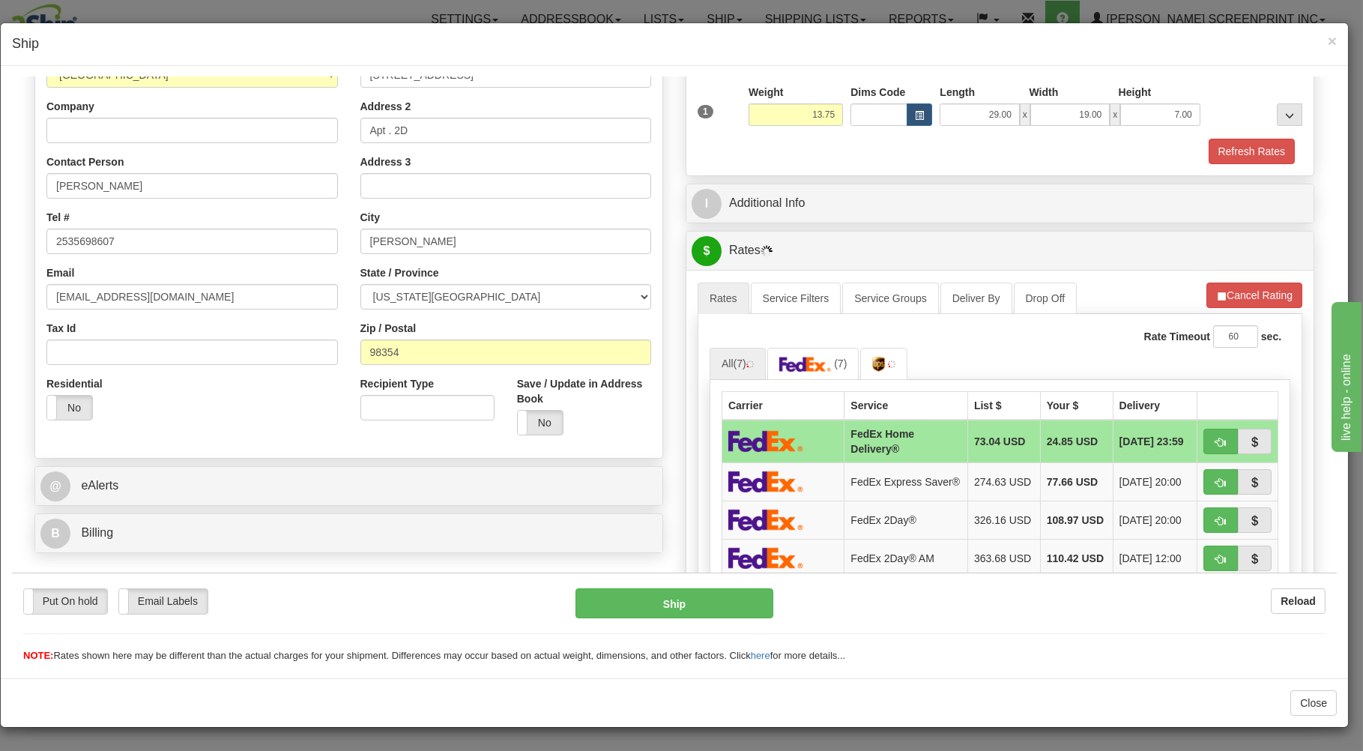
scroll to position [241, 0]
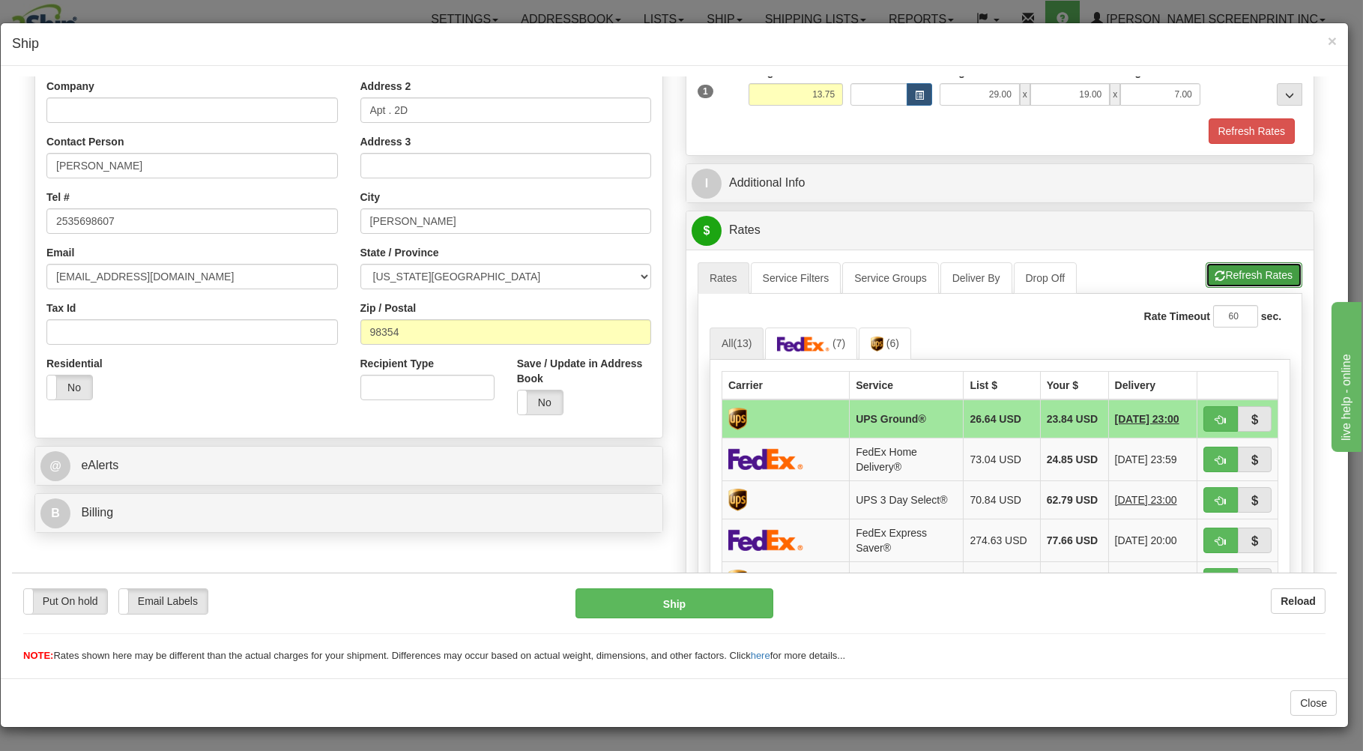
click at [1216, 277] on span "button" at bounding box center [1221, 276] width 10 height 10
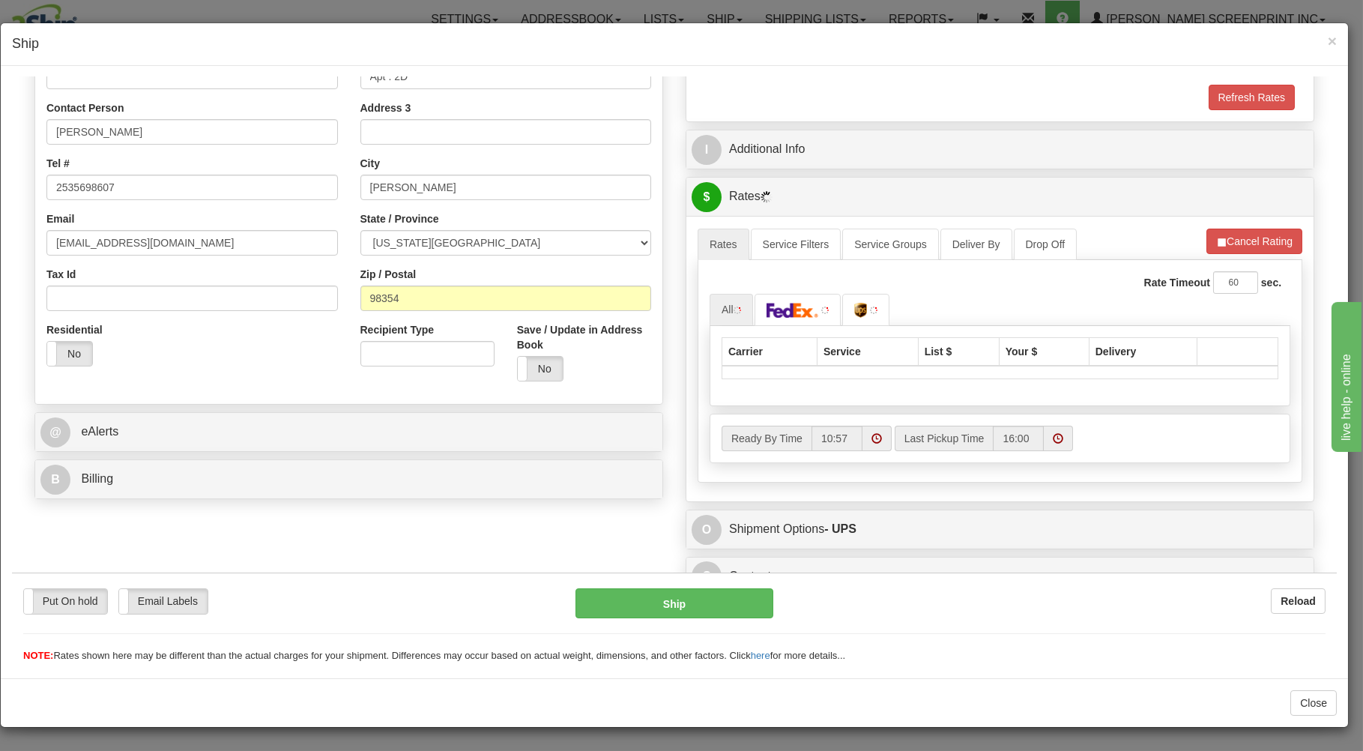
scroll to position [295, 0]
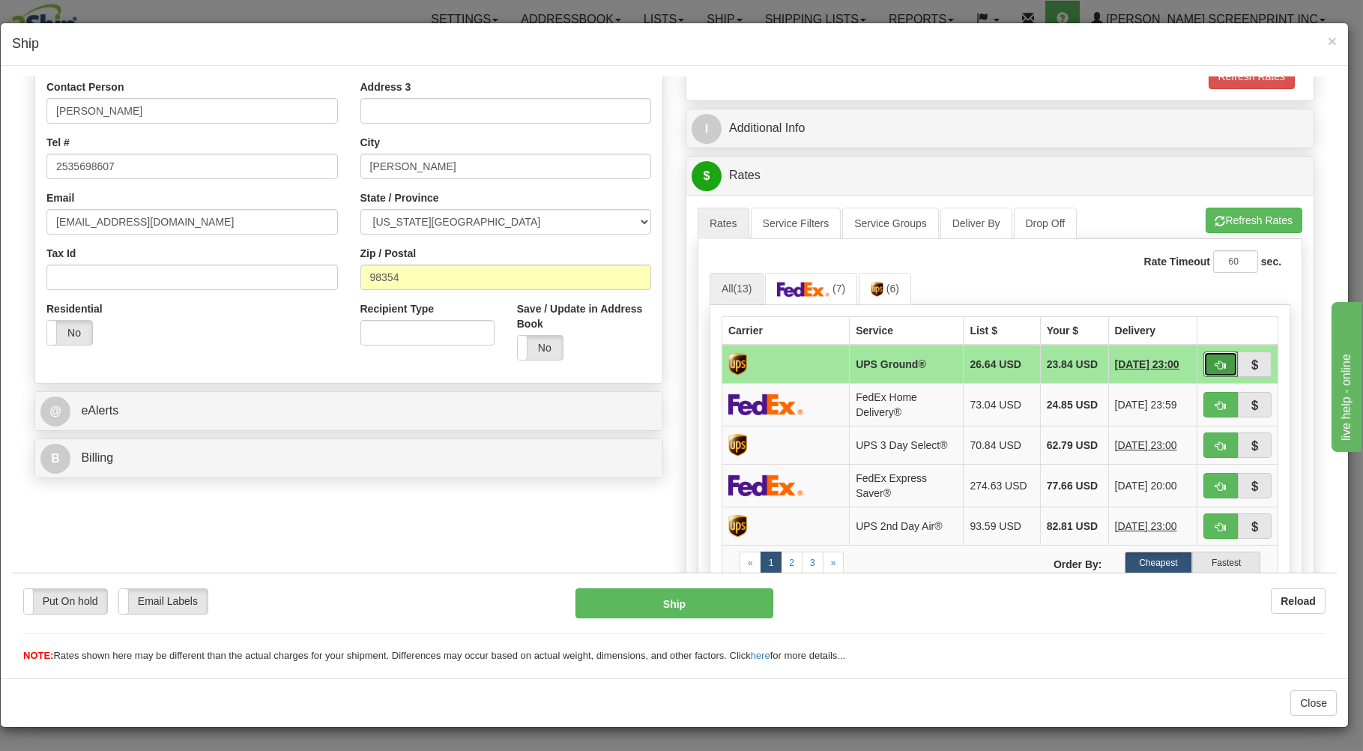
click at [1216, 361] on span "button" at bounding box center [1221, 365] width 10 height 10
type input "03"
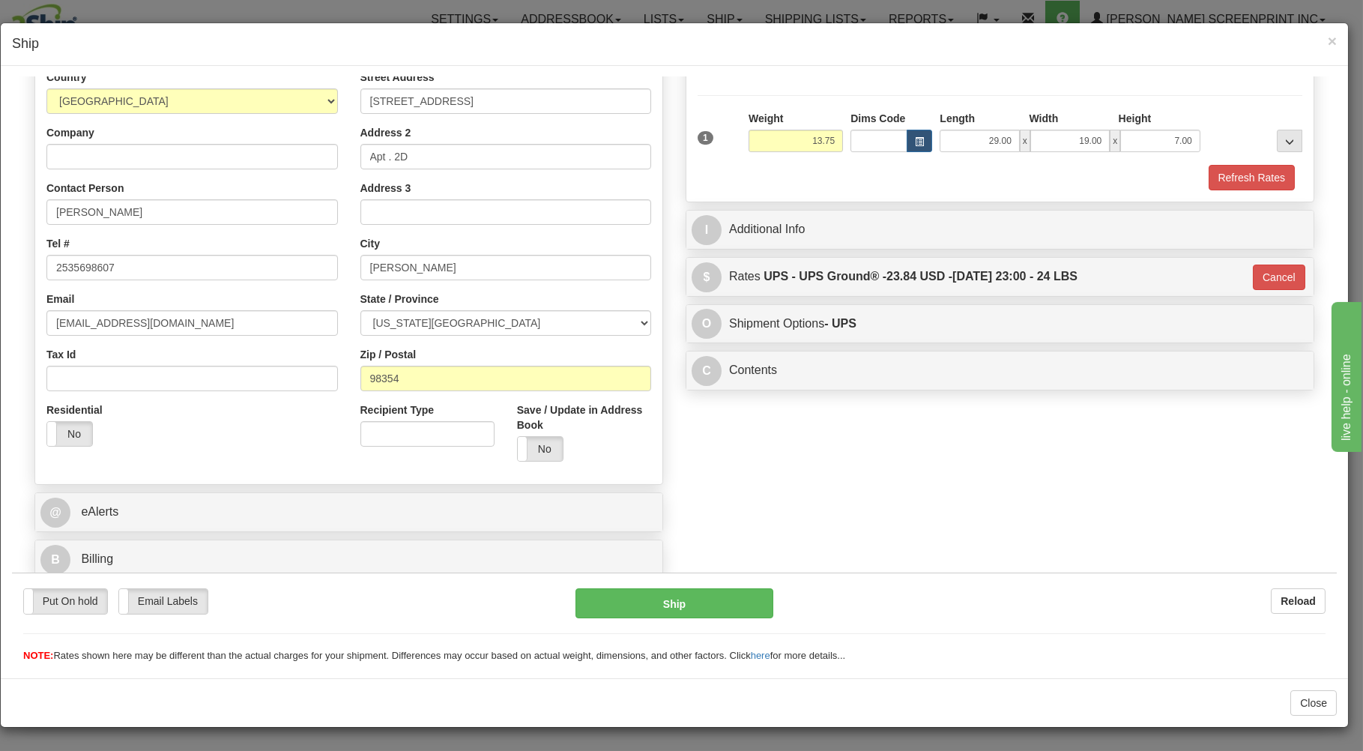
scroll to position [197, 0]
click at [717, 597] on button "Ship" at bounding box center [675, 603] width 199 height 30
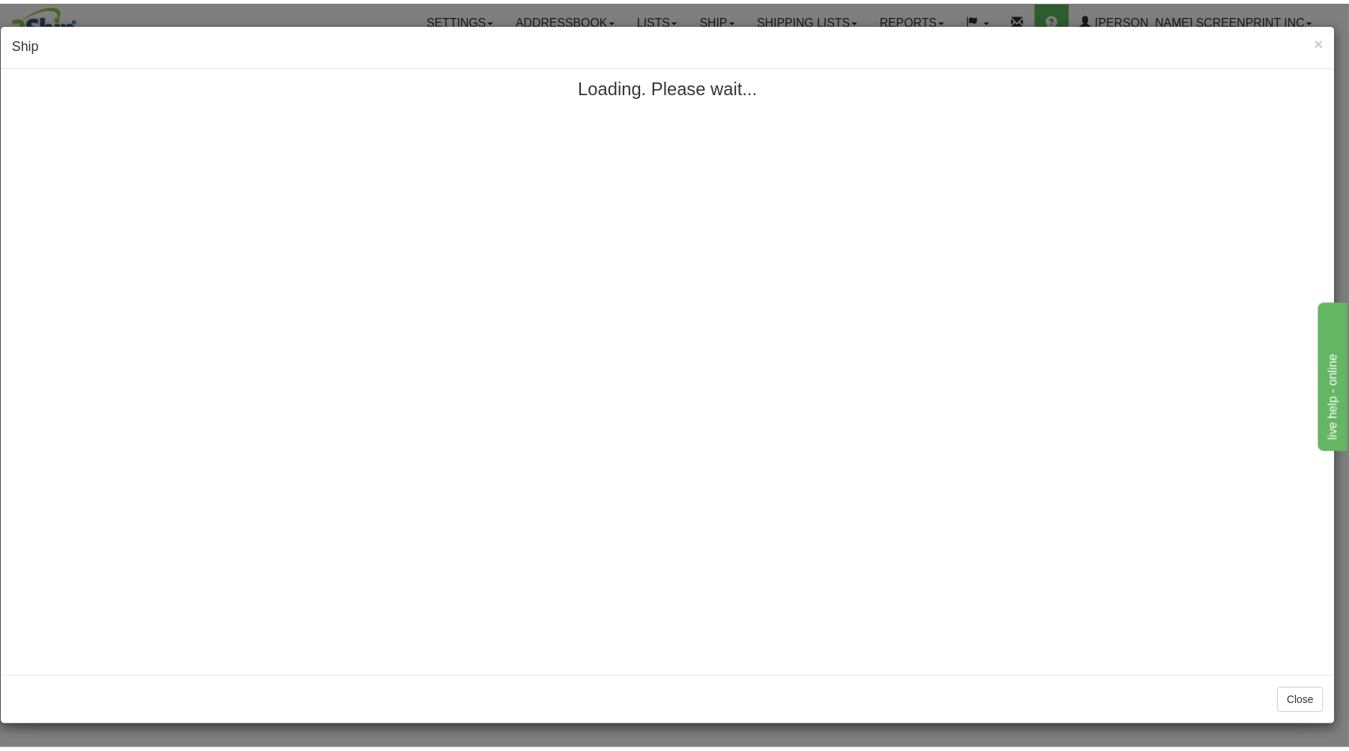
scroll to position [0, 0]
